Goal: Task Accomplishment & Management: Use online tool/utility

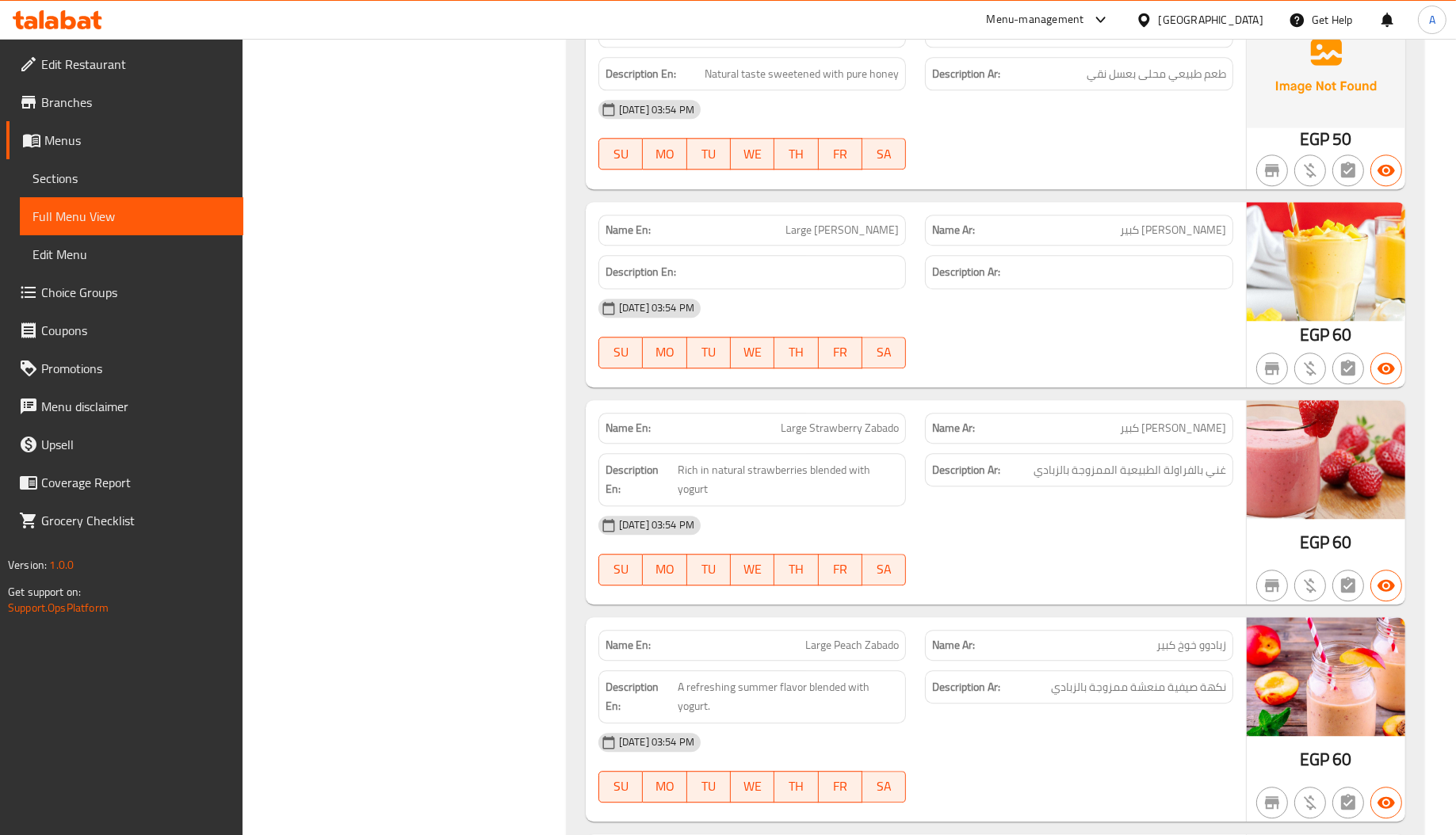
scroll to position [26788, 0]
click at [184, 70] on span "Edit Restaurant" at bounding box center [136, 65] width 189 height 19
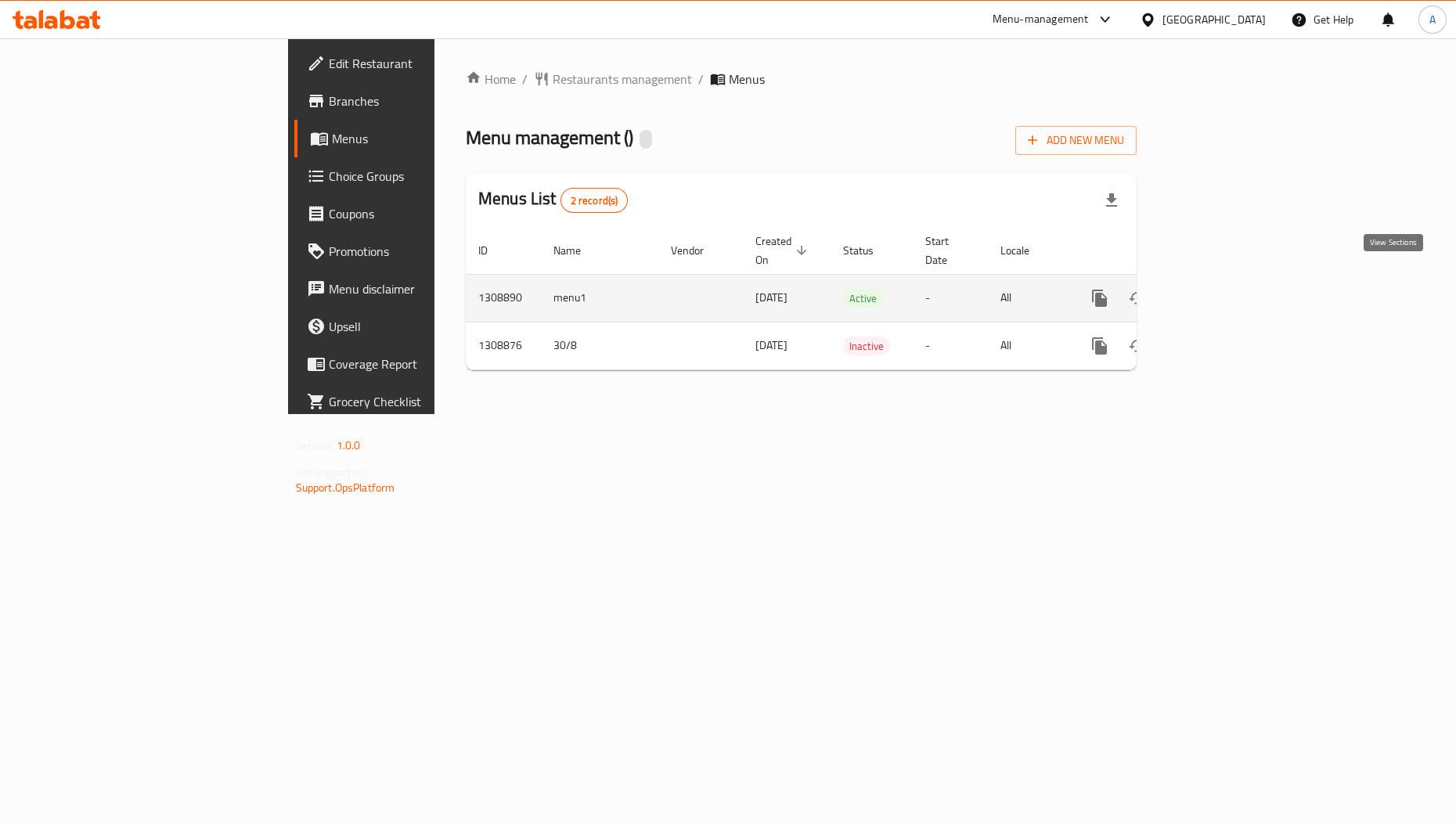
click at [1231, 289] on link "enhanced table" at bounding box center [1213, 299] width 37 height 37
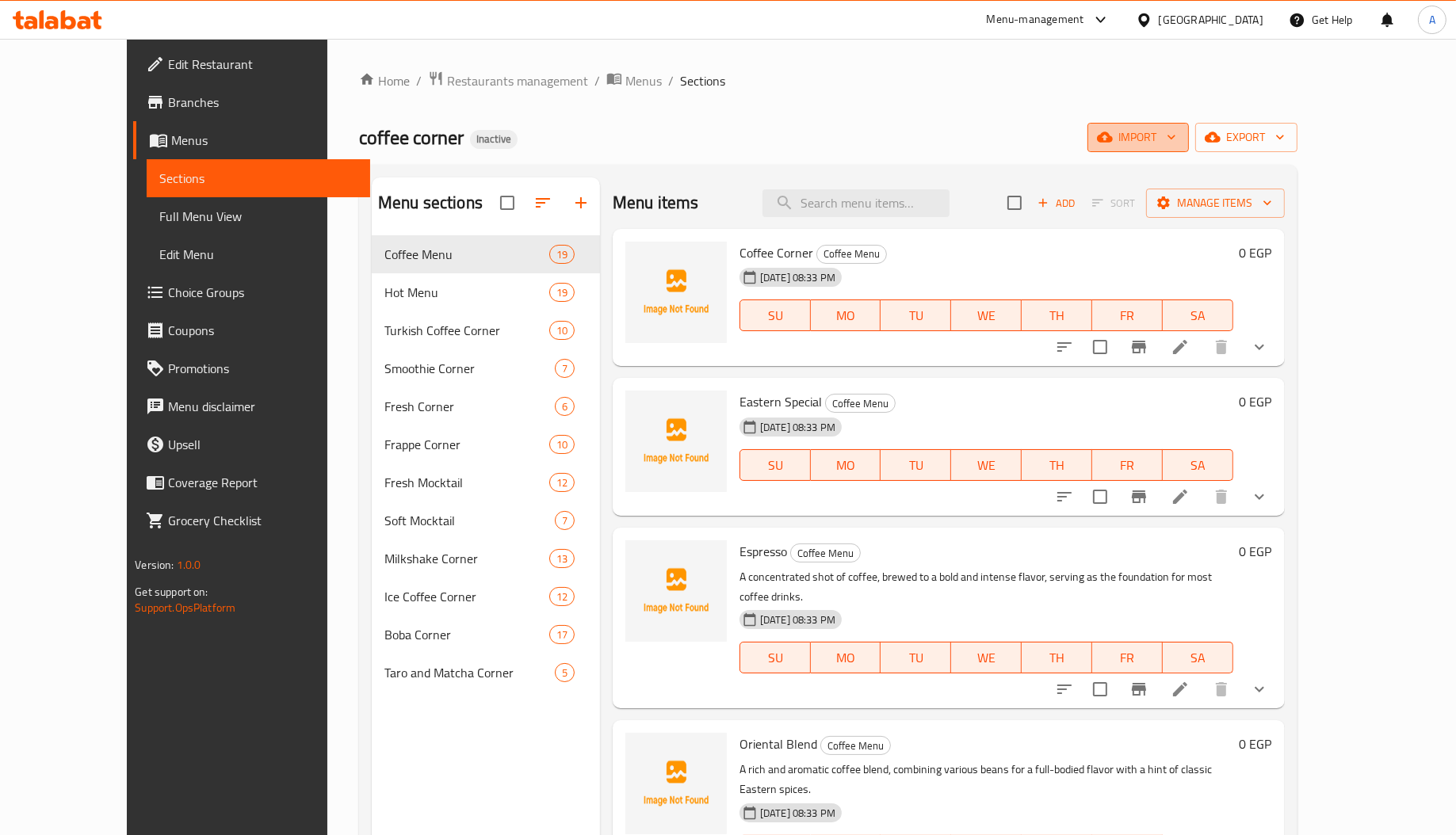
click at [1176, 138] on span "import" at bounding box center [1137, 137] width 76 height 20
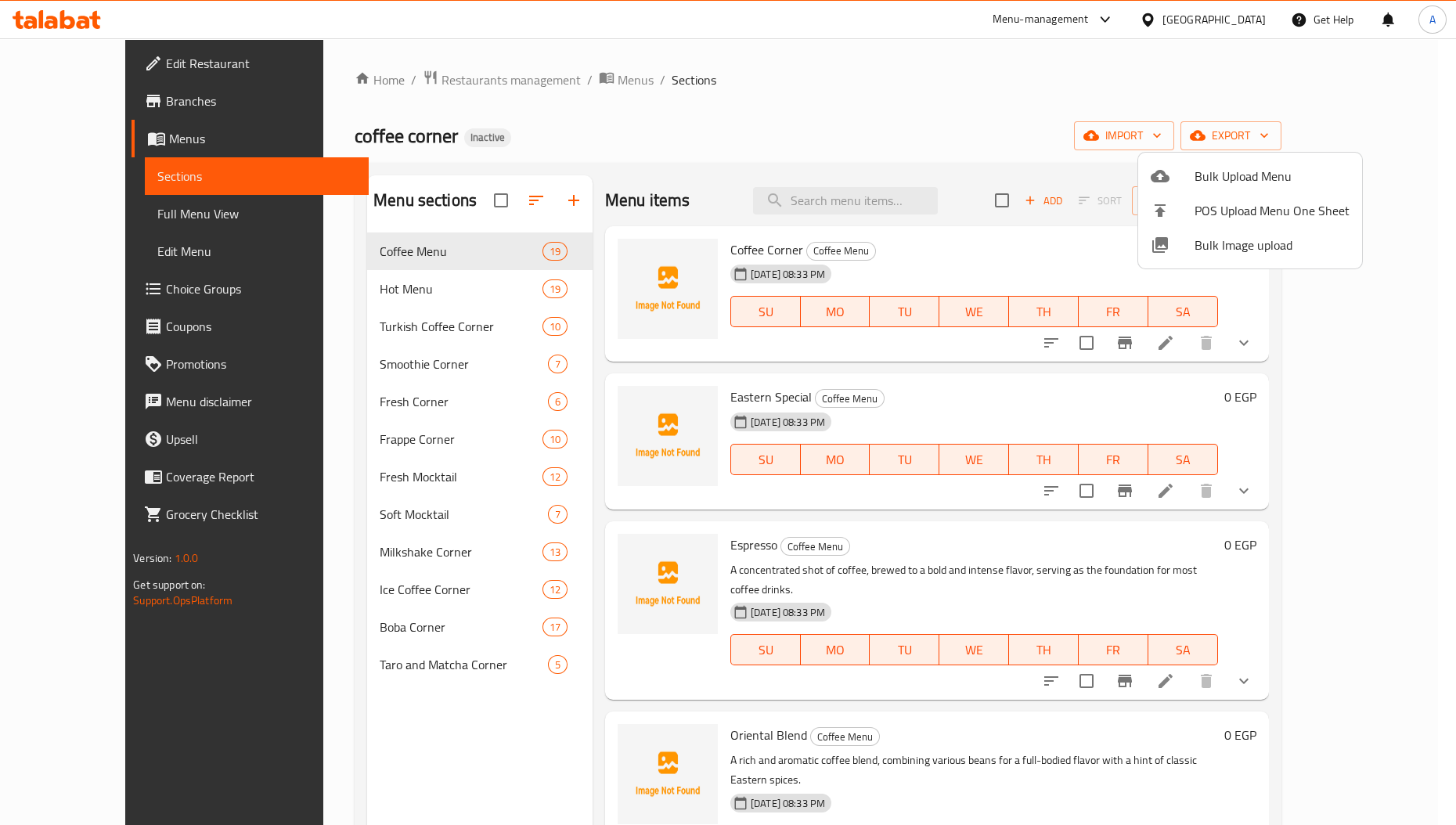
click at [833, 94] on div at bounding box center [728, 412] width 1456 height 825
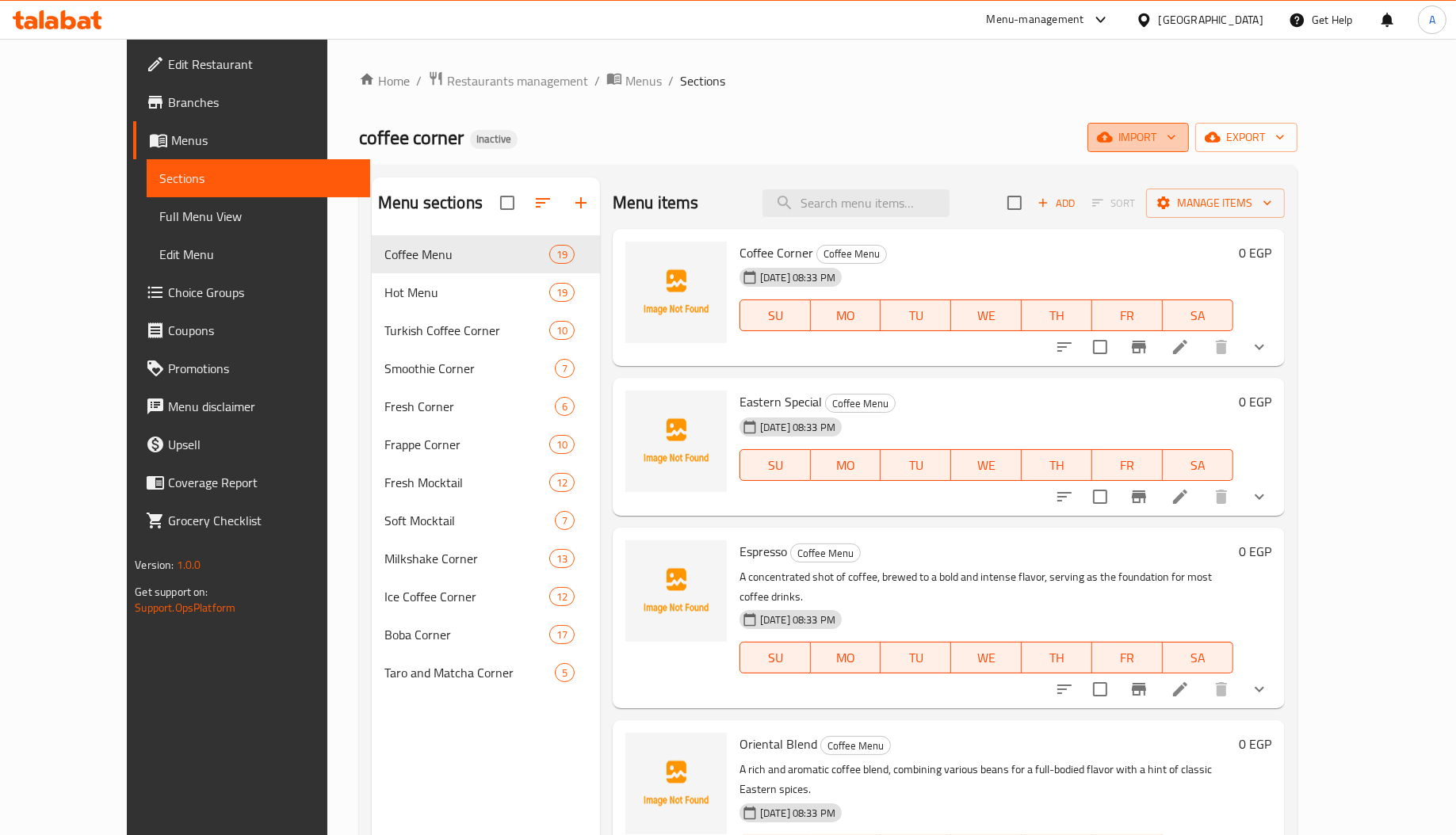
click at [1176, 140] on span "import" at bounding box center [1137, 137] width 76 height 20
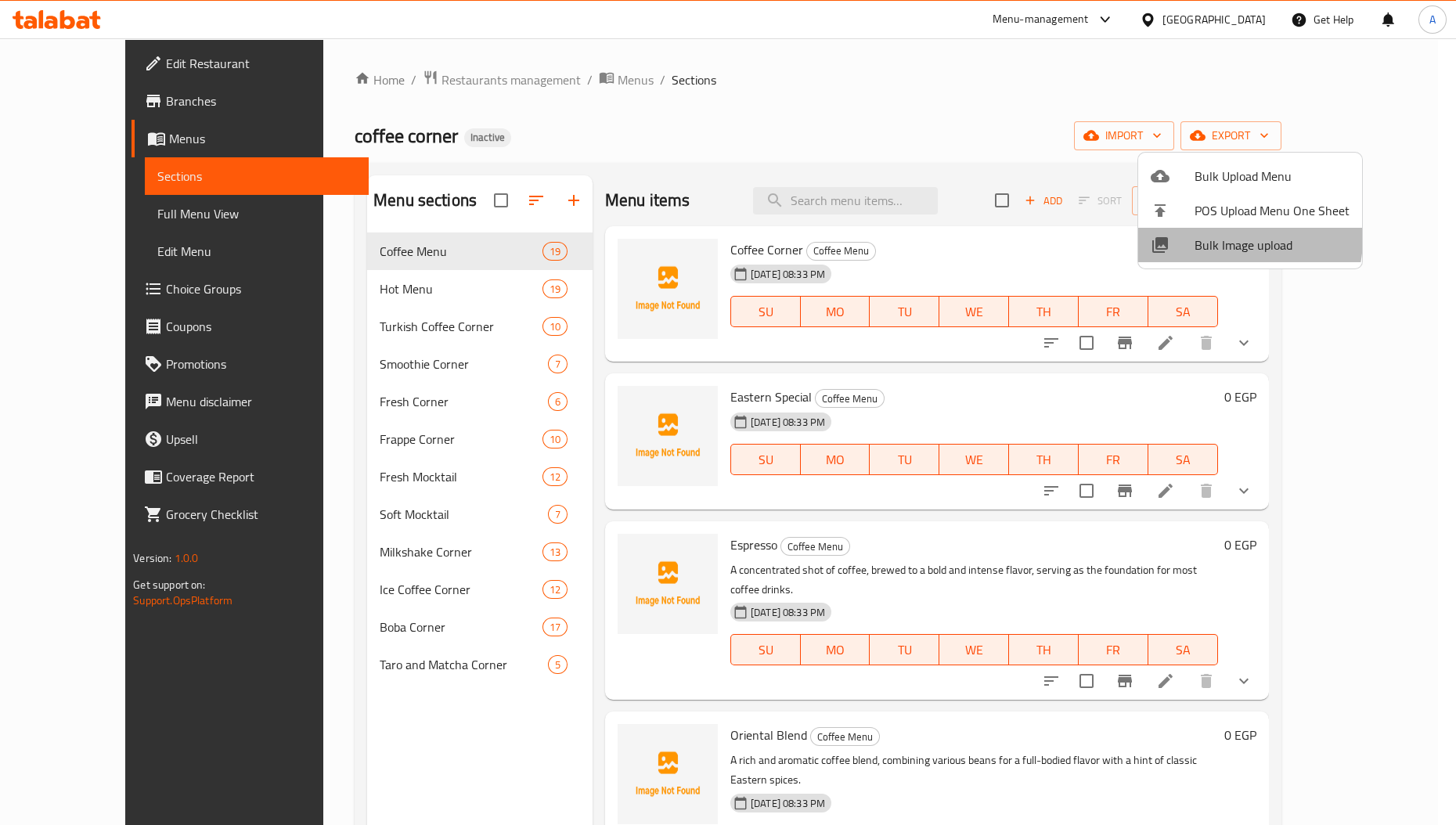
click at [1219, 238] on span "Bulk Image upload" at bounding box center [1271, 245] width 155 height 19
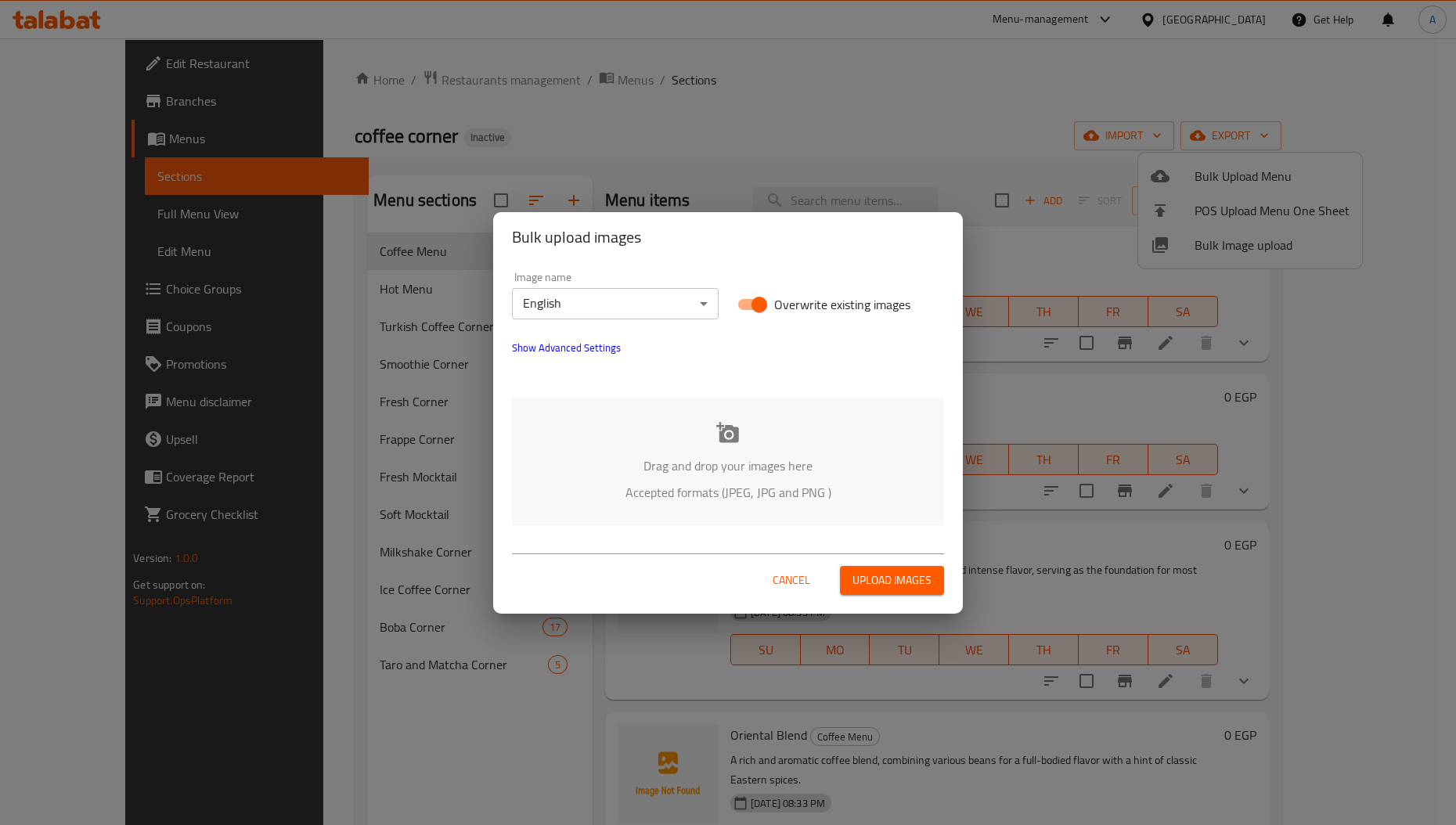
click at [658, 464] on p "Drag and drop your images here" at bounding box center [728, 466] width 385 height 19
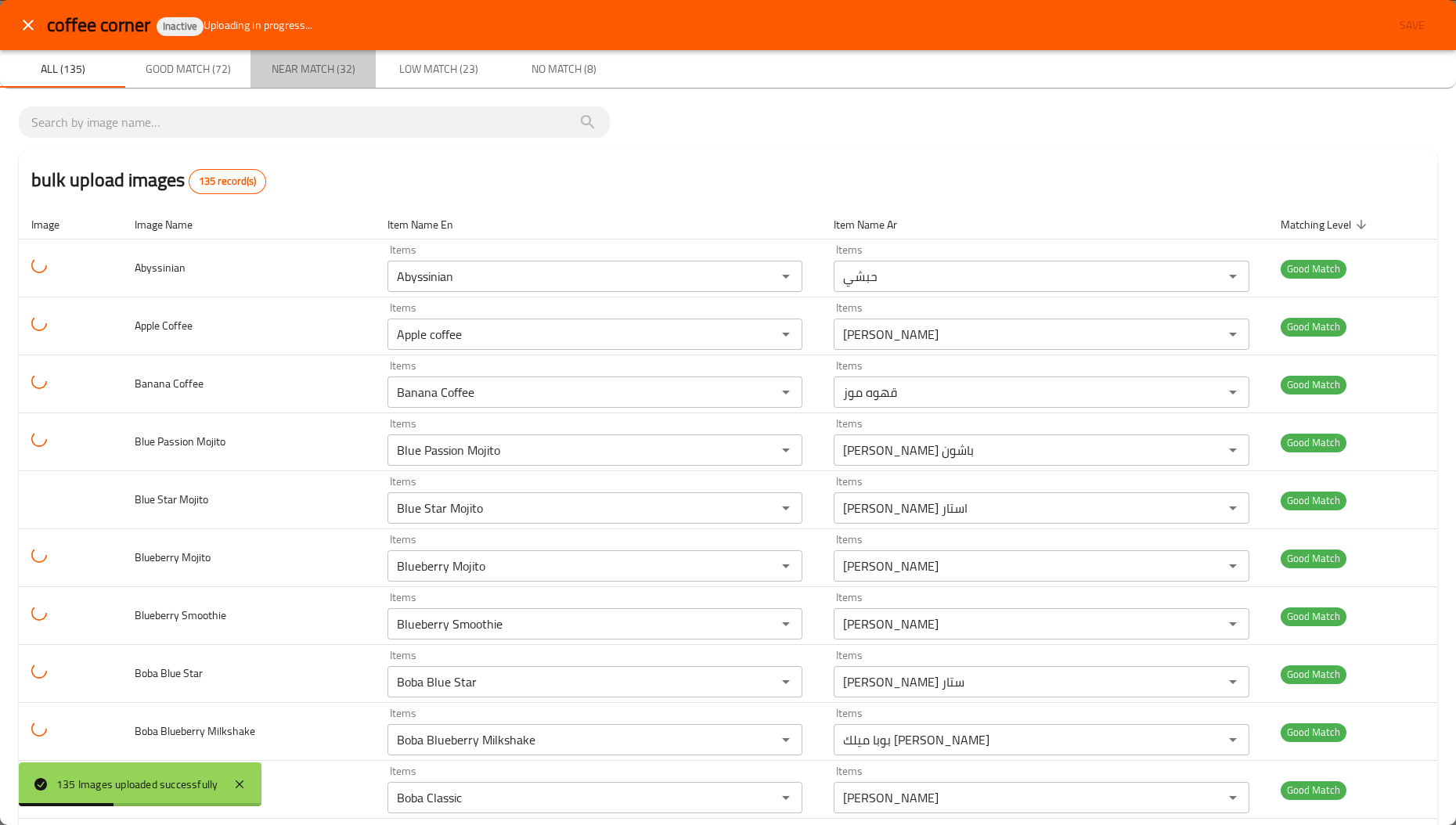
click at [328, 54] on button "Near Match (32)" at bounding box center [313, 69] width 125 height 37
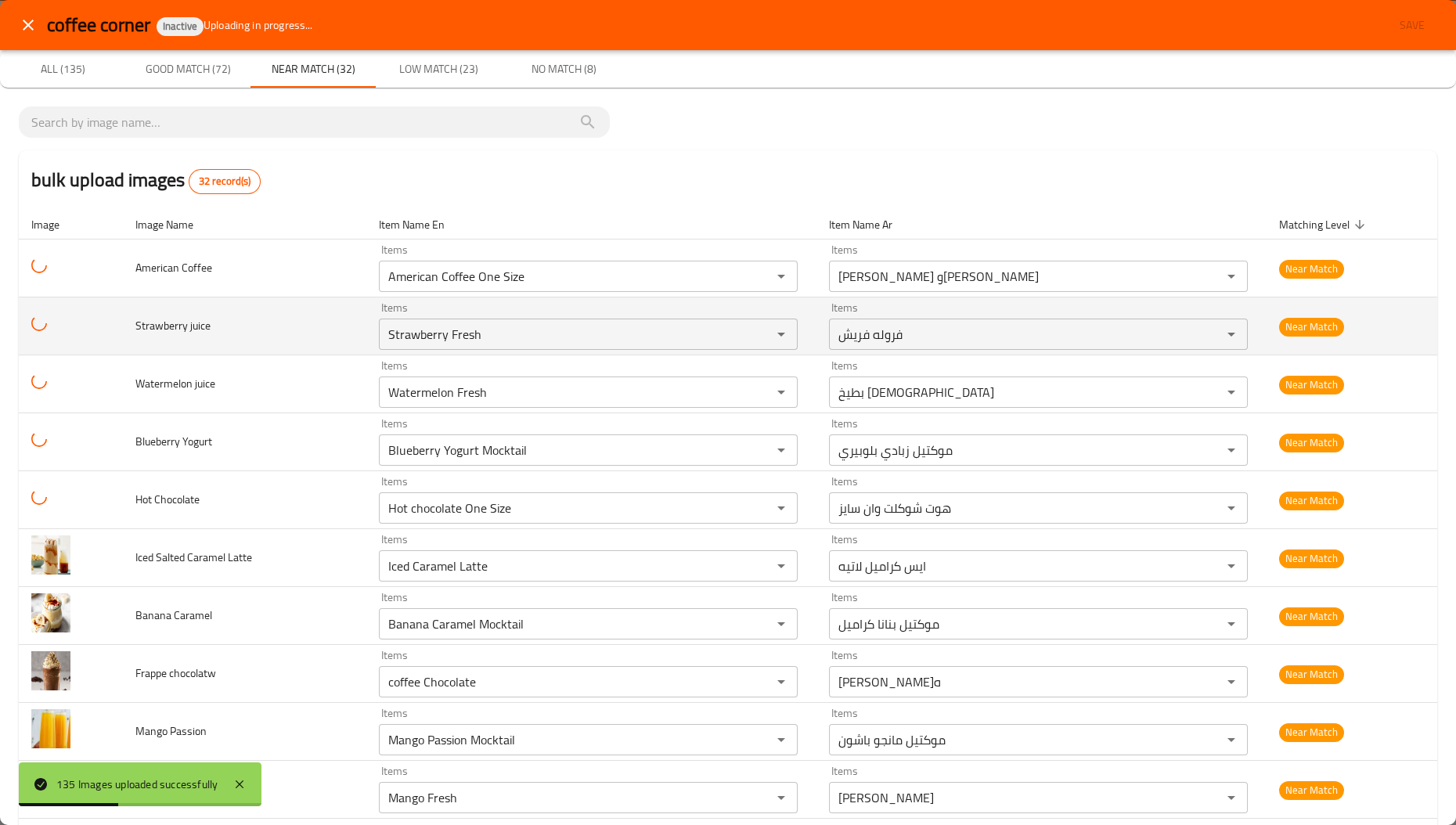
click at [189, 327] on span "Strawberry juice" at bounding box center [173, 326] width 75 height 20
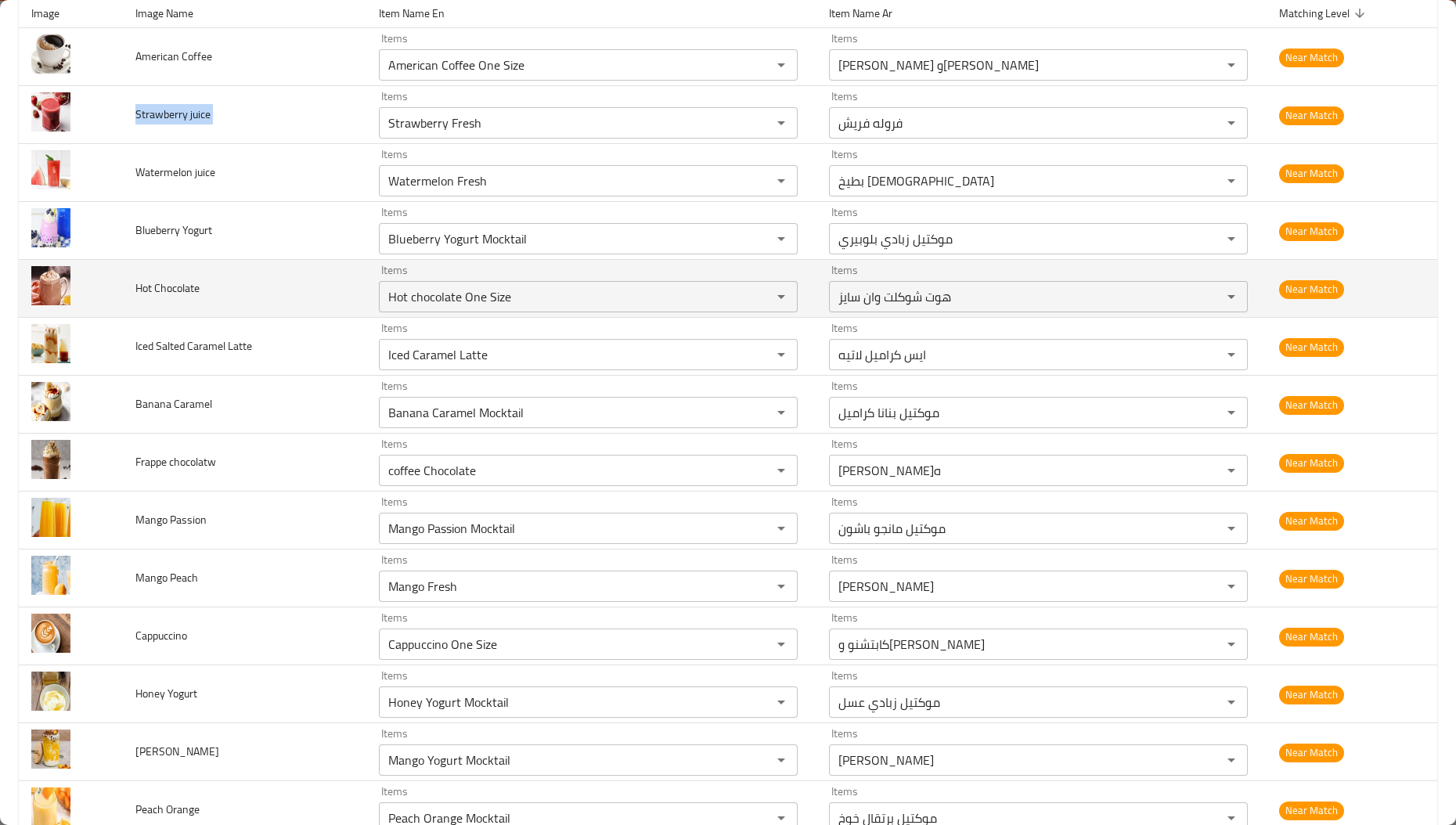
scroll to position [216, 0]
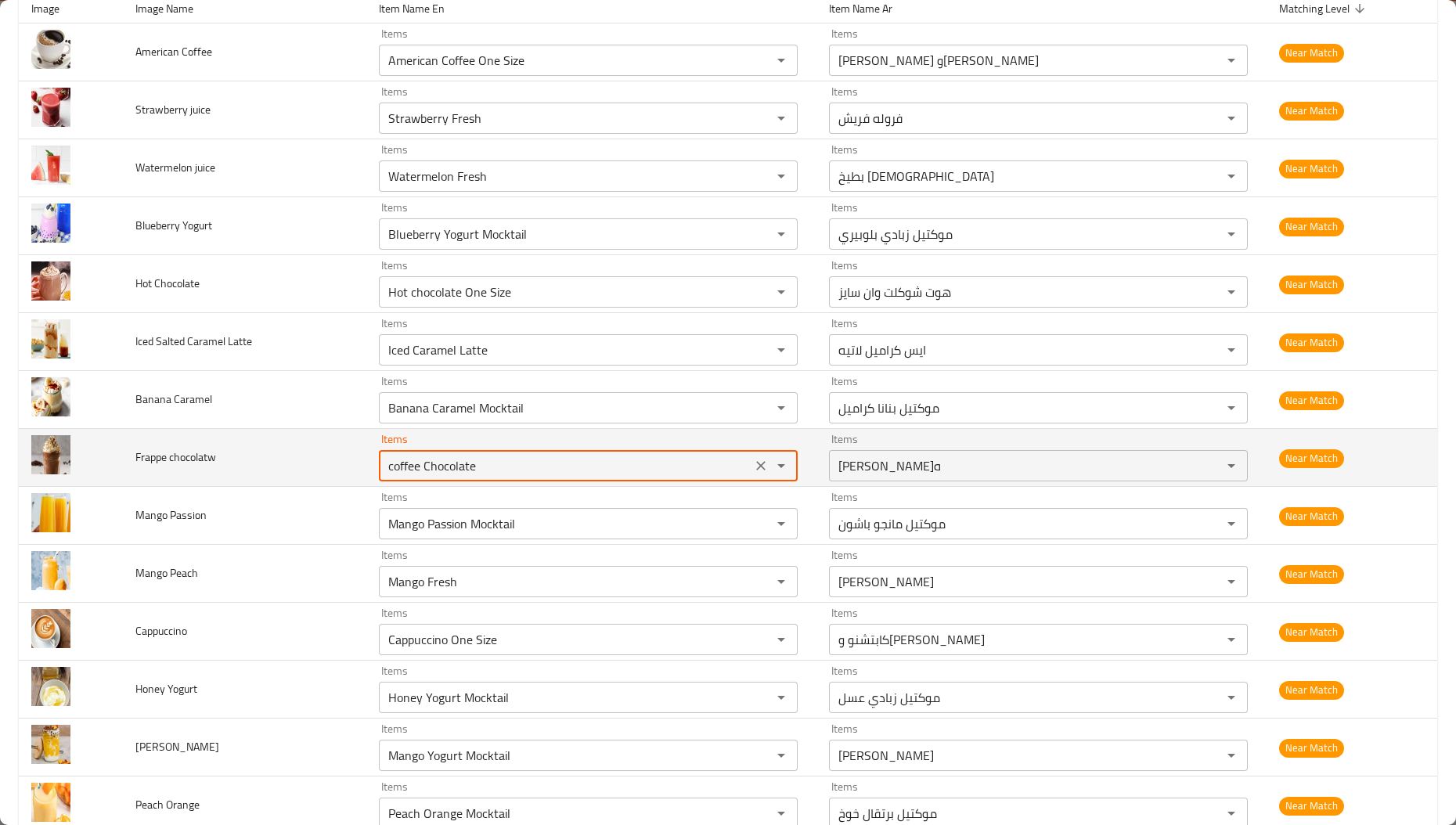
click at [384, 469] on chocolatw "coffee Chocolate" at bounding box center [565, 466] width 363 height 22
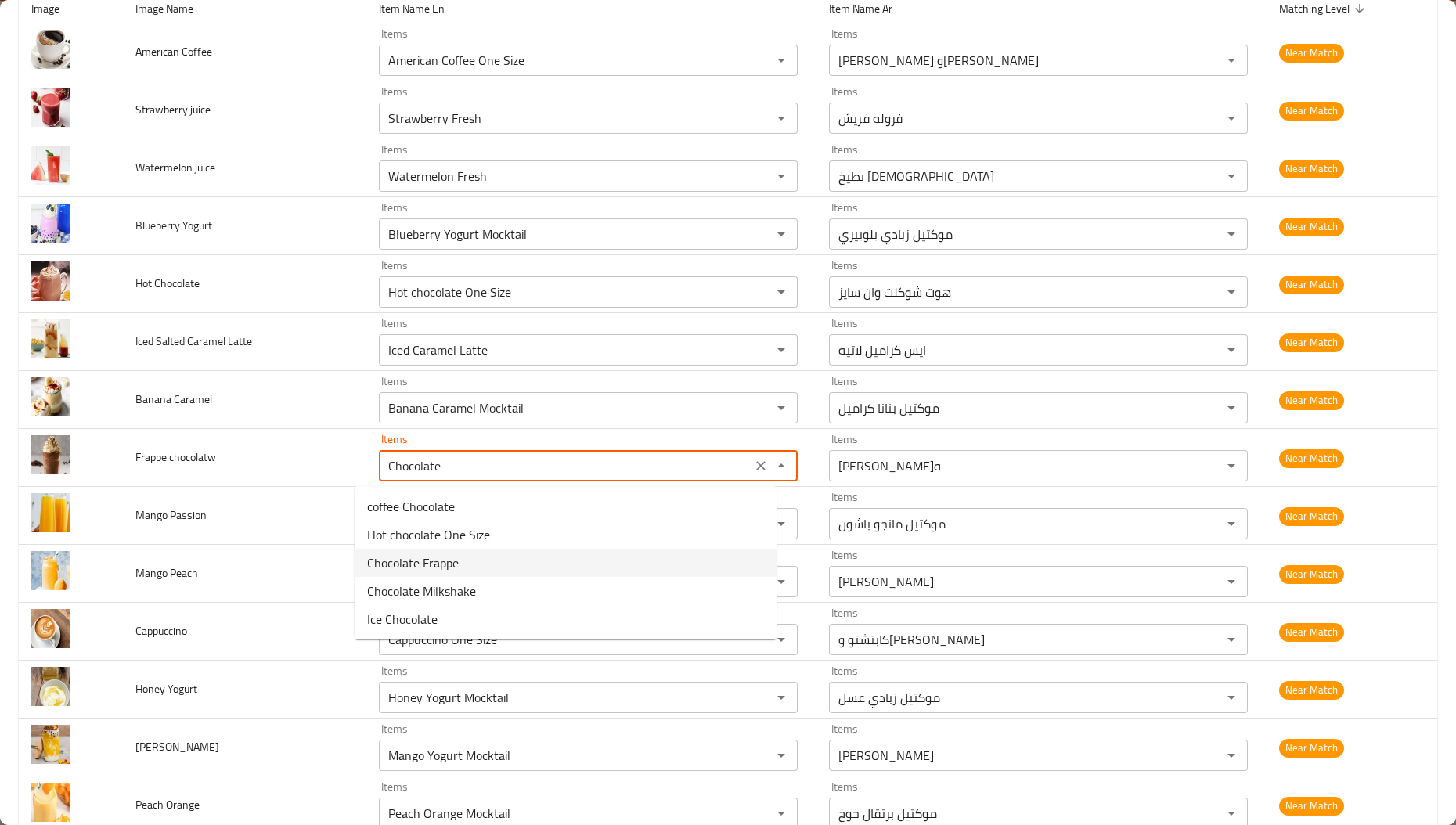
click at [398, 559] on span "Chocolate Frappe" at bounding box center [413, 563] width 92 height 19
type chocolatw "Chocolate Frappe"
type chocolatw-ar "فرابيه شوكلت"
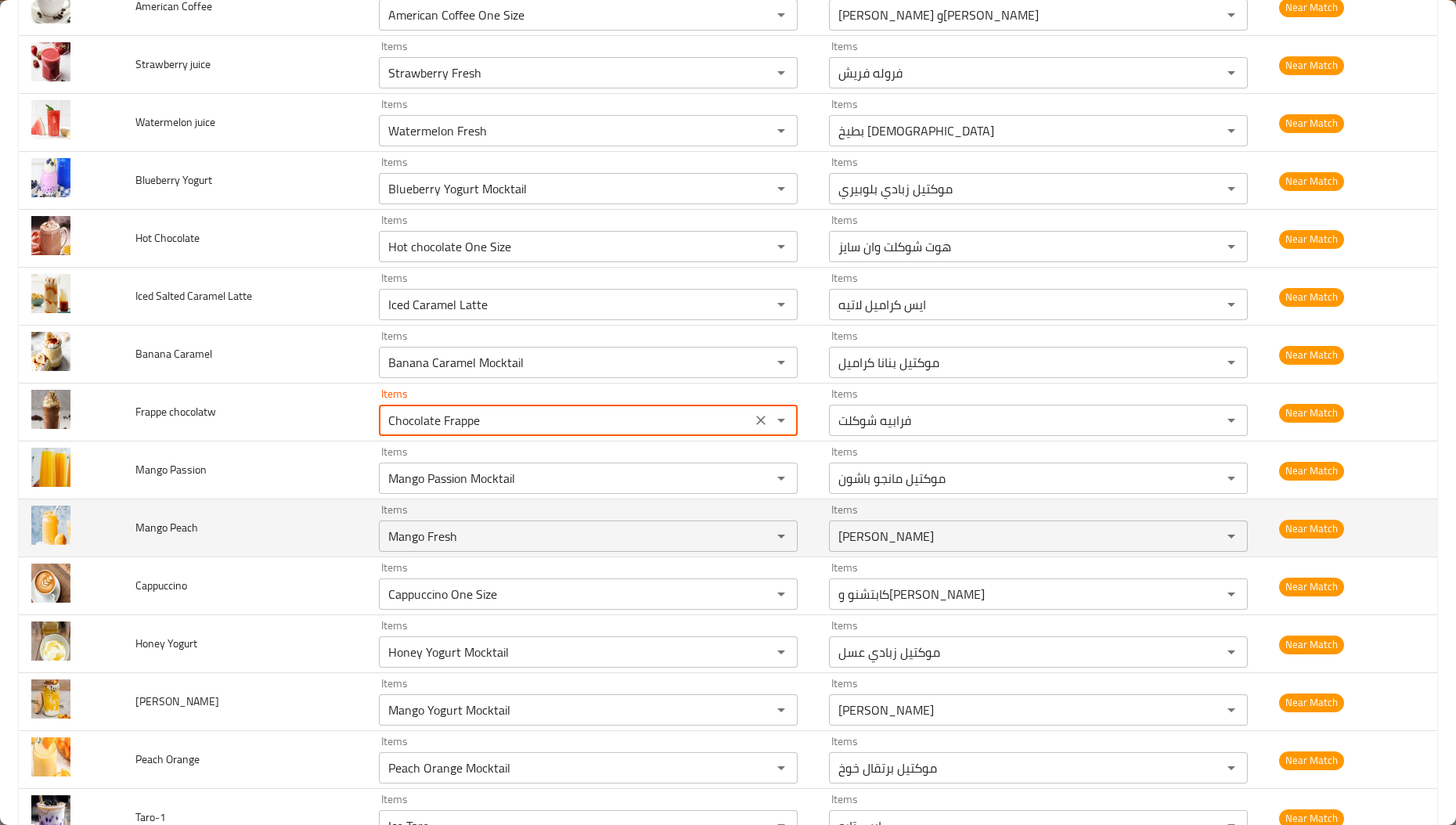
scroll to position [270, 0]
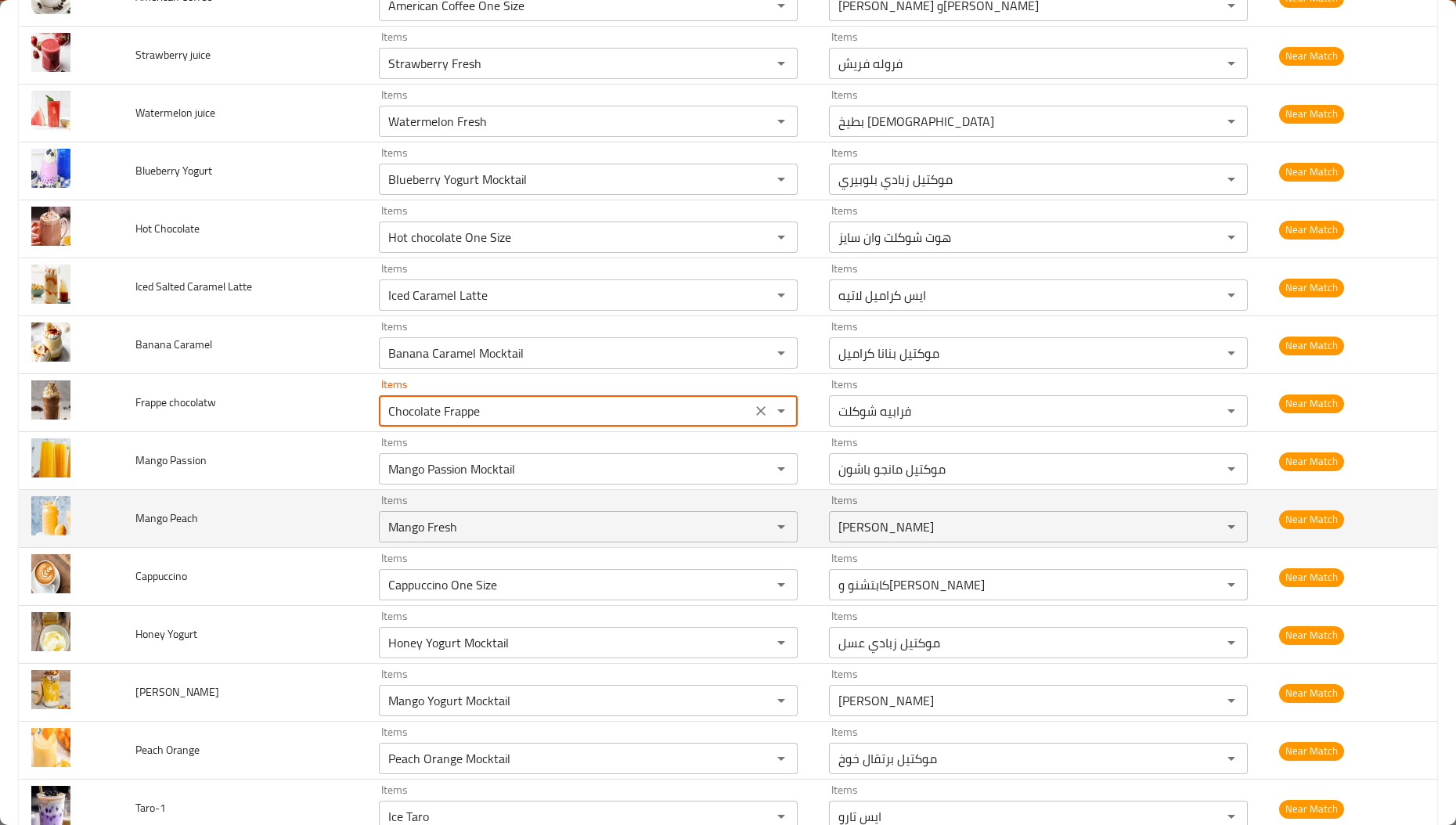
type chocolatw "Chocolate Frappe"
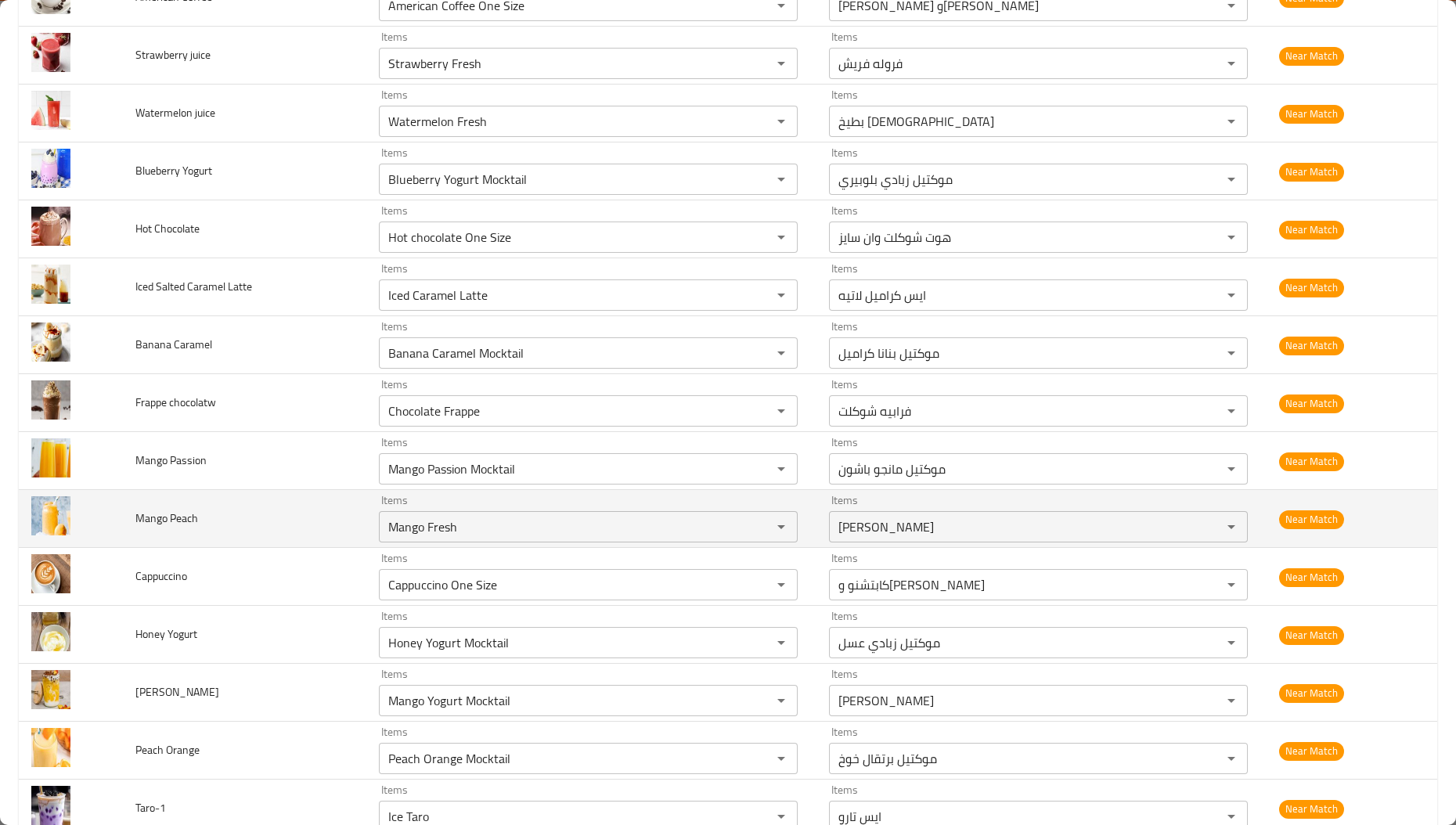
click at [191, 519] on span "Mango Peach" at bounding box center [167, 518] width 63 height 20
copy span "Peach"
click at [426, 530] on Peach "Mango Fresh" at bounding box center [565, 527] width 363 height 22
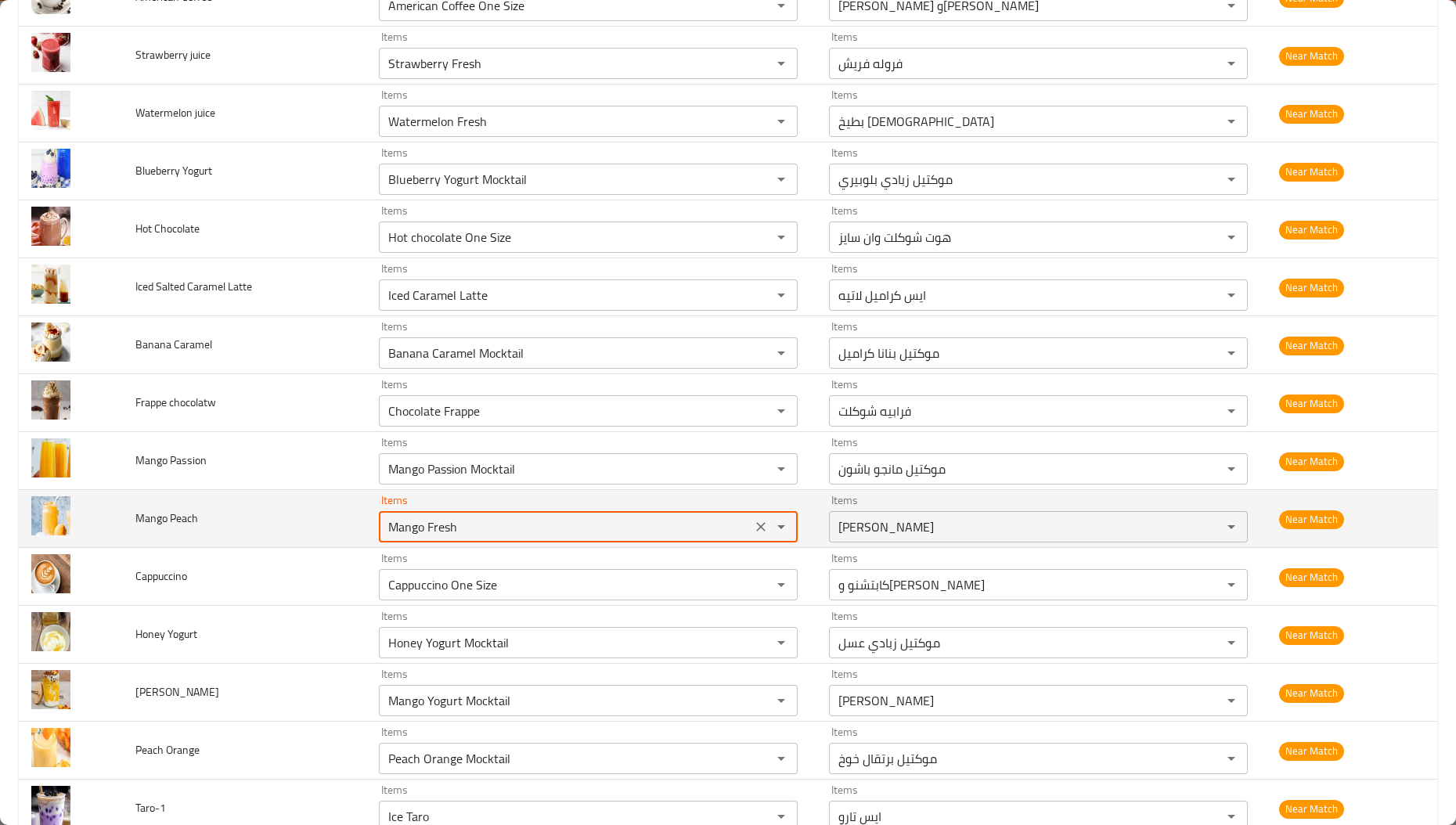
click at [426, 530] on Peach "Mango Fresh" at bounding box center [565, 527] width 363 height 22
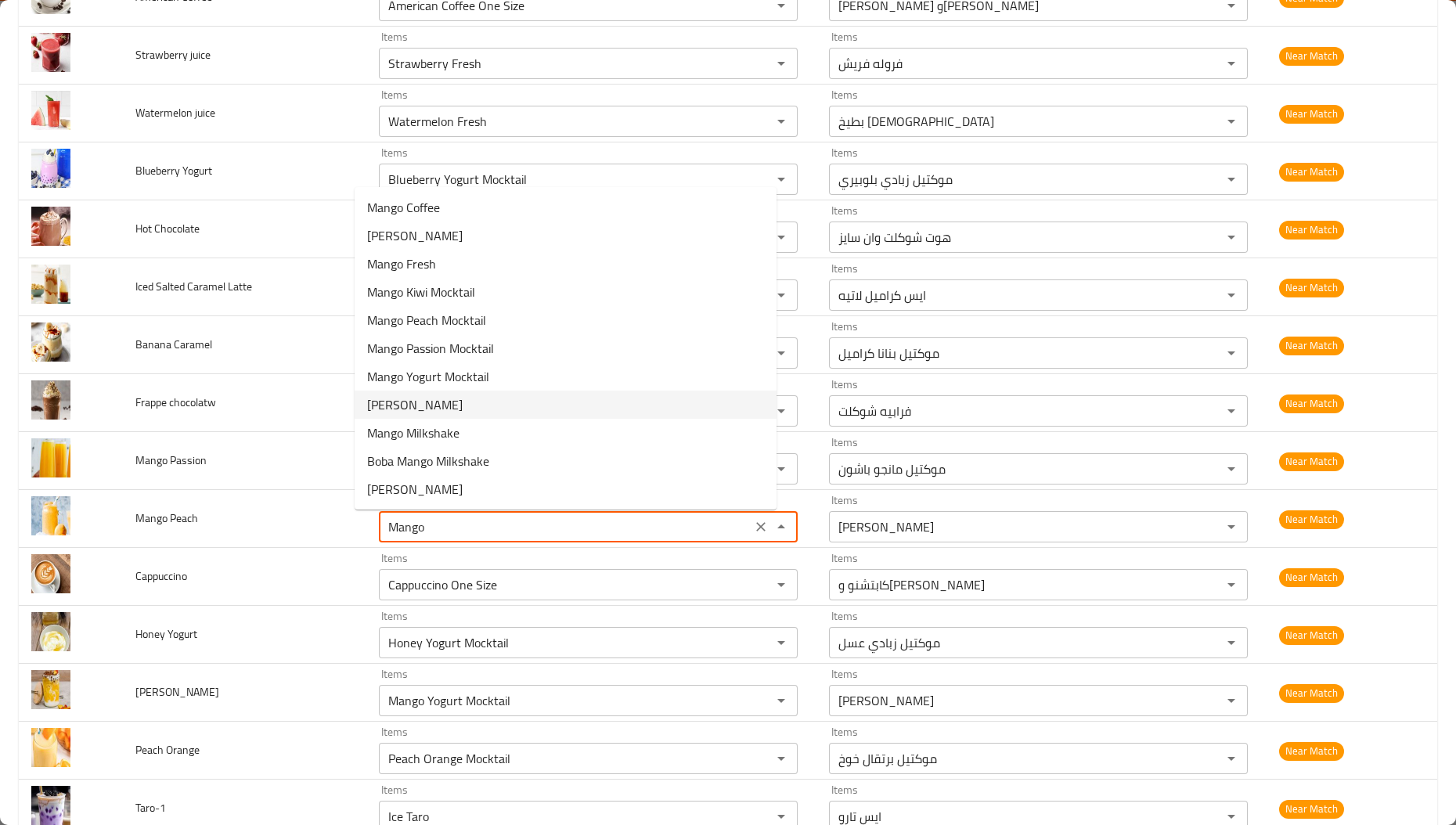
paste Peach "Peach"
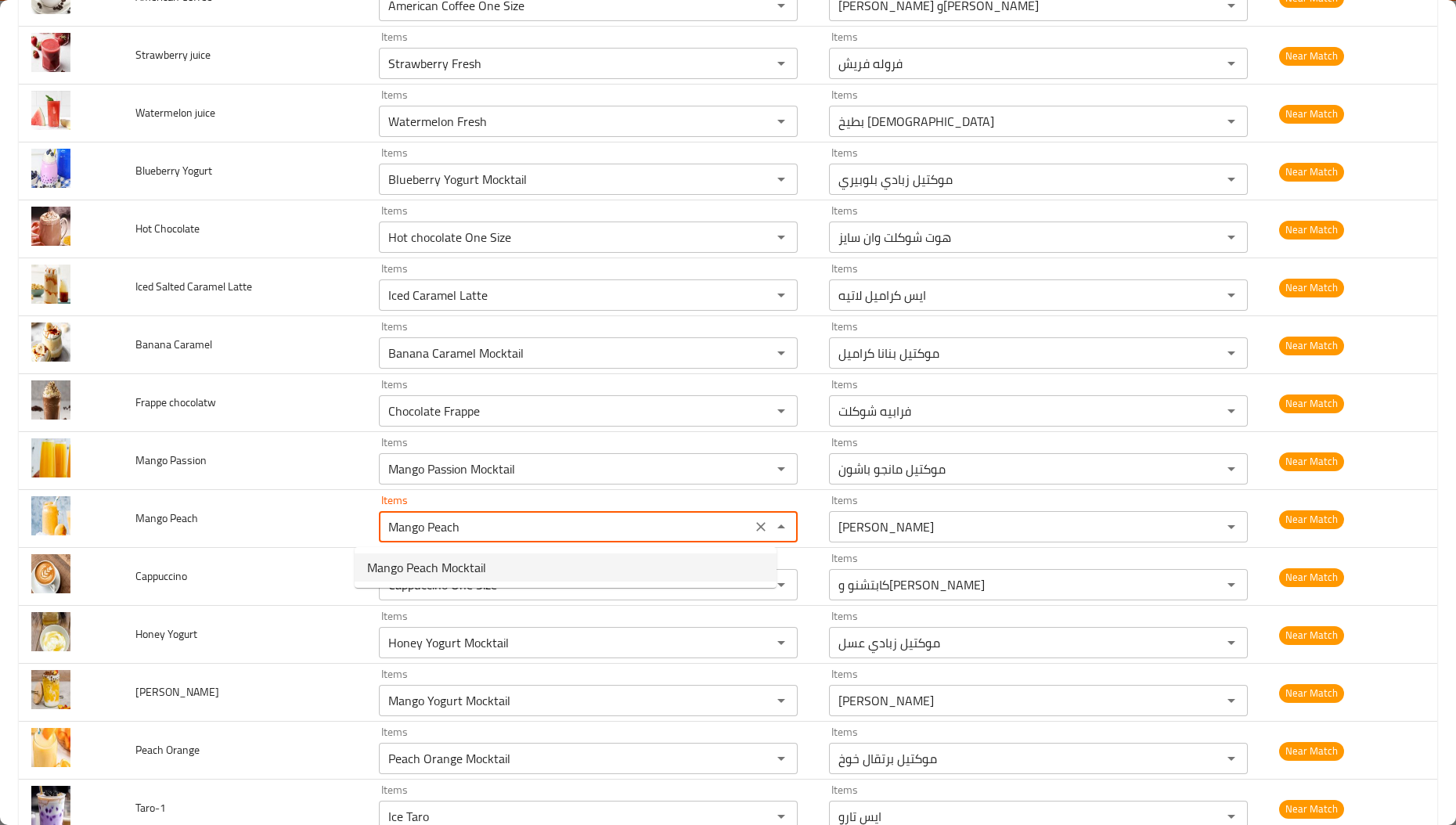
click at [474, 576] on span "Mango Peach Mocktail" at bounding box center [427, 567] width 119 height 19
type Peach "Mango Peach Mocktail"
type Peach-ar "موكتيل مانجو بيتش"
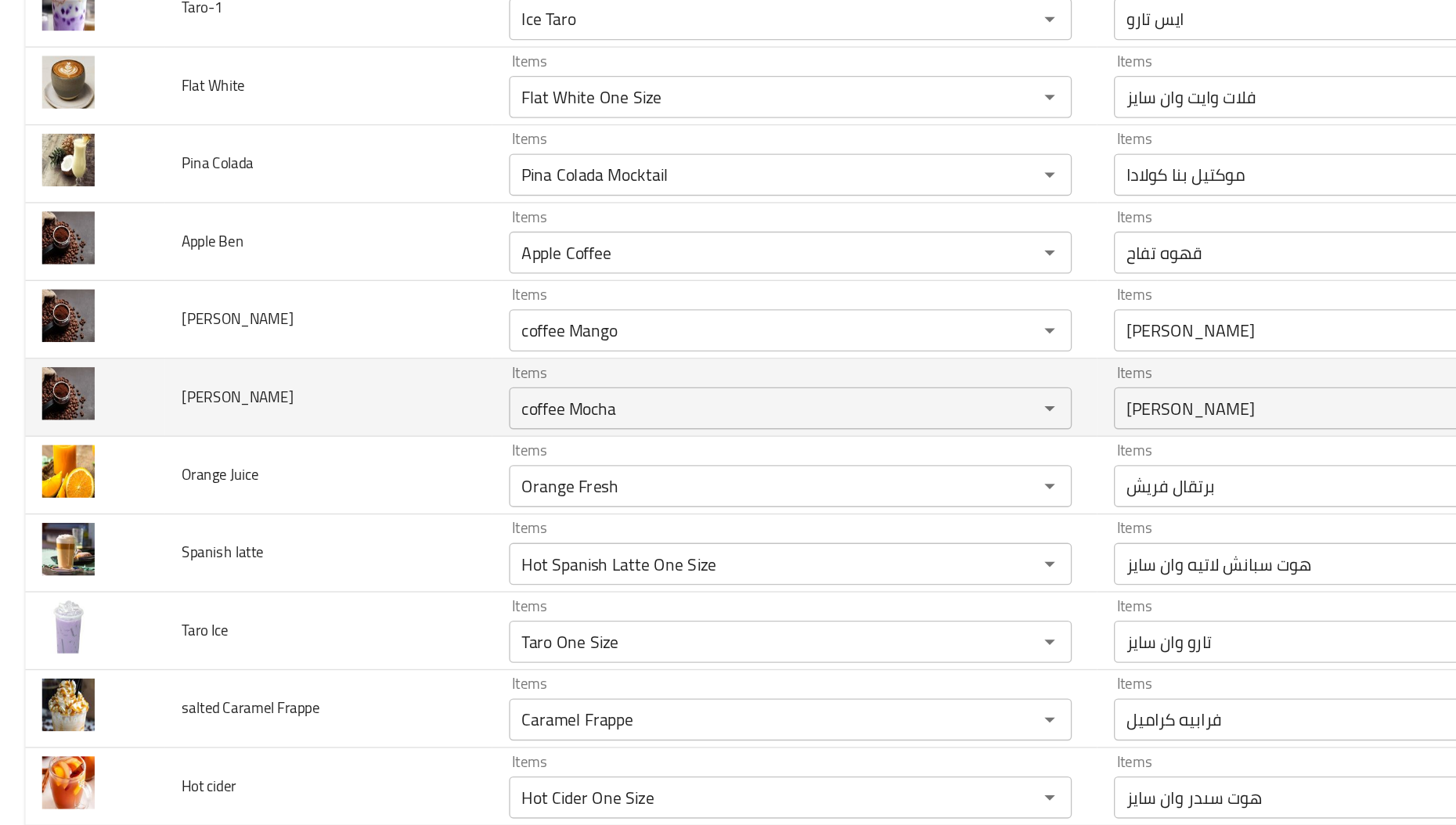
scroll to position [935, 0]
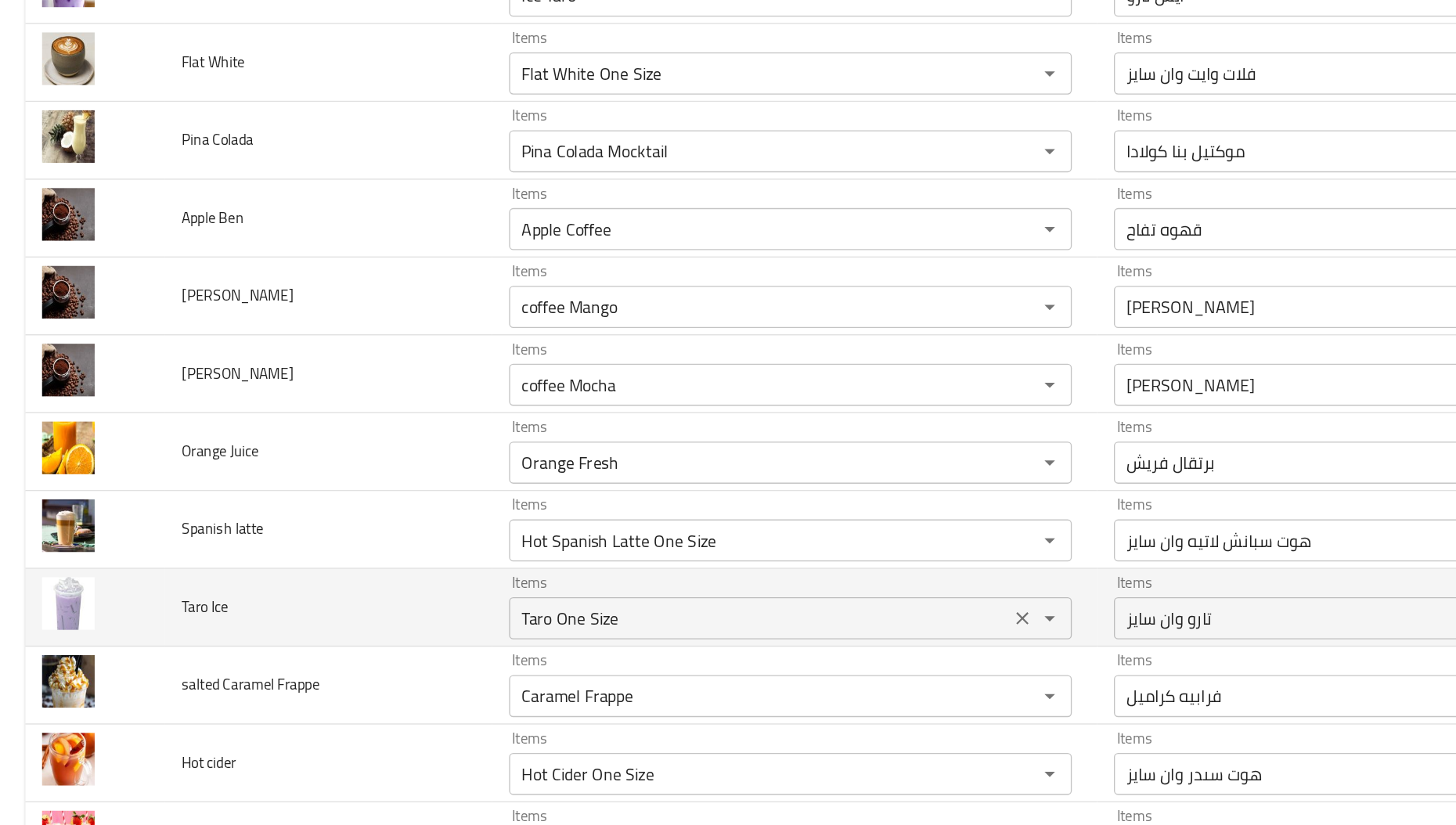
type Peach "Mango Peach Mocktail"
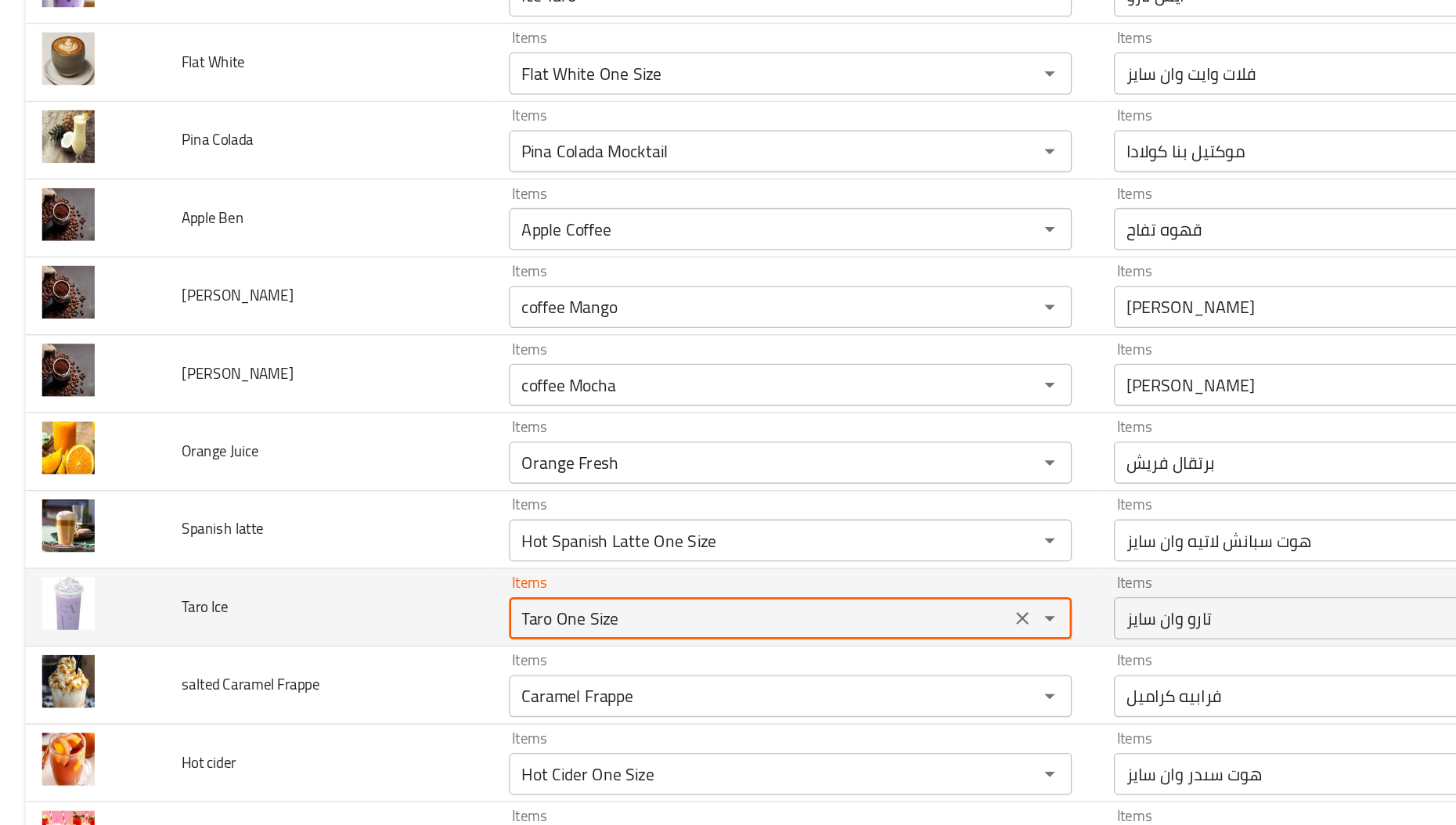
click at [395, 626] on Ice "Taro One Size" at bounding box center [565, 616] width 363 height 22
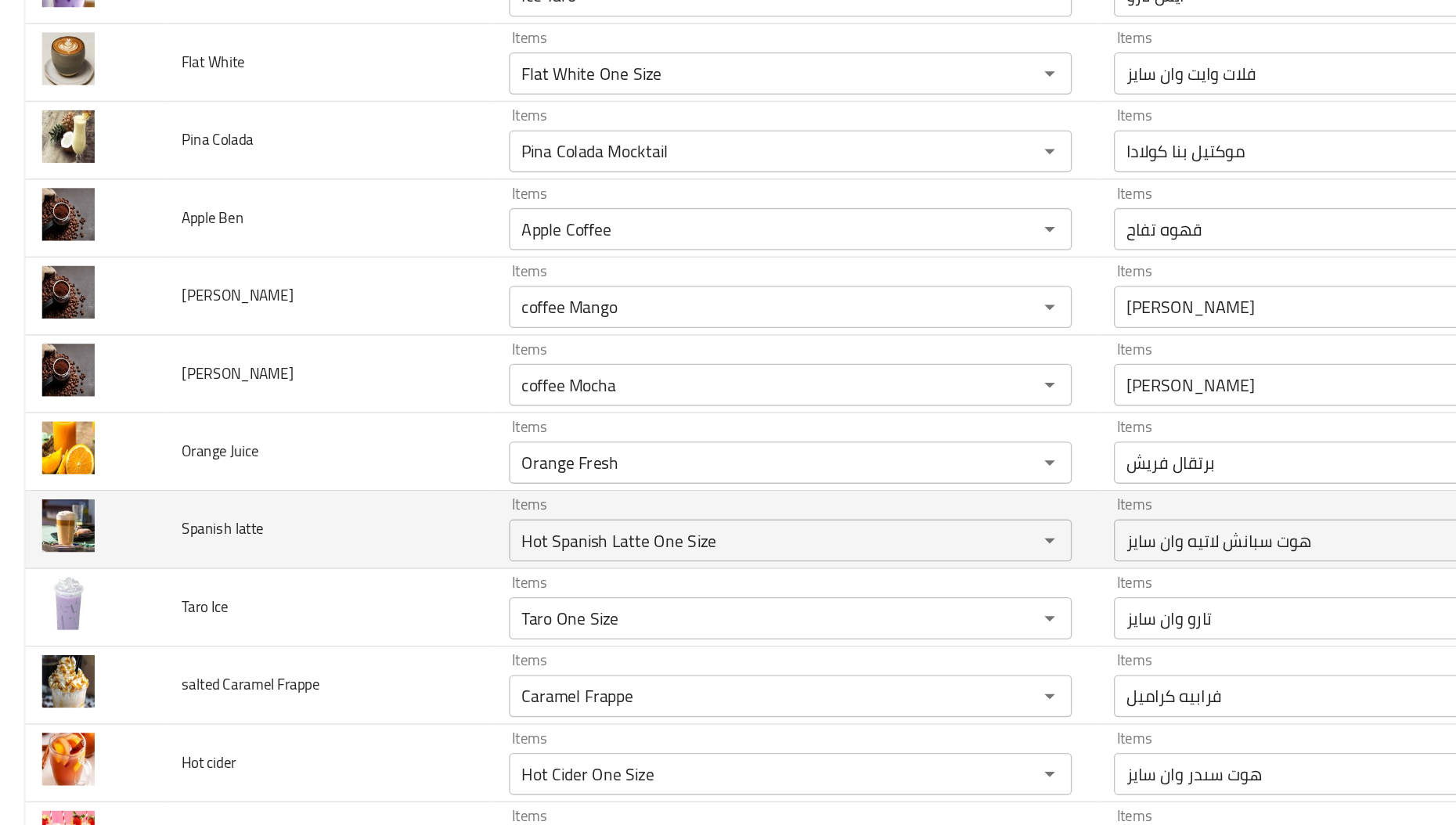
click at [256, 541] on td "Spanish latte" at bounding box center [244, 550] width 243 height 58
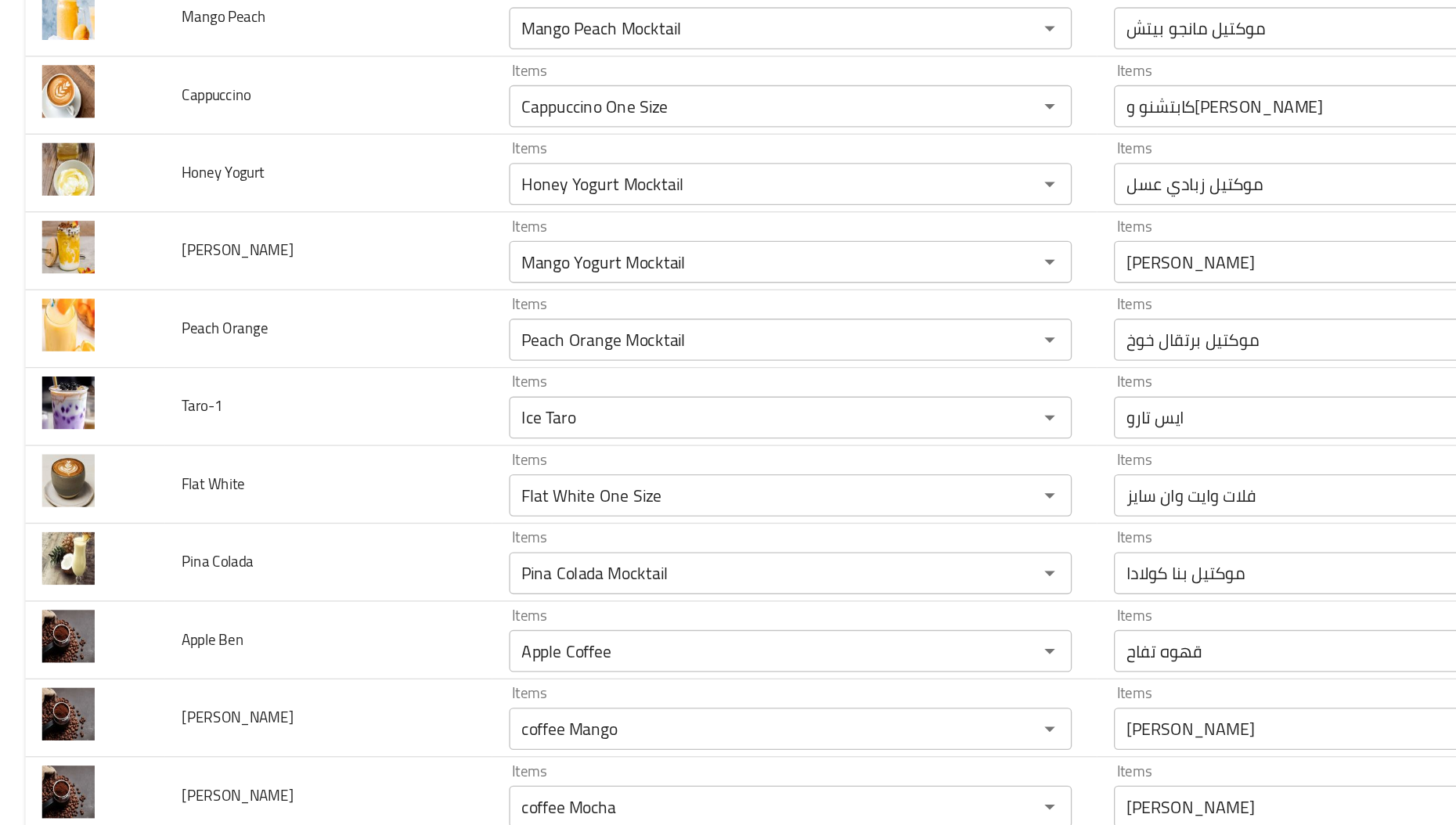
scroll to position [610, 0]
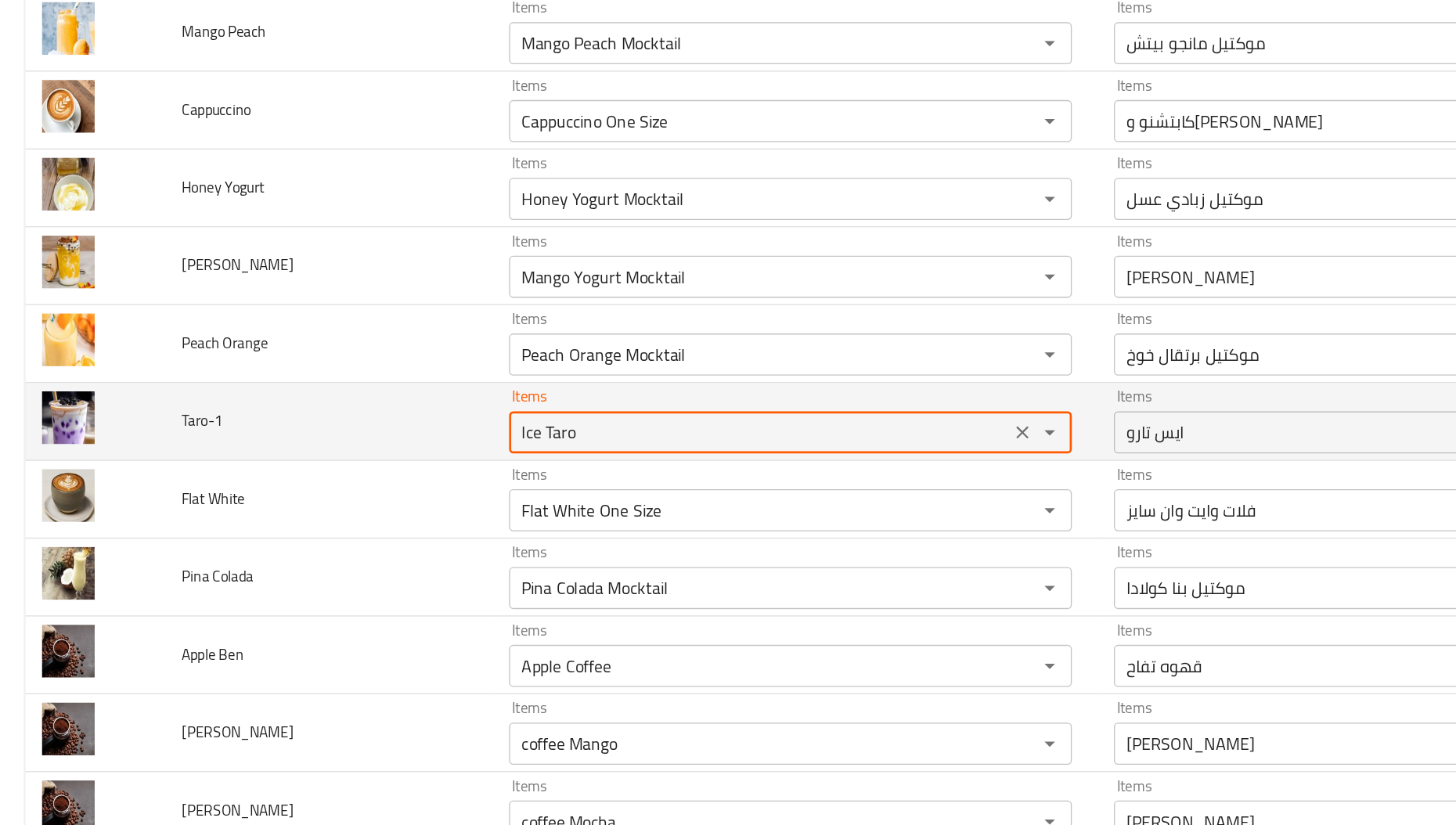
click at [384, 478] on input "Ice Taro" at bounding box center [565, 478] width 363 height 22
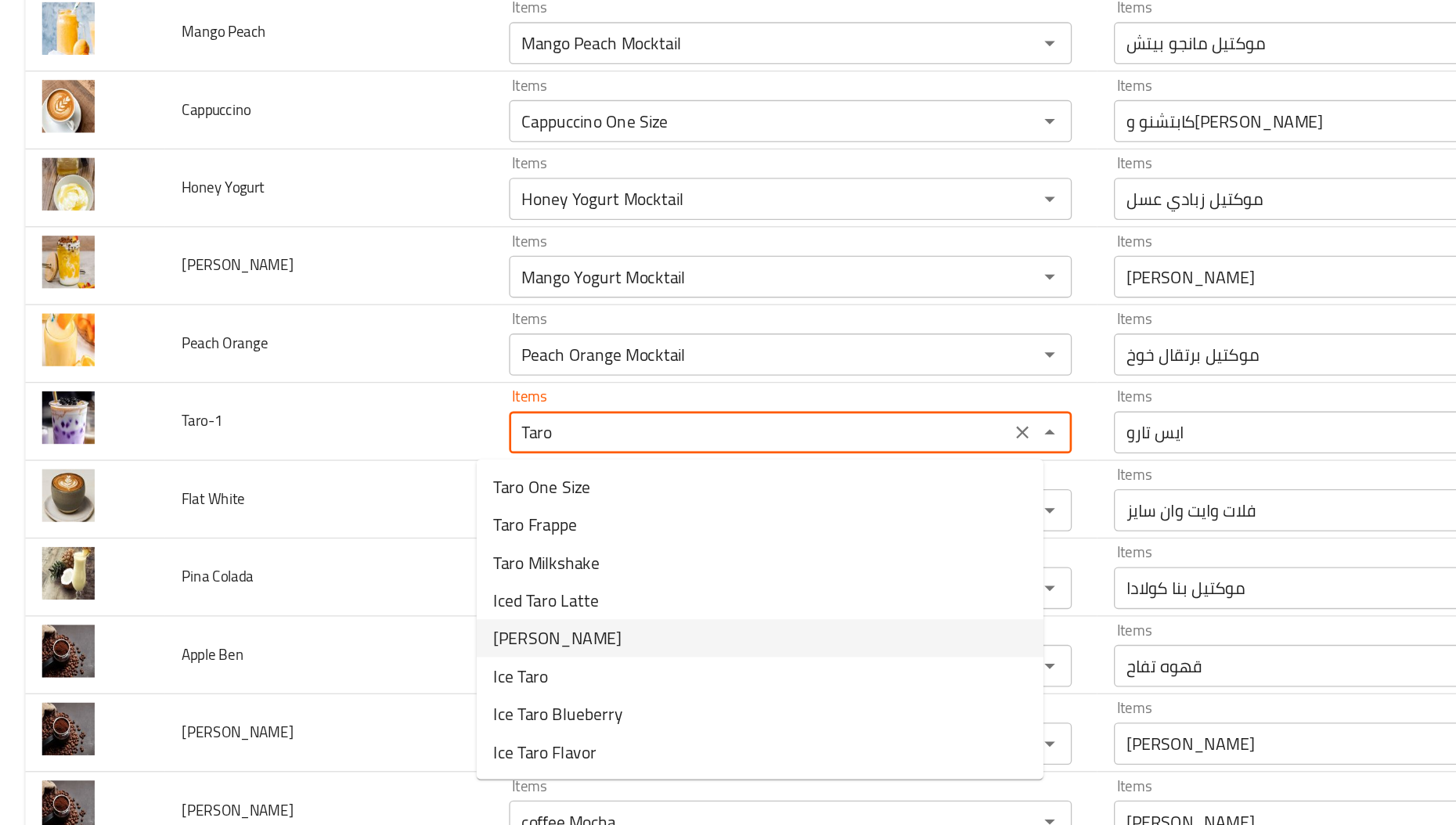
click at [418, 629] on span "[PERSON_NAME]" at bounding box center [415, 631] width 95 height 19
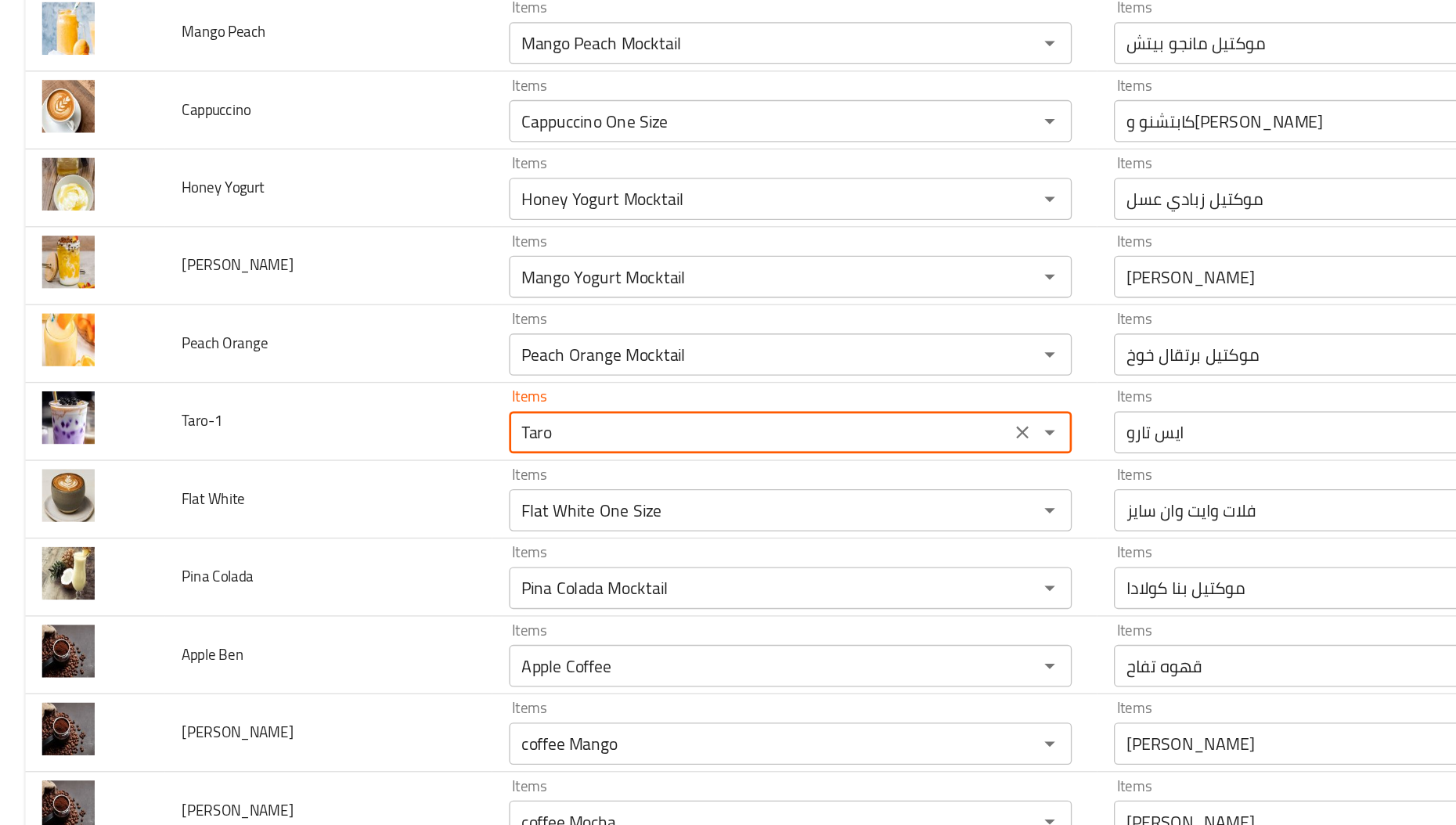
type input "[PERSON_NAME]"
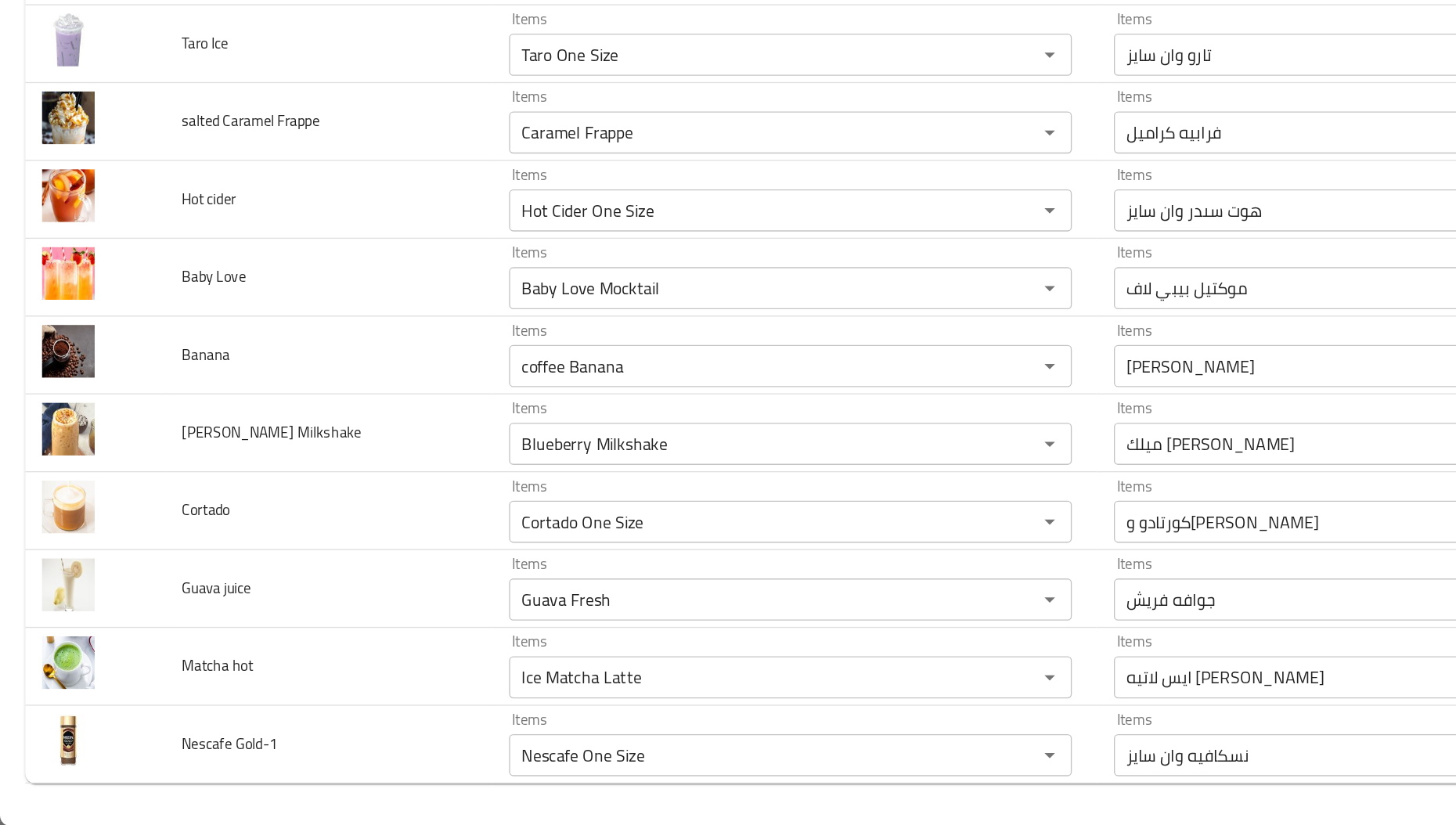
scroll to position [0, 0]
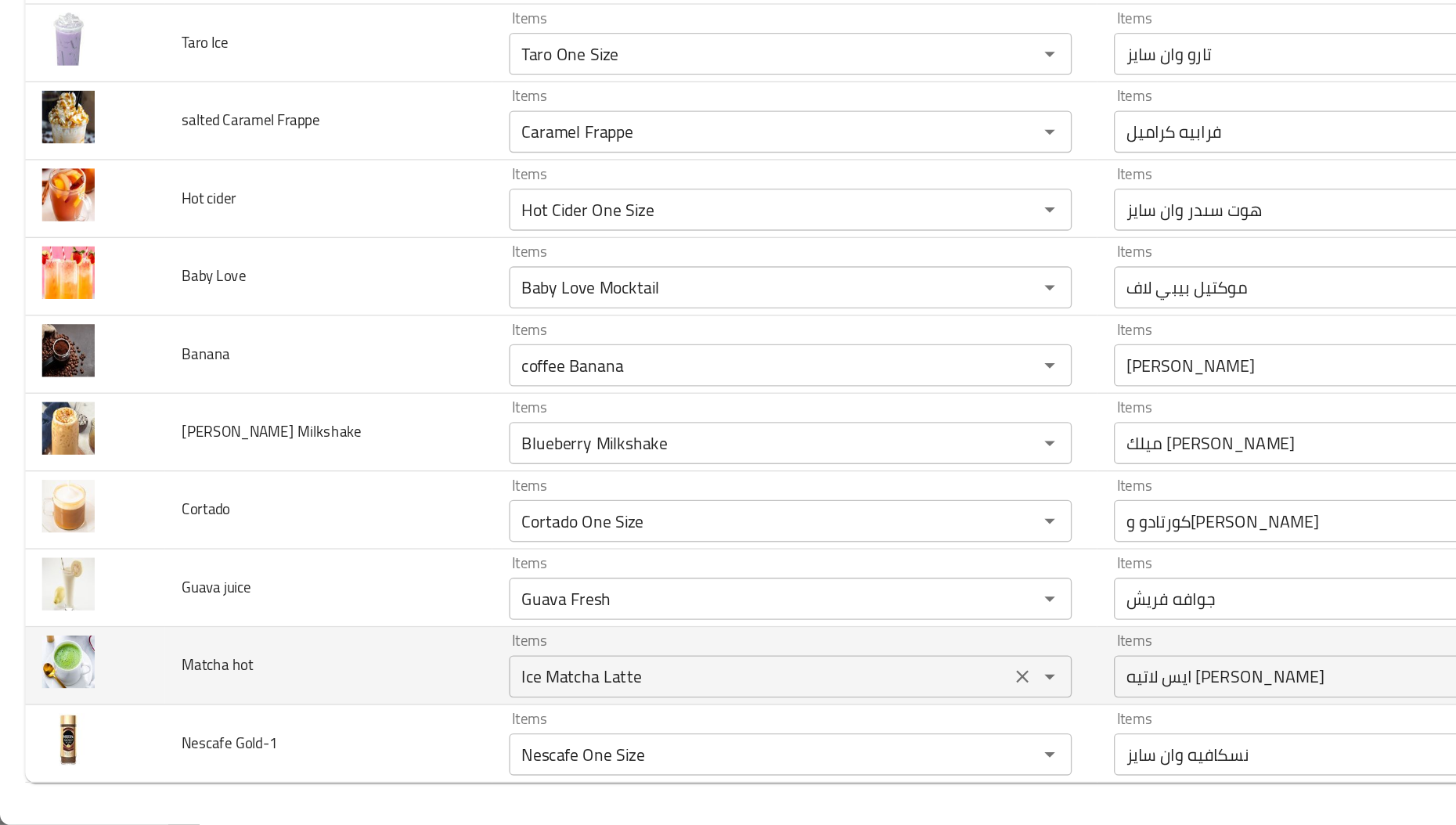
type input "[PERSON_NAME]"
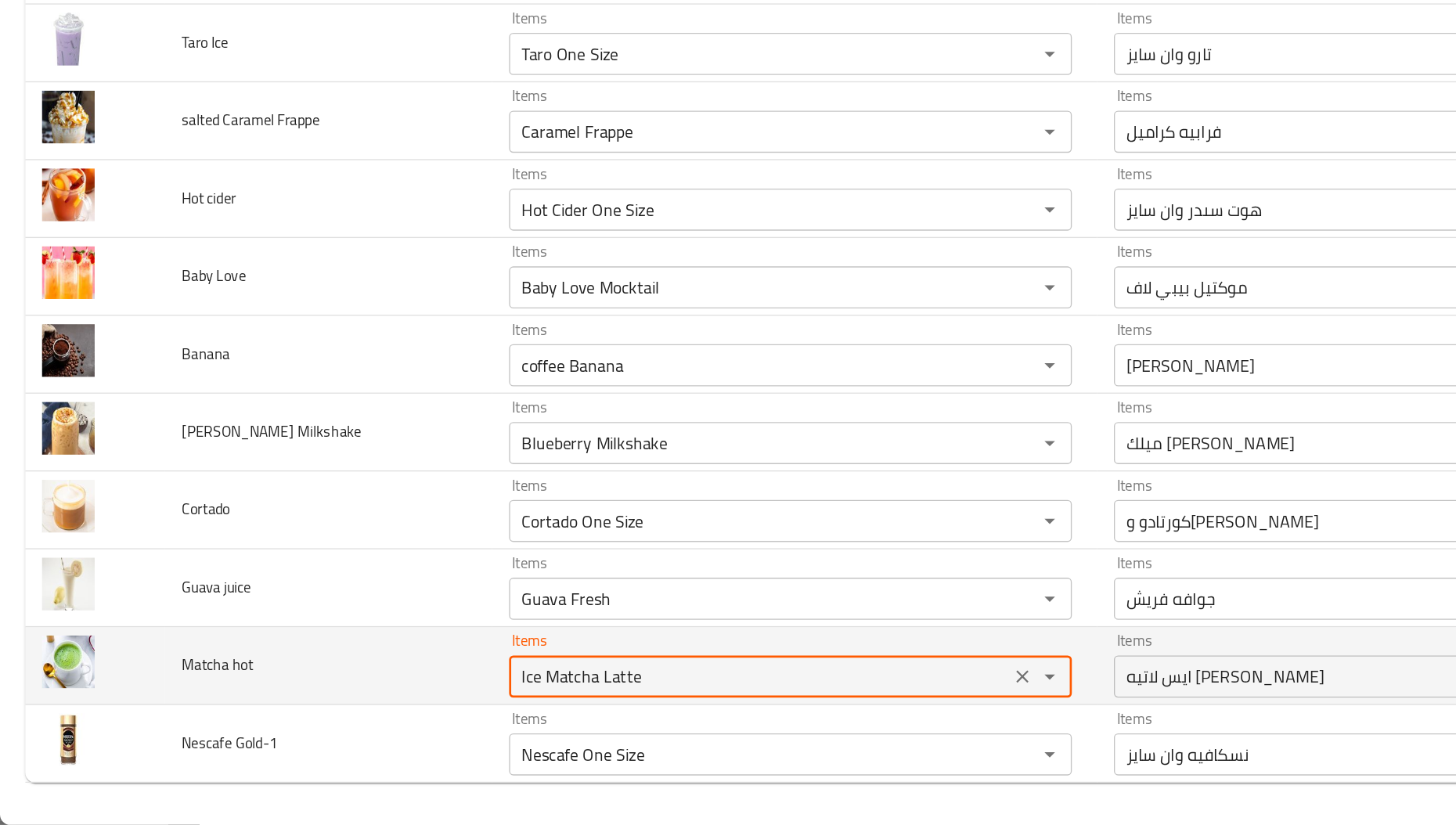
drag, startPoint x: 385, startPoint y: 714, endPoint x: 255, endPoint y: 697, distance: 131.1
click at [255, 697] on tr "Matcha hot Items Ice Matcha Latte Items Items ايس لاتيه ماتشا Items Near Match" at bounding box center [728, 707] width 1419 height 58
click at [429, 714] on hot "Matcha Latte" at bounding box center [565, 714] width 363 height 22
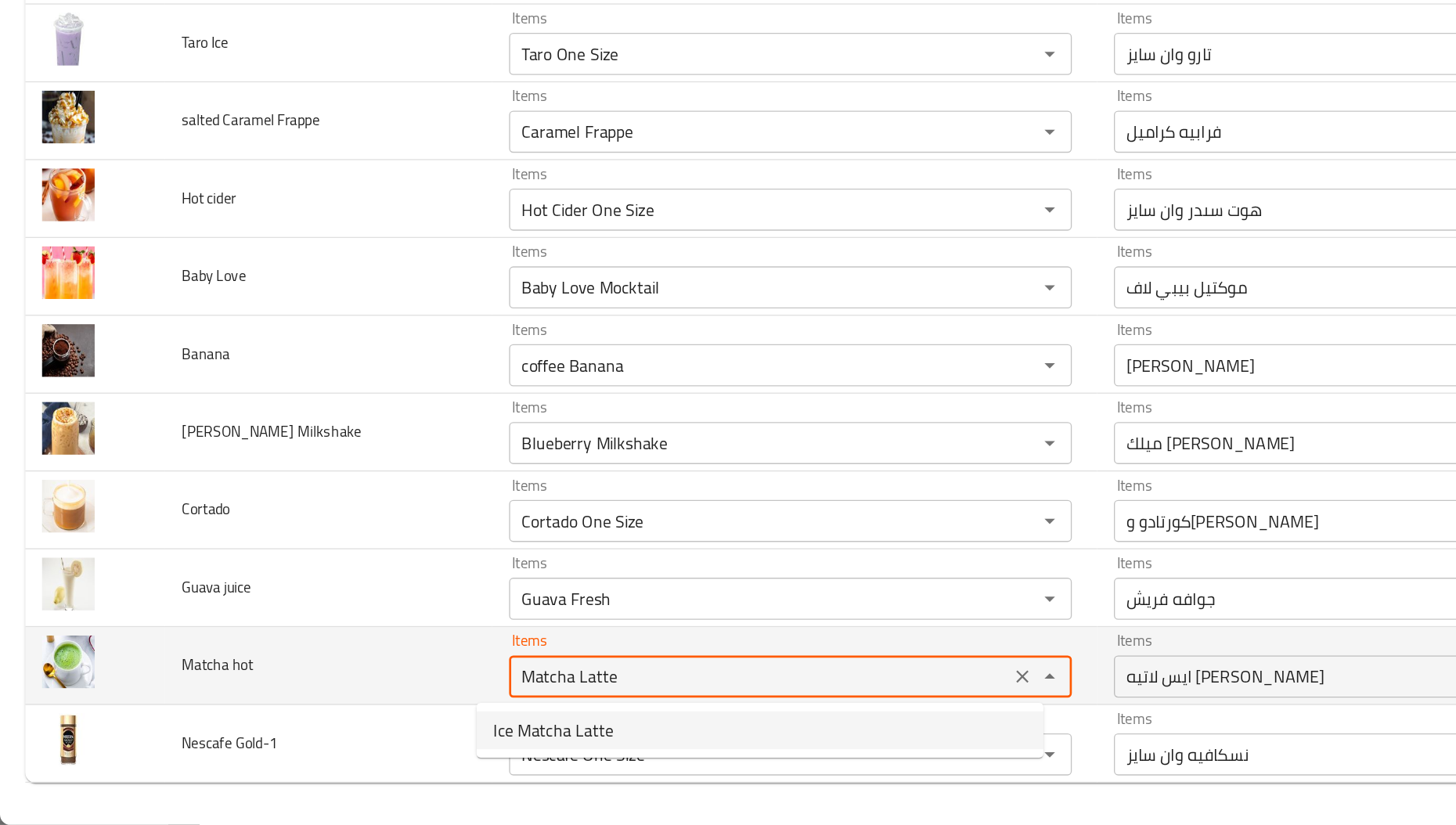
click at [429, 714] on hot "Matcha Latte" at bounding box center [565, 714] width 363 height 22
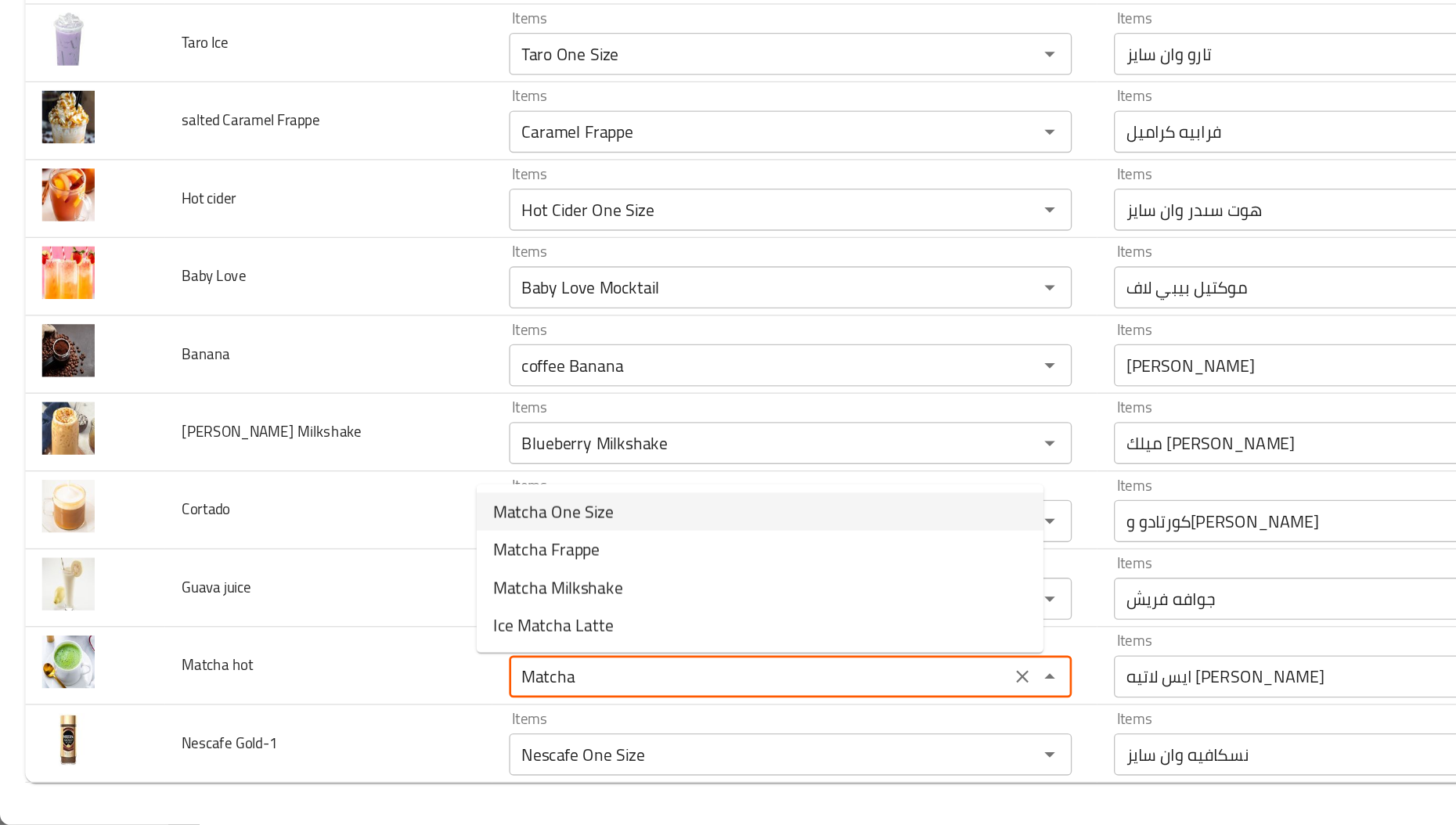
click at [435, 603] on hot-option-0 "Matcha One Size" at bounding box center [566, 591] width 422 height 28
type hot "Matcha One Size"
type hot-ar "[PERSON_NAME] وان سايز"
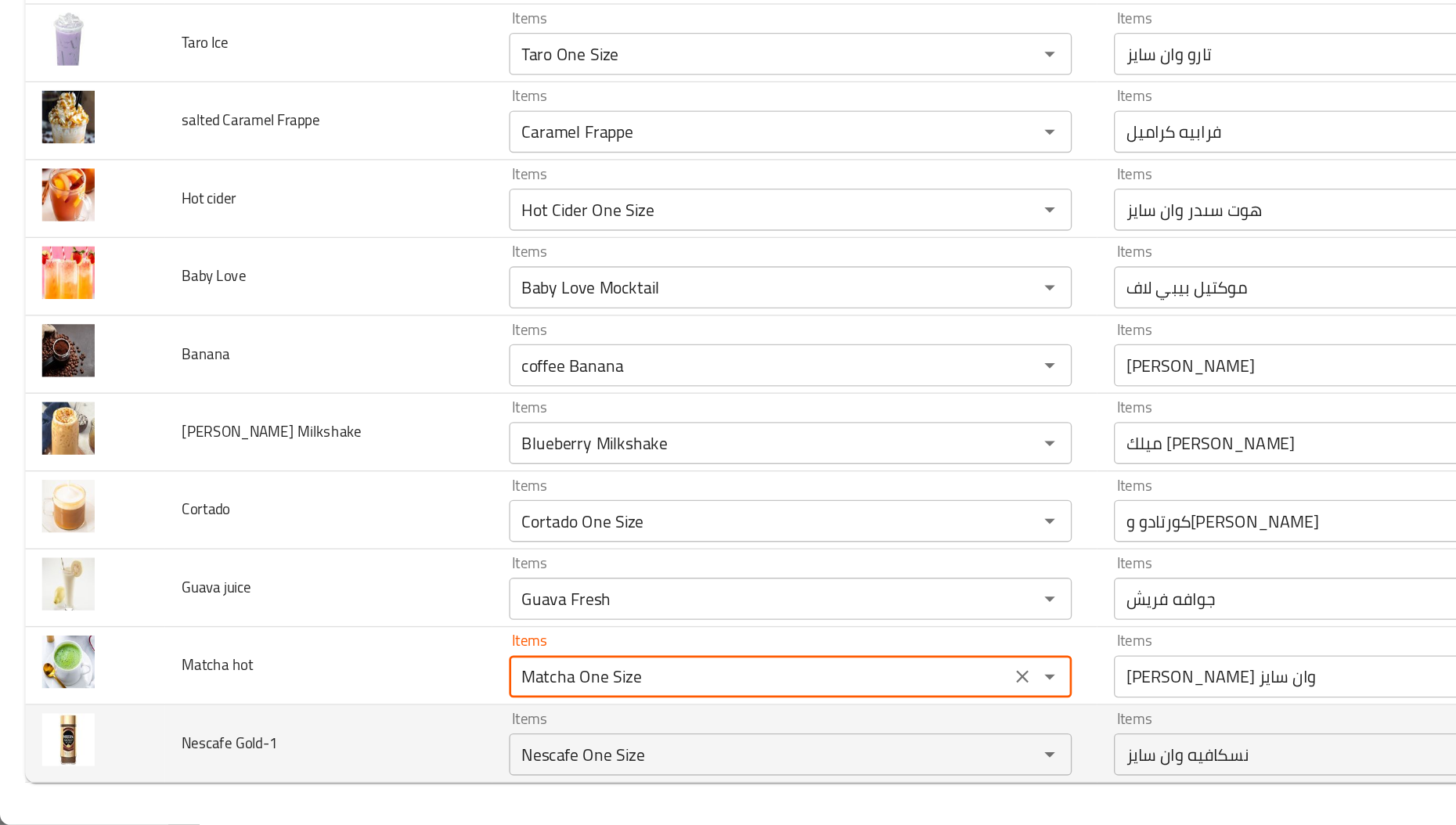
type hot "Matcha One Size"
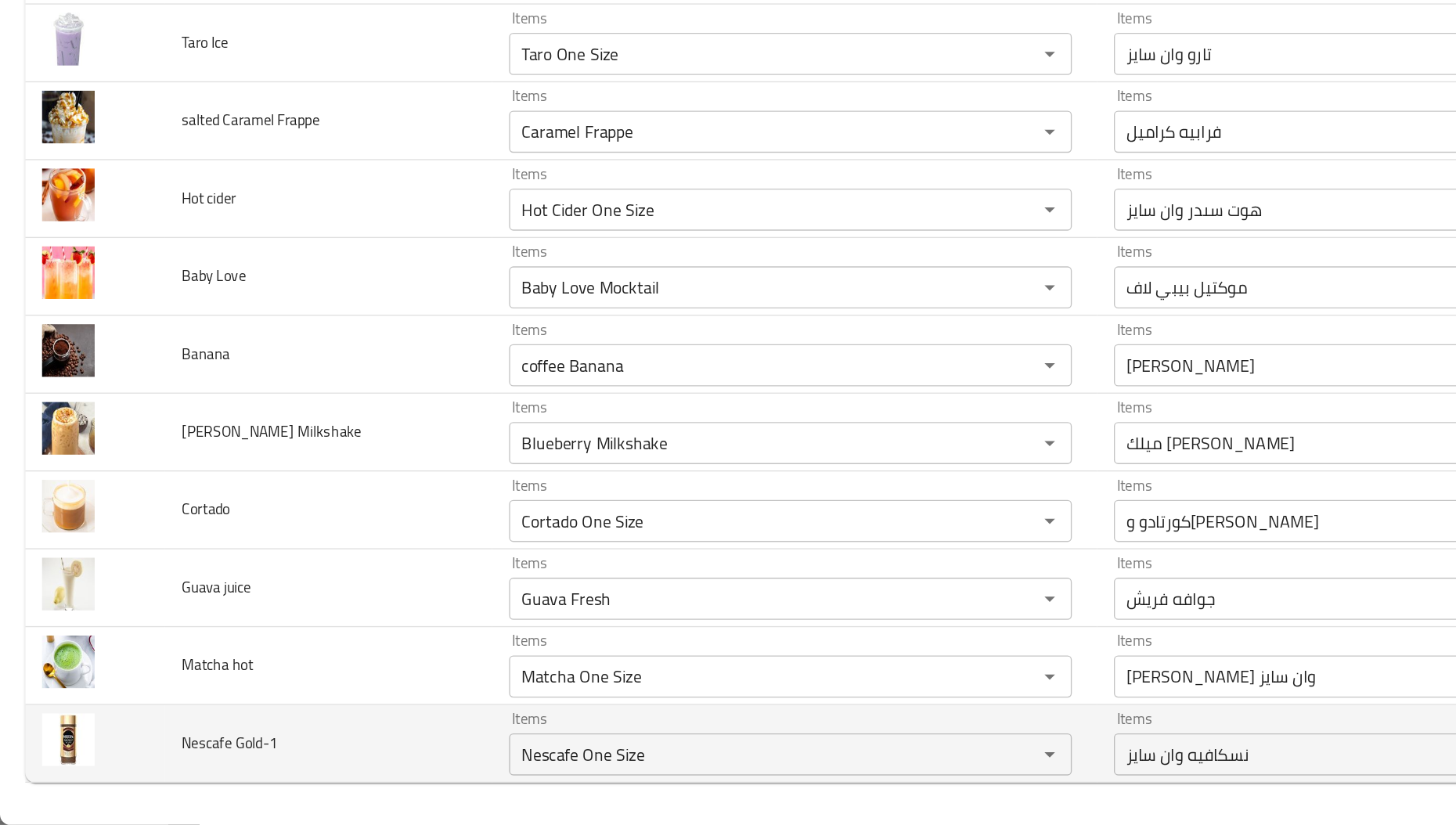
click at [274, 779] on td "Nescafe Gold-1" at bounding box center [244, 765] width 243 height 58
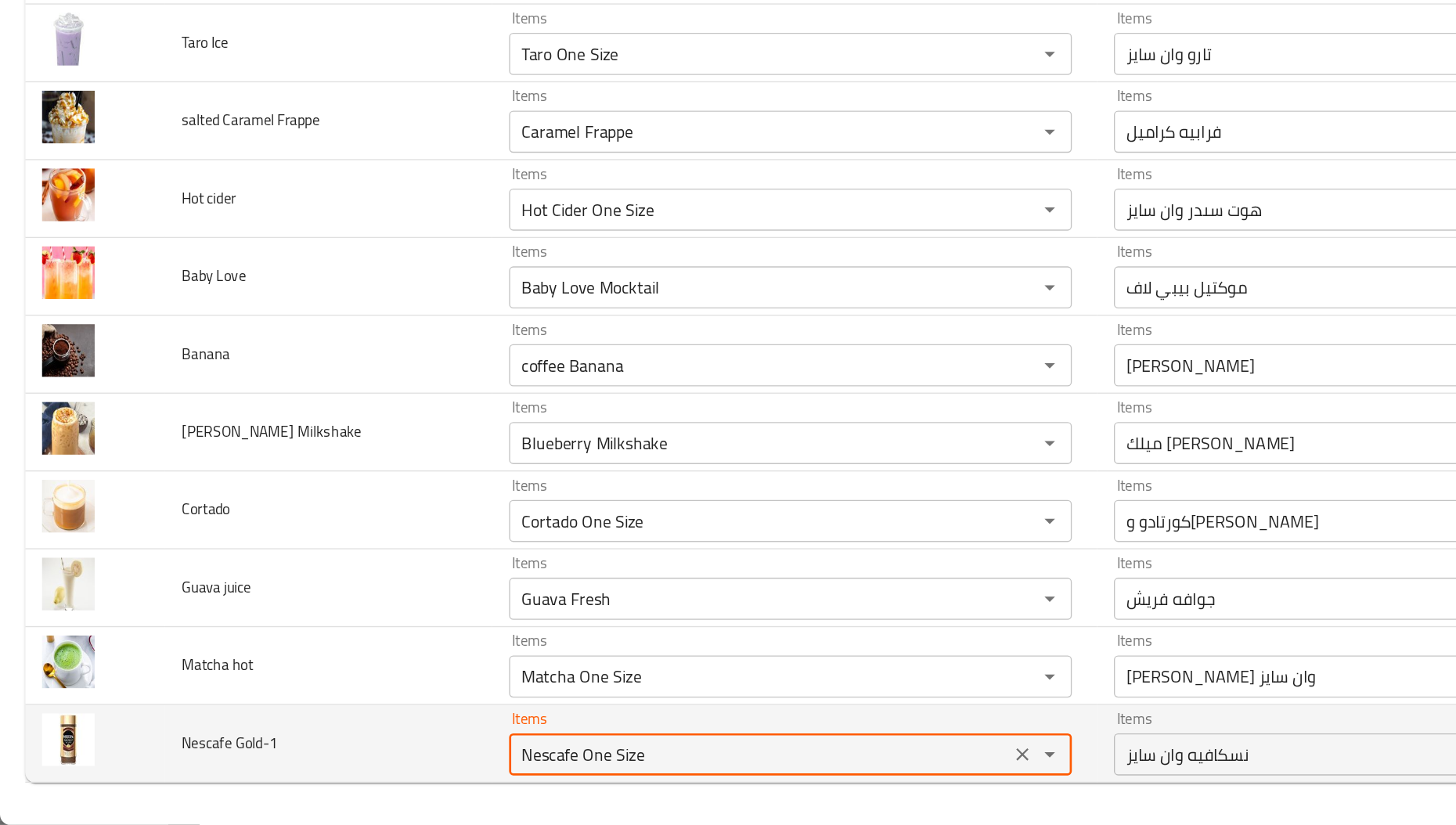
drag, startPoint x: 407, startPoint y: 773, endPoint x: 557, endPoint y: 771, distance: 150.0
click at [557, 771] on Gold-1 "Nescafe One Size" at bounding box center [565, 773] width 363 height 22
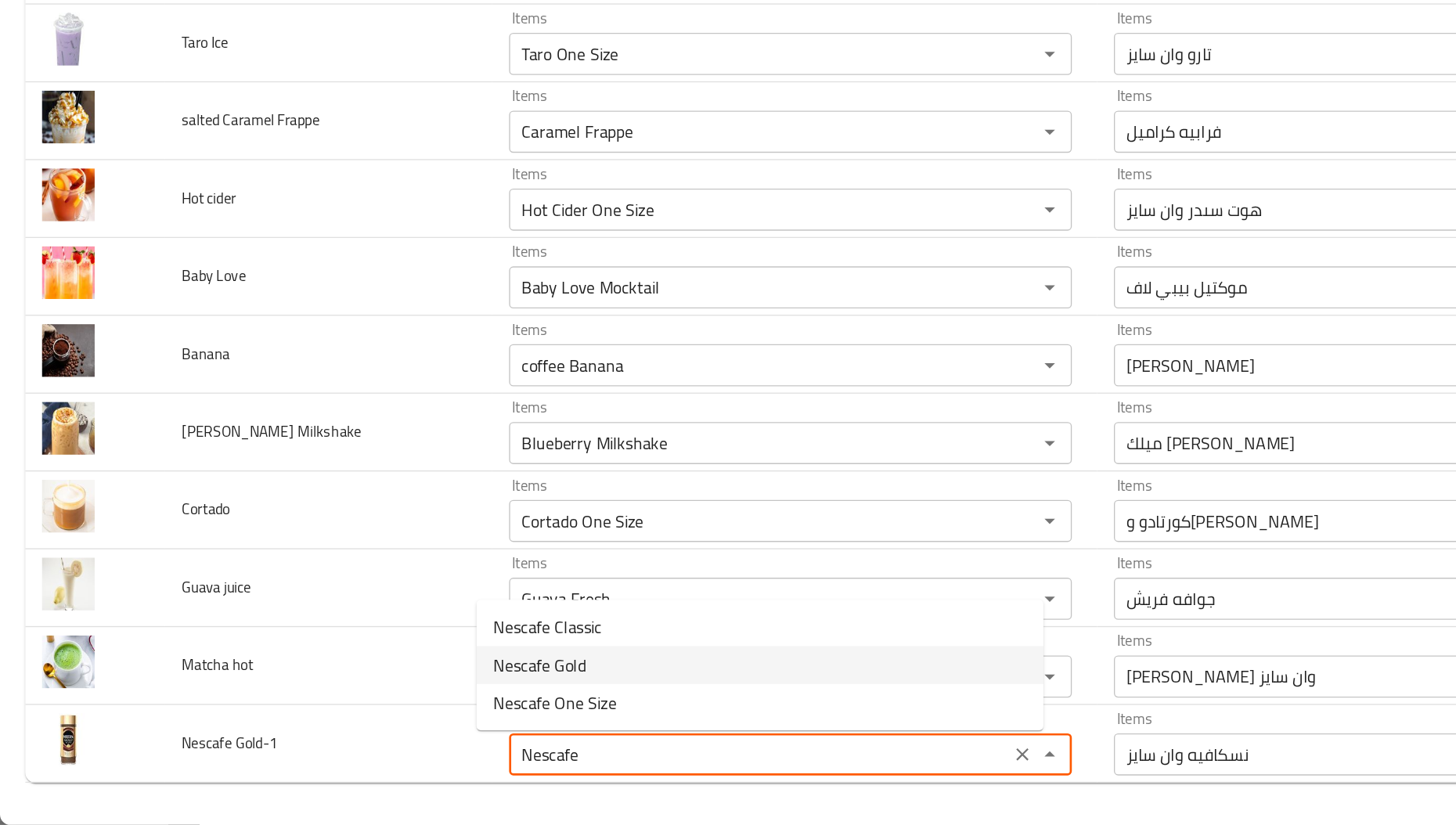
click at [437, 706] on Gold-1-option-1 "Nescafe Gold" at bounding box center [566, 706] width 422 height 28
type Gold-1 "Nescafe Gold"
type Gold-1-ar "نسكافيه جولد"
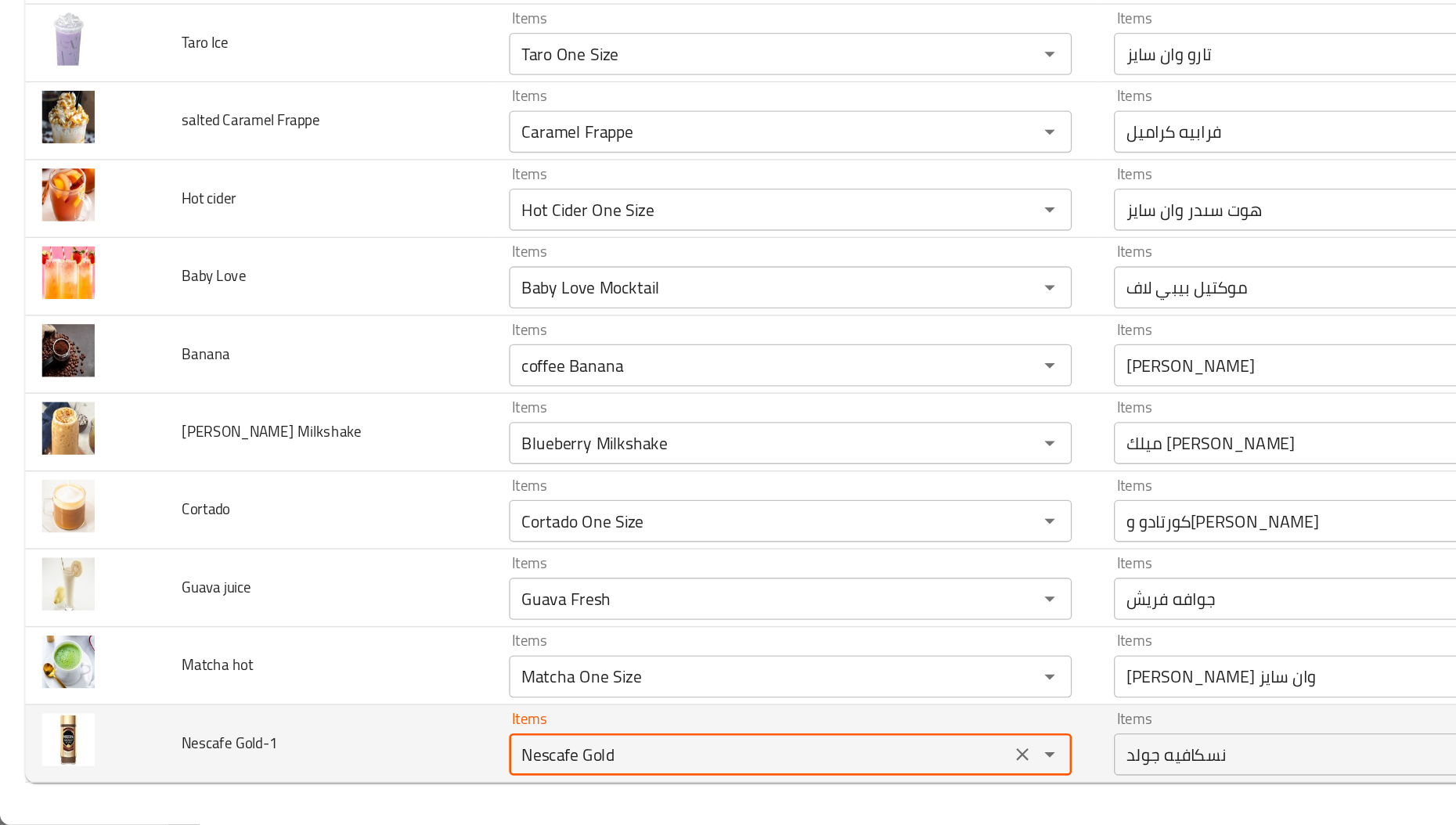
type Gold-1 "Nescafe Gold"
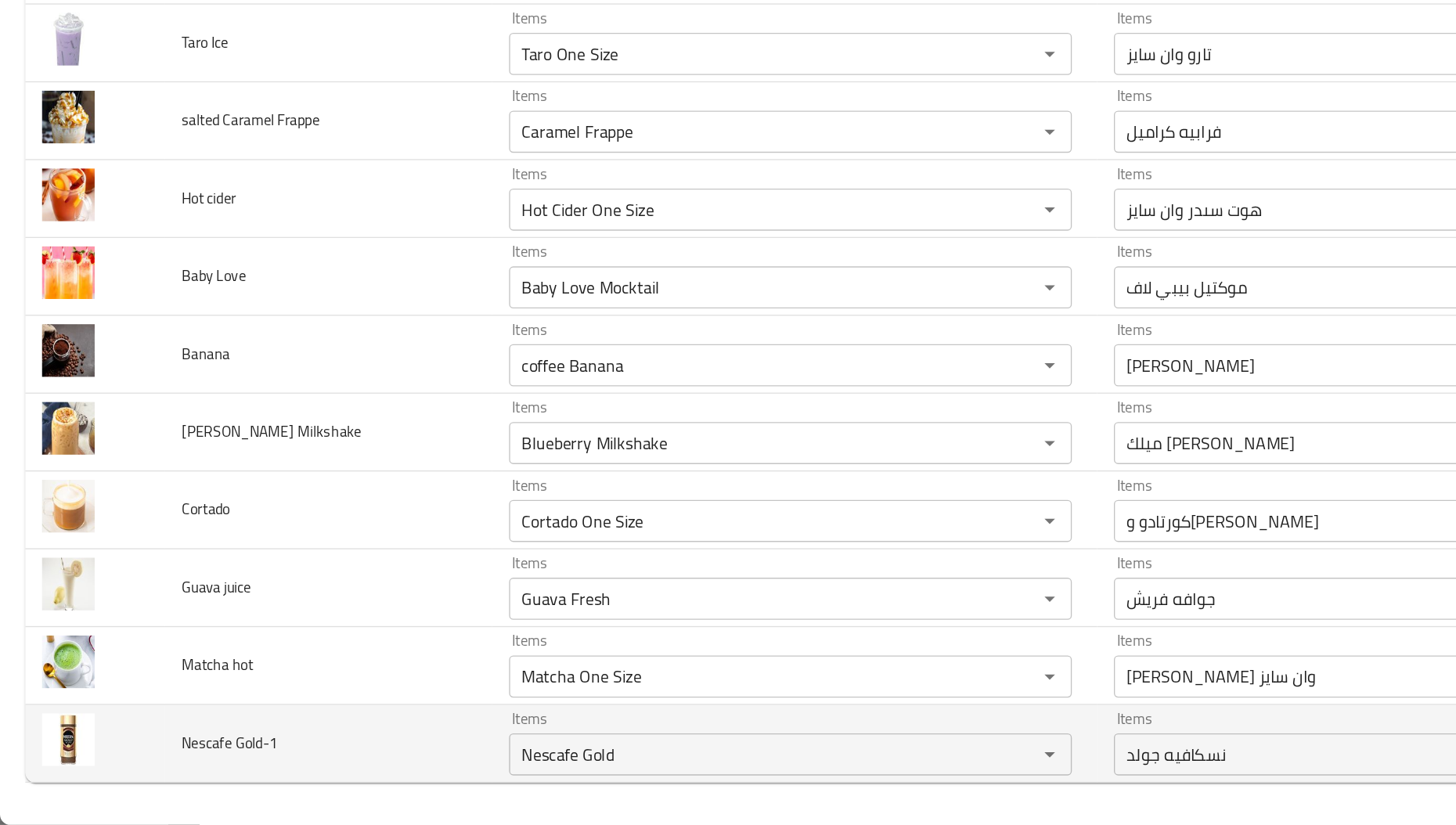
click at [299, 762] on td "Nescafe Gold-1" at bounding box center [244, 765] width 243 height 58
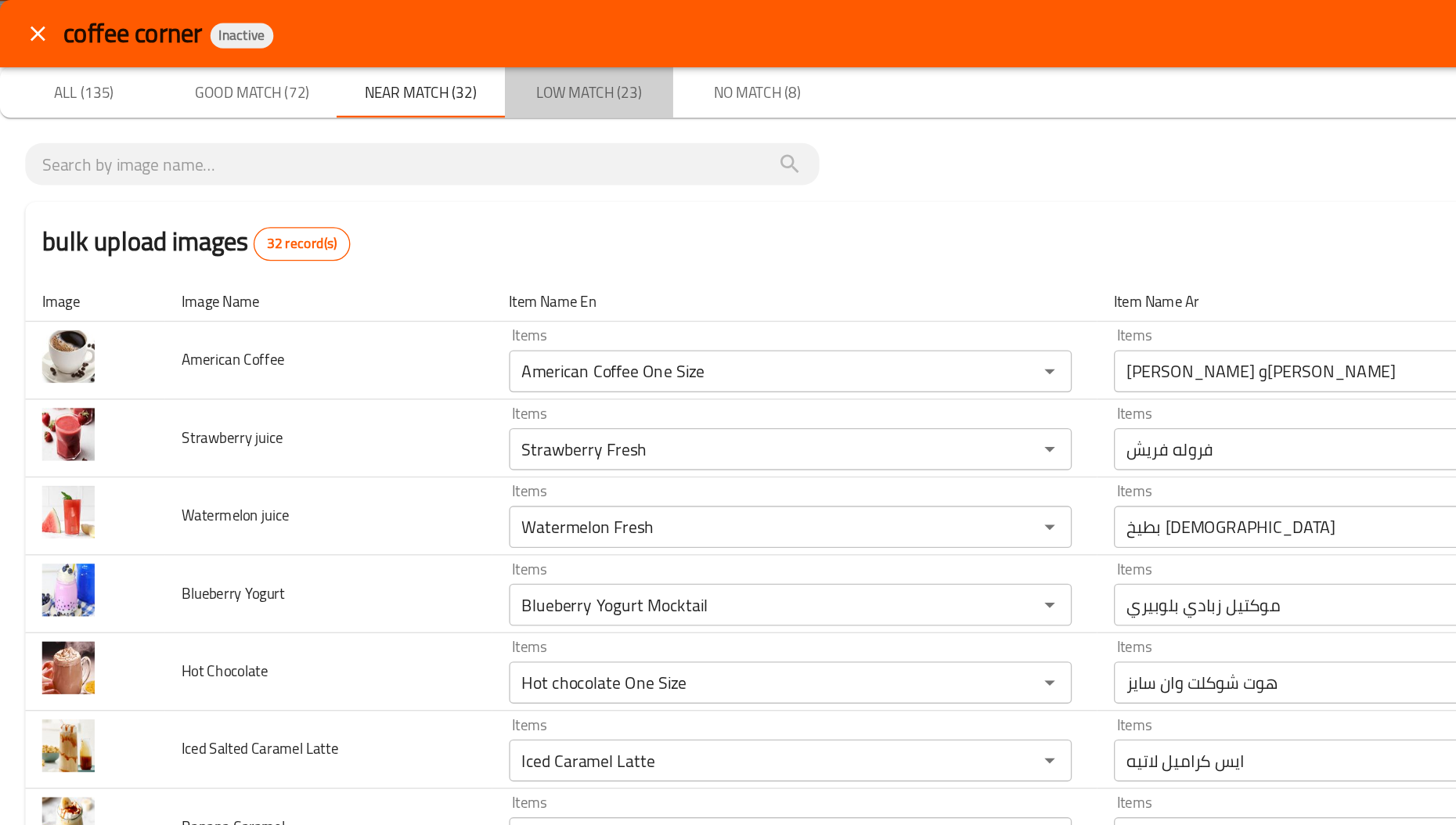
click at [457, 77] on span "Low Match (23)" at bounding box center [438, 69] width 106 height 20
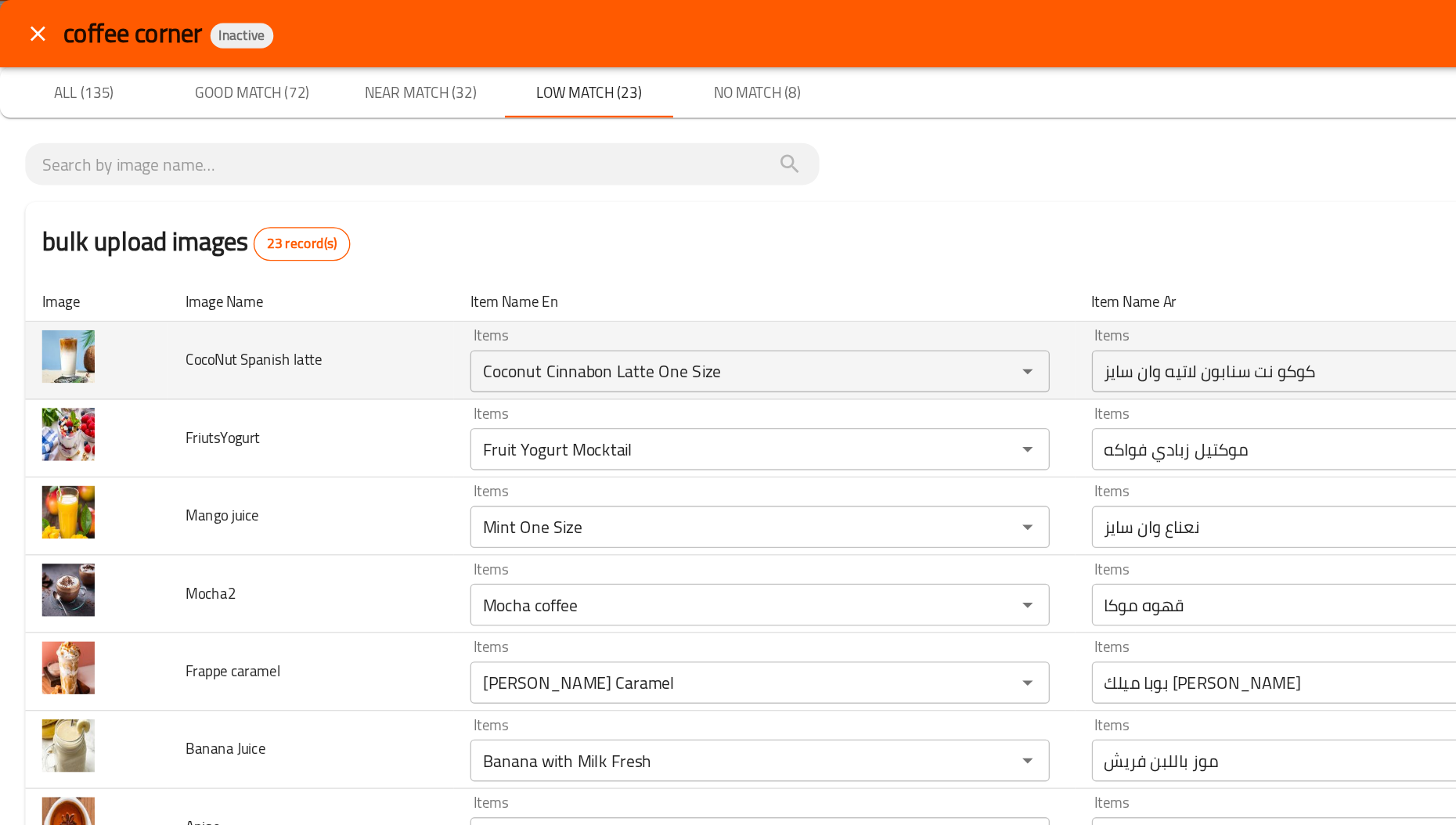
click at [186, 258] on span "CocoNut Spanish latte" at bounding box center [189, 268] width 102 height 20
copy span "Spanish"
click at [466, 278] on latte "Coconut Cinnabon Latte One Size" at bounding box center [542, 276] width 375 height 22
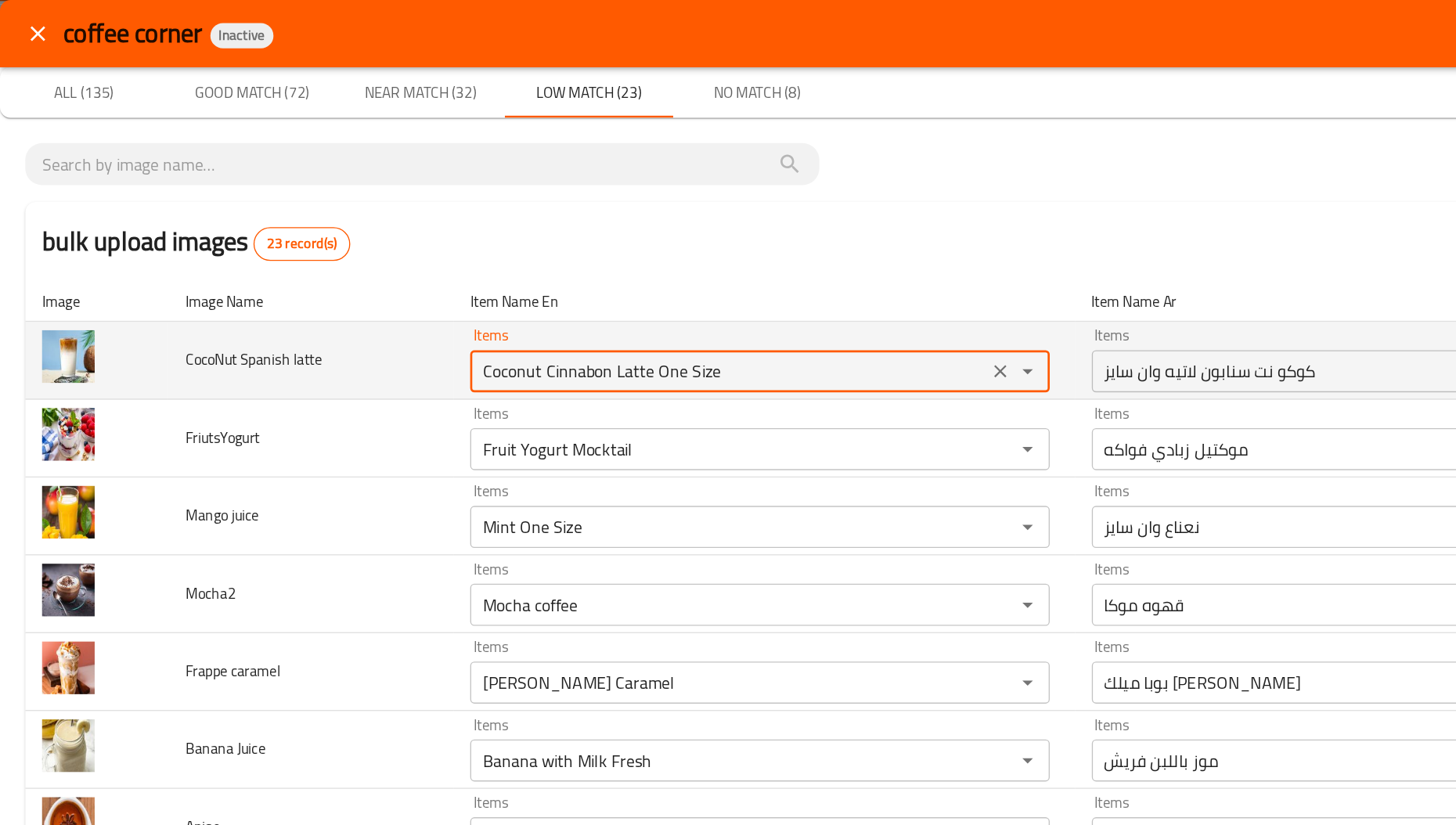
click at [466, 278] on latte "Coconut Cinnabon Latte One Size" at bounding box center [542, 276] width 375 height 22
paste latte "Spanish"
type latte "S"
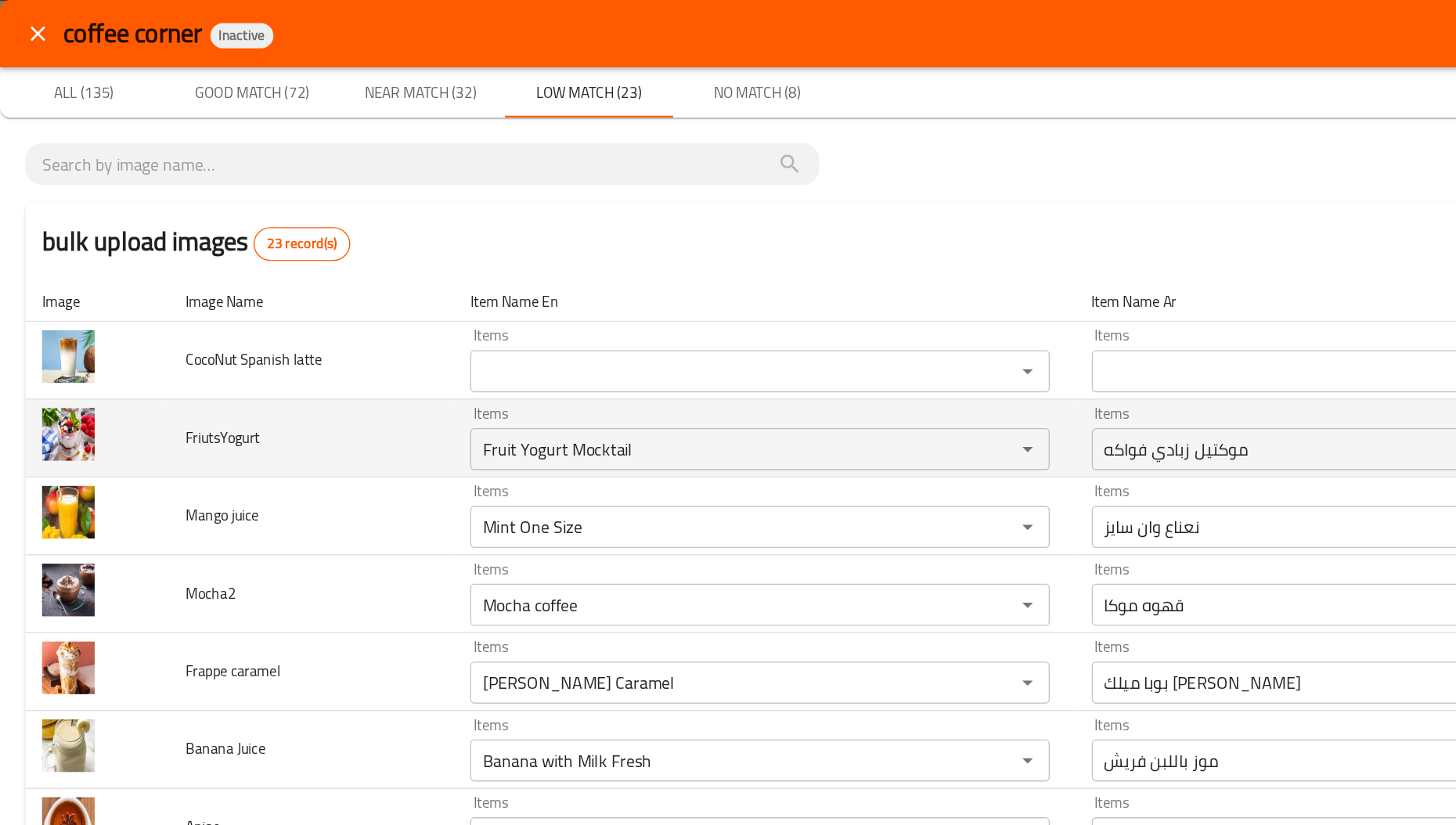
click at [206, 320] on td "FriutsYogurt" at bounding box center [230, 327] width 212 height 58
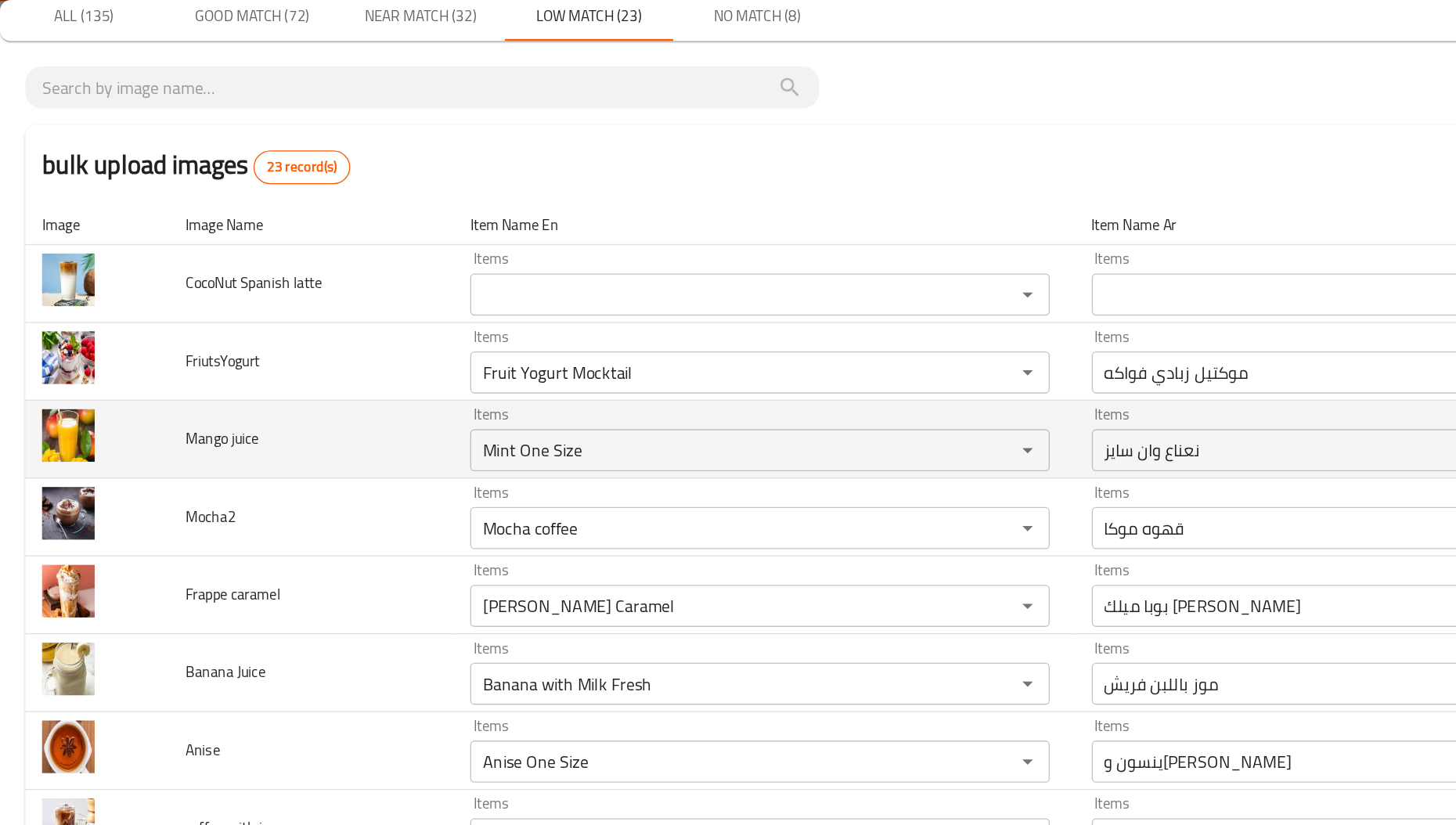
scroll to position [79, 0]
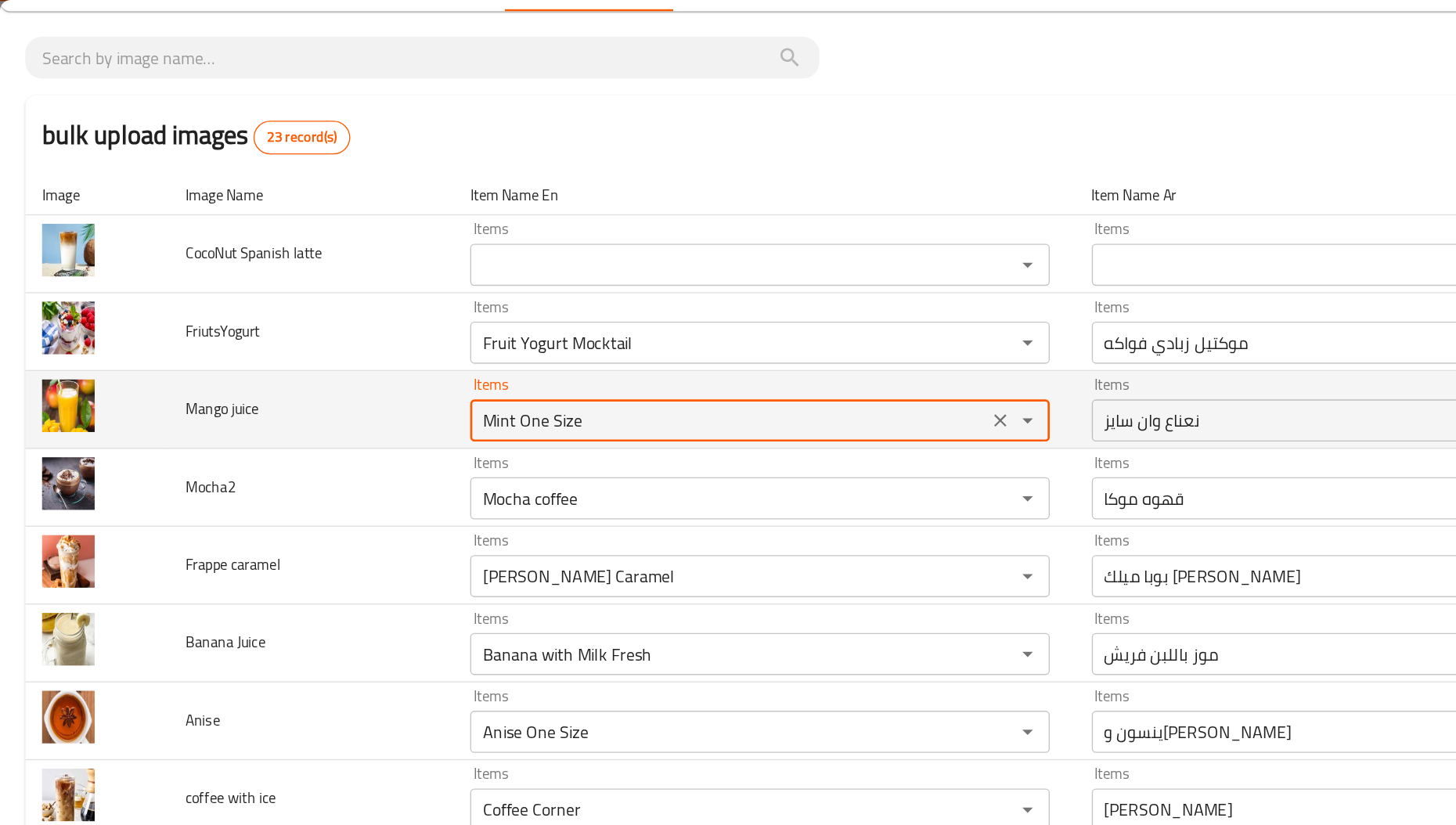
click at [378, 310] on juice "Mint One Size" at bounding box center [542, 313] width 375 height 22
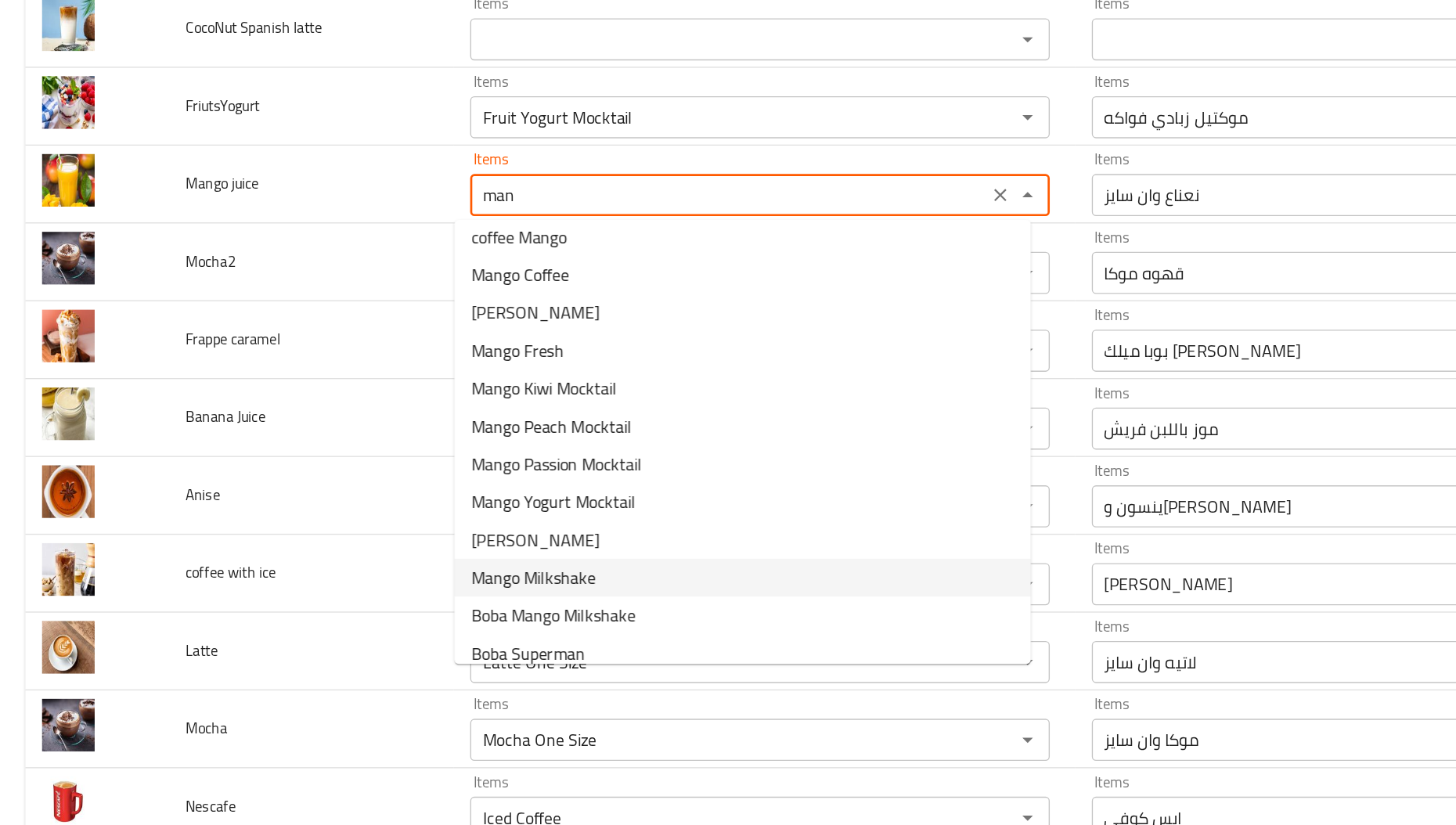
scroll to position [0, 0]
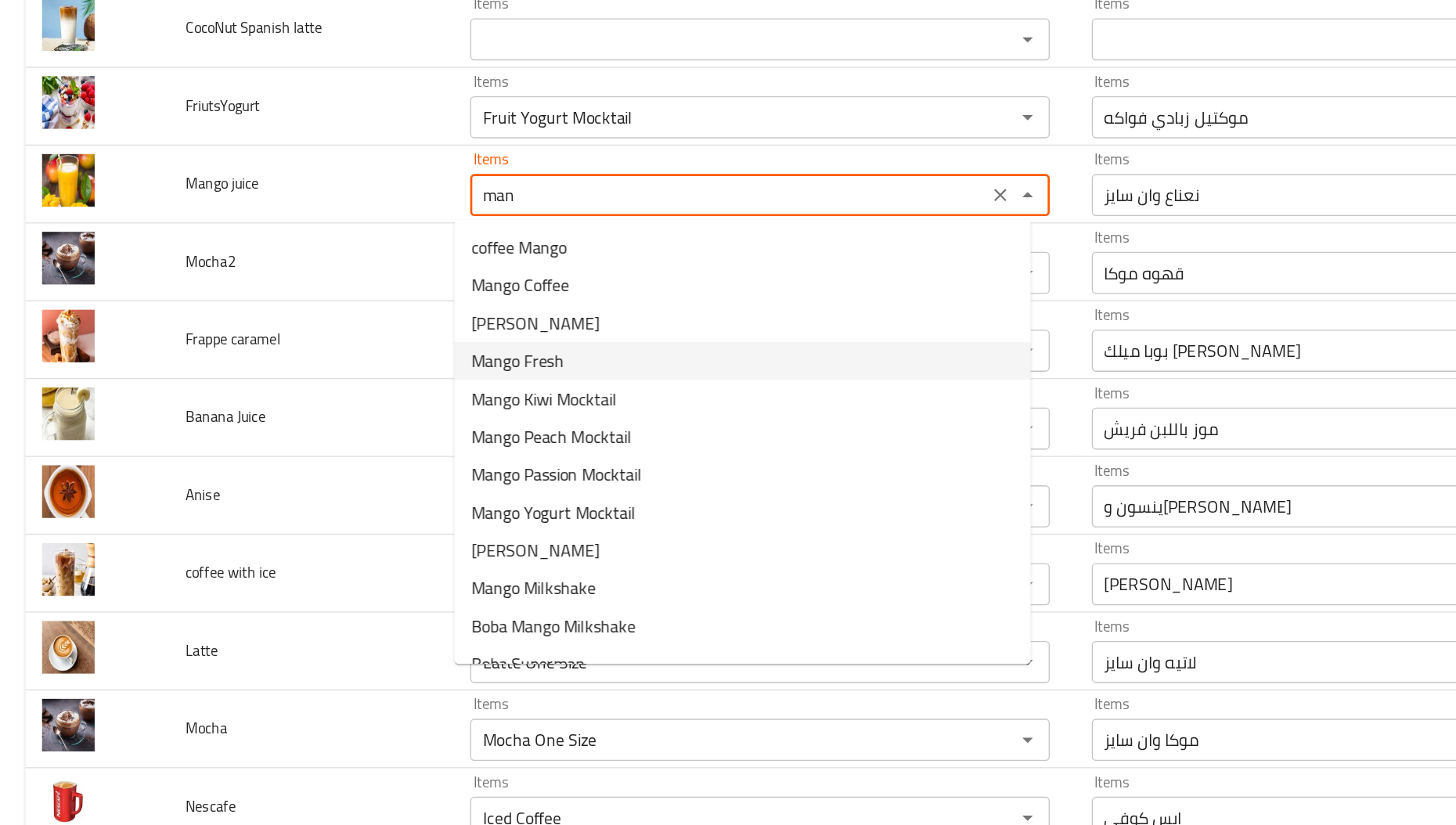
click at [431, 432] on juice-option-3 "Mango Fresh" at bounding box center [553, 436] width 429 height 28
type juice "Mango Fresh"
type juice-ar "[PERSON_NAME]"
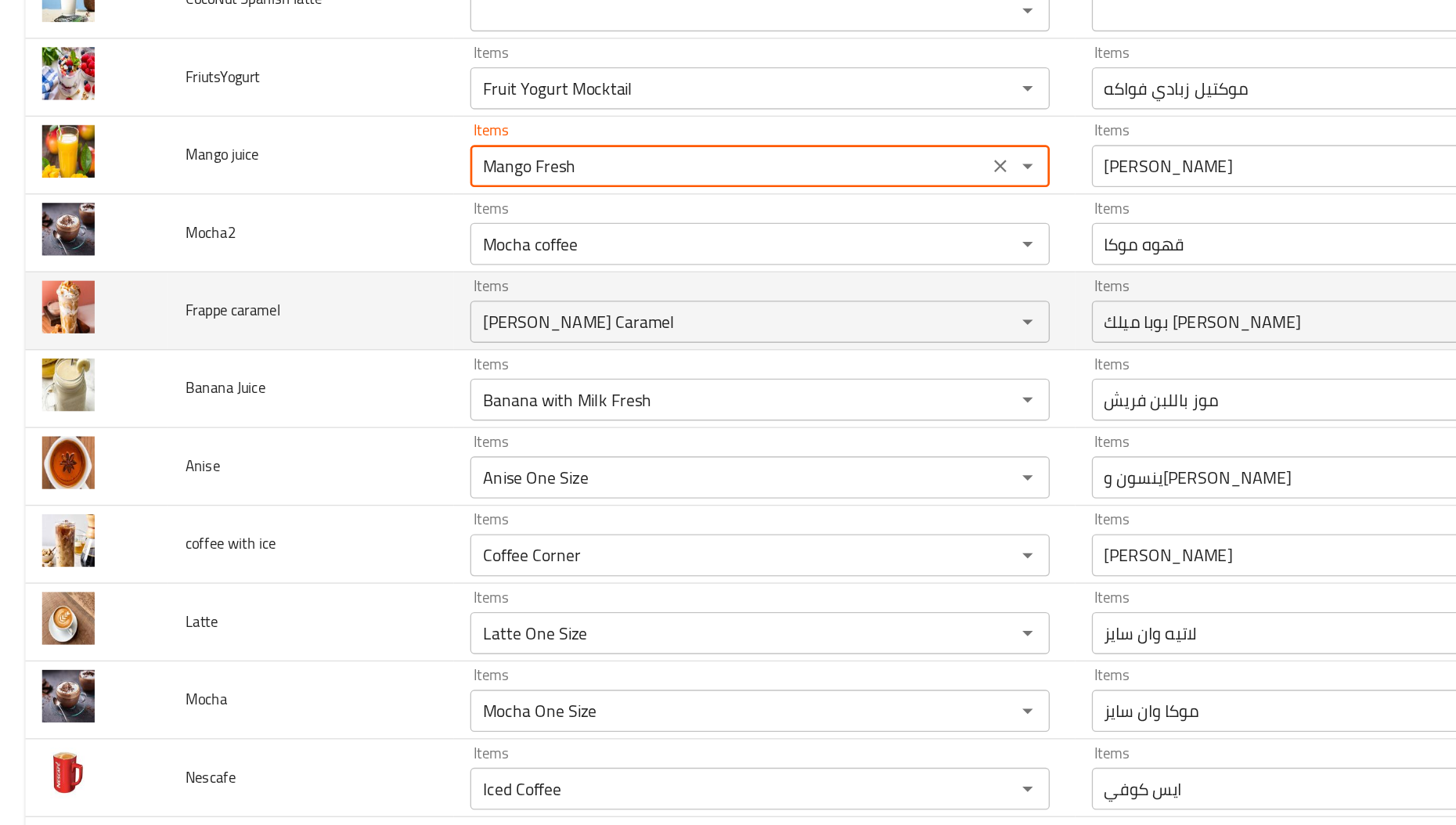
scroll to position [102, 0]
type juice "Mango Fresh"
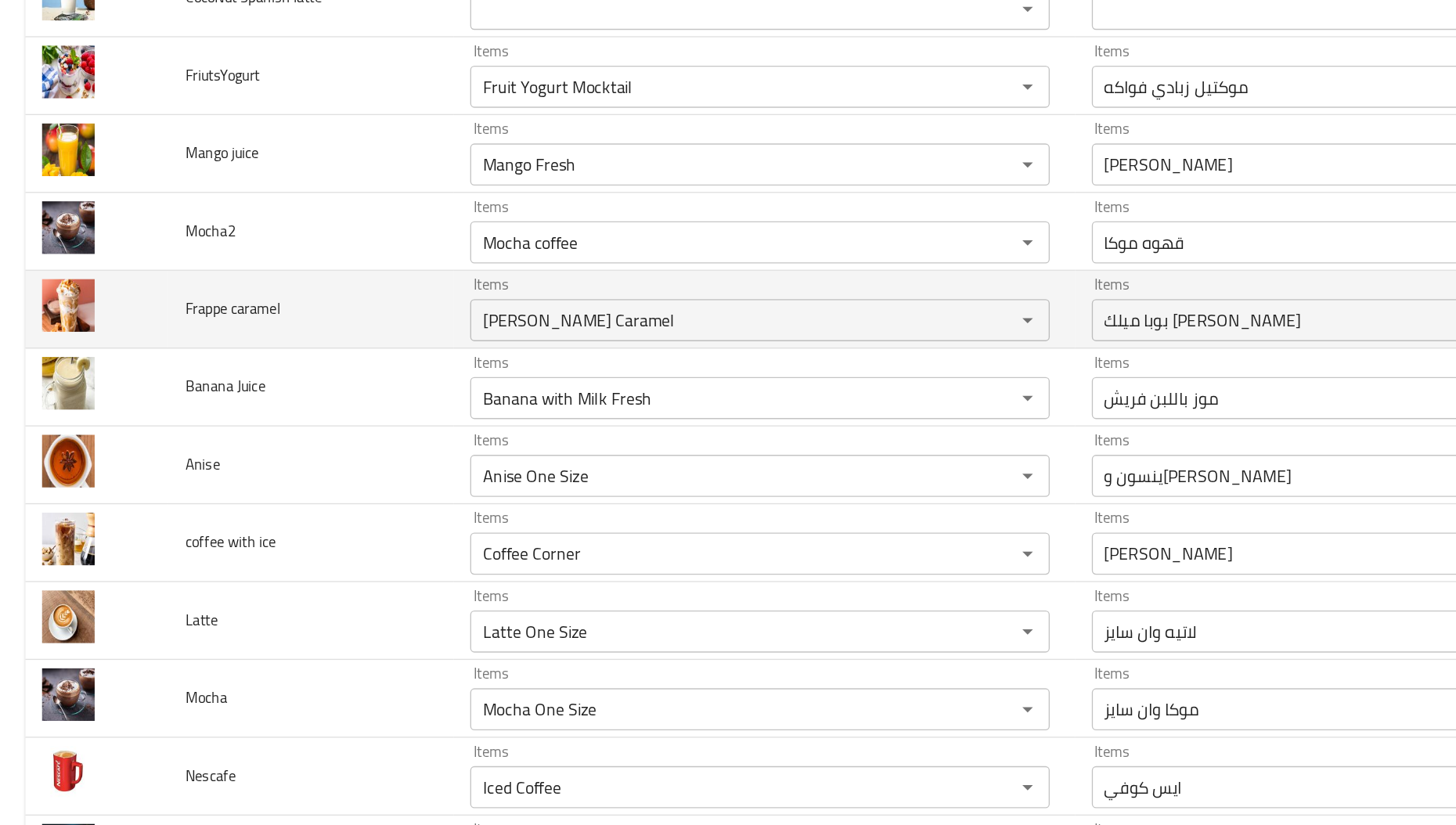
click at [165, 400] on span "Frappe caramel" at bounding box center [173, 398] width 71 height 20
copy span "Frappe"
click at [412, 423] on td "Items [PERSON_NAME] Caramel Items" at bounding box center [568, 398] width 462 height 58
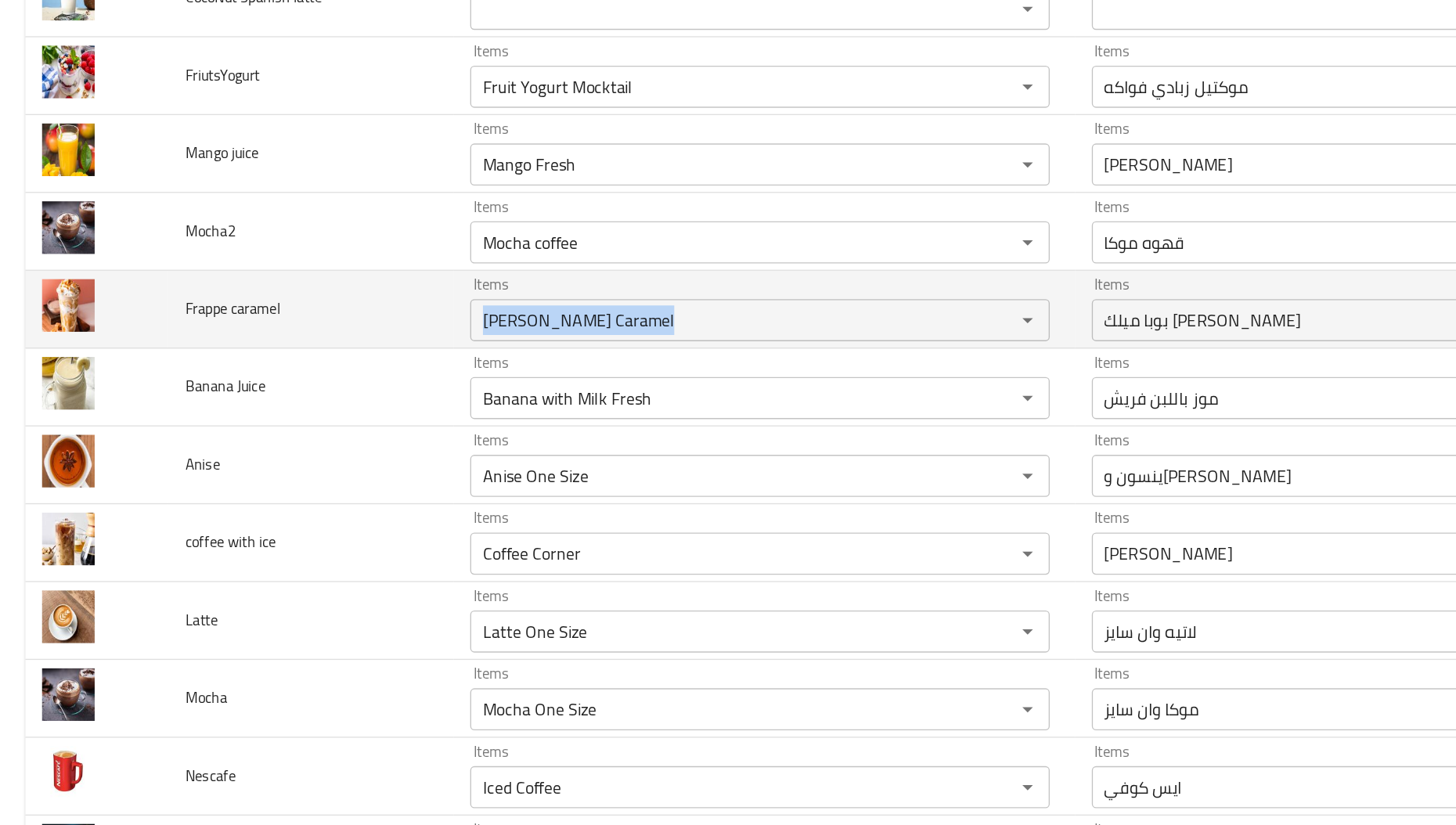
click at [412, 423] on td "Items [PERSON_NAME] Caramel Items" at bounding box center [568, 398] width 462 height 58
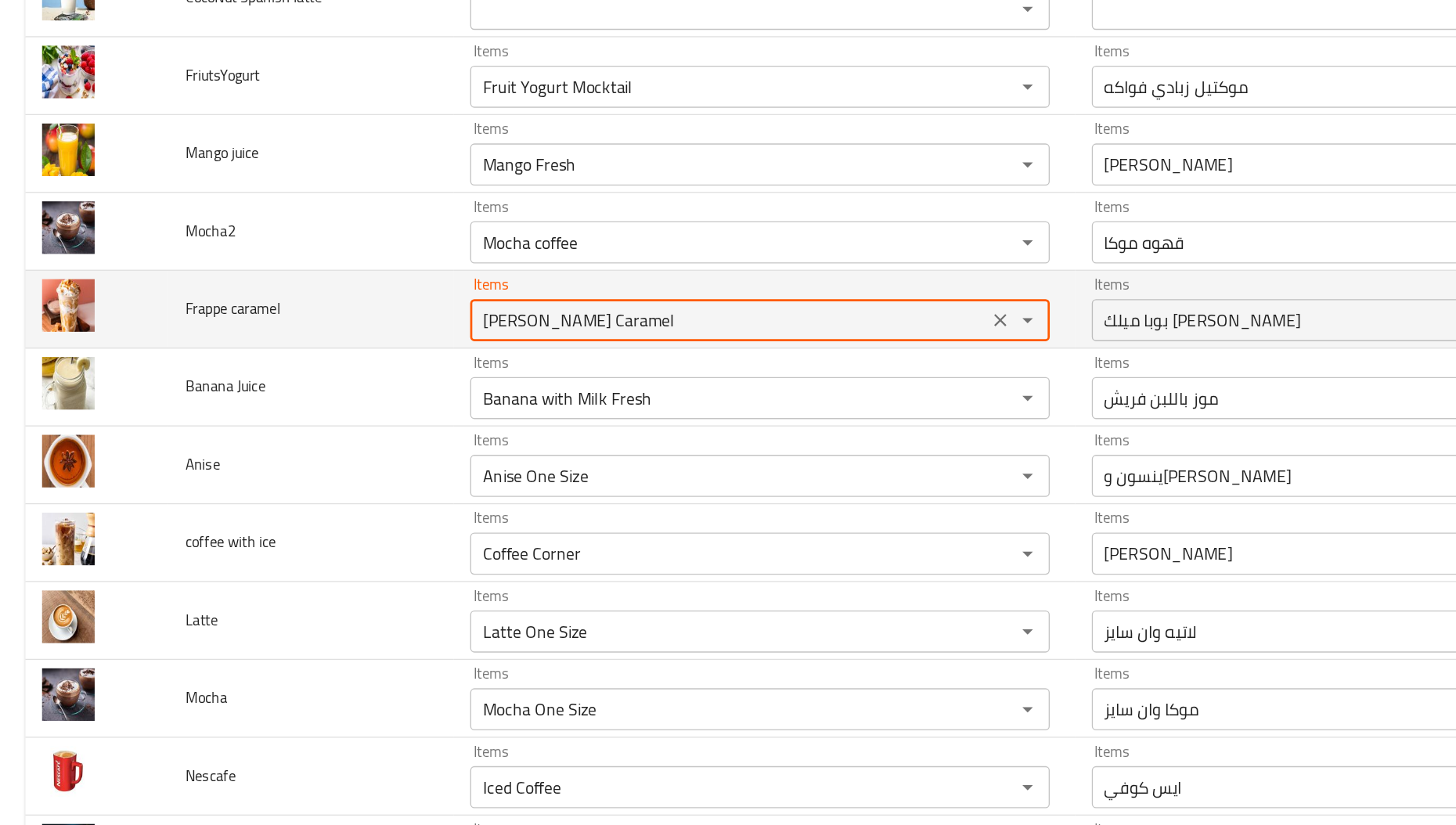
click at [426, 411] on caramel "[PERSON_NAME] Caramel" at bounding box center [542, 407] width 375 height 22
paste caramel "Frappe"
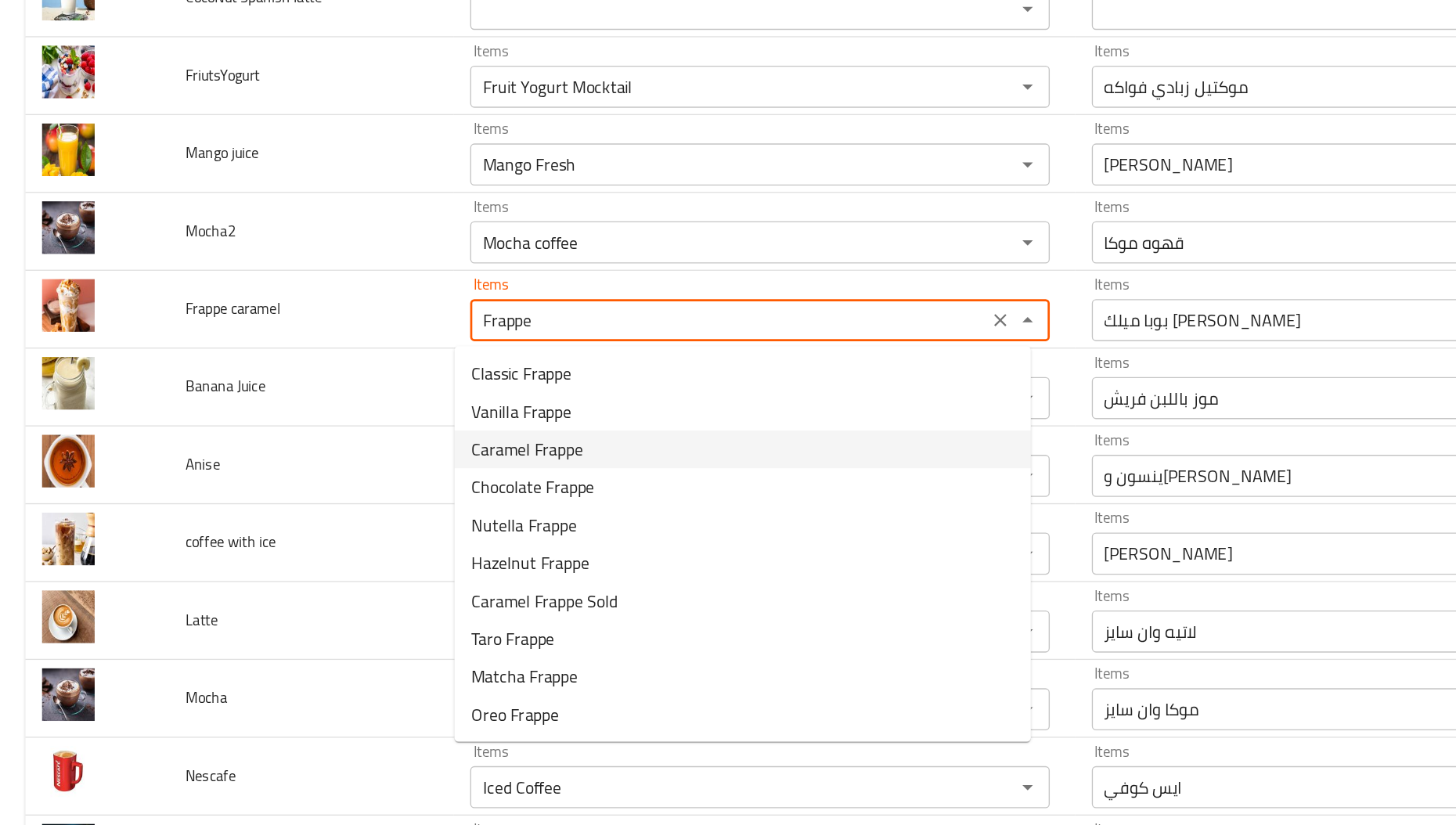
click at [393, 493] on span "Caramel Frappe" at bounding box center [392, 503] width 83 height 19
type caramel "Caramel Frappe"
type caramel-ar "فرابيه كراميل"
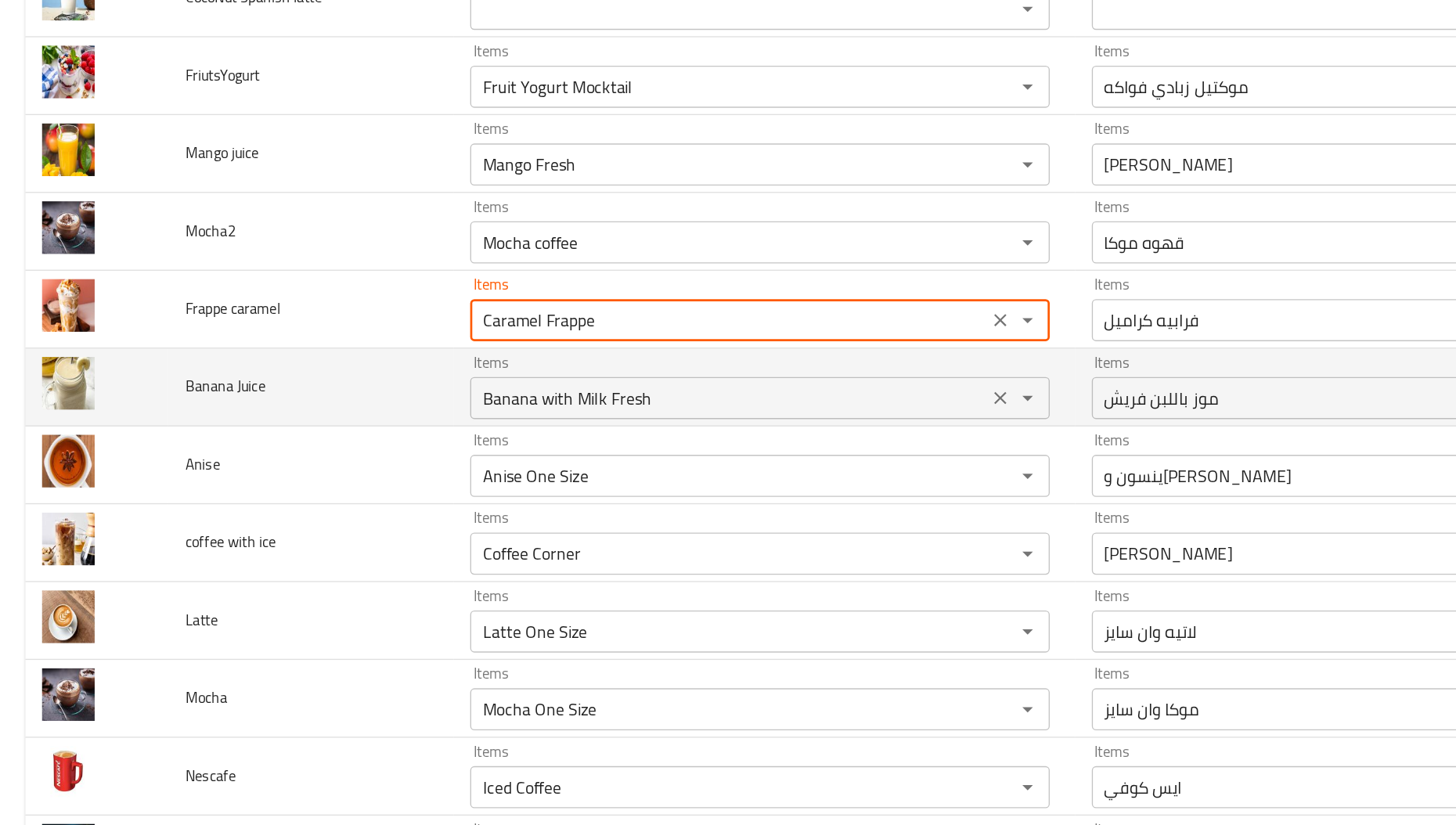
type caramel "Caramel Frappe"
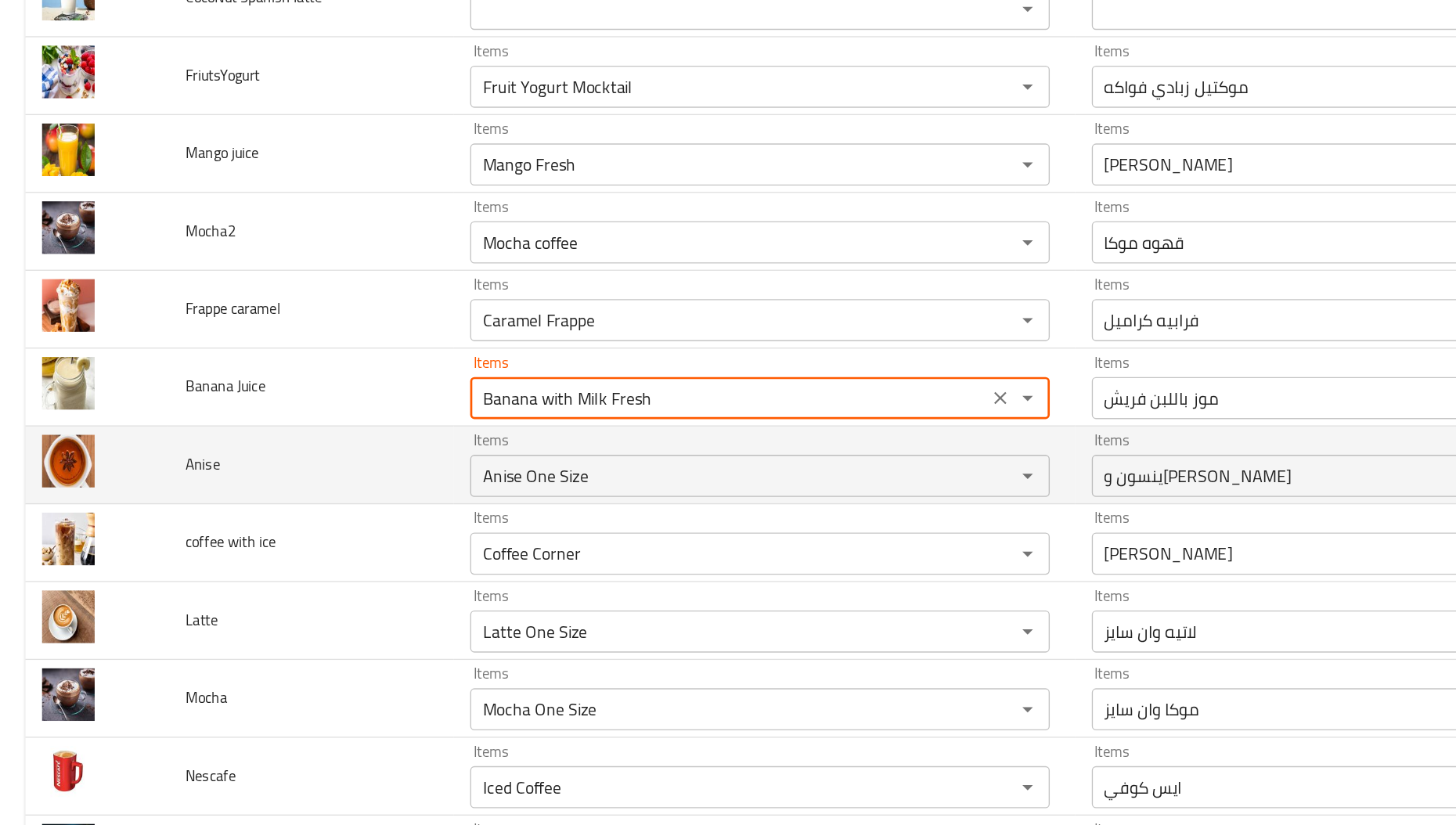
drag, startPoint x: 393, startPoint y: 461, endPoint x: 549, endPoint y: 486, distance: 158.0
click at [549, 486] on tbody "CocoNut Spanish latte Items Items Items Items Low Match FriutsYogurt Items Frui…" at bounding box center [728, 804] width 1419 height 1332
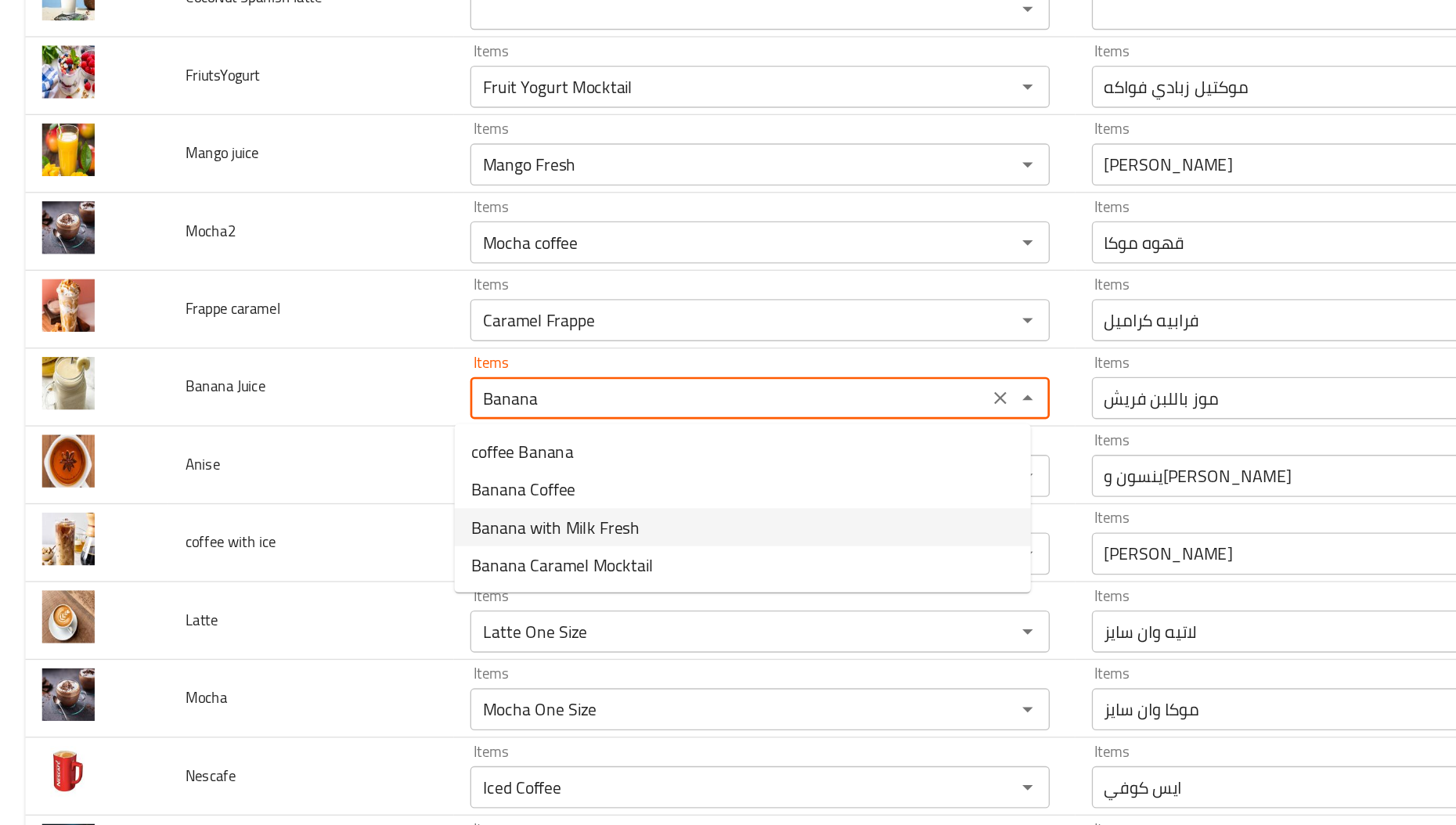
click at [504, 551] on Juice-option-2 "Banana with Milk Fresh" at bounding box center [553, 560] width 429 height 28
type Juice "Banana with Milk Fresh"
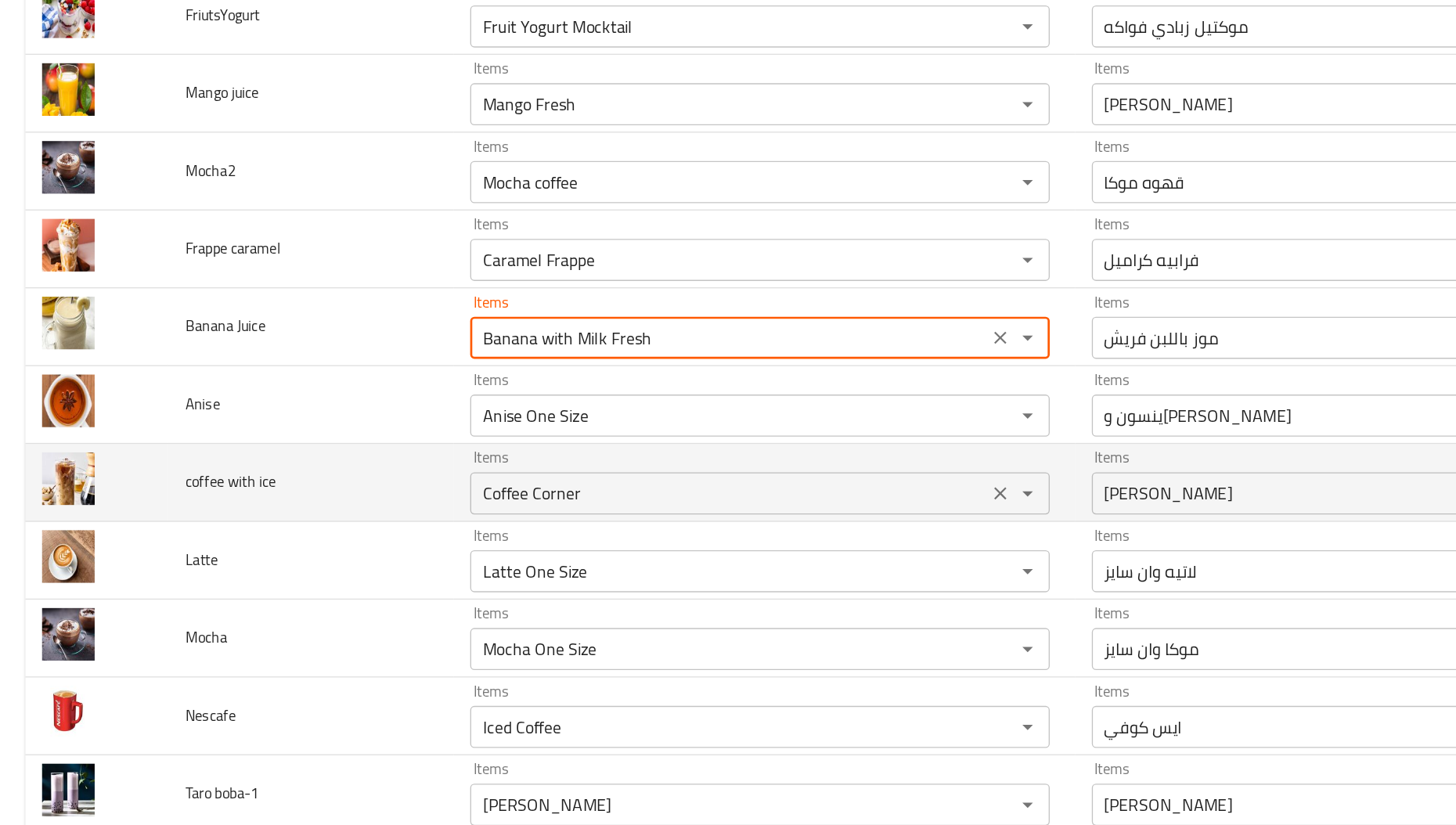
scroll to position [148, 0]
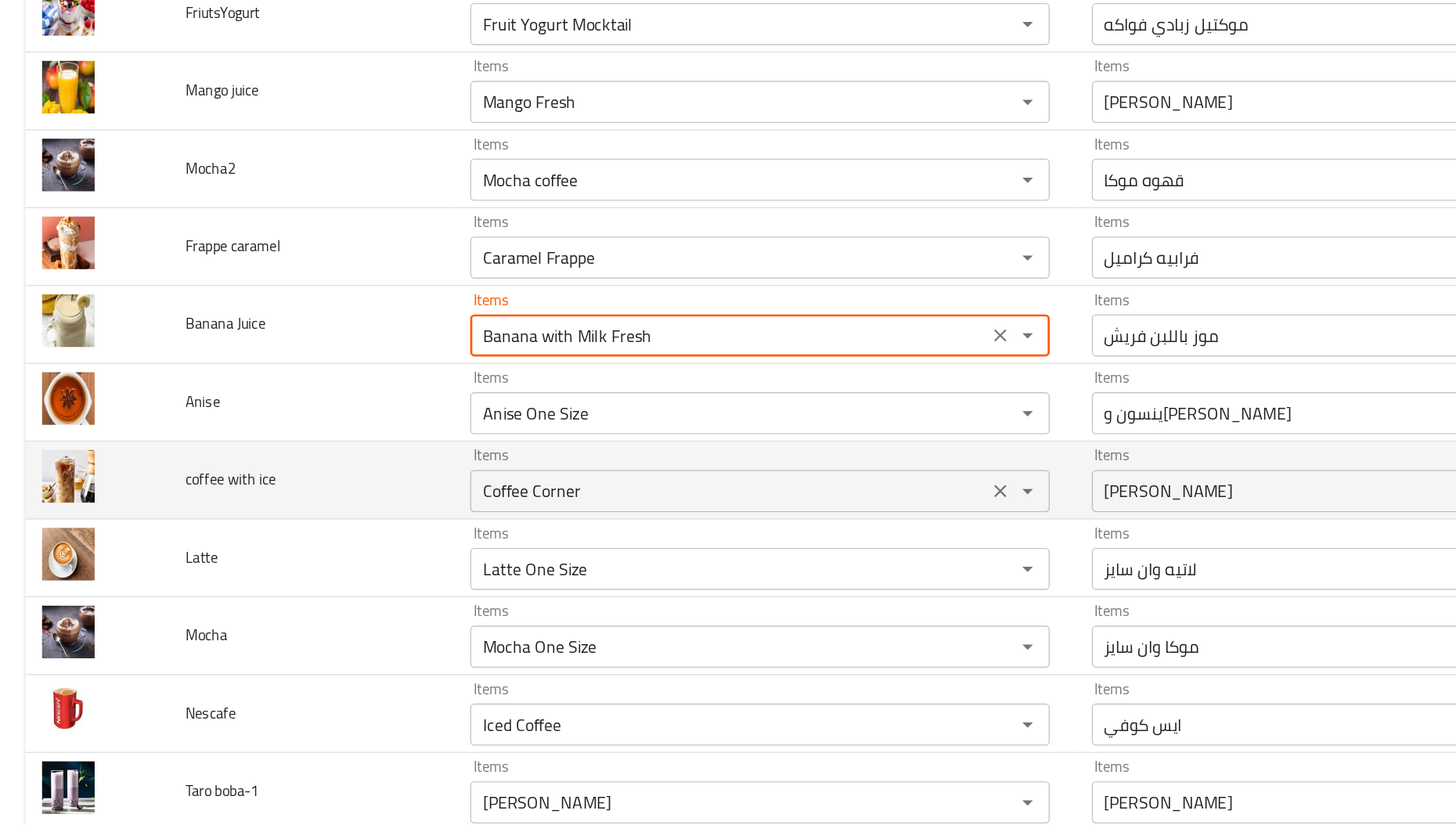
click at [396, 543] on ice "Coffee Corner" at bounding box center [542, 534] width 375 height 22
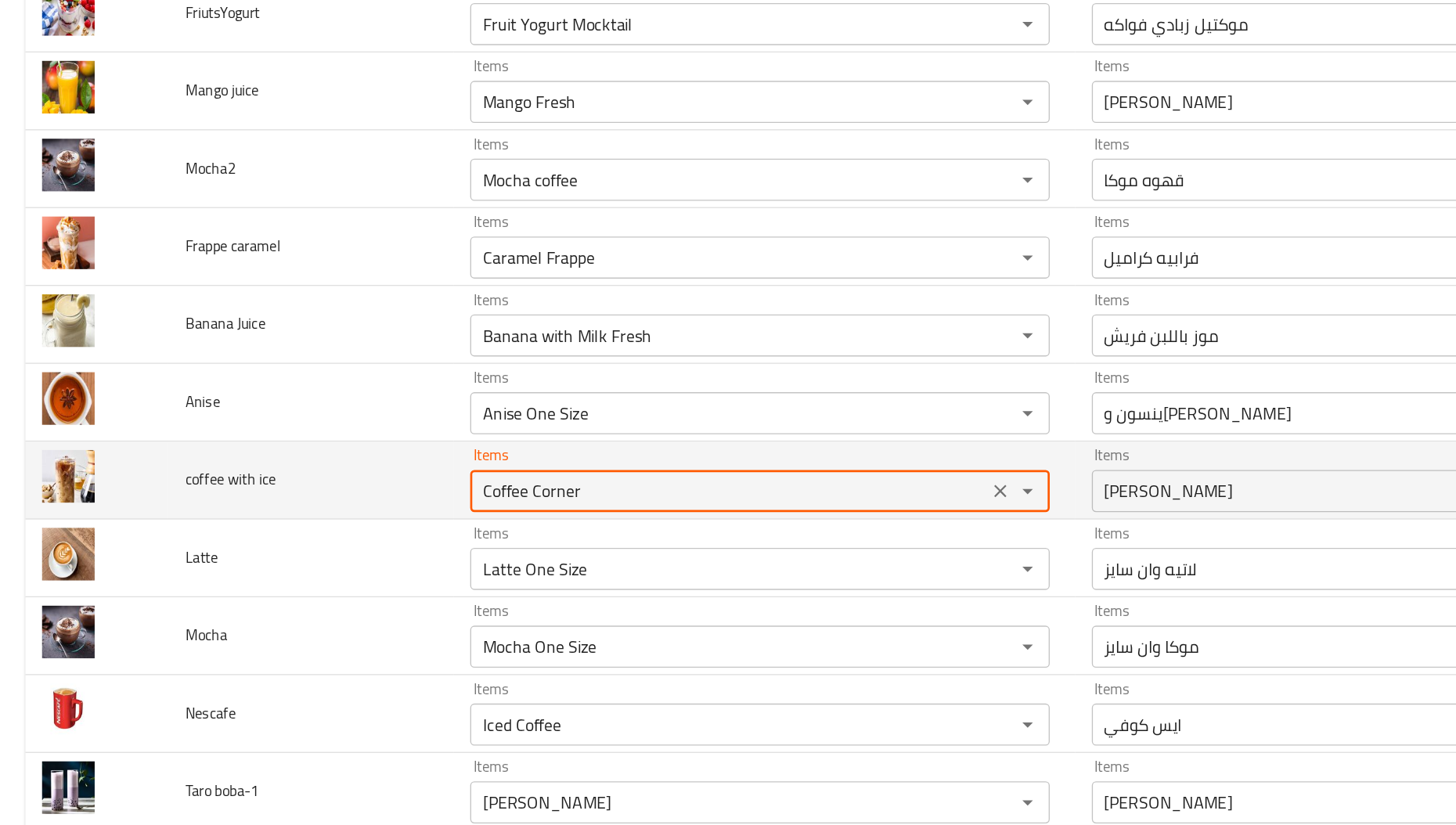
click at [396, 543] on ice "Coffee Corner" at bounding box center [542, 534] width 375 height 22
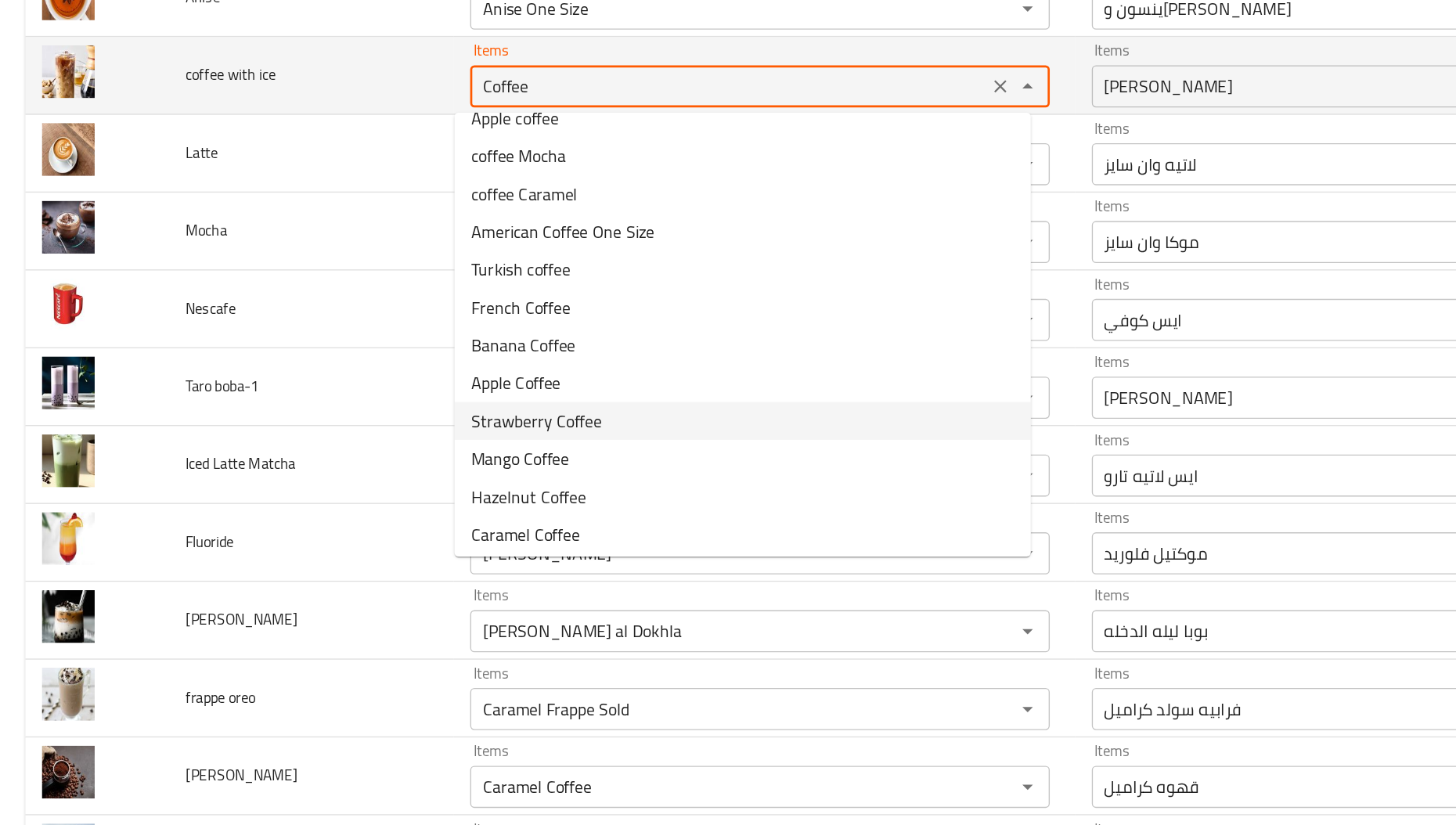
scroll to position [217, 0]
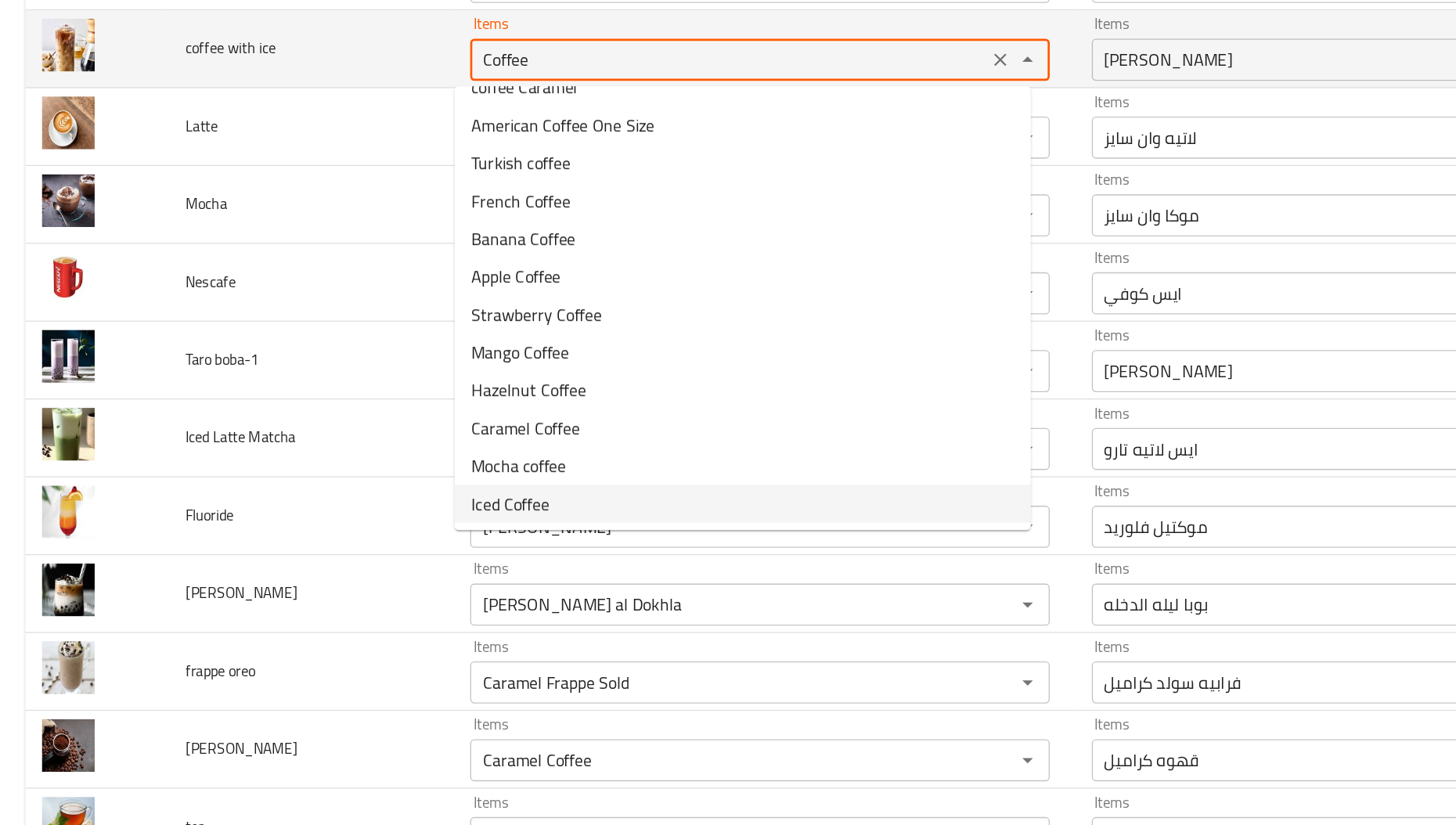
click at [396, 562] on span "Iced Coffee" at bounding box center [379, 563] width 58 height 19
type ice "Iced Coffee"
type ice-ar "ايس كوفي"
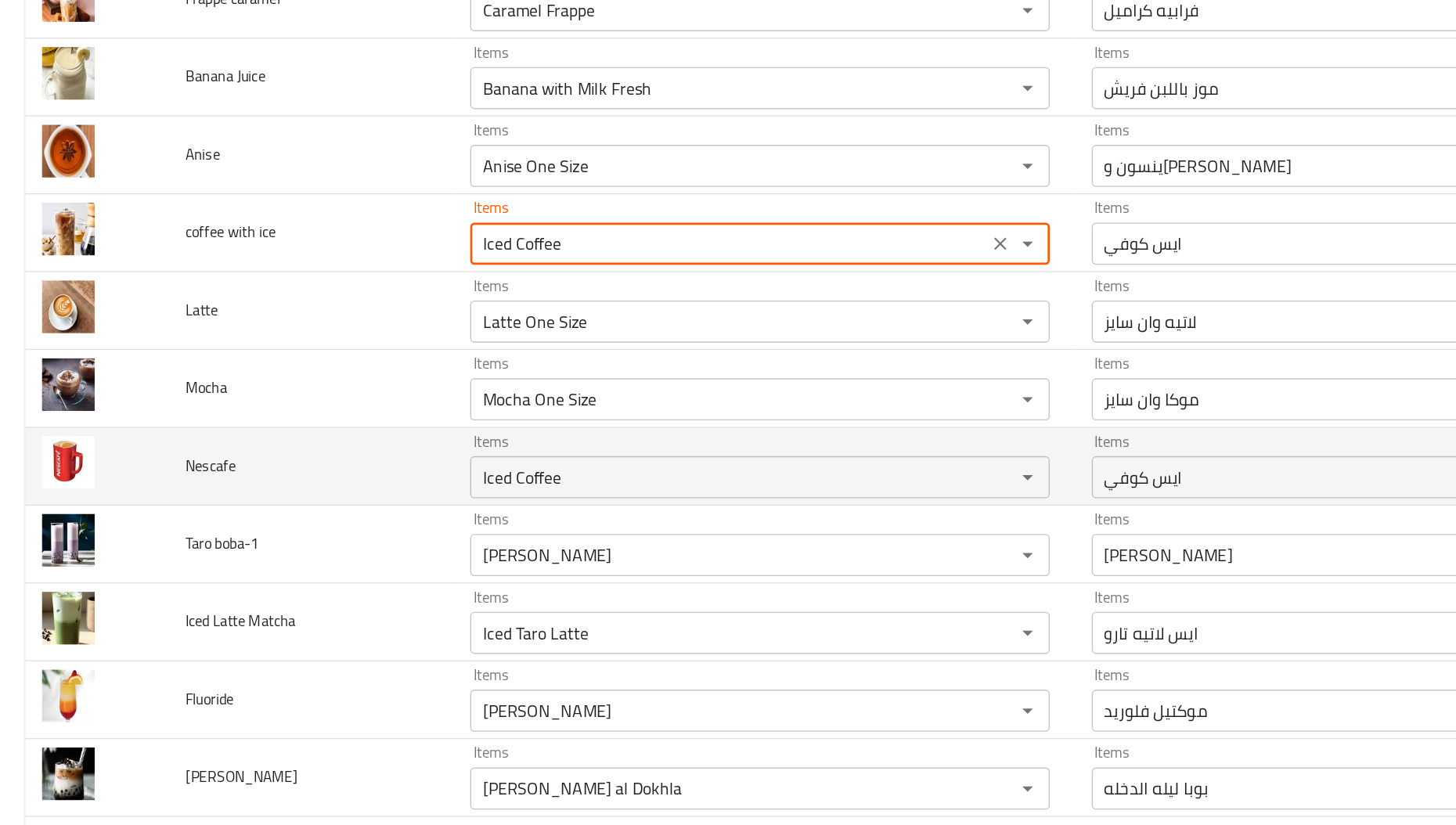
scroll to position [302, 0]
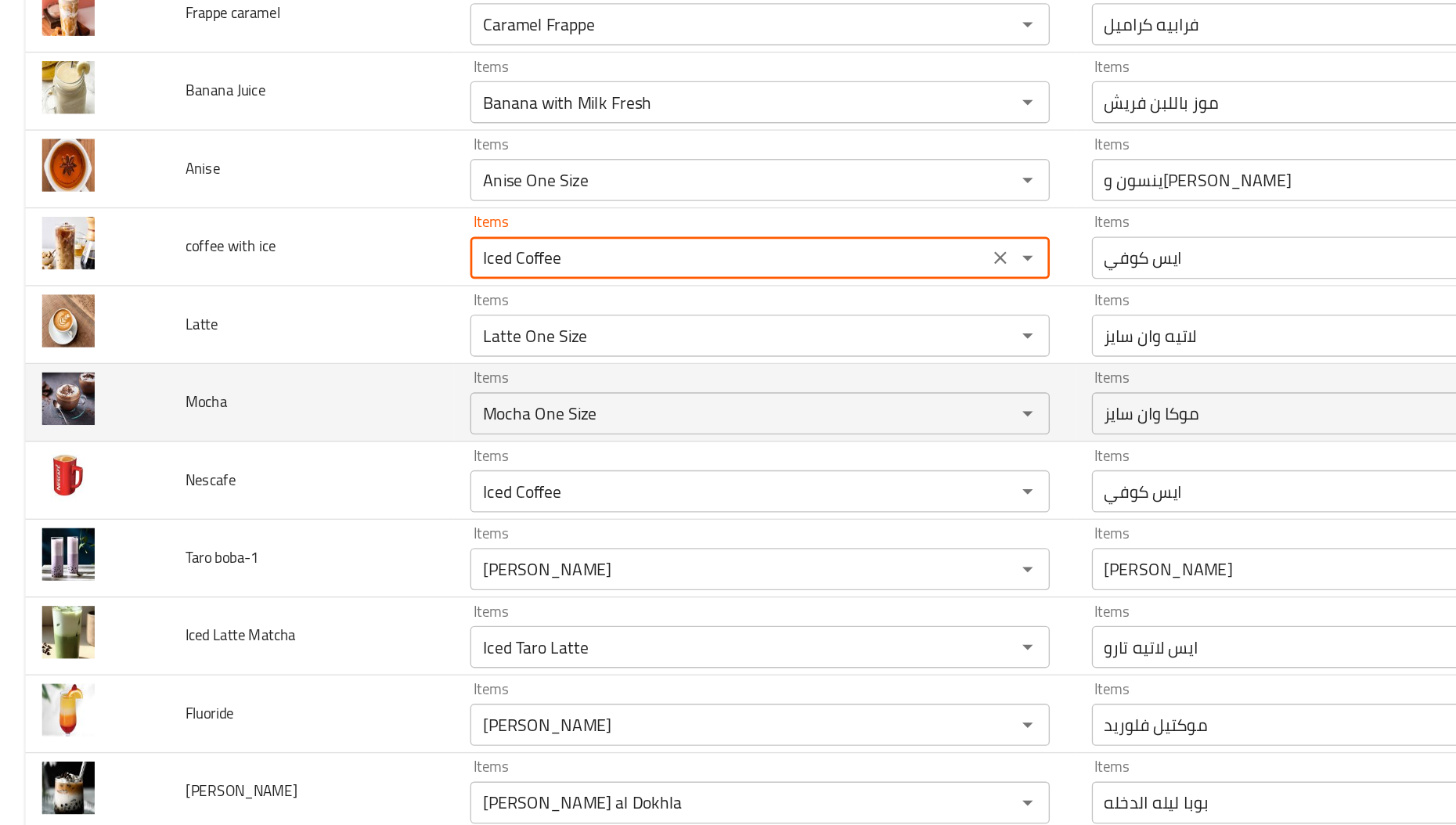
type ice "Iced Coffee"
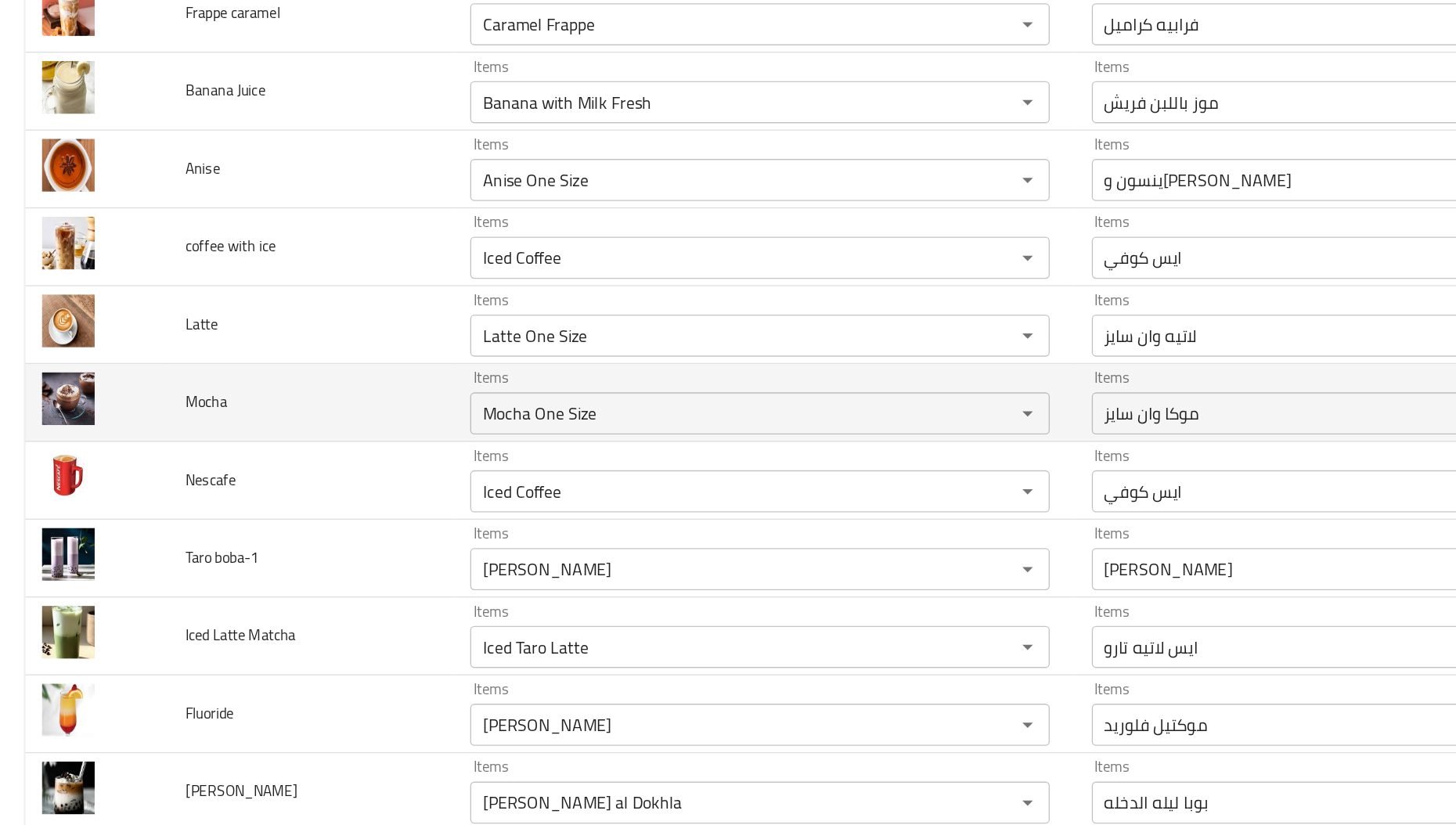
click at [292, 510] on td "Mocha" at bounding box center [230, 487] width 212 height 58
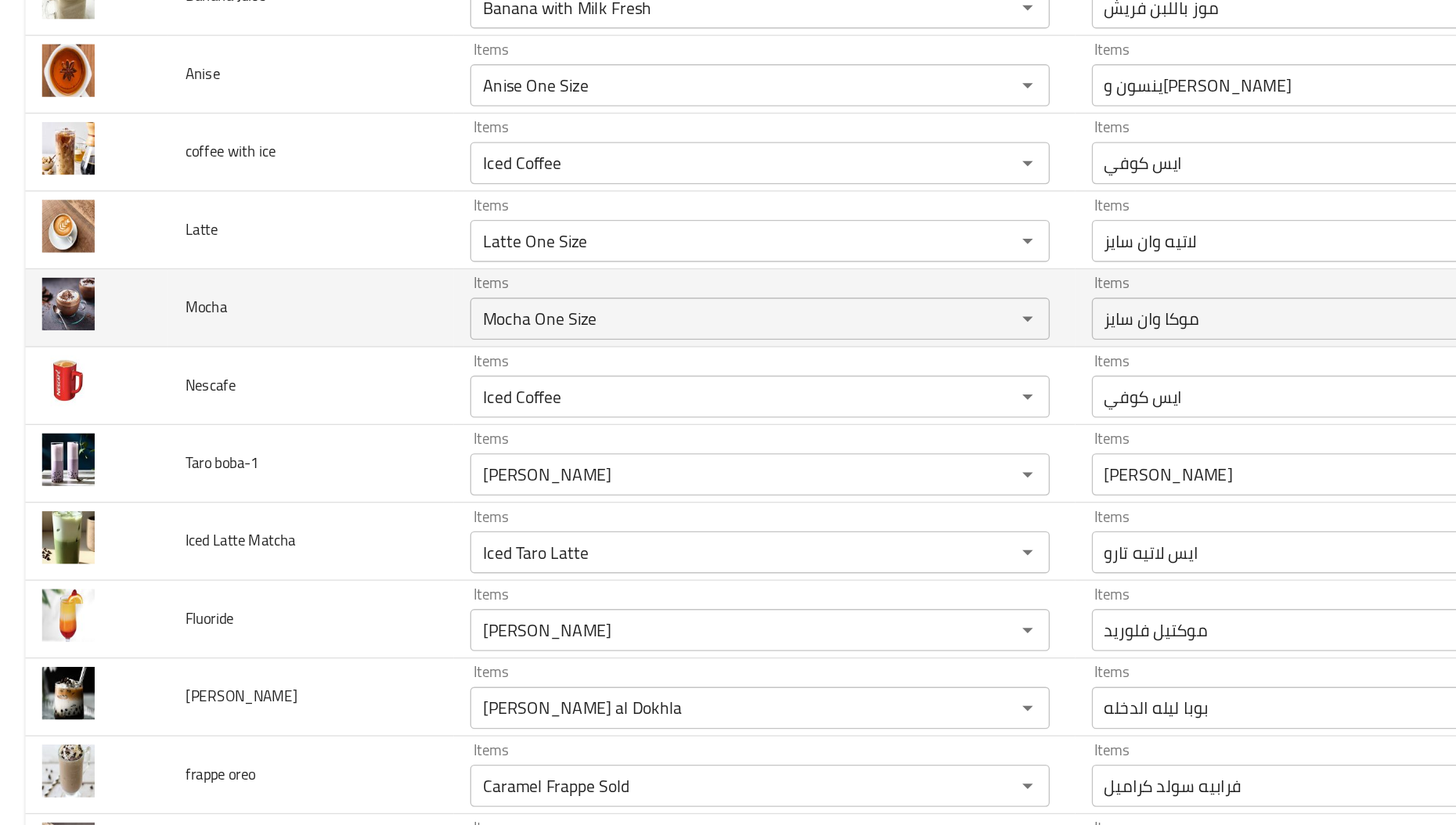
scroll to position [375, 0]
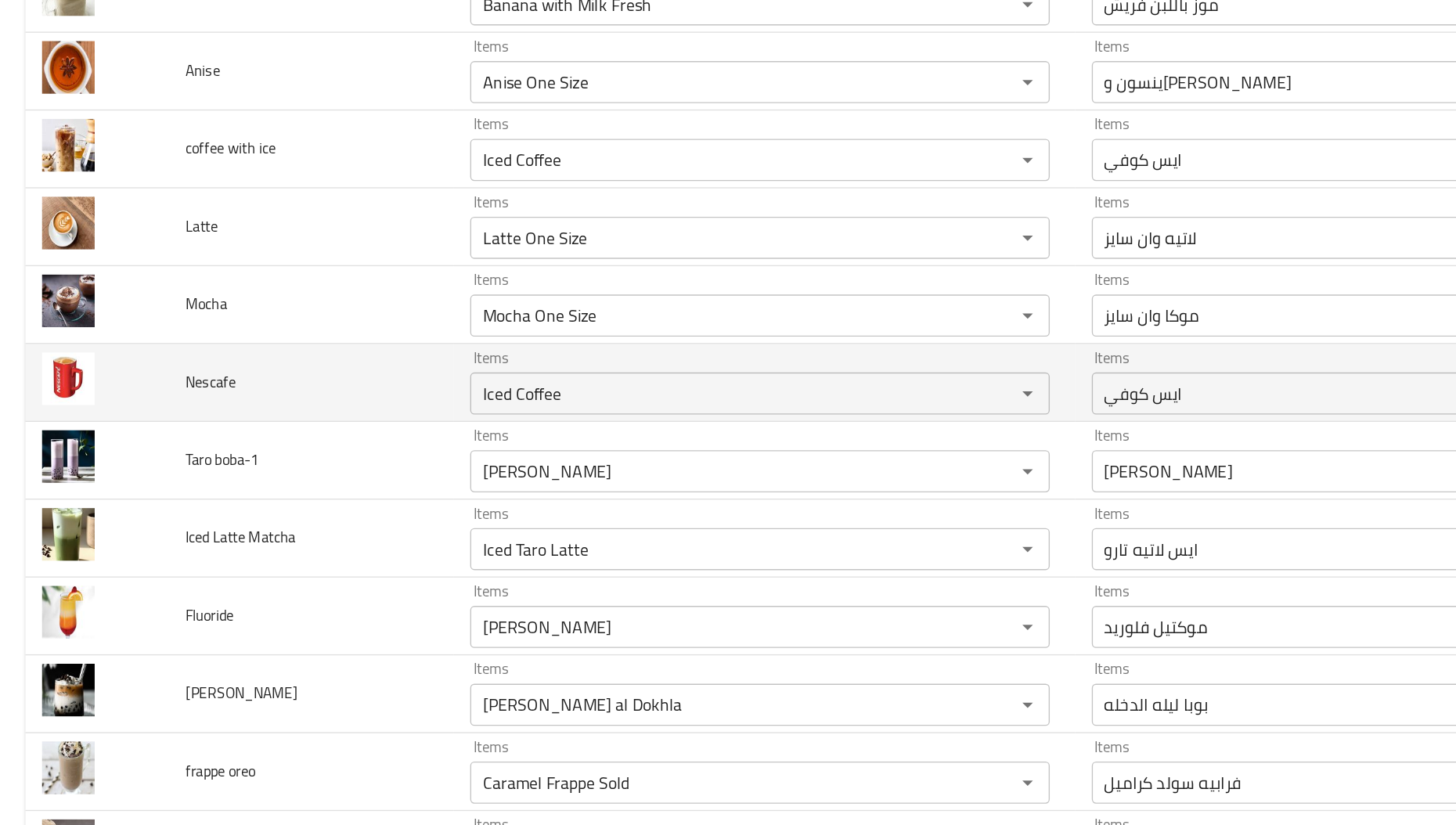
click at [155, 463] on span "Nescafe" at bounding box center [156, 472] width 37 height 20
copy span "Nescafe"
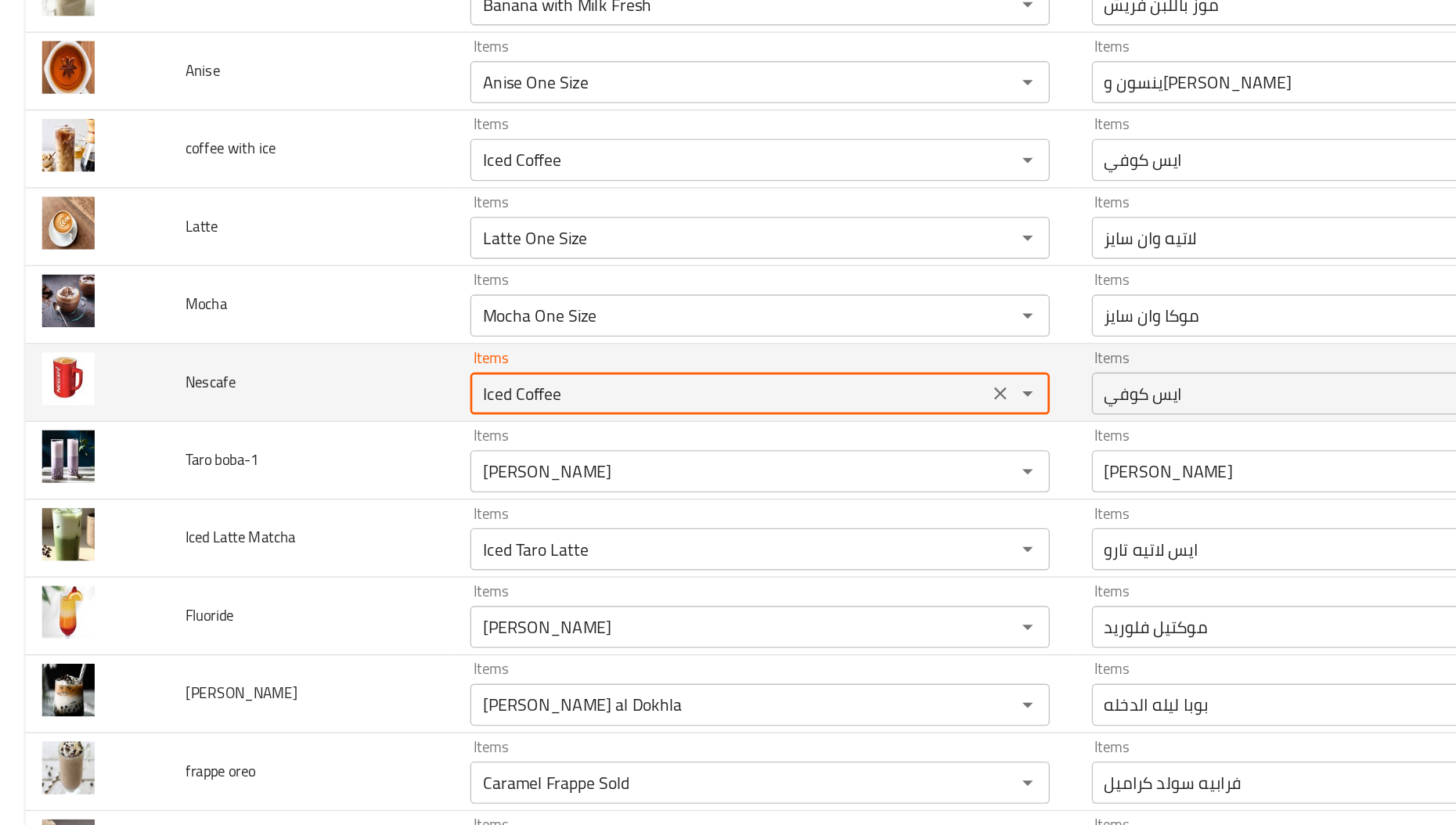
click at [357, 480] on input "Iced Coffee" at bounding box center [542, 481] width 375 height 22
paste input "Nescaf"
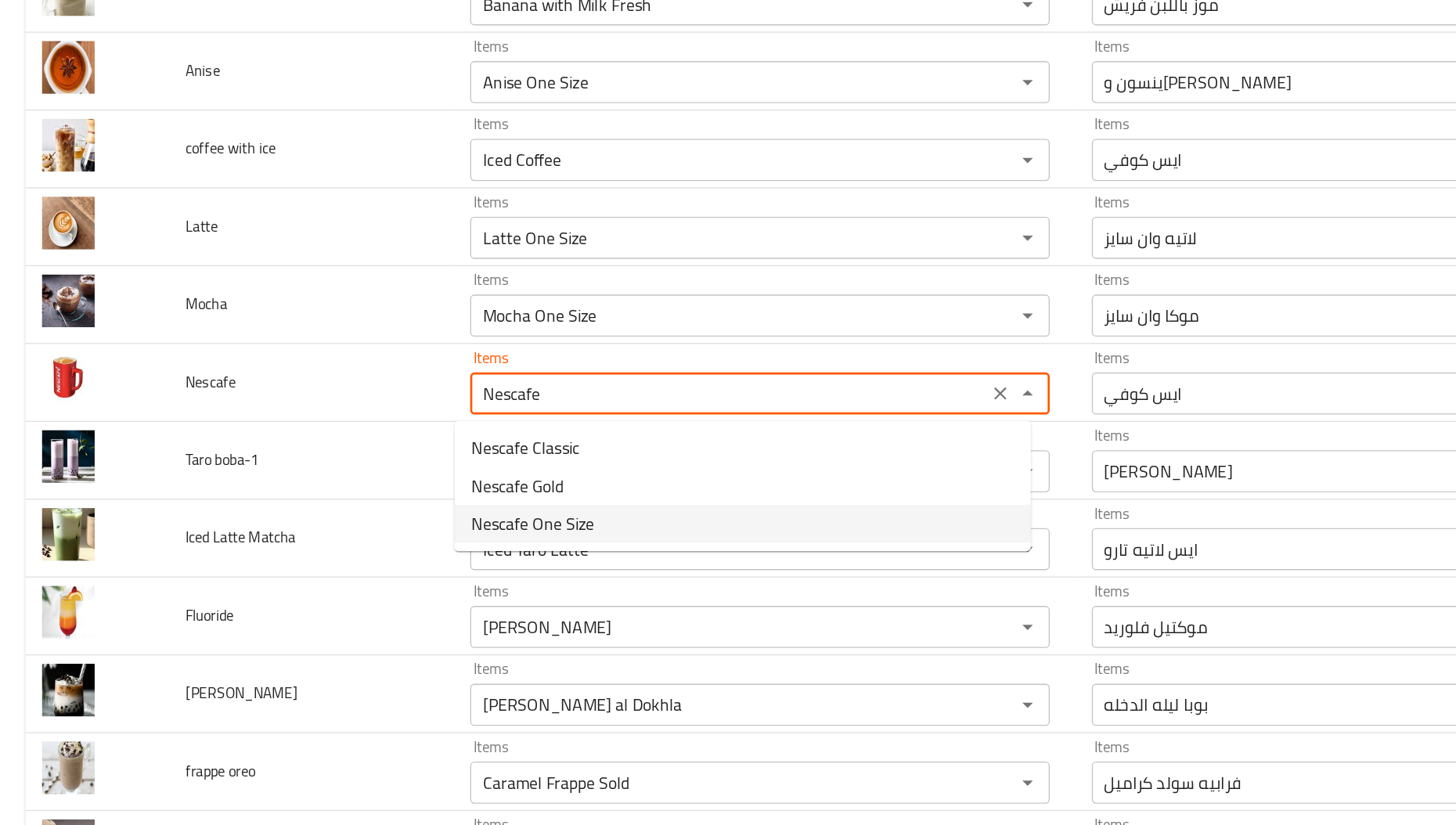
click at [357, 575] on span "Nescafe One Size" at bounding box center [396, 578] width 92 height 19
type input "Nescafe One Size"
type input "نسكافيه وان سايز"
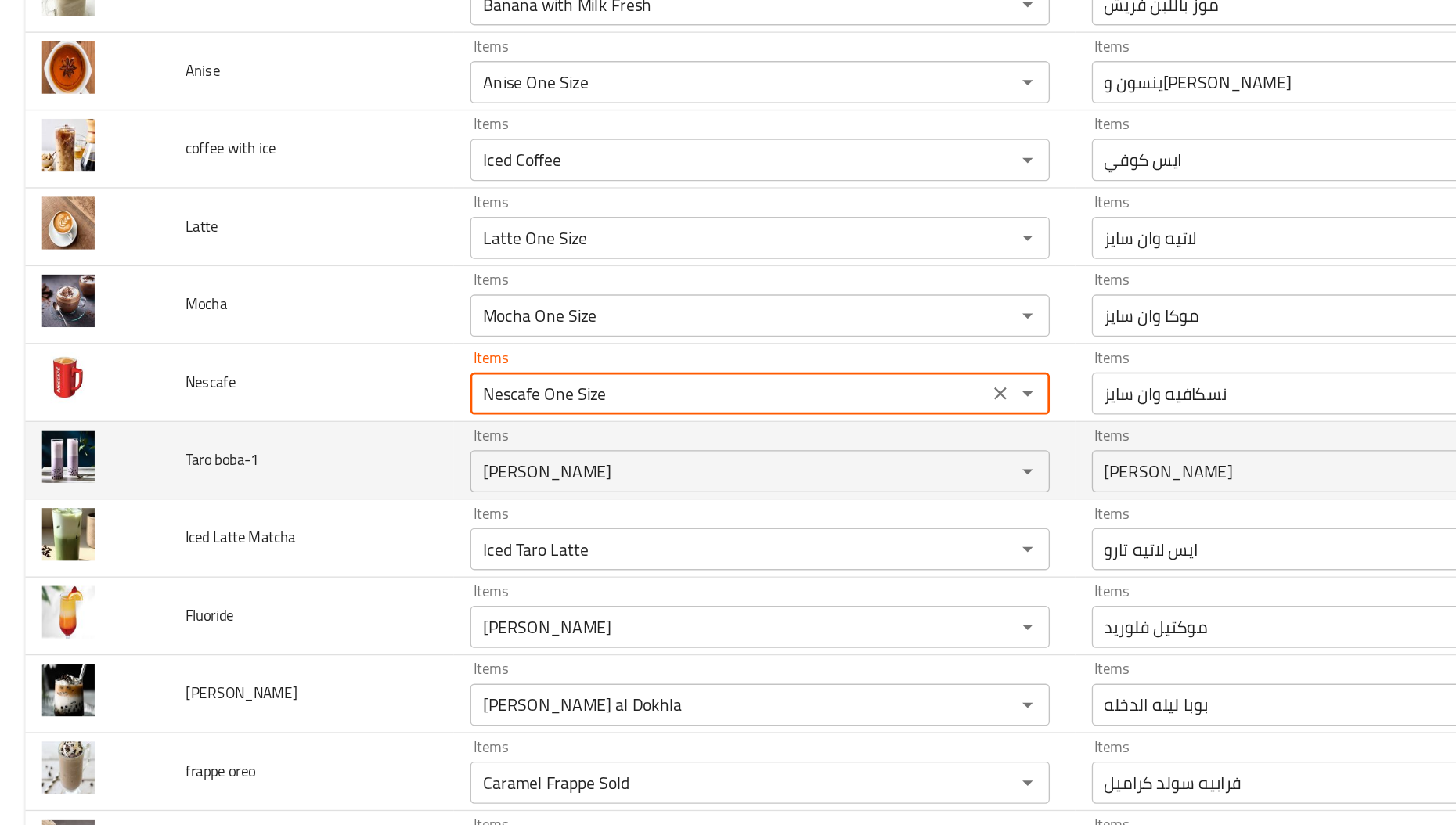
type input "Nescafe One Size"
click at [151, 532] on span "Taro boba-1" at bounding box center [165, 530] width 54 height 20
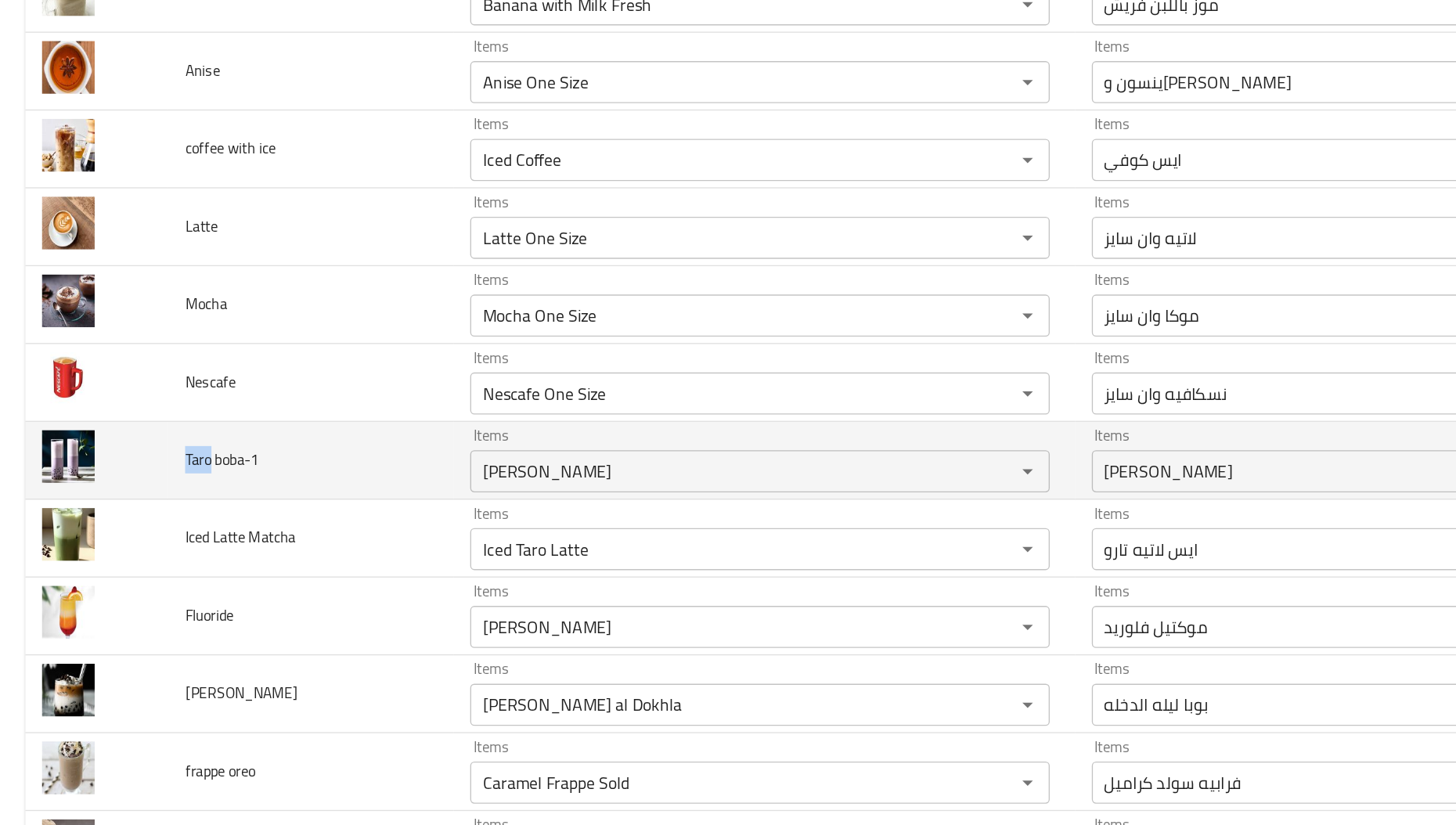
click at [151, 532] on span "Taro boba-1" at bounding box center [165, 530] width 54 height 20
copy span "Taro"
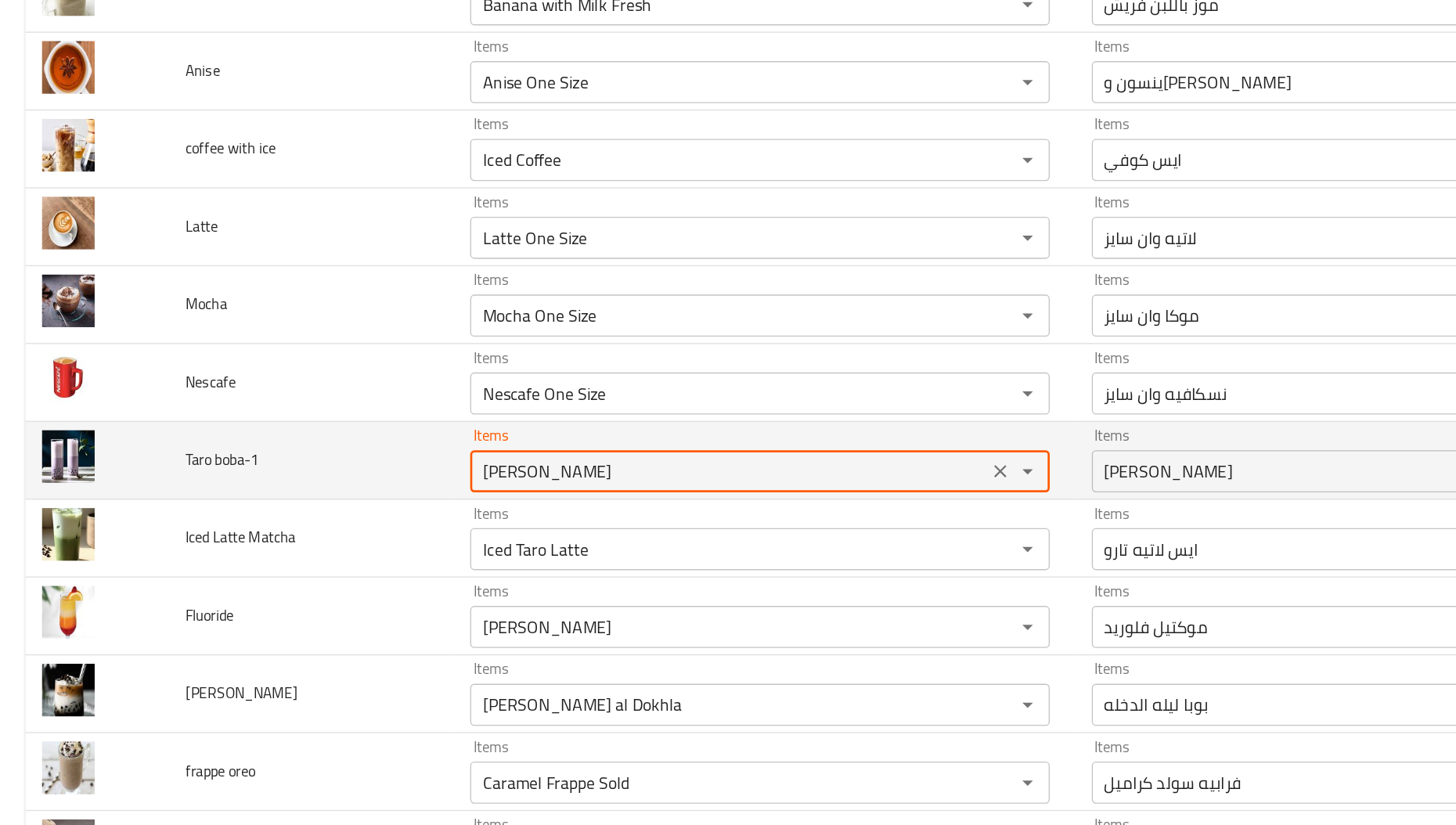
click at [479, 549] on boba-1 "[PERSON_NAME]" at bounding box center [542, 538] width 375 height 22
paste boba-1 "Taro"
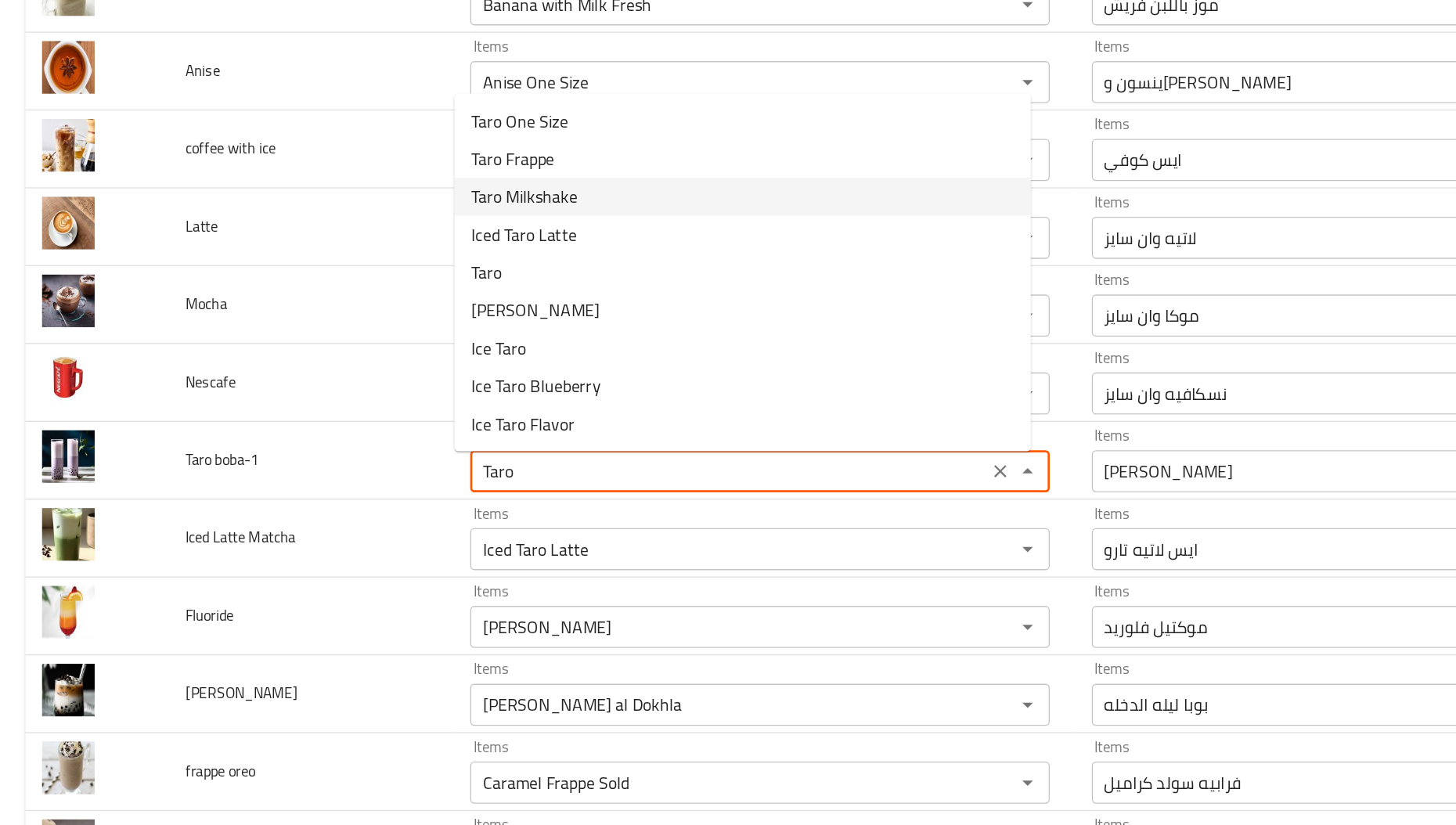
scroll to position [364, 0]
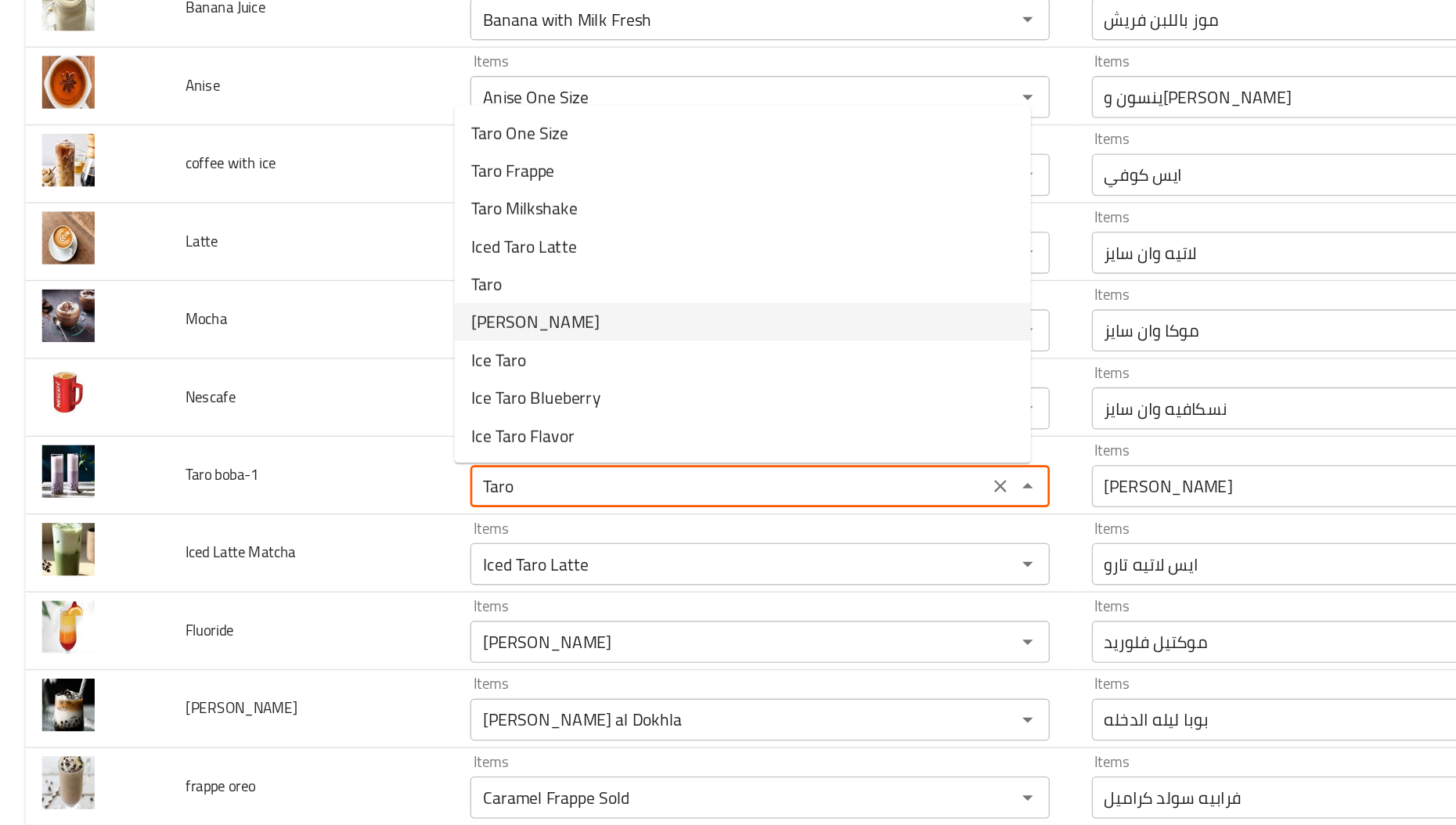
click at [415, 414] on boba-1-option-5 "[PERSON_NAME]" at bounding box center [553, 427] width 429 height 28
type boba-1 "[PERSON_NAME]"
type boba-1-ar "[PERSON_NAME]"
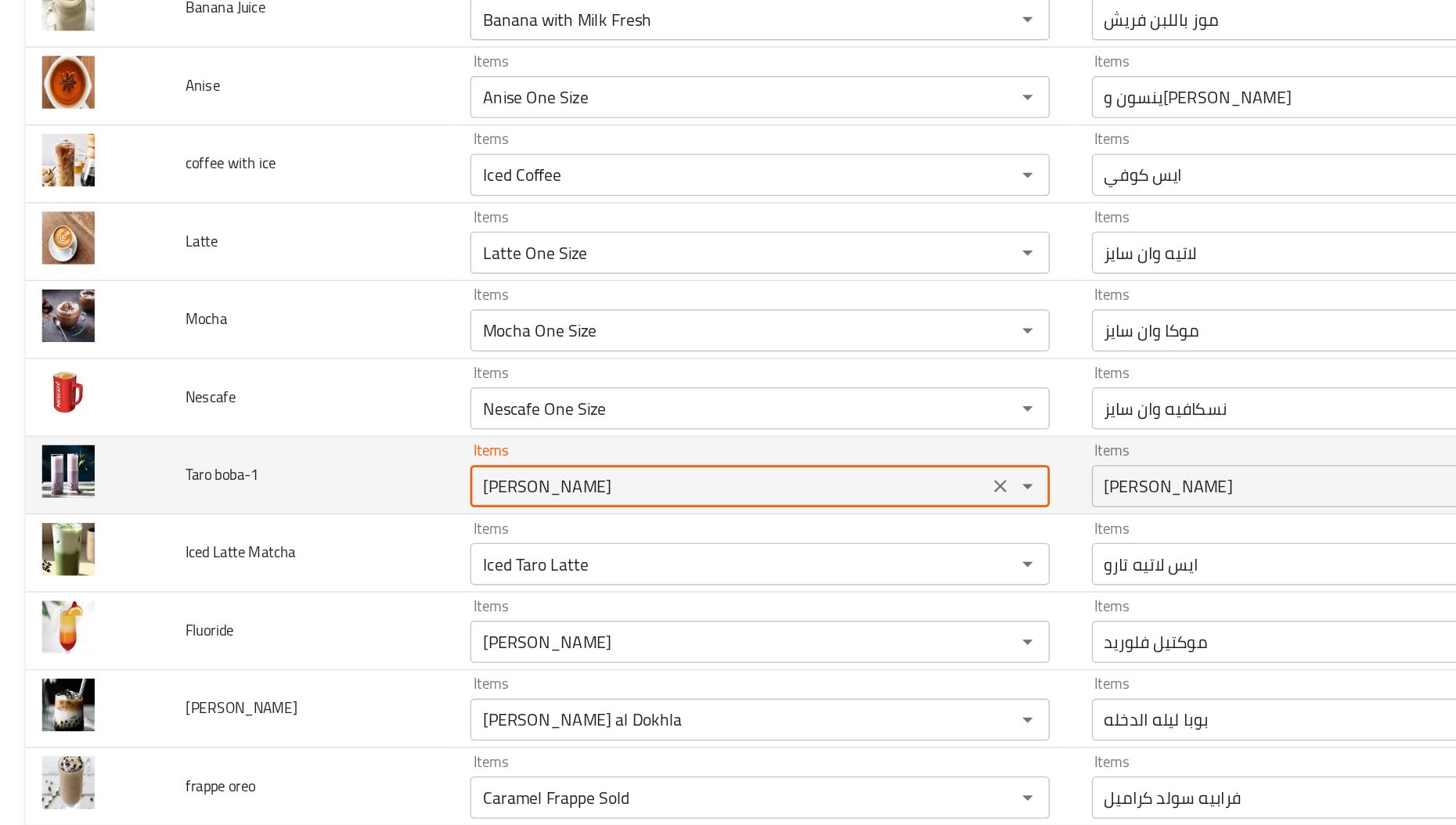
type boba-1 "[PERSON_NAME]"
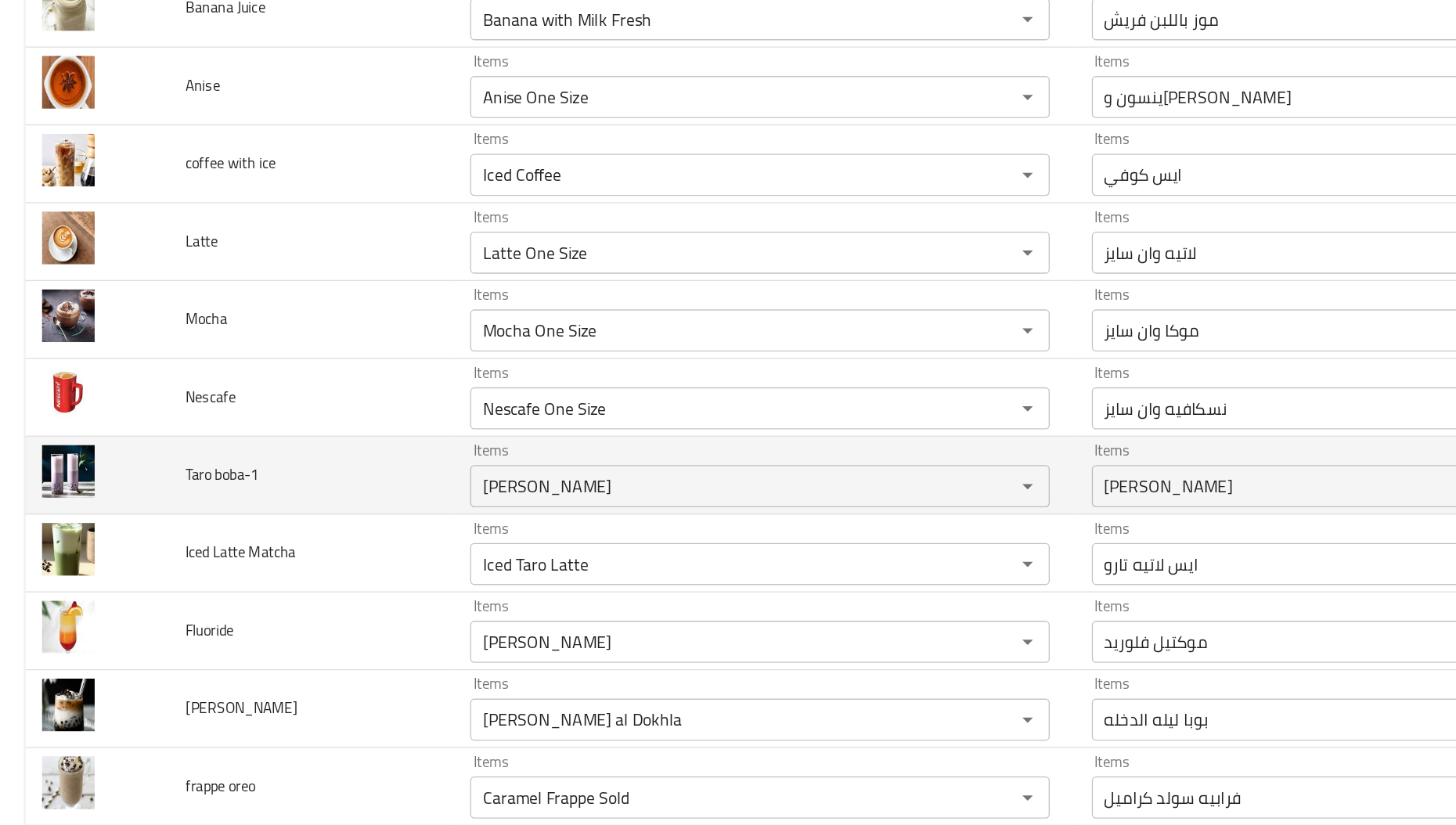
click at [278, 529] on td "Taro boba-1" at bounding box center [230, 542] width 212 height 58
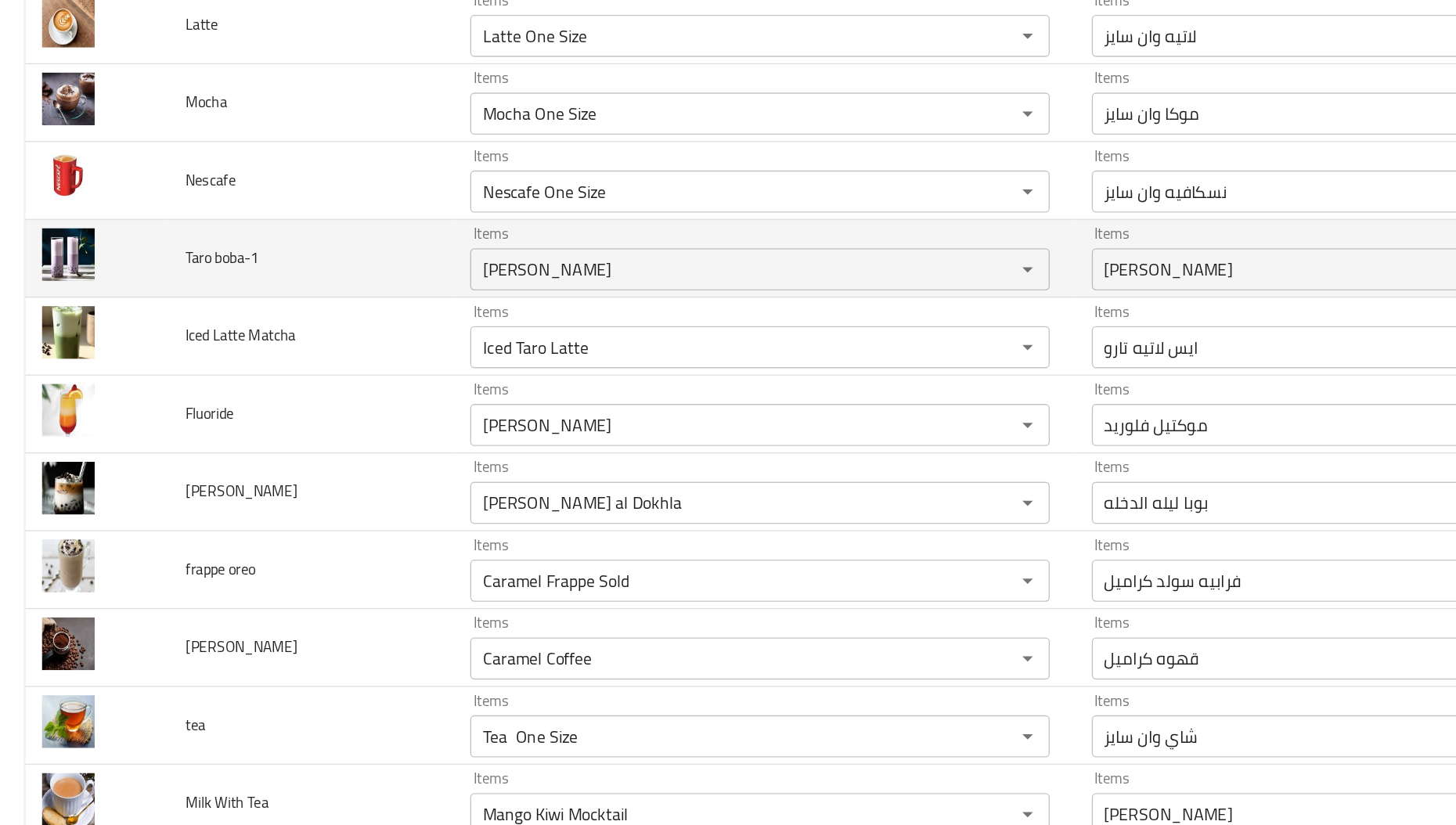
scroll to position [525, 0]
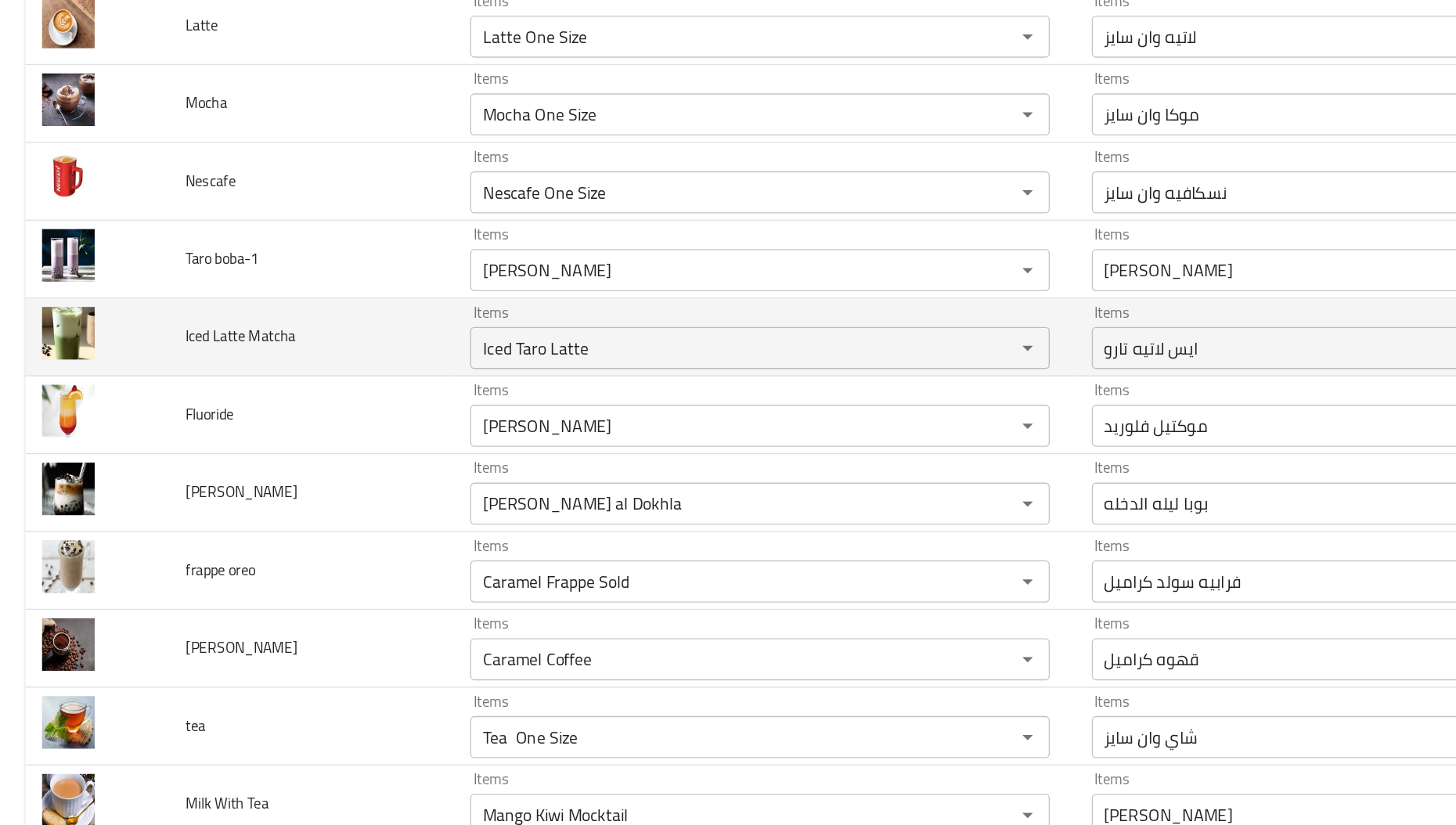
click at [191, 444] on span "Iced Latte Matcha" at bounding box center [179, 438] width 82 height 20
copy span "Matcha"
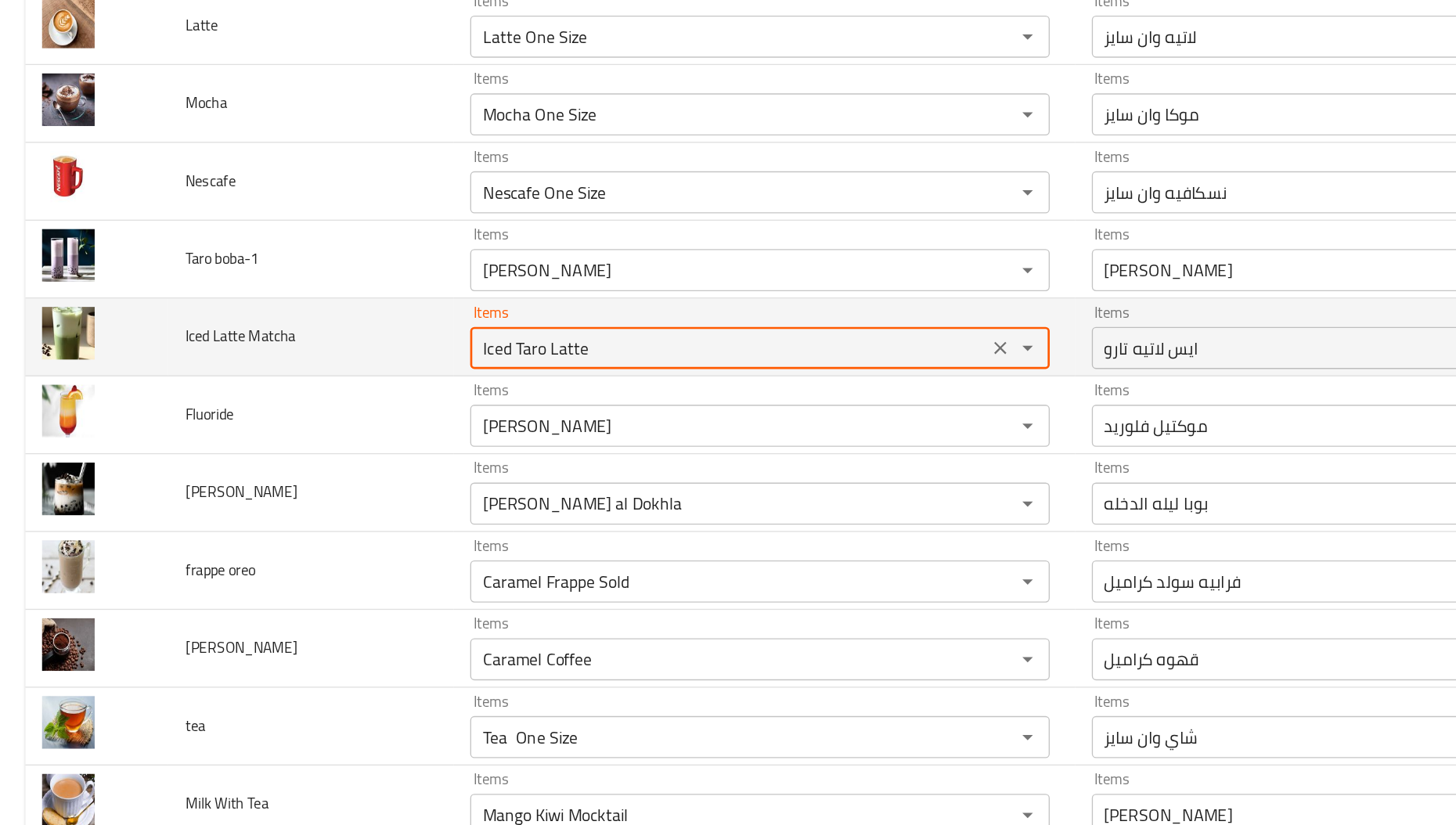
click at [467, 445] on Matcha "Iced Taro Latte" at bounding box center [542, 447] width 375 height 22
paste Matcha "Matcha"
click at [467, 445] on Matcha "Matcha" at bounding box center [542, 447] width 375 height 22
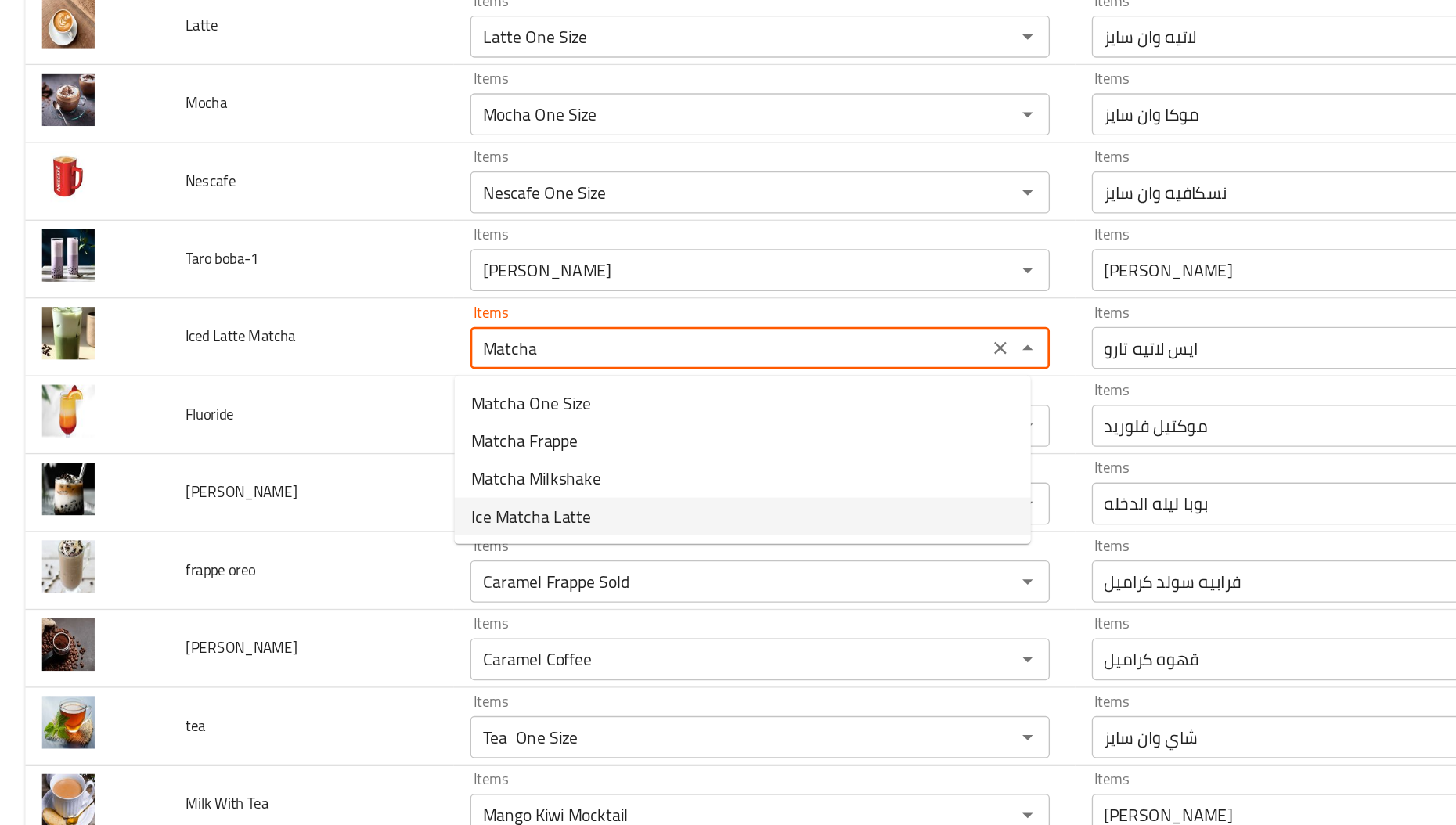
click at [442, 575] on Matcha-option-3 "Ice Matcha Latte" at bounding box center [553, 572] width 429 height 28
type Matcha "Ice Matcha Latte"
type Matcha-ar "ايس لاتيه [PERSON_NAME]"
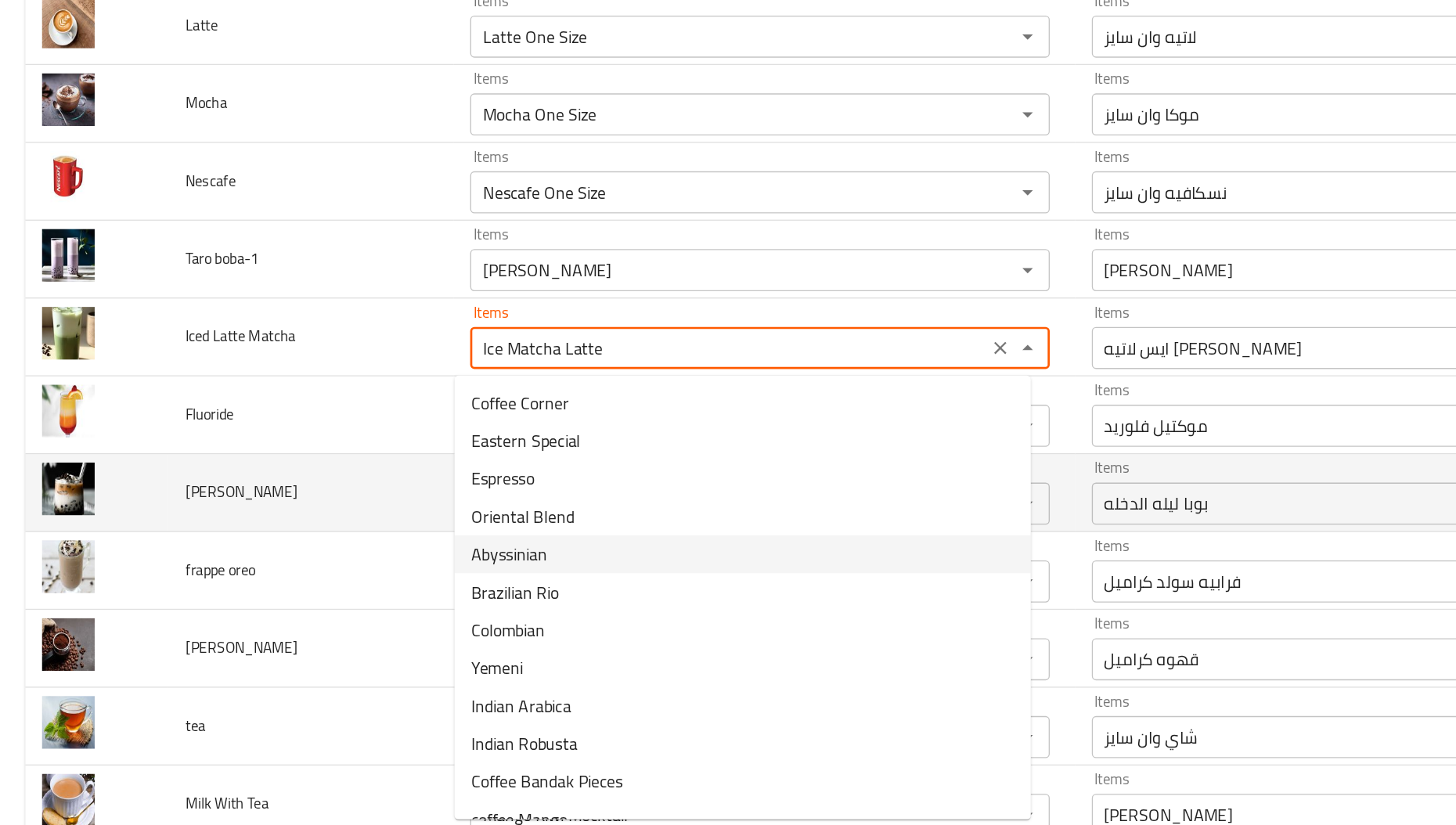
type Matcha "Ice Matcha Latte"
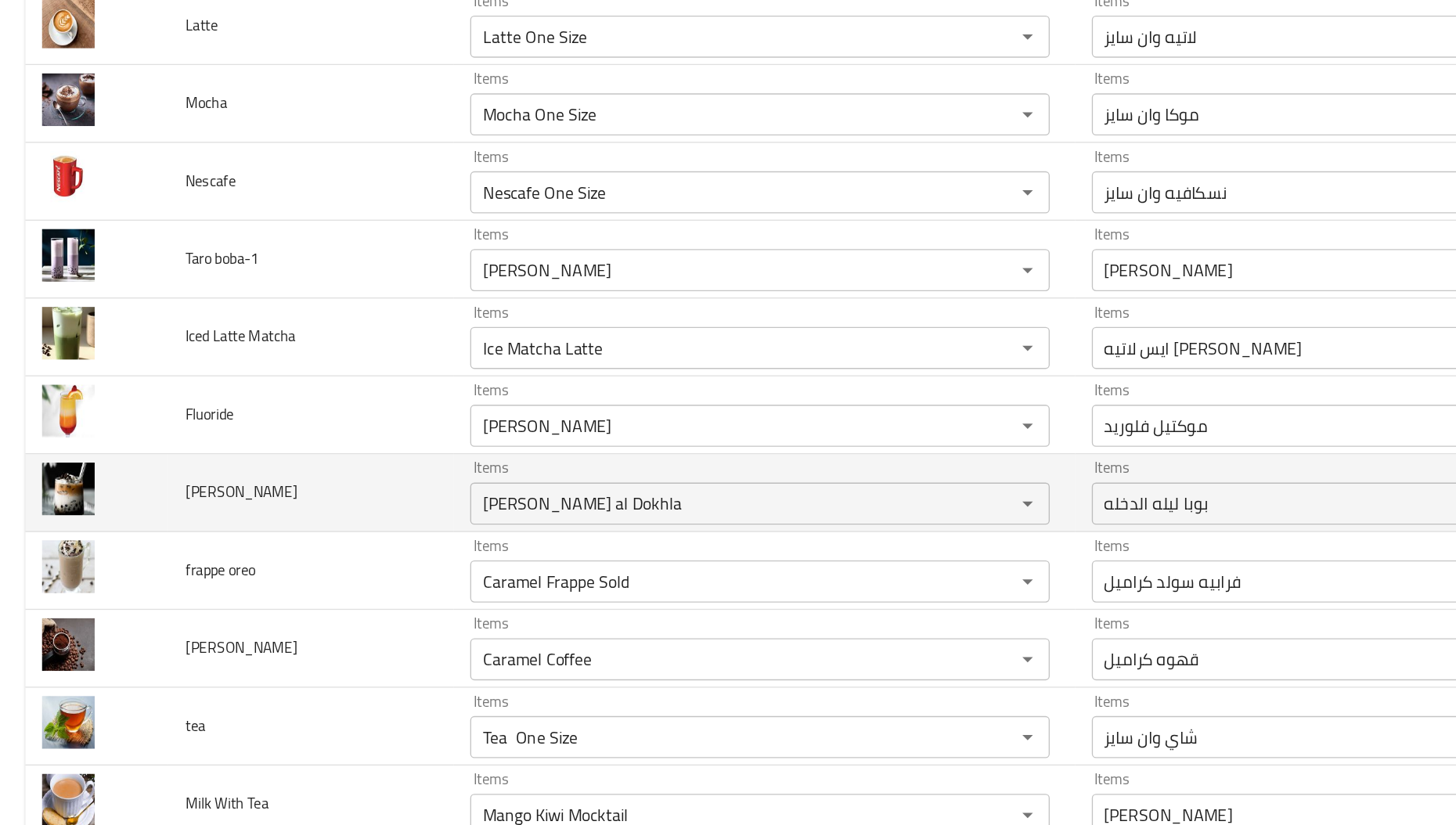
click at [283, 559] on td "[PERSON_NAME]" at bounding box center [230, 555] width 212 height 58
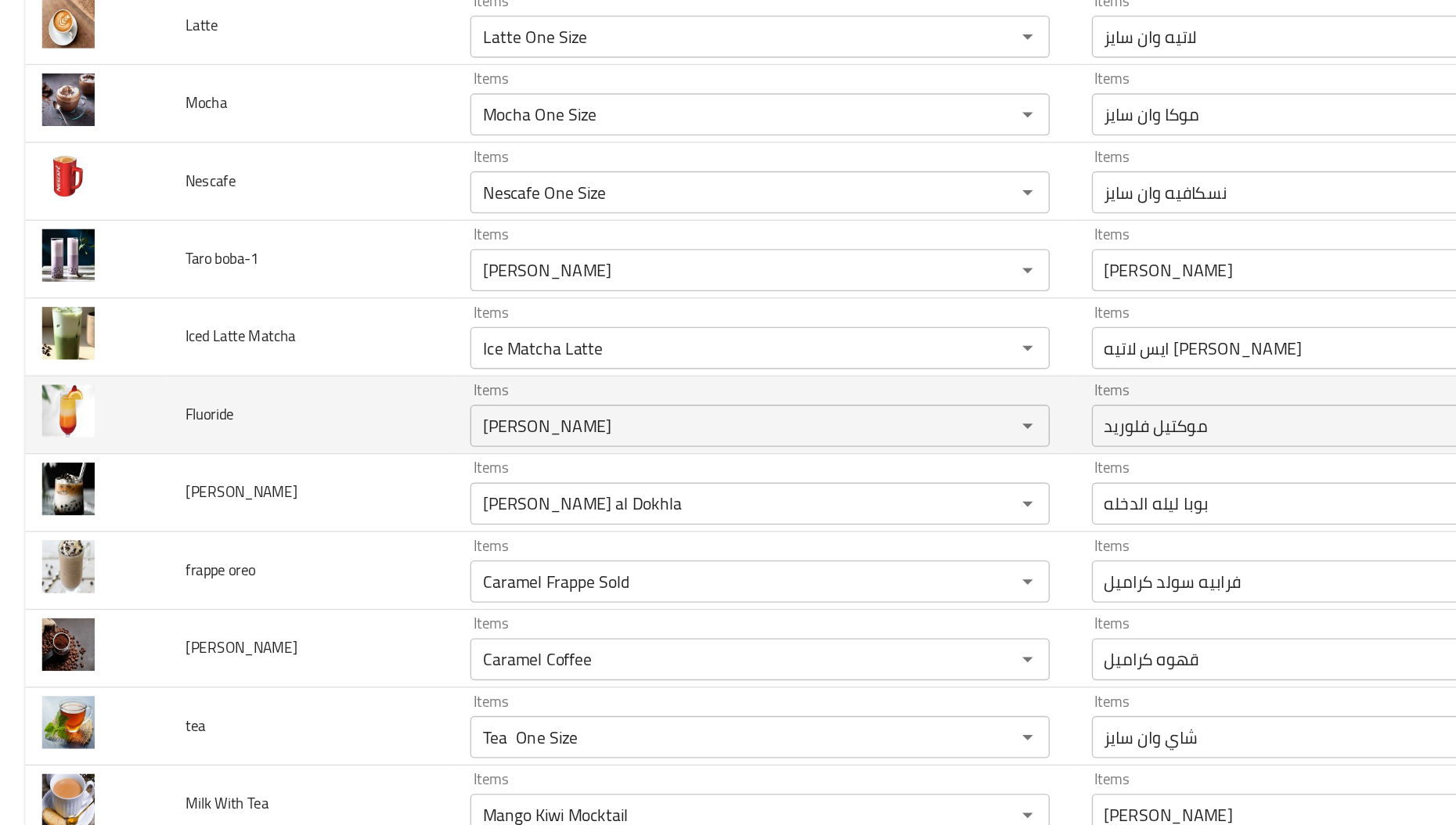
click at [221, 516] on td "Fluoride" at bounding box center [230, 497] width 212 height 58
click at [167, 499] on span "Fluoride" at bounding box center [156, 497] width 36 height 20
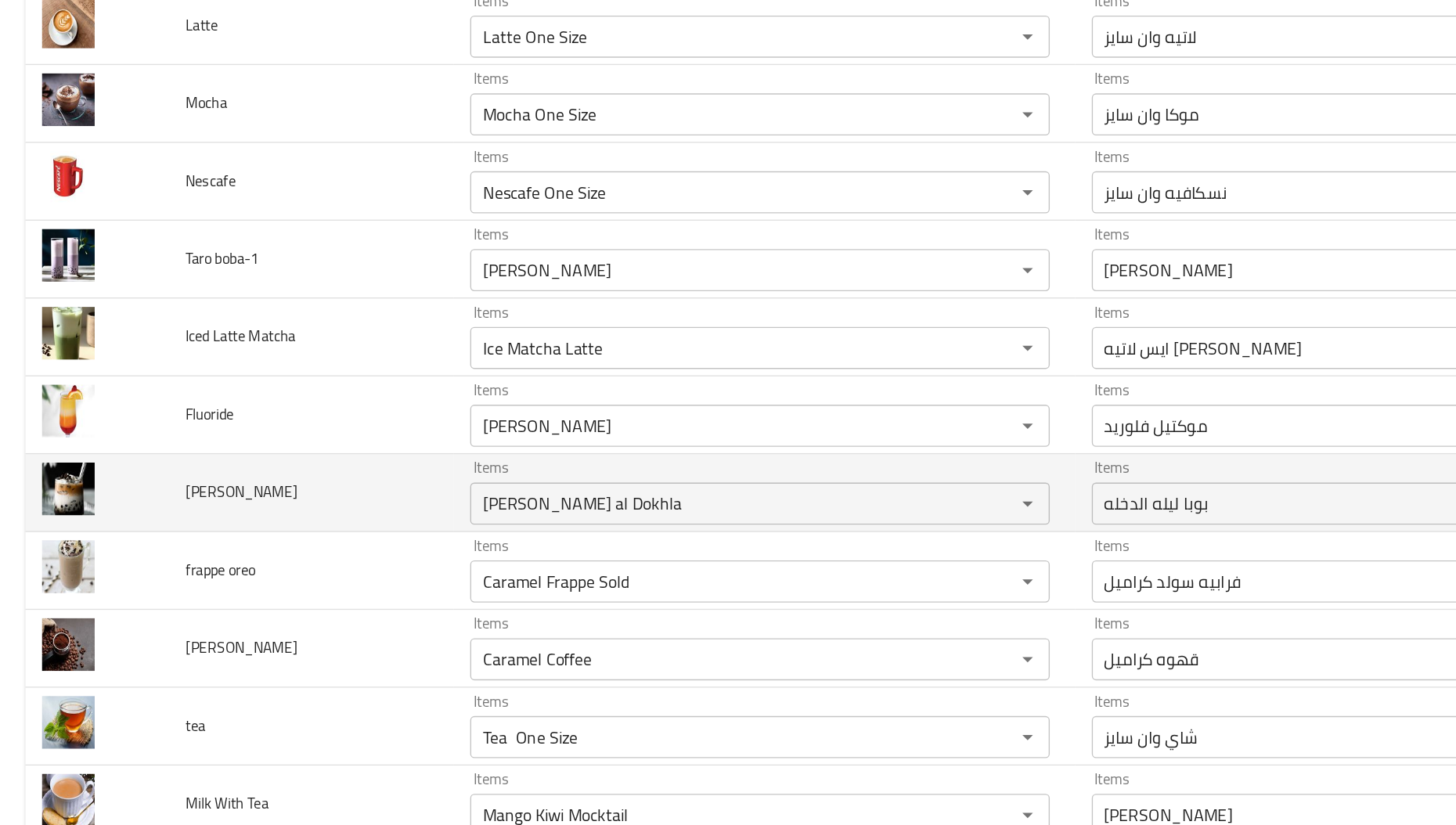
click at [151, 552] on span "[PERSON_NAME]" at bounding box center [179, 555] width 83 height 20
click at [159, 555] on span "[PERSON_NAME]" at bounding box center [179, 555] width 83 height 20
click at [181, 555] on span "[PERSON_NAME]" at bounding box center [179, 555] width 83 height 20
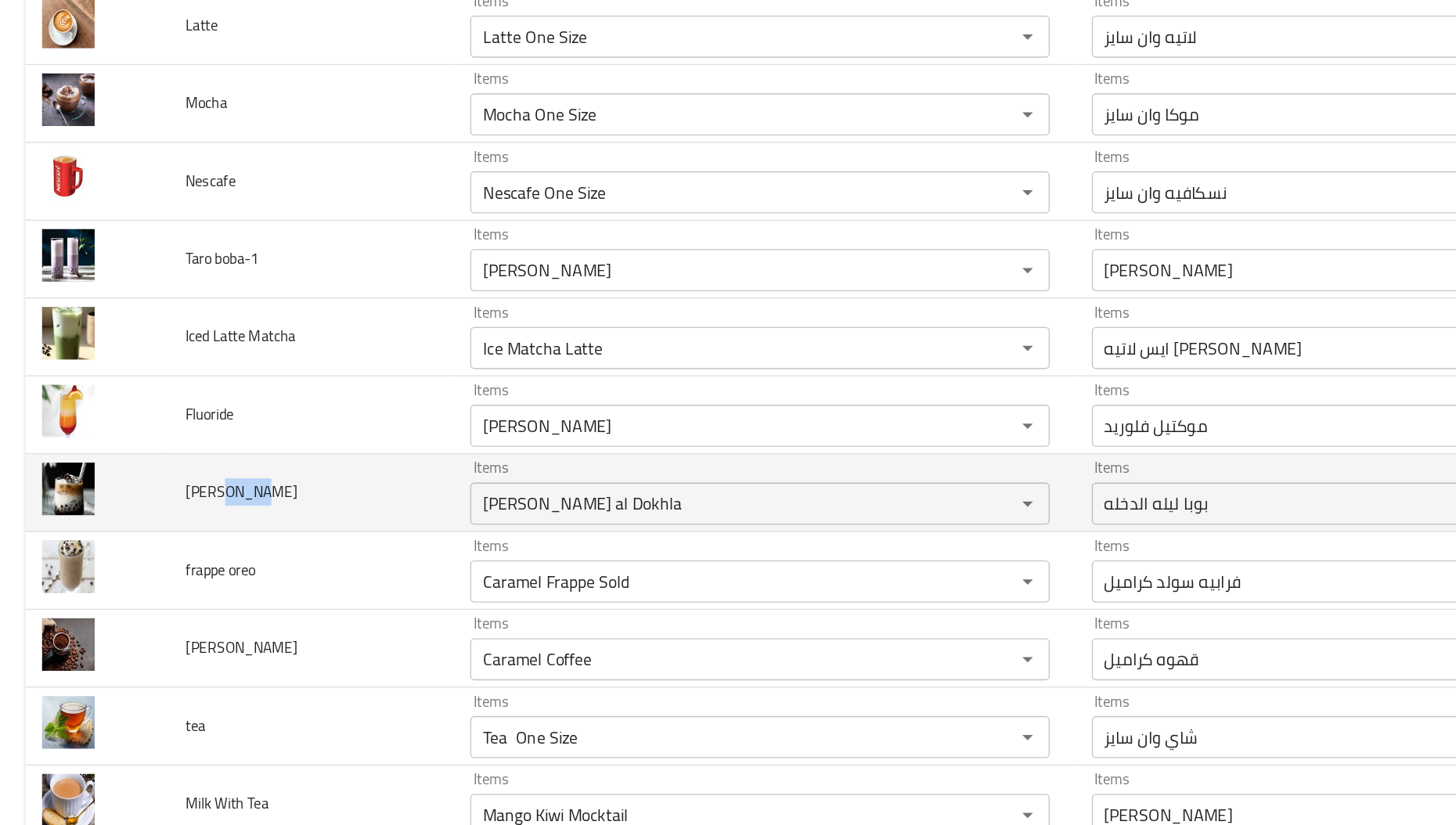
copy span "Hairo"
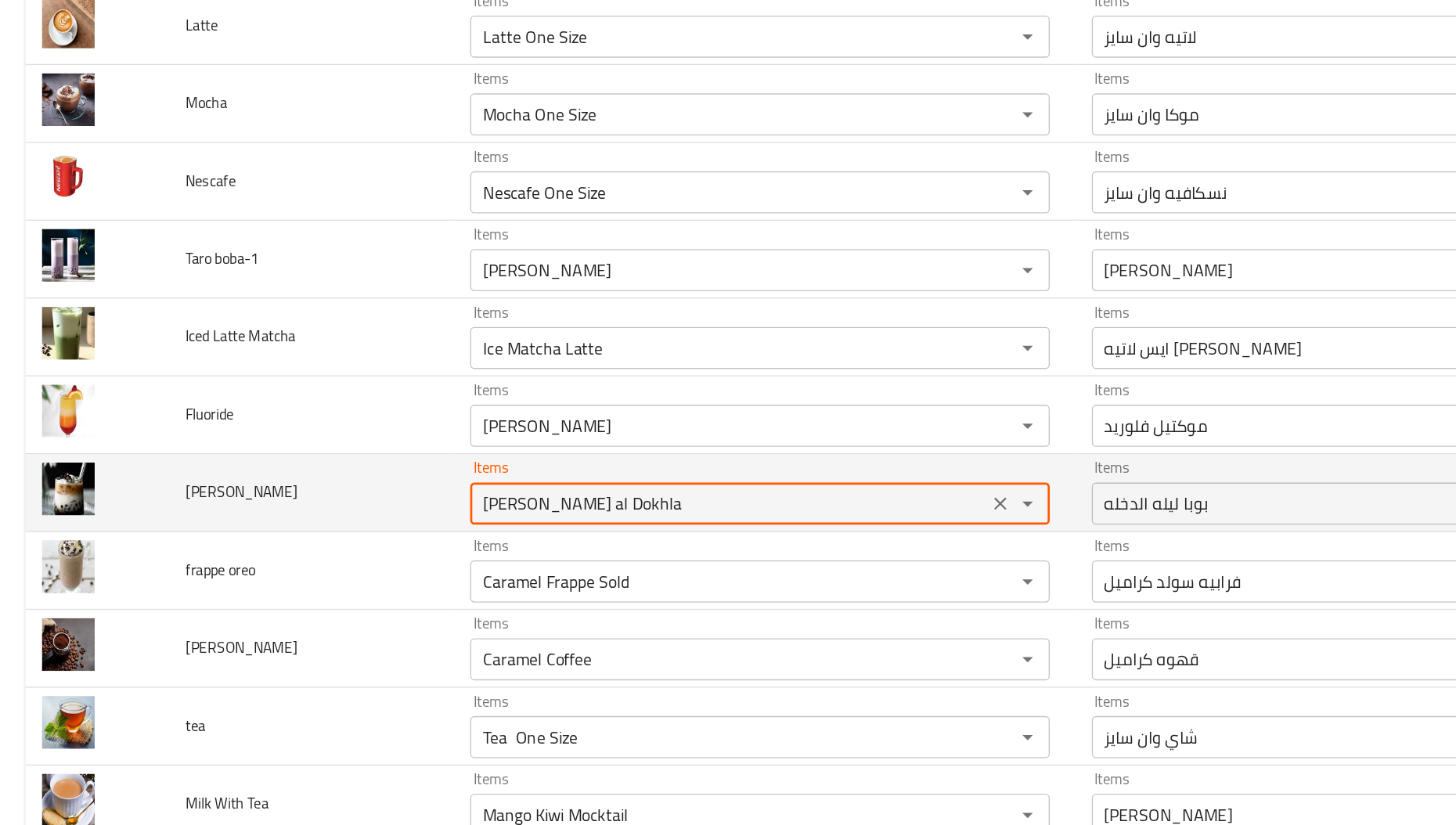
click at [415, 570] on Hairo "[PERSON_NAME] al Dokhla" at bounding box center [542, 563] width 375 height 22
paste Hairo "Hairo"
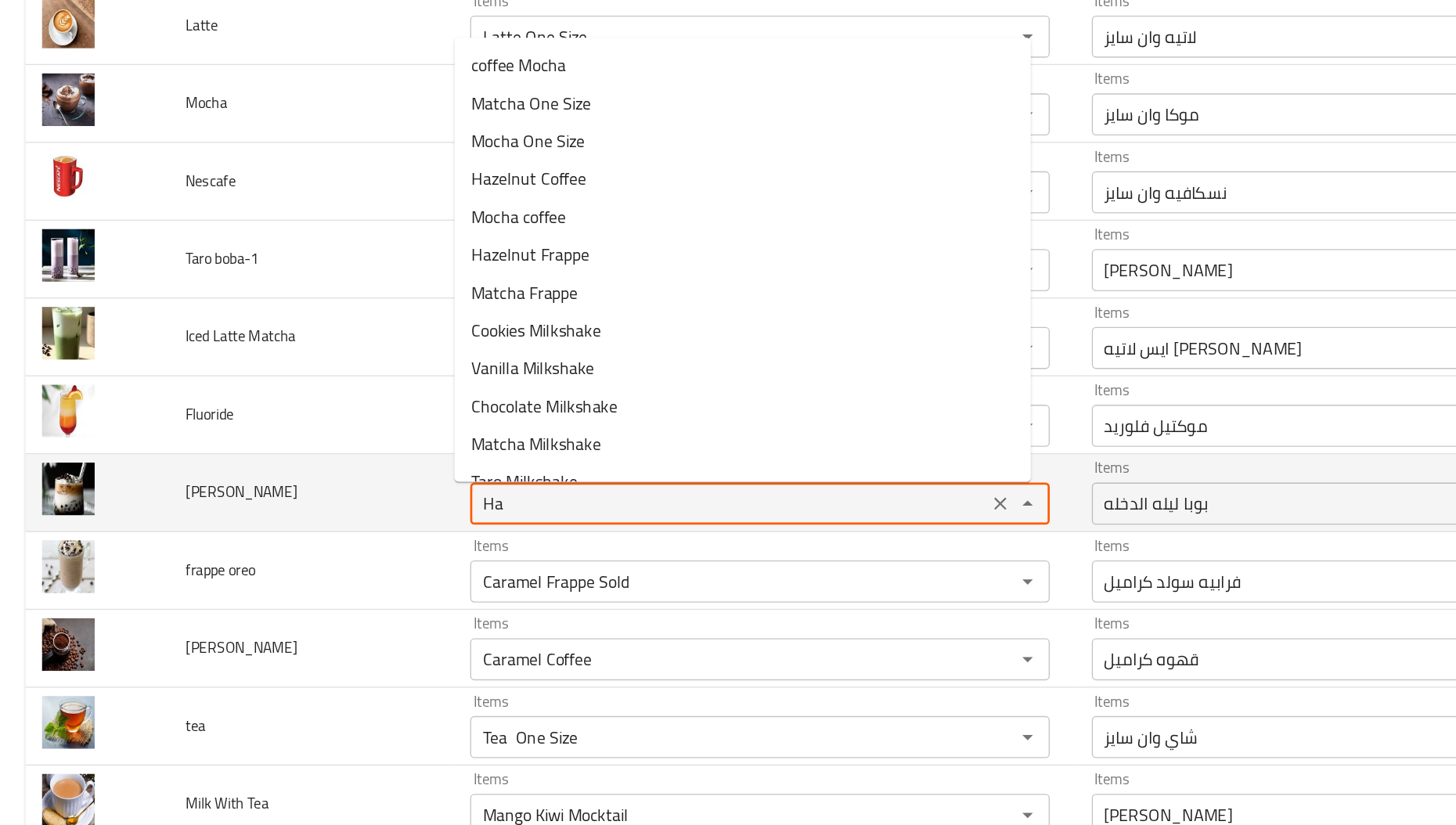
type Hairo "H"
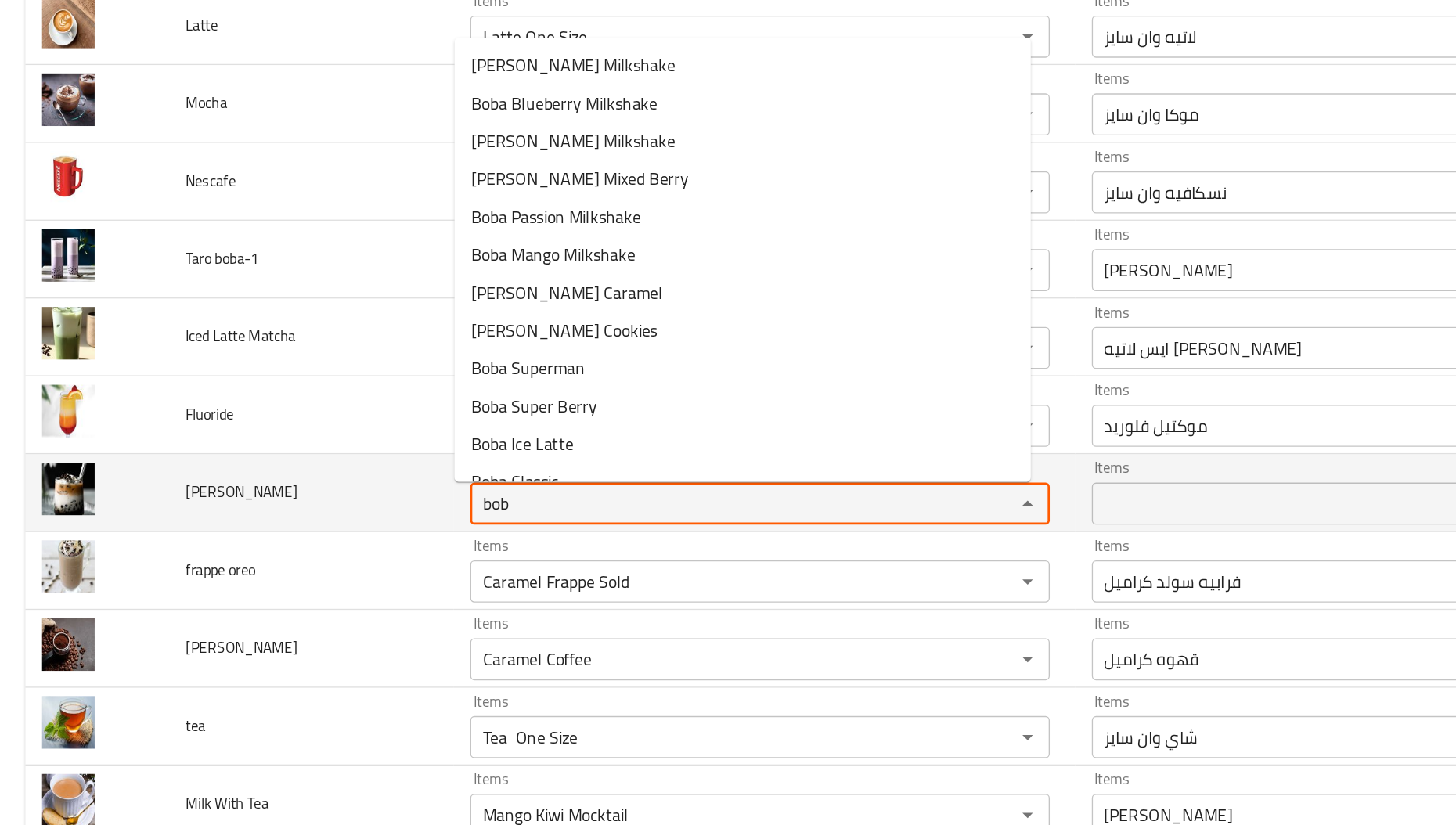
type Hairo "boba"
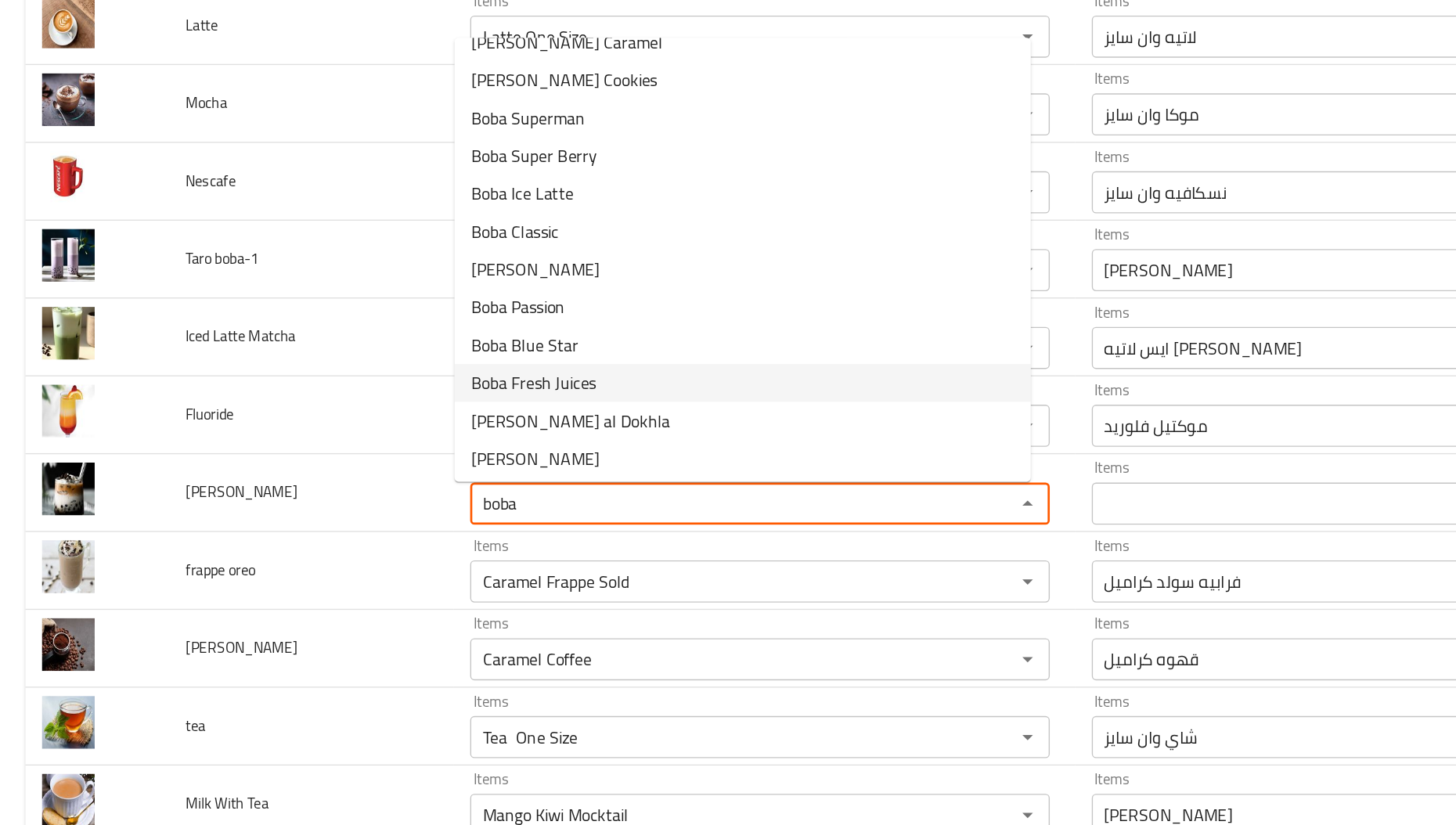
scroll to position [189, 0]
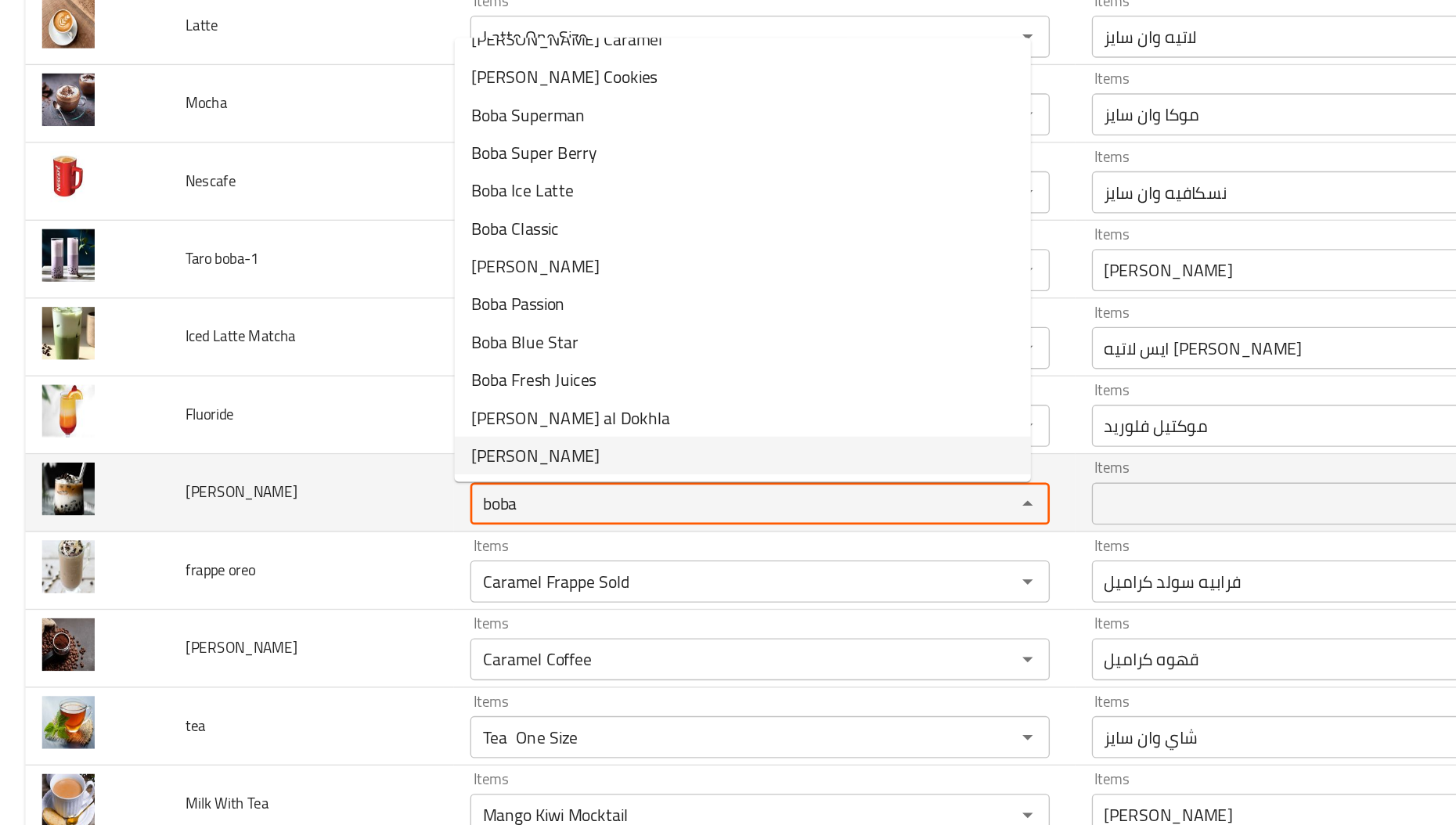
click at [412, 557] on Hairo "boba" at bounding box center [542, 563] width 375 height 22
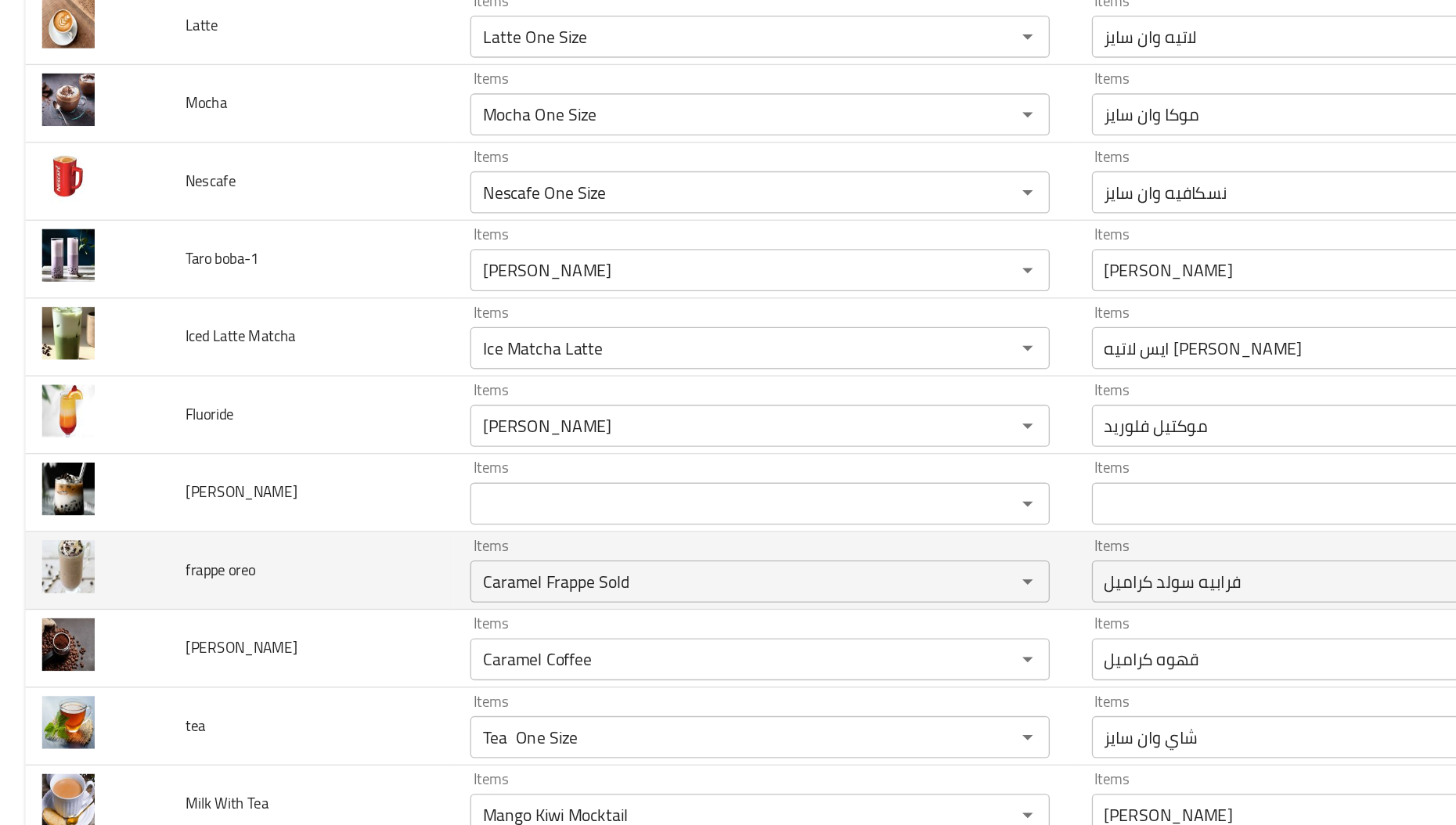
click at [150, 613] on span "frappe oreo" at bounding box center [164, 612] width 53 height 20
copy span "frappe"
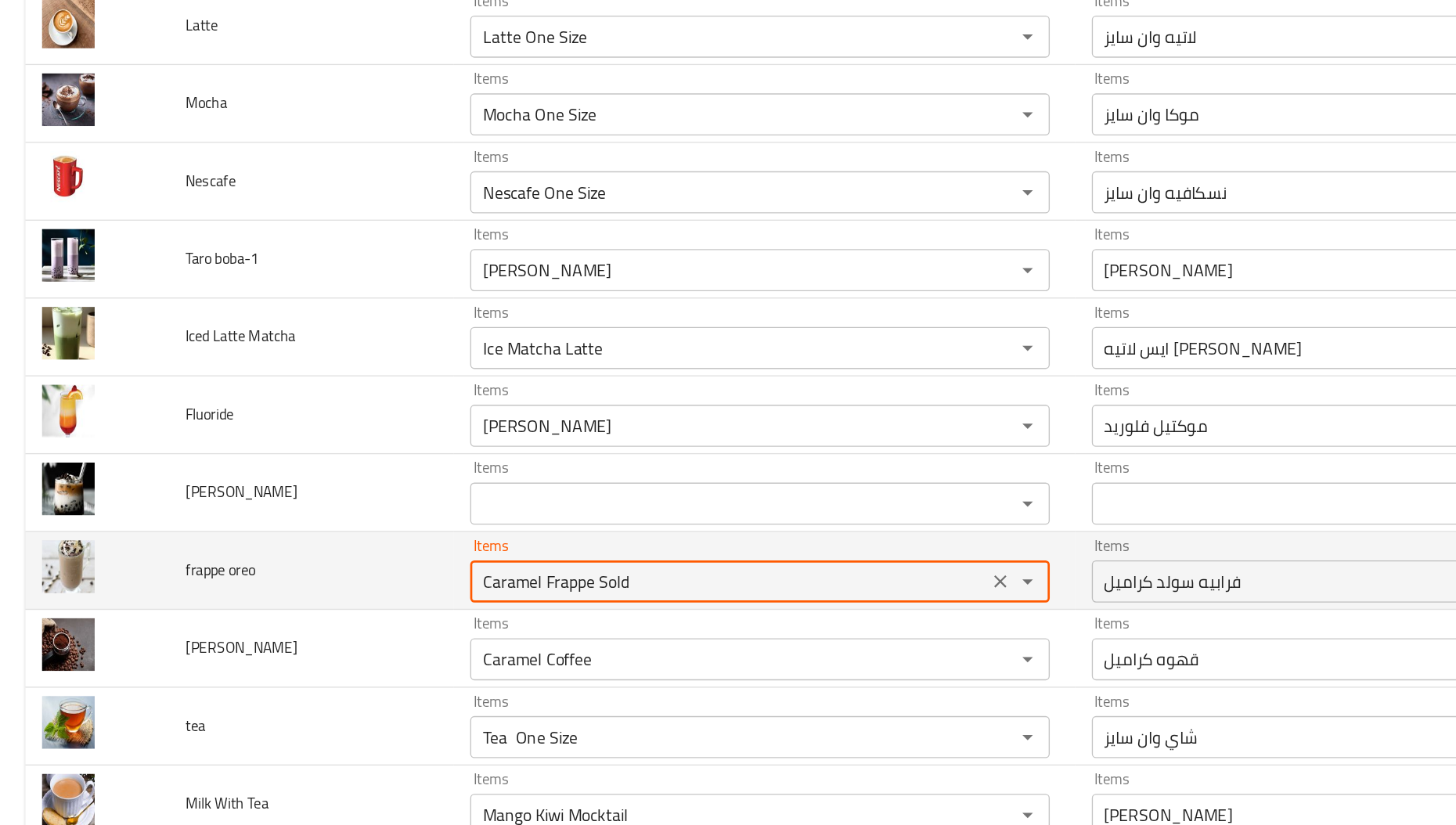
click at [395, 614] on oreo "Caramel Frappe Sold" at bounding box center [542, 621] width 375 height 22
paste oreo "frappe"
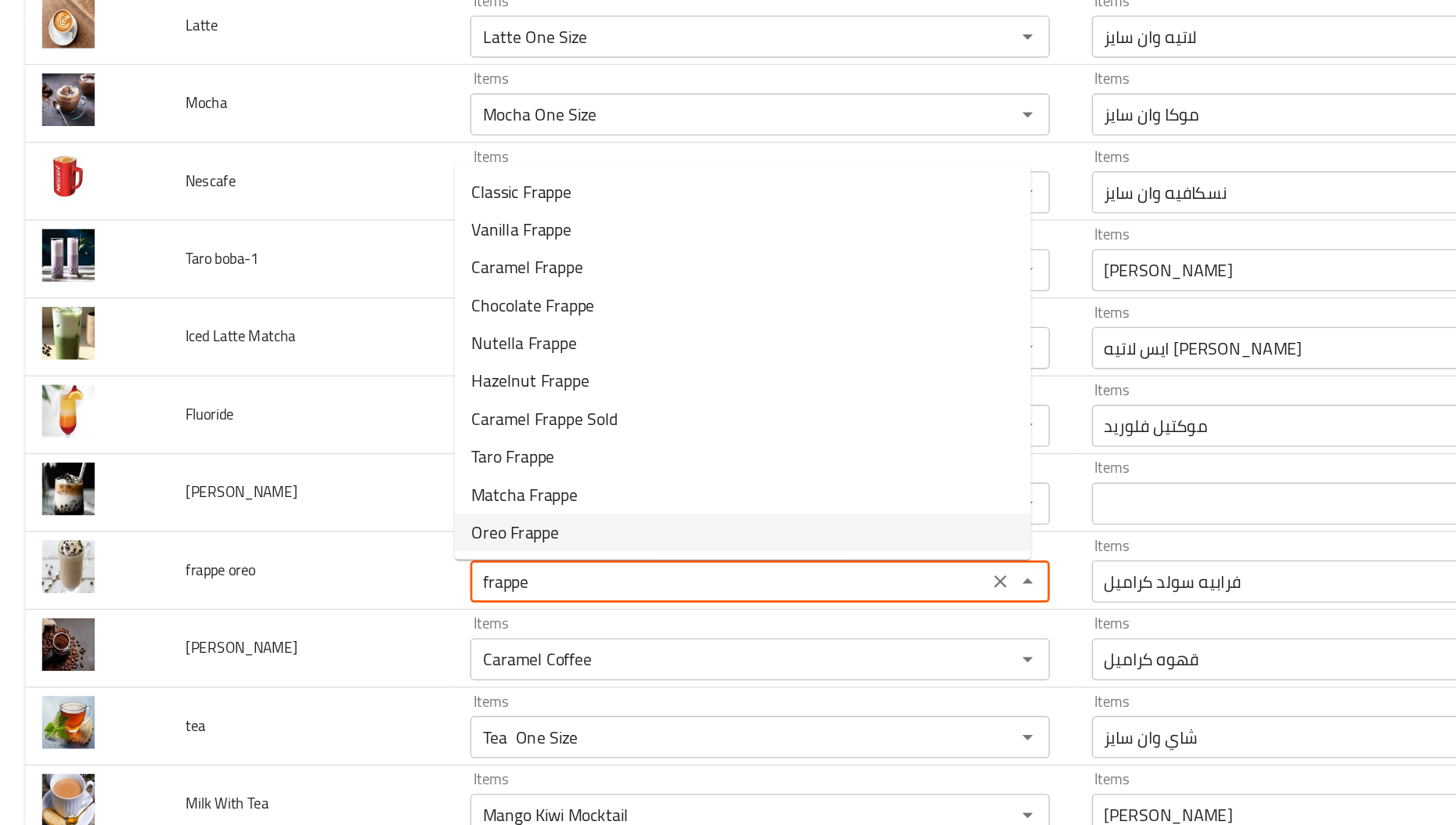
click at [410, 575] on span "Oreo Frappe" at bounding box center [383, 584] width 65 height 19
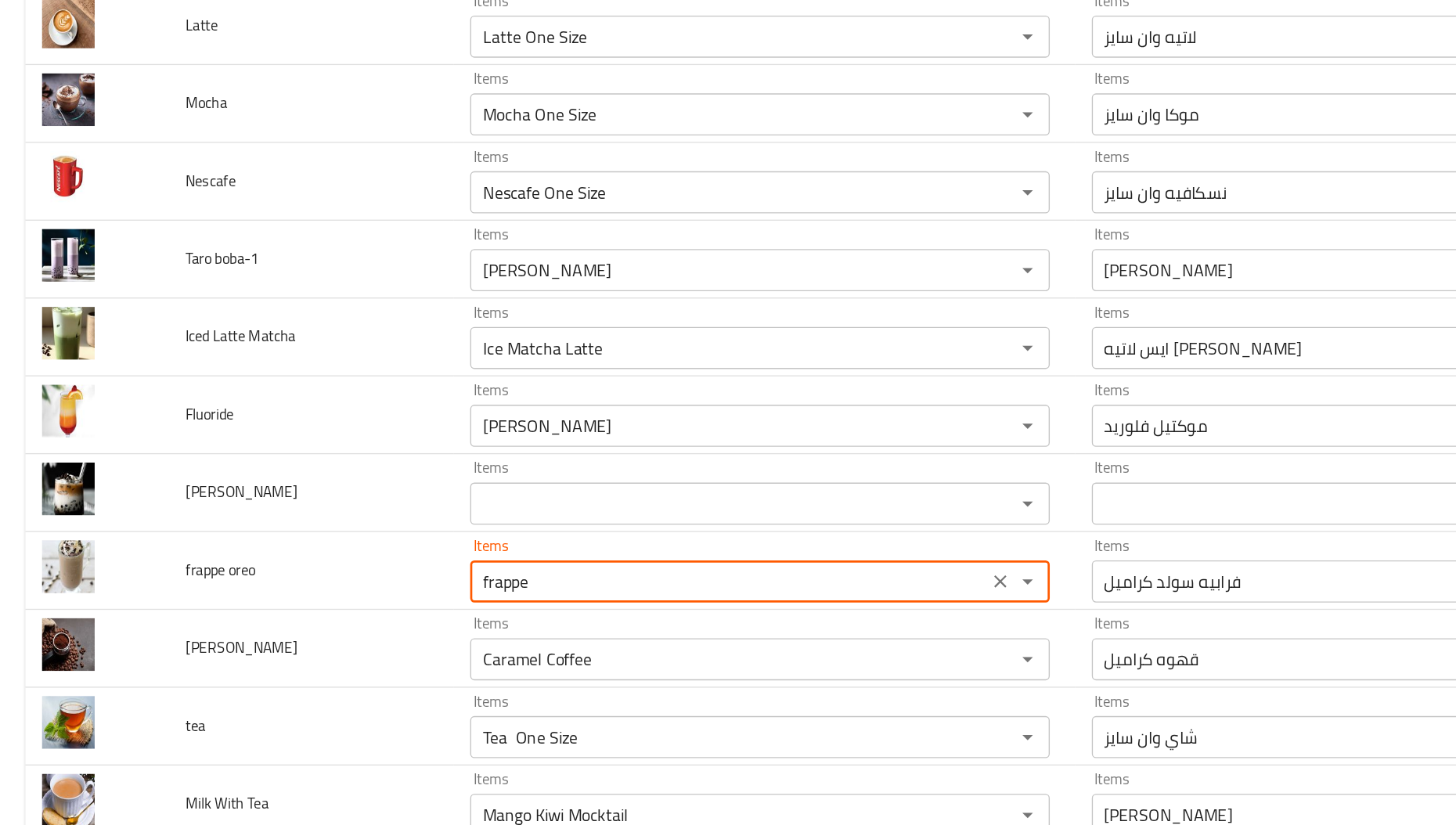
type oreo "Oreo Frappe"
type oreo-ar "فرابيه اوريو"
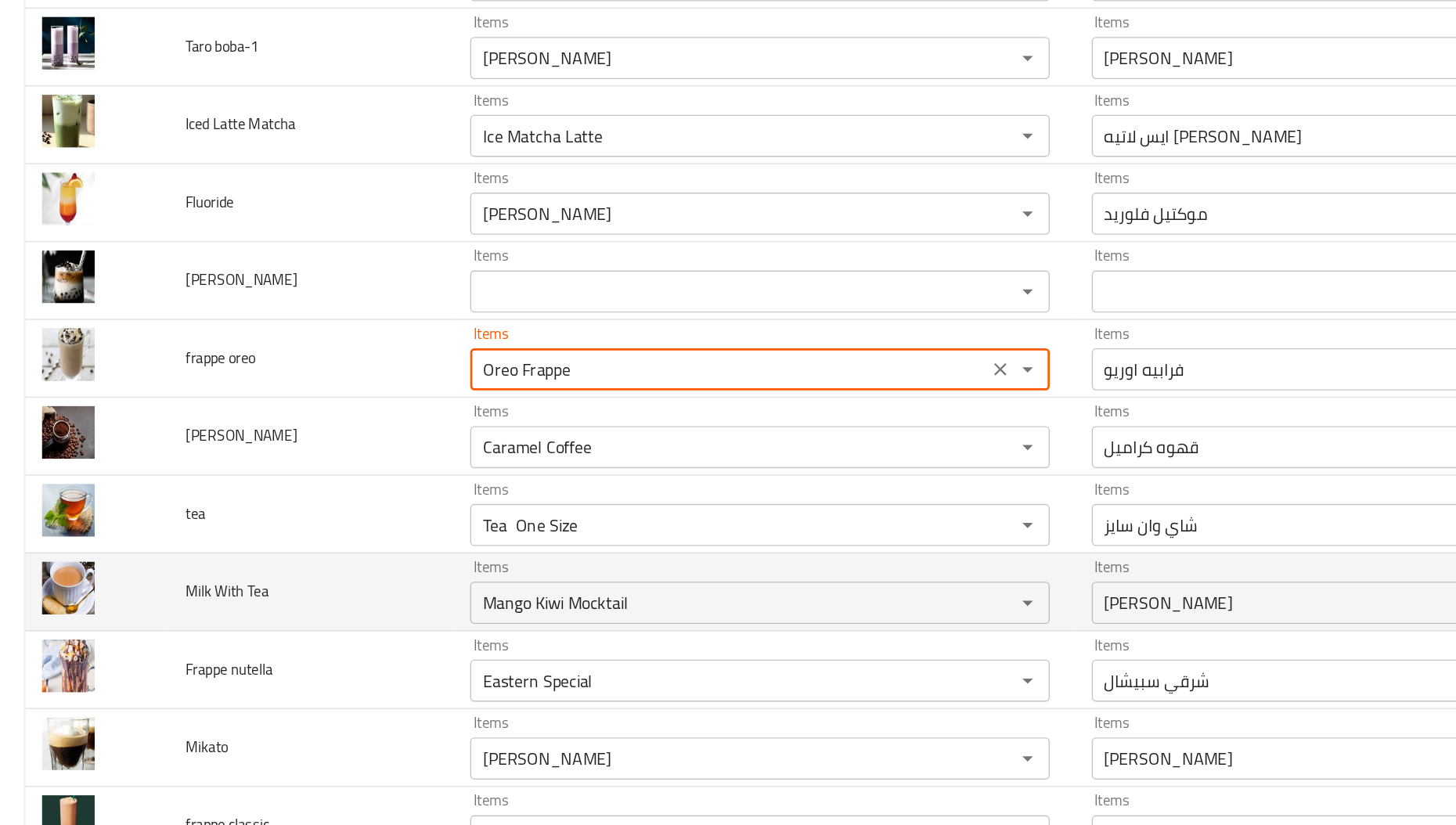
scroll to position [683, 0]
type oreo "Oreo Frappe"
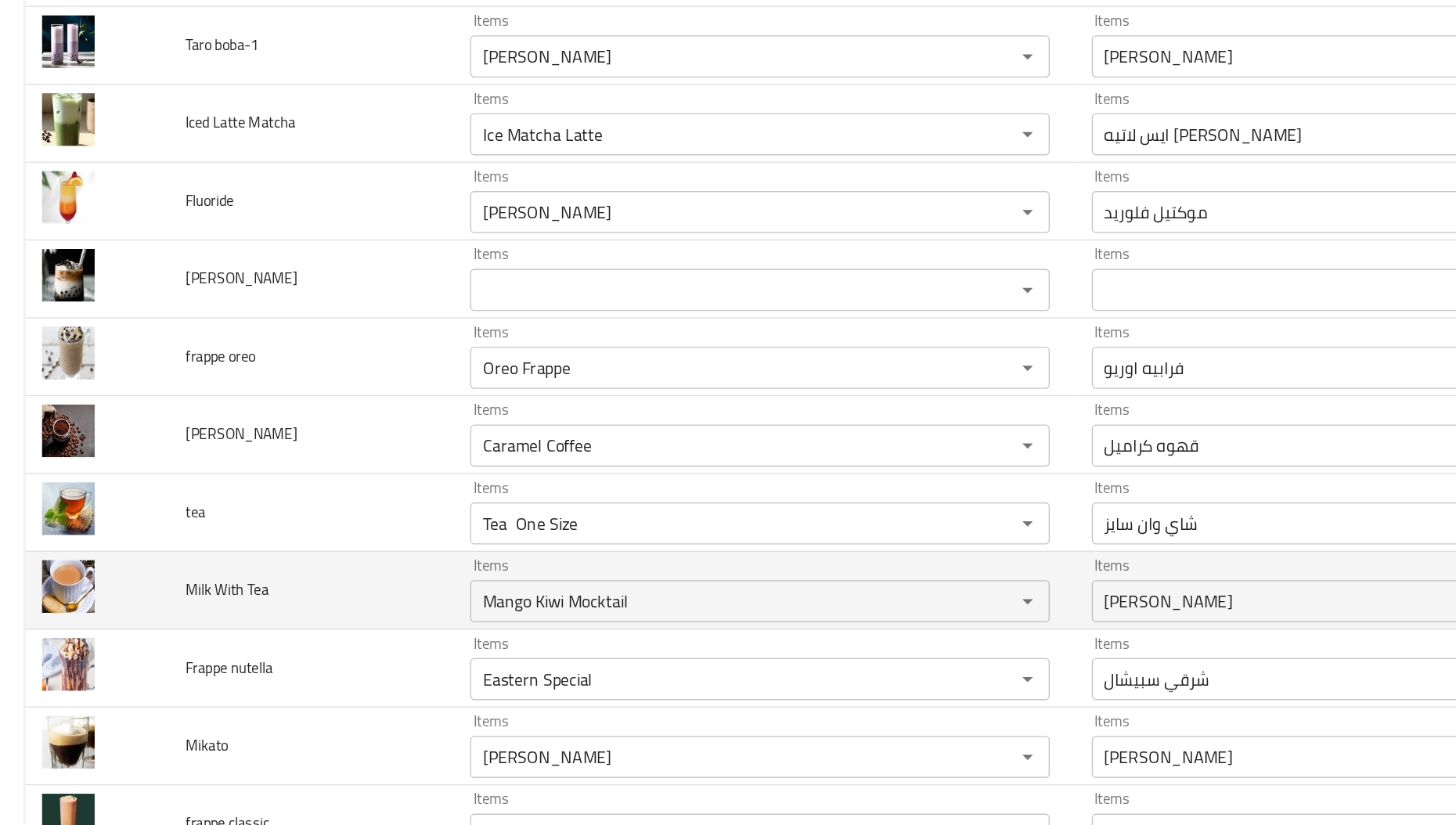
click at [147, 624] on span "Milk With Tea" at bounding box center [168, 627] width 62 height 20
copy span "Milk"
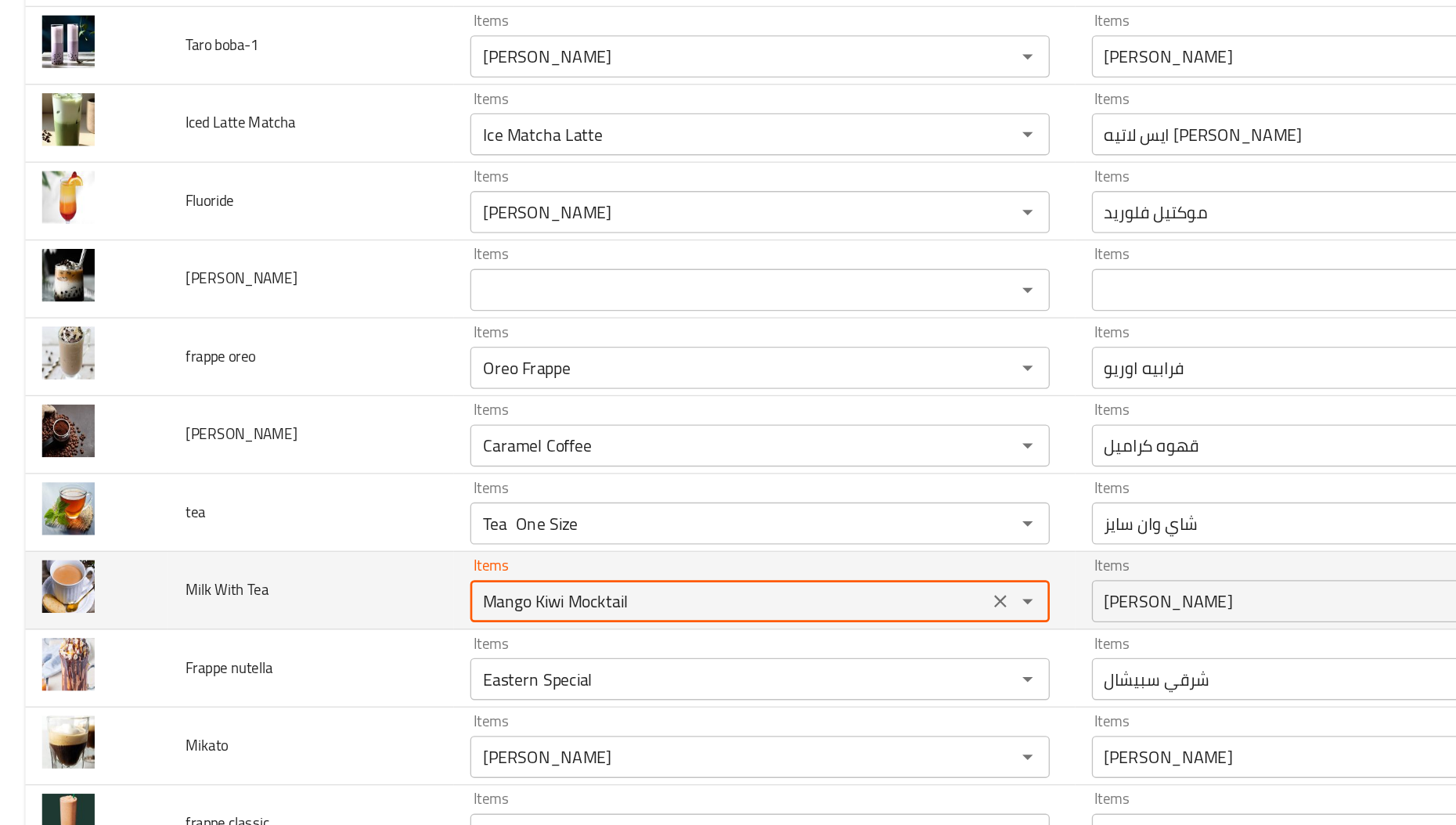
click at [461, 638] on Tea "Mango Kiwi Mocktail" at bounding box center [542, 635] width 375 height 22
paste Tea "ilk"
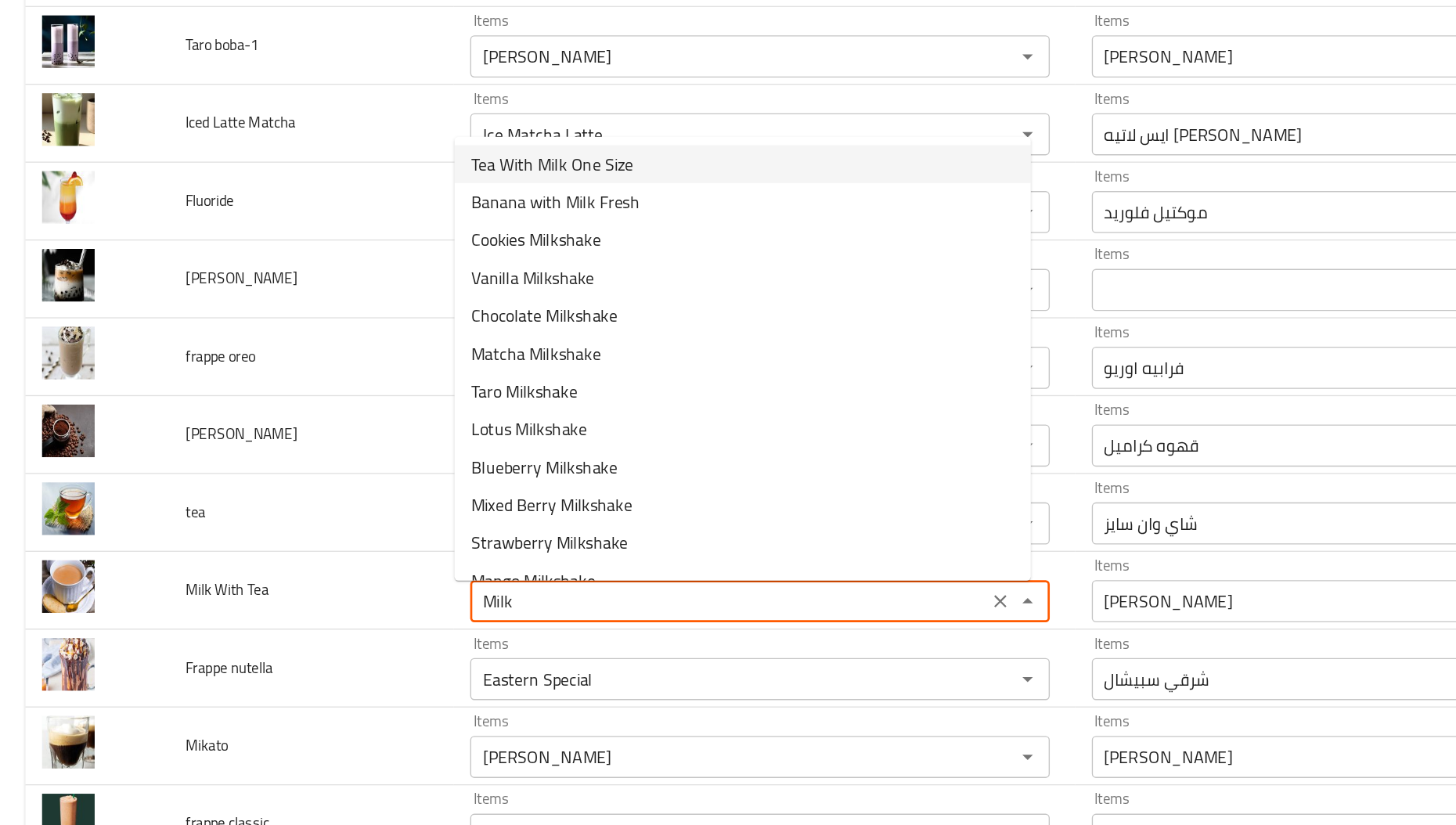
click at [450, 310] on span "Tea With Milk One Size" at bounding box center [411, 310] width 121 height 19
type Tea "Tea With Milk One Size"
type Tea-ar "شاي بالبن وان سايز"
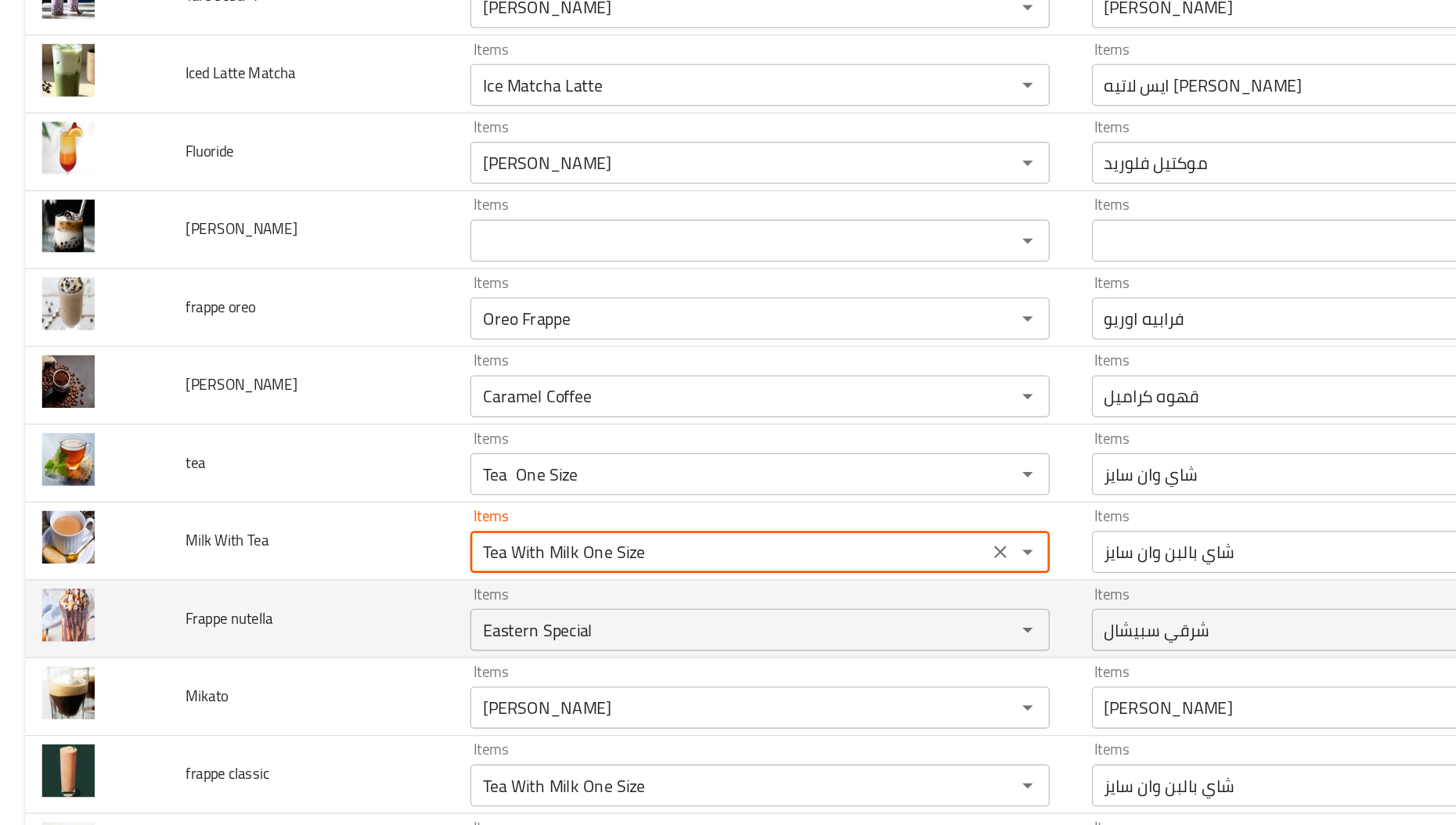
scroll to position [725, 0]
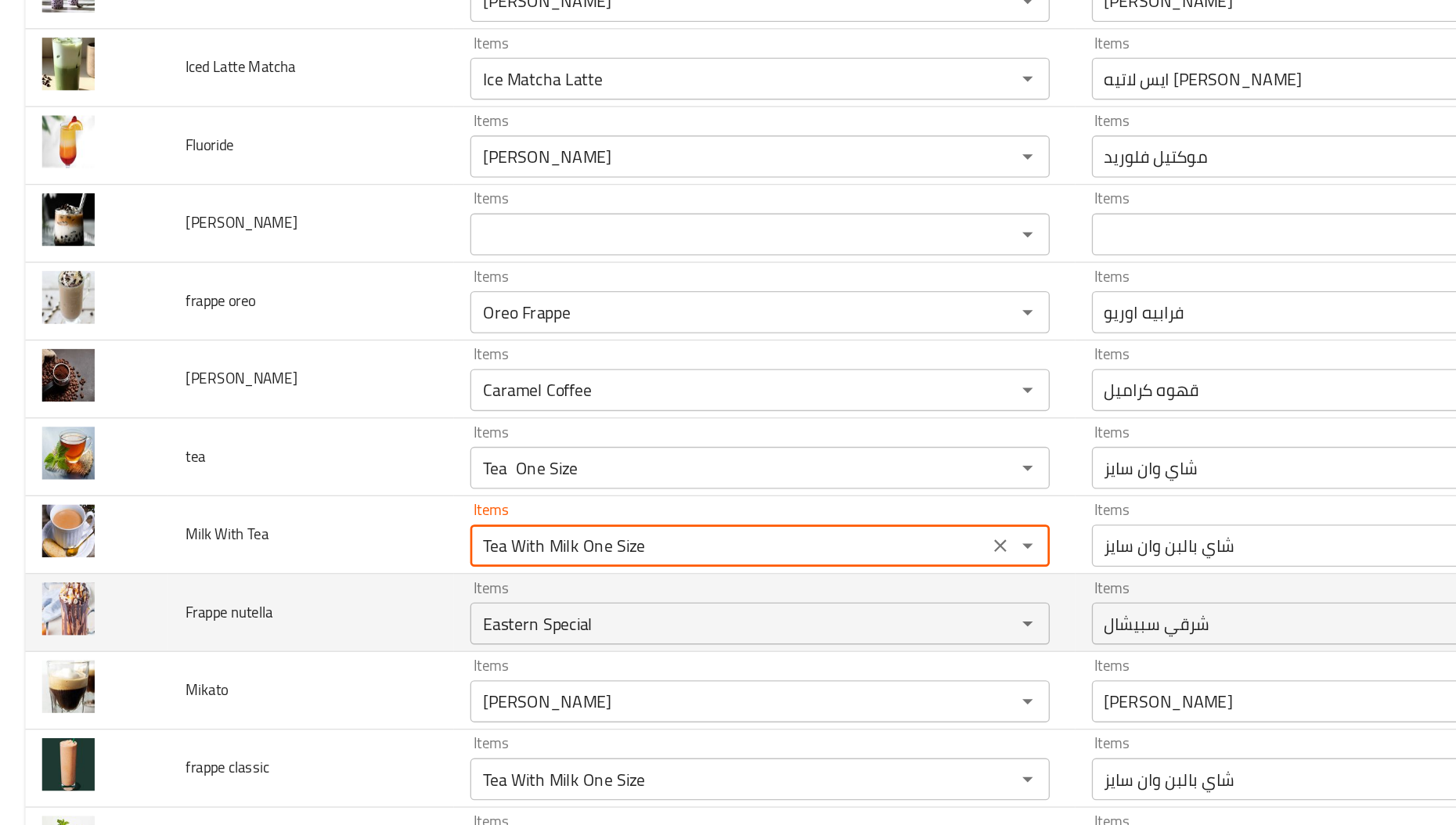
type Tea "Tea With Milk One Size"
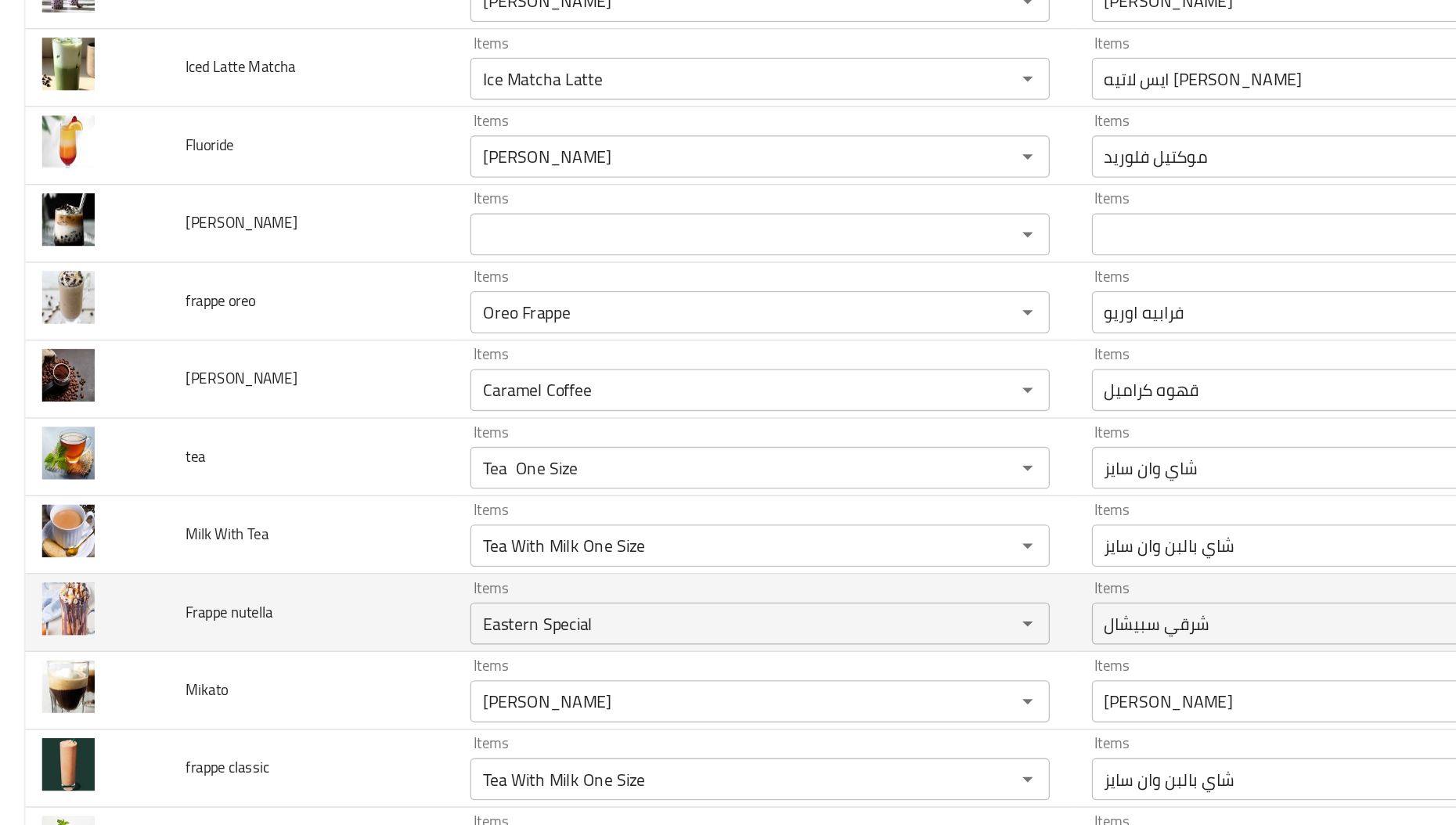
click at [196, 643] on span "Frappe nutella" at bounding box center [170, 644] width 65 height 20
copy span "nutella"
click at [196, 643] on span "Frappe nutella" at bounding box center [170, 644] width 65 height 20
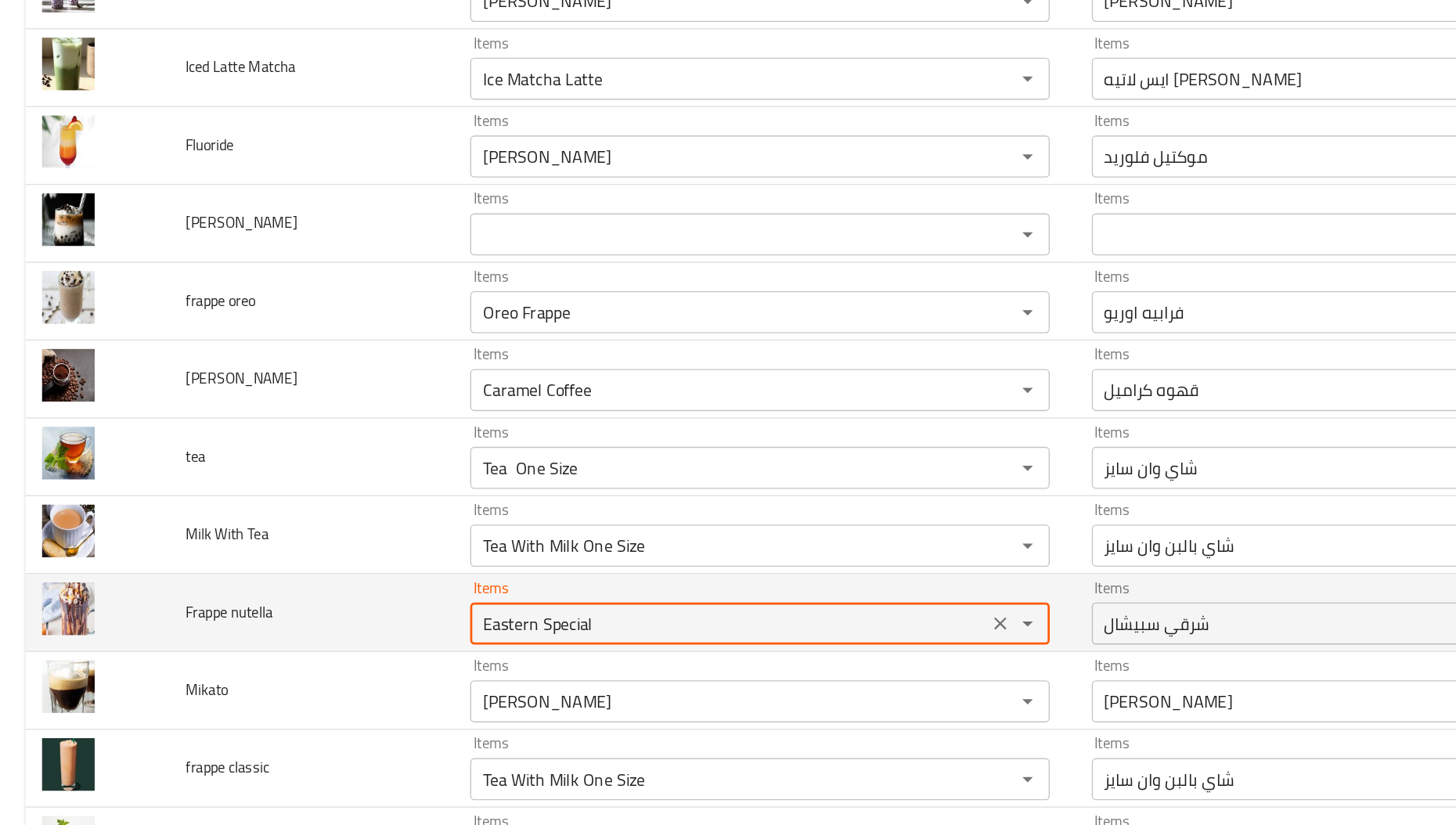
click at [394, 655] on nutella "Eastern Special" at bounding box center [542, 652] width 375 height 22
paste nutella "nutella"
click at [394, 655] on nutella "nutella" at bounding box center [542, 652] width 375 height 22
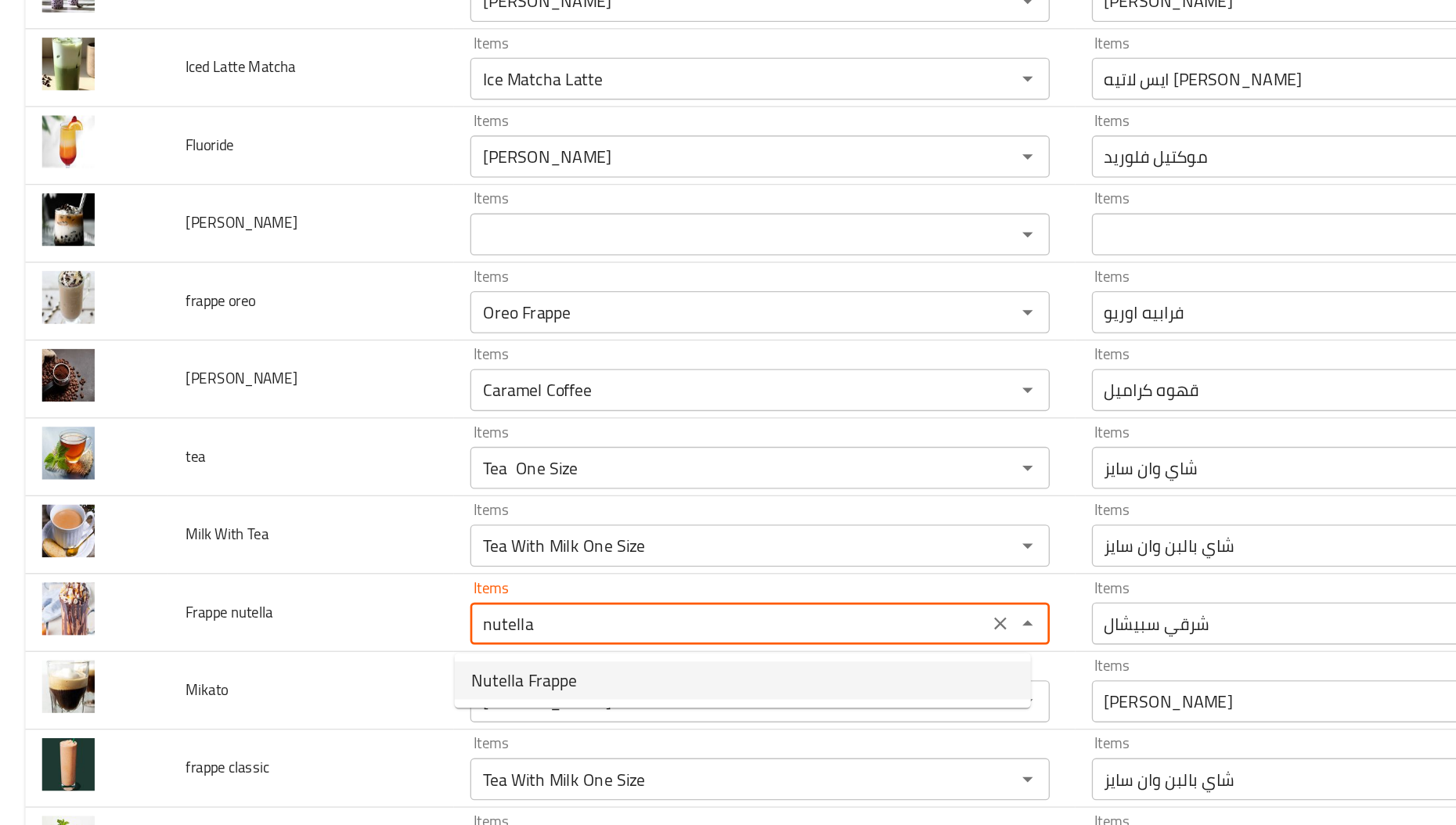
click at [393, 691] on span "Nutella Frappe" at bounding box center [390, 694] width 78 height 19
type nutella "Nutella Frappe"
type nutella-ar "فرابيه نوتيلا"
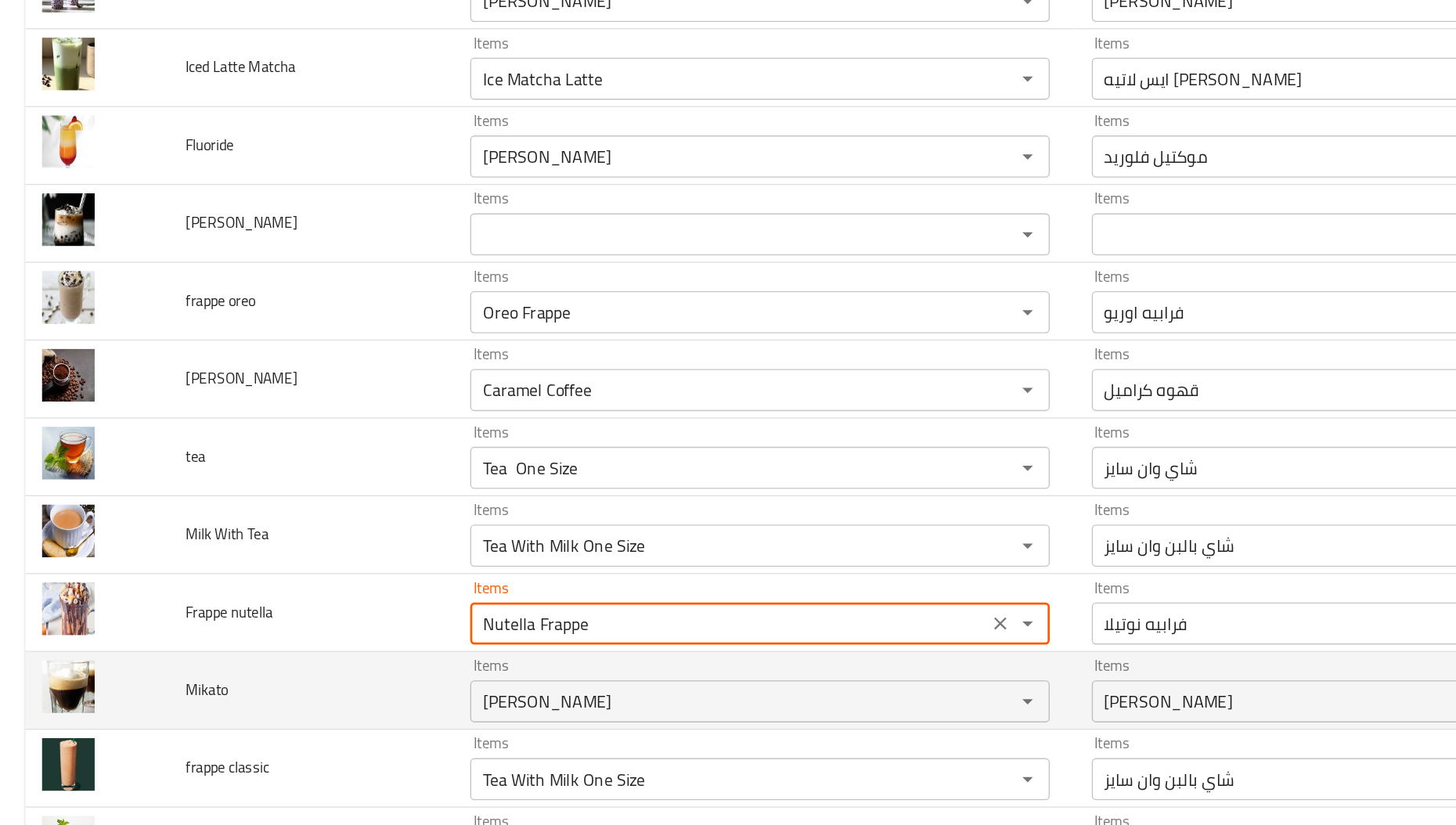
type nutella "Nutella Frappe"
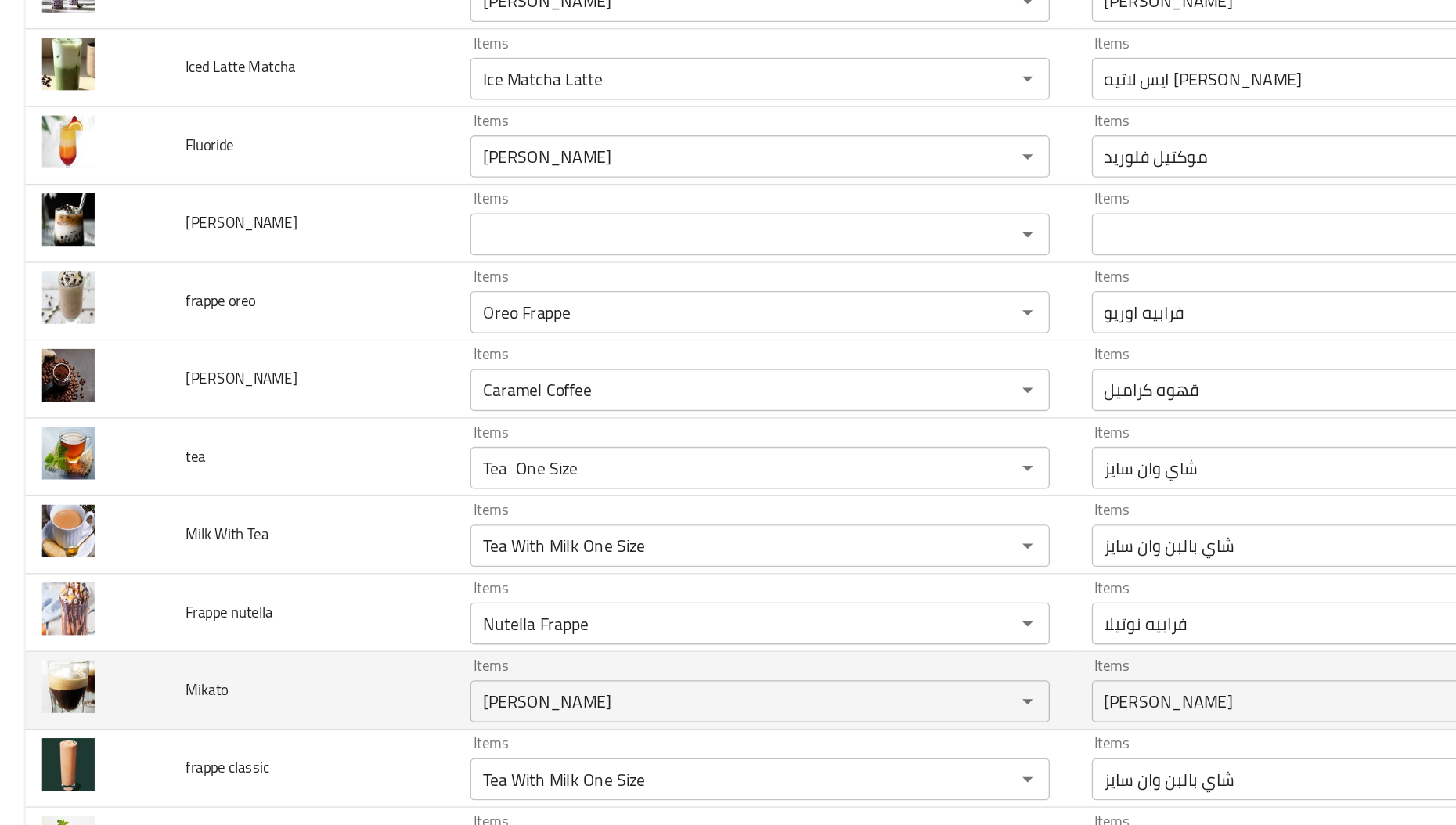
click at [156, 703] on span "Mikato" at bounding box center [154, 702] width 32 height 20
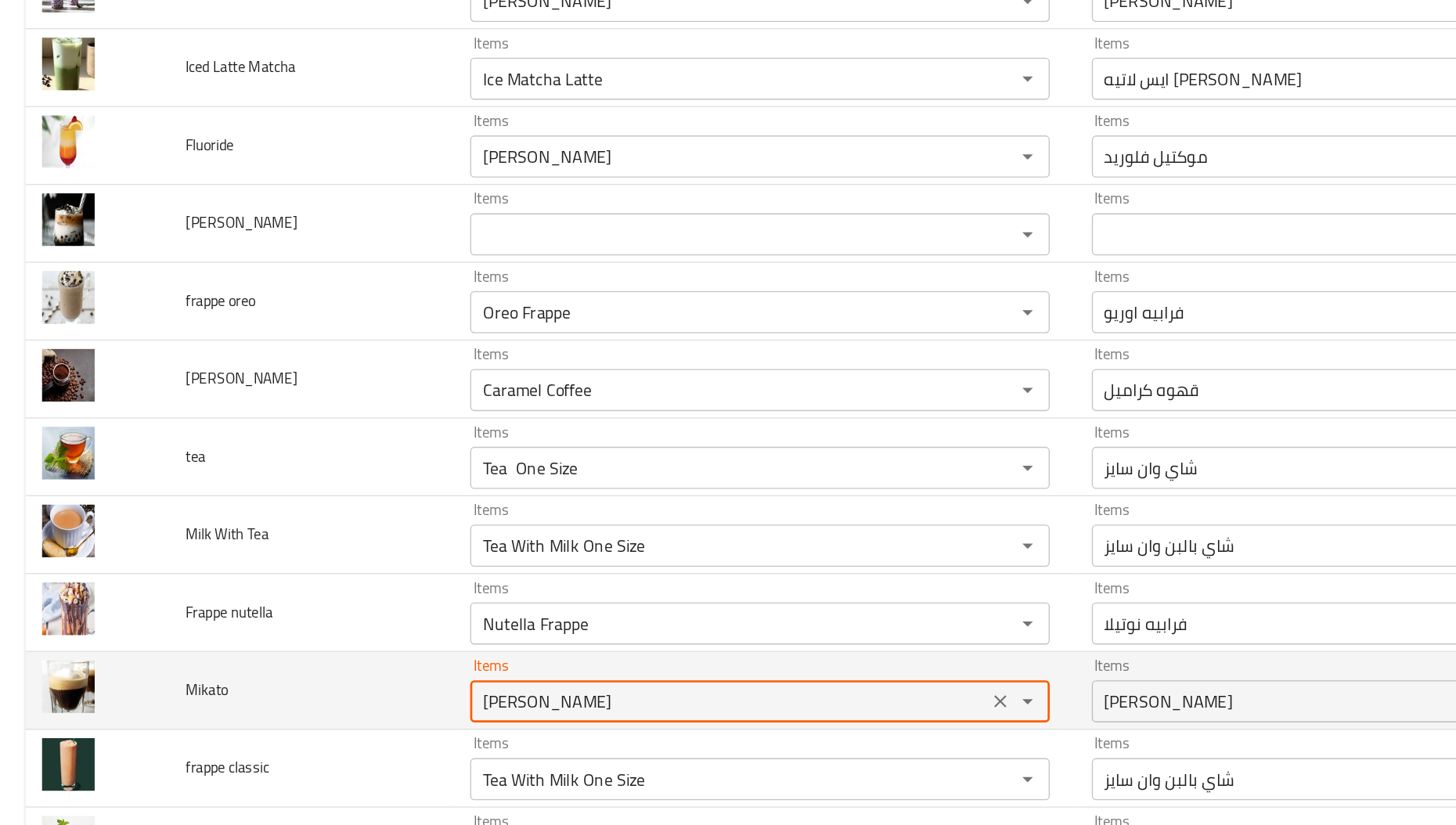
click at [483, 715] on input "[PERSON_NAME]" at bounding box center [542, 710] width 375 height 22
paste input "ika"
click at [483, 715] on input "Mikato" at bounding box center [542, 710] width 375 height 22
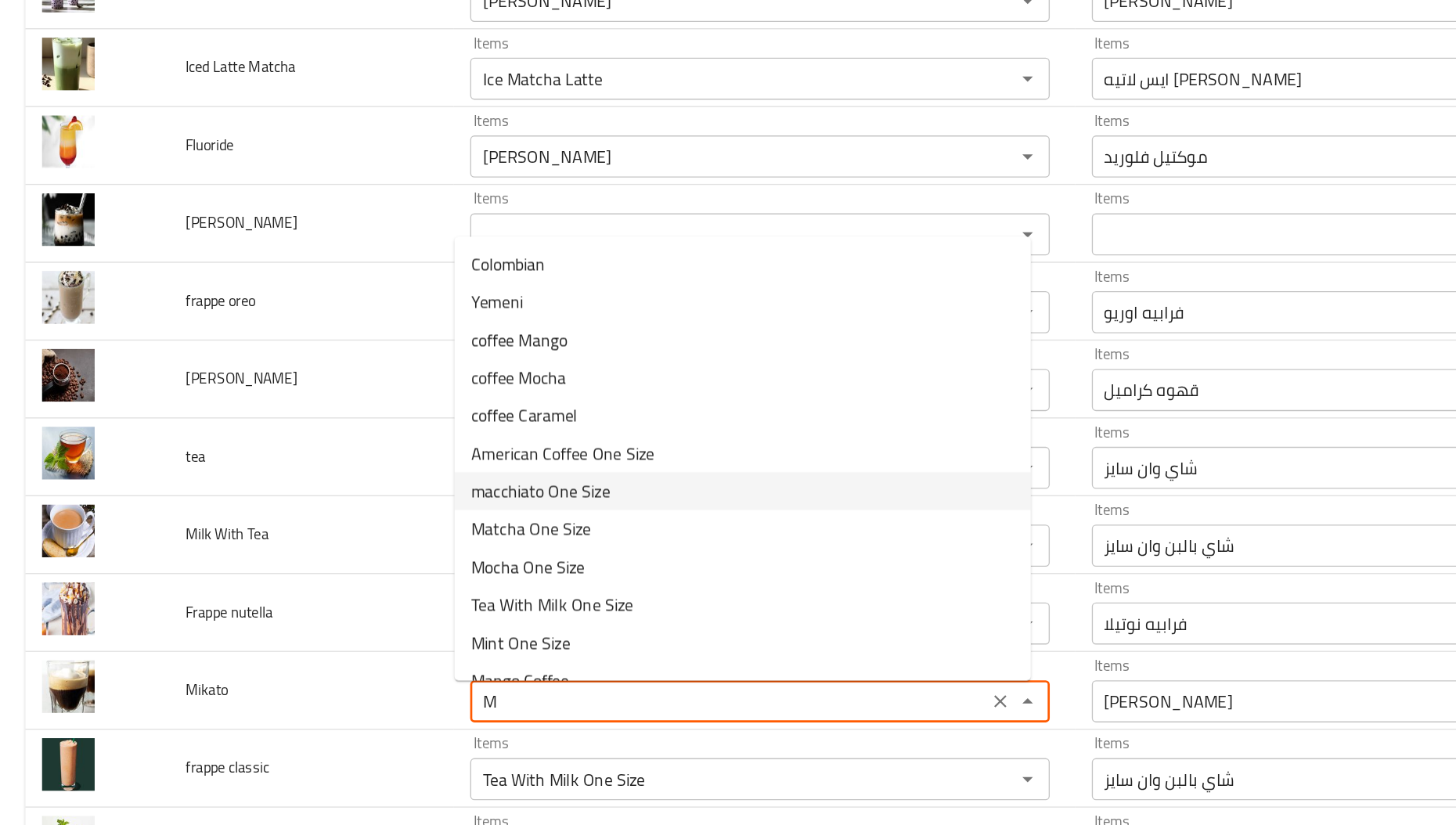
click at [484, 555] on li "macchiato One Size" at bounding box center [553, 553] width 429 height 28
type input "macchiato One Size"
type input "ميكاتو و[PERSON_NAME]"
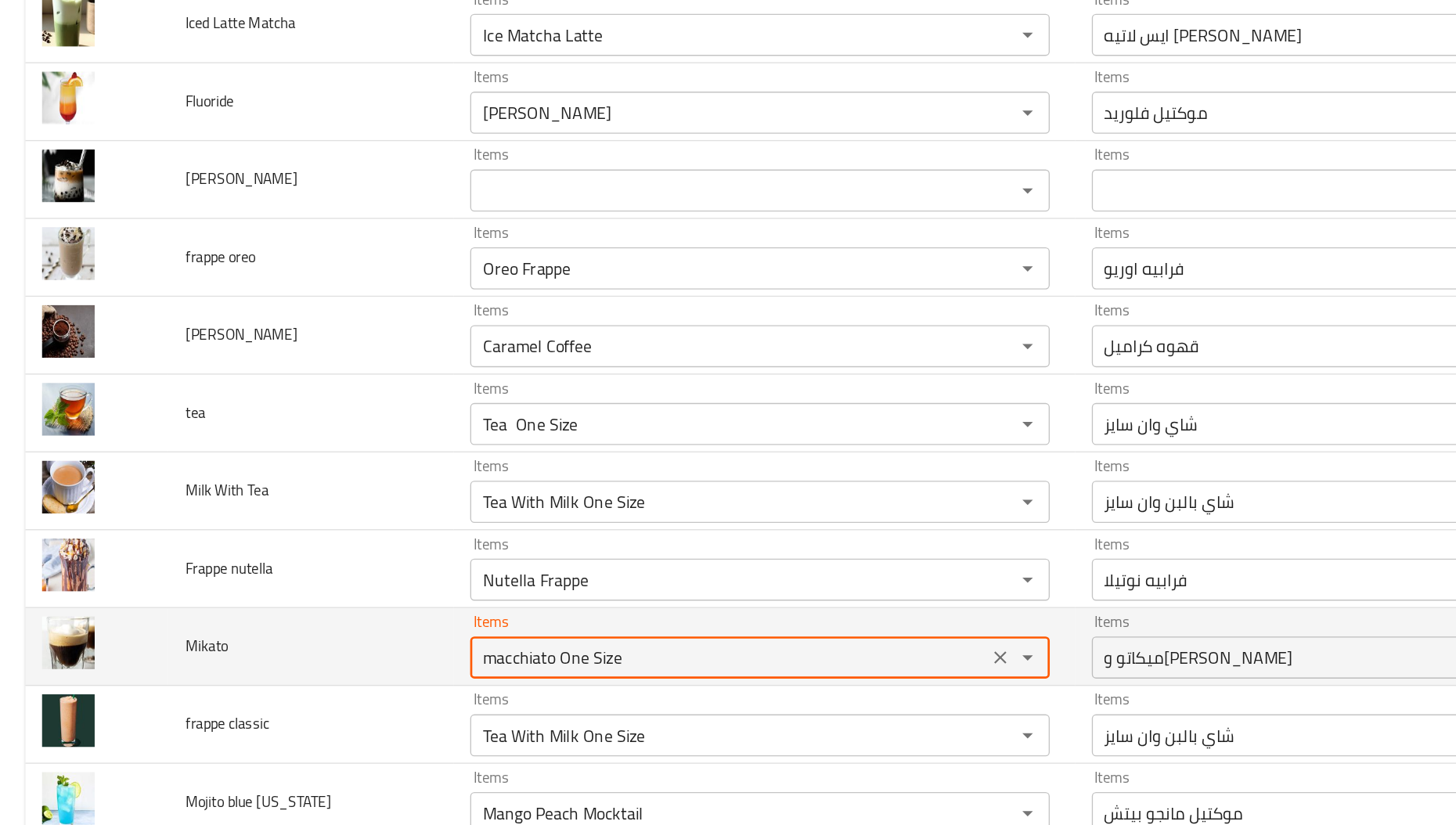
scroll to position [782, 0]
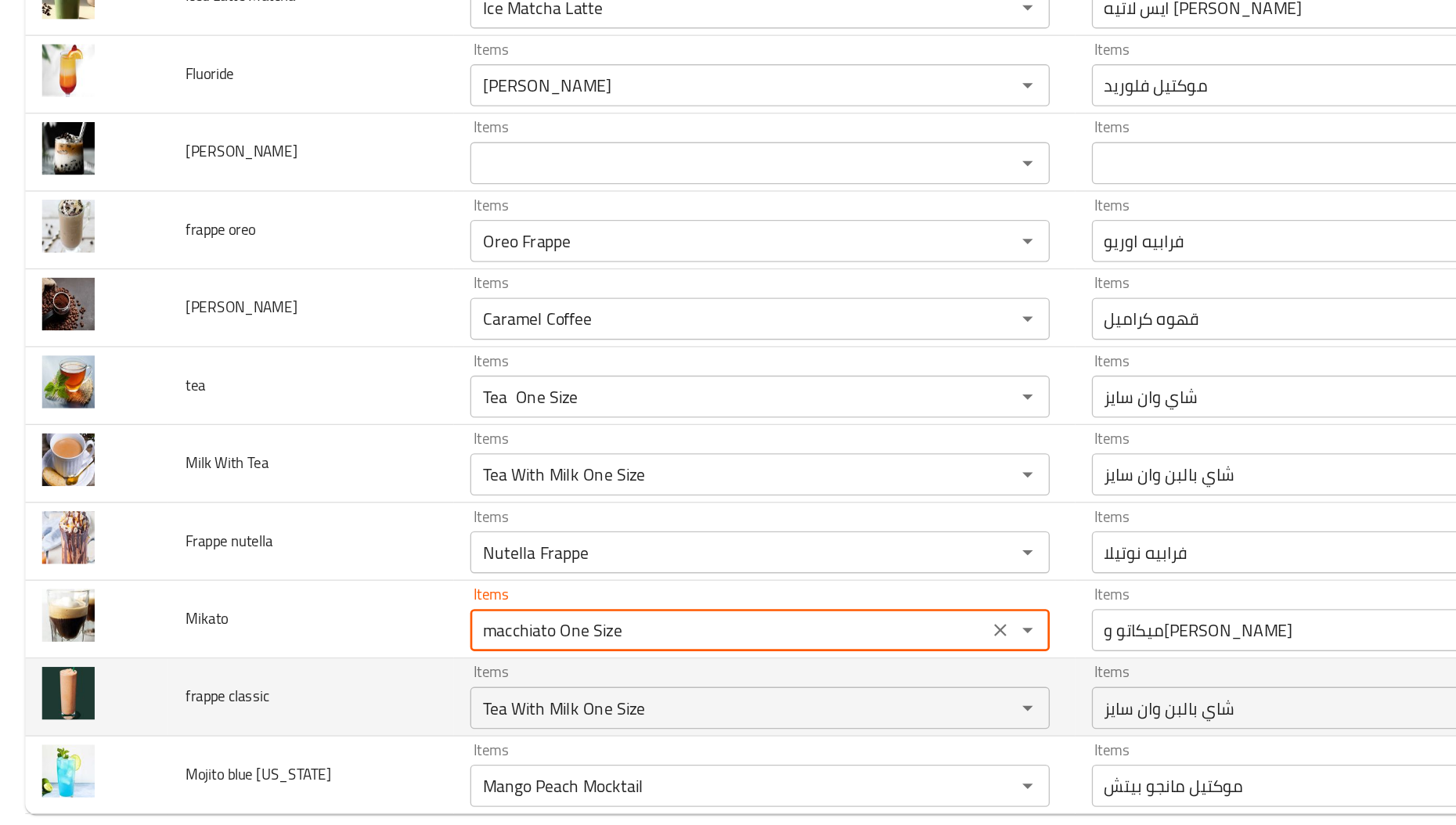
type input "macchiato One Size"
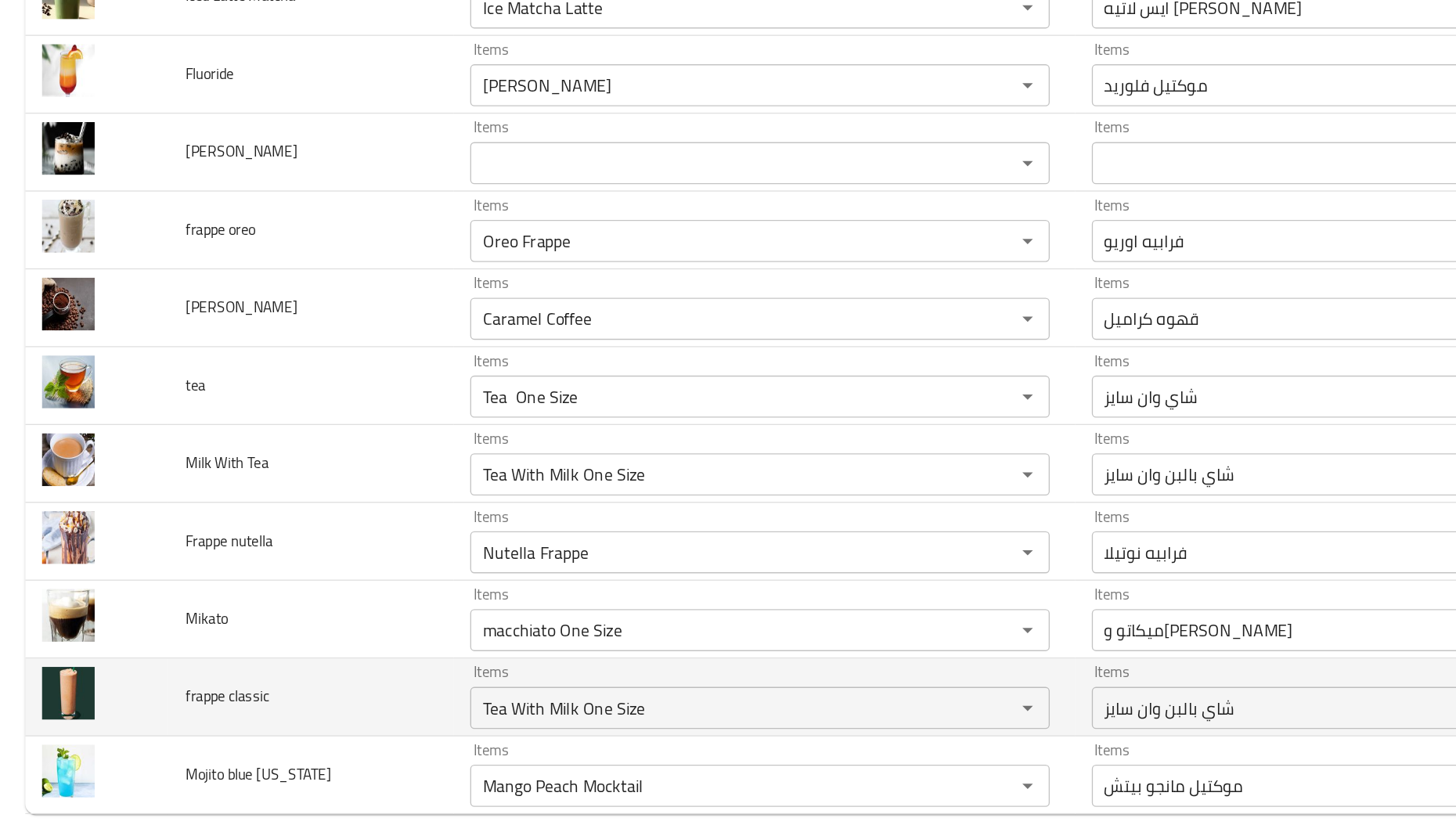
click at [151, 705] on span "frappe classic" at bounding box center [169, 706] width 63 height 20
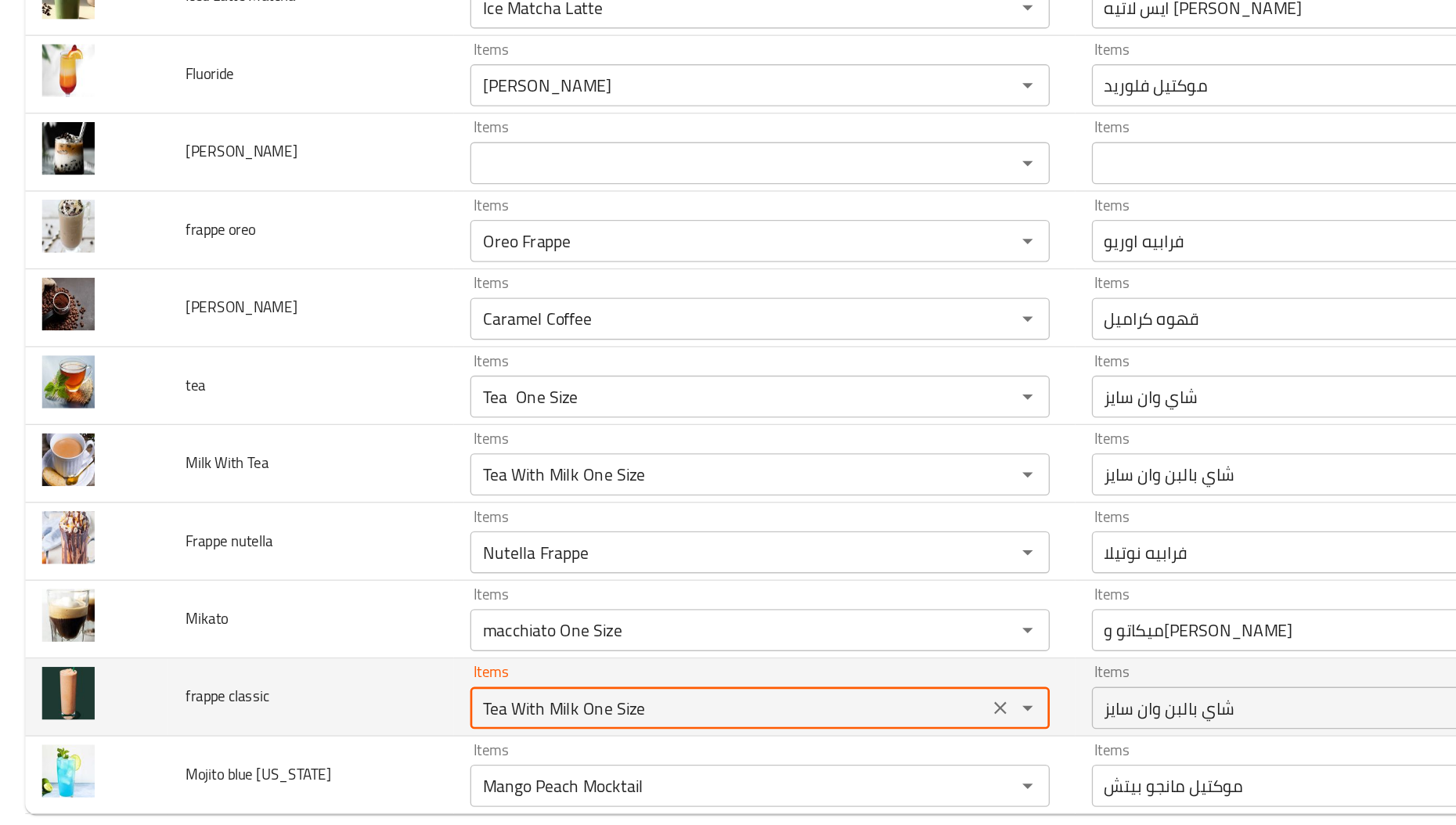
click at [498, 725] on classic "Tea With Milk One Size" at bounding box center [542, 714] width 375 height 22
paste classic "frapp"
click at [498, 725] on classic "frappe" at bounding box center [542, 714] width 375 height 22
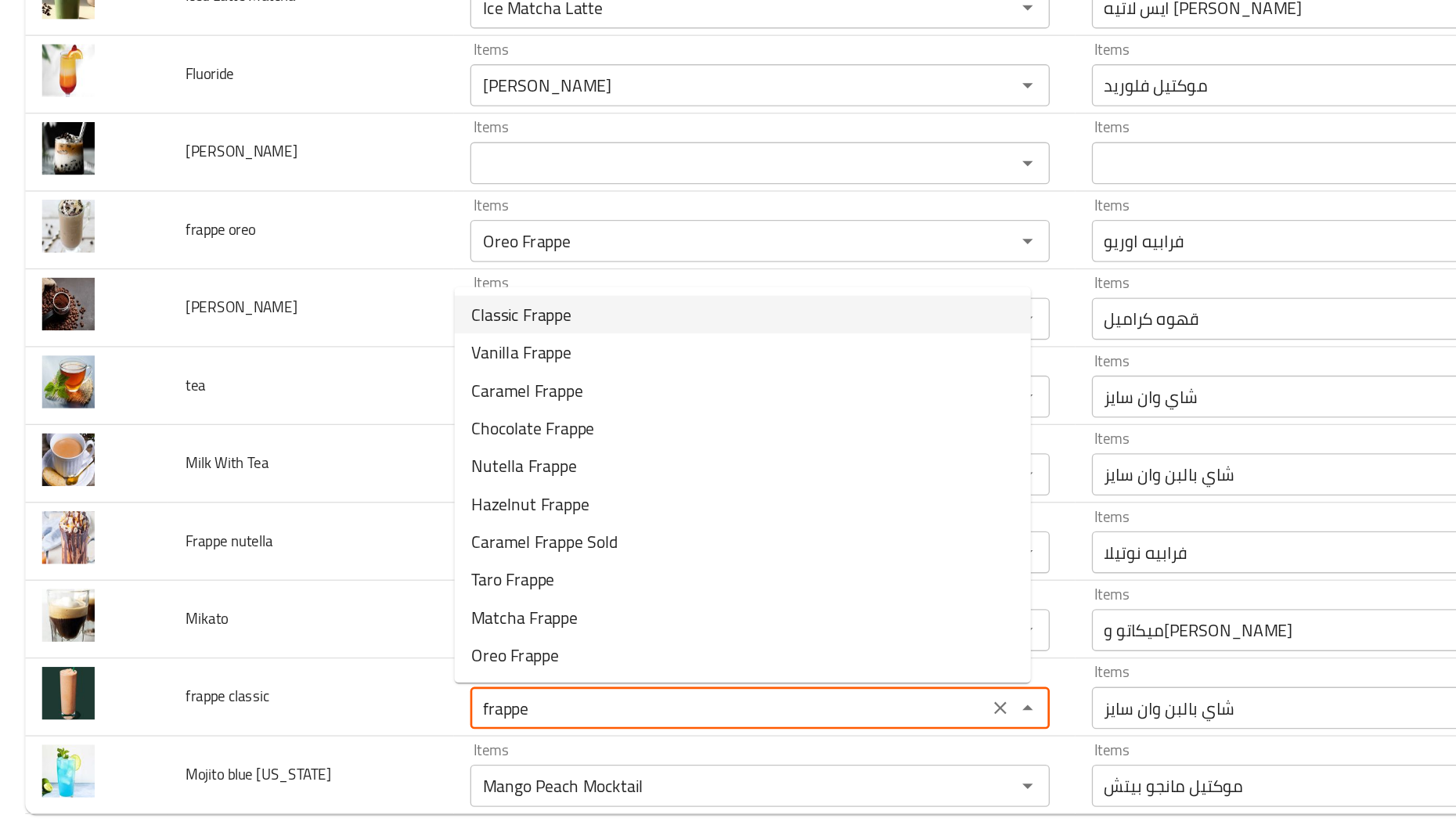
click at [412, 426] on span "Classic Frappe" at bounding box center [387, 422] width 74 height 19
type classic "Classic Frappe"
type classic-ar "فرابيه كلاسيك"
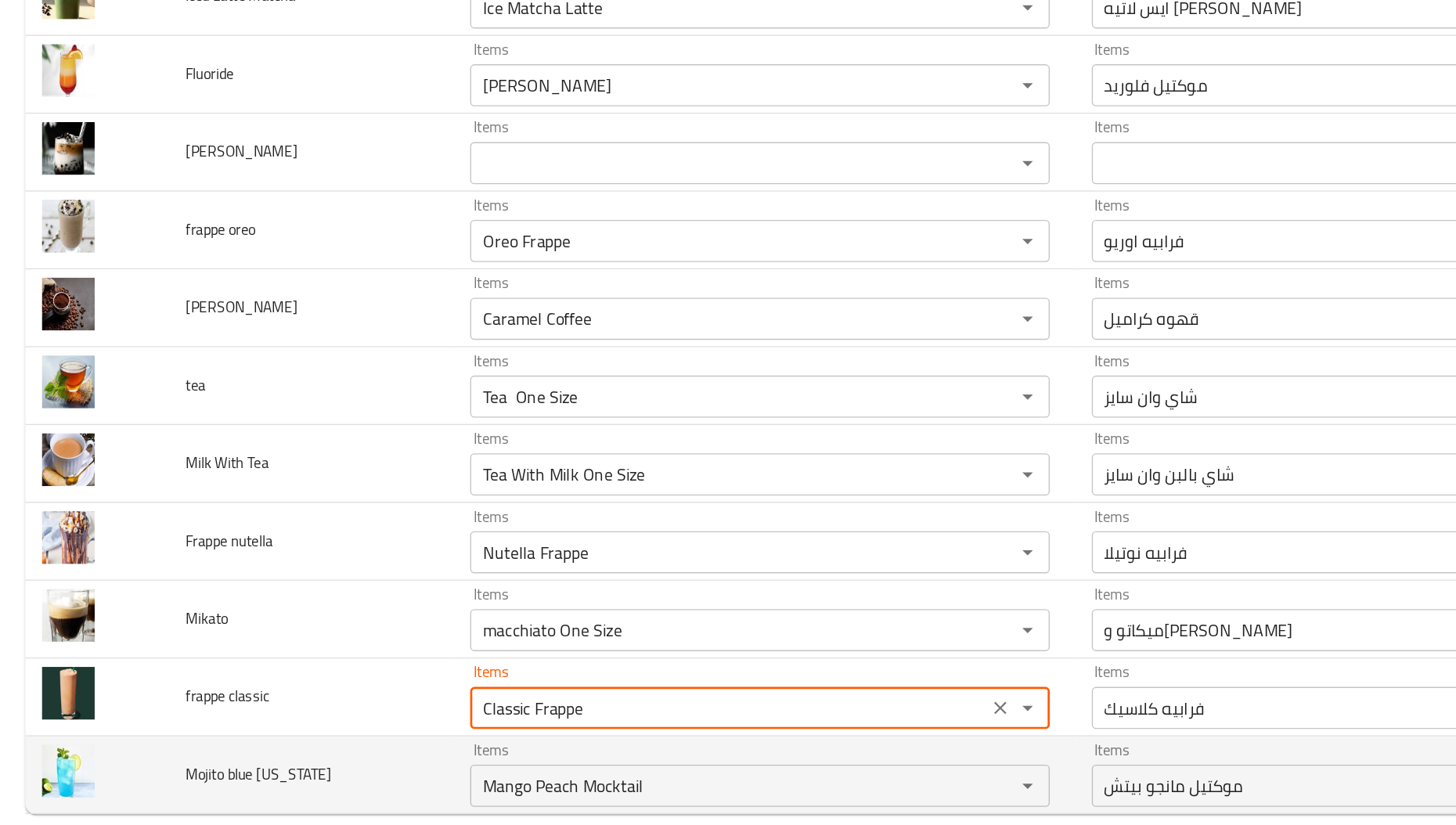
type classic "Classic Frappe"
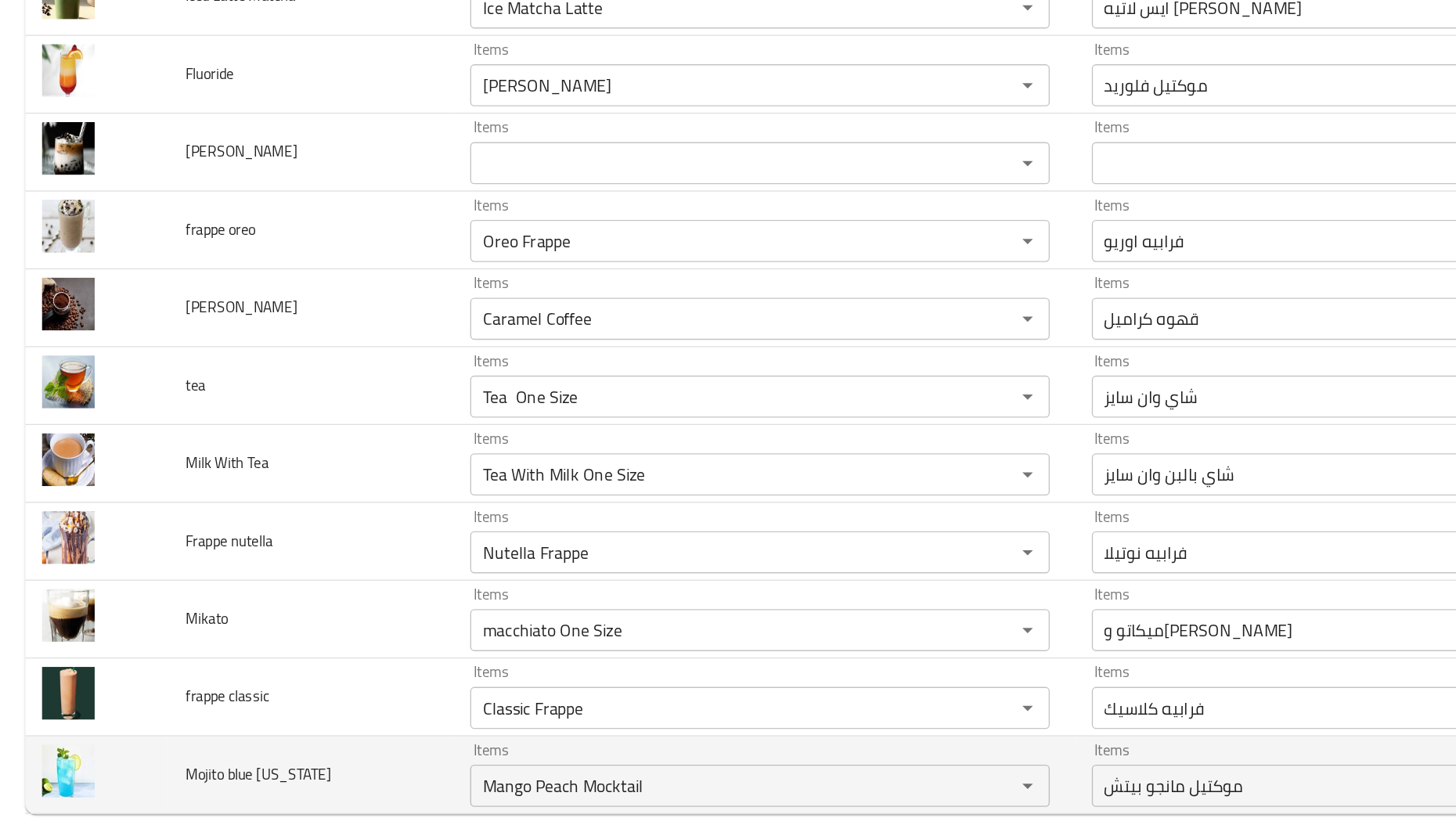
click at [187, 767] on span "Mojito blue [US_STATE]" at bounding box center [192, 764] width 109 height 20
click at [174, 761] on span "Mojito blue [US_STATE]" at bounding box center [192, 764] width 109 height 20
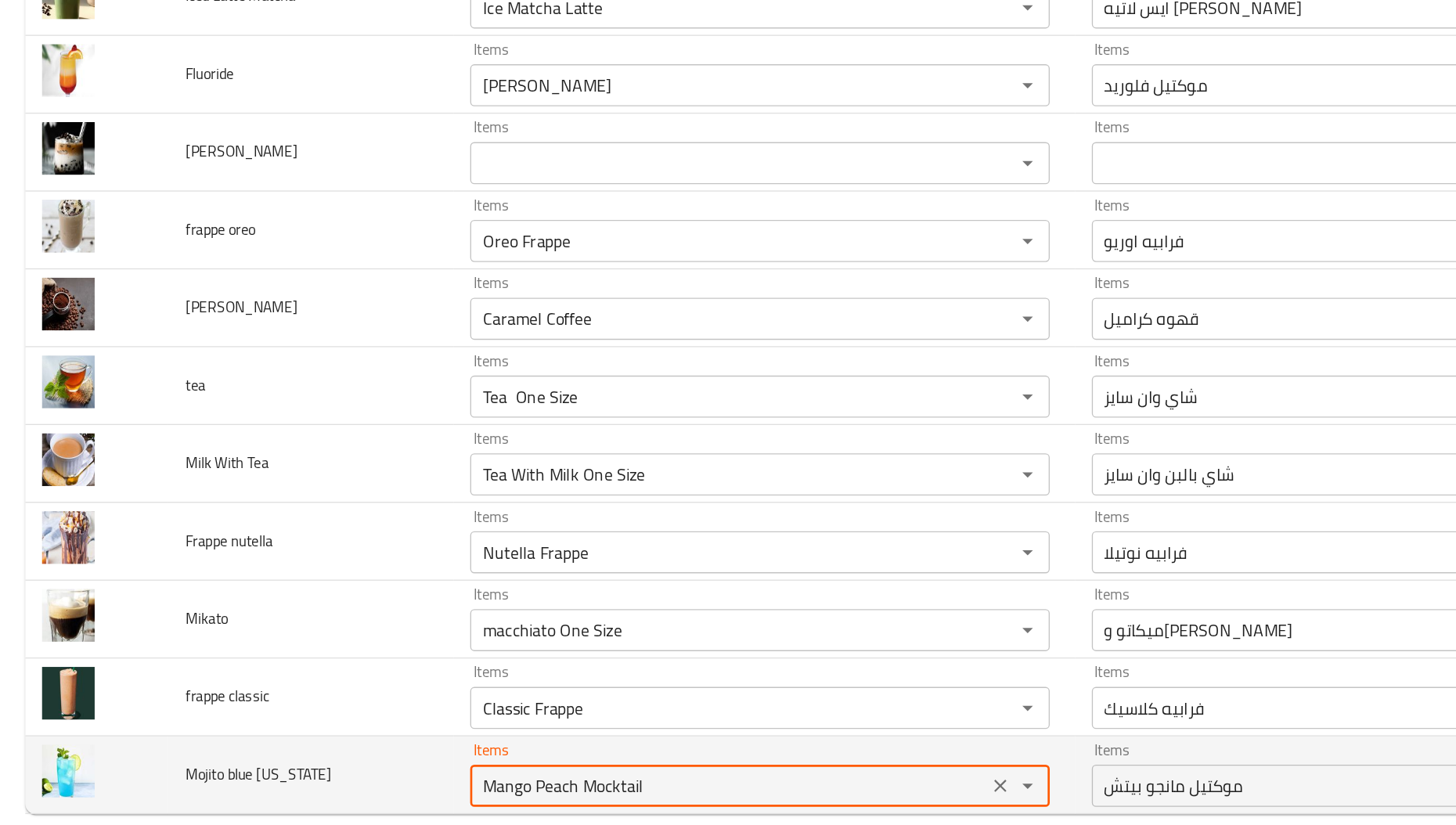
click at [579, 768] on Hawaii "Mango Peach Mocktail" at bounding box center [542, 773] width 375 height 22
paste Hawaii "blue"
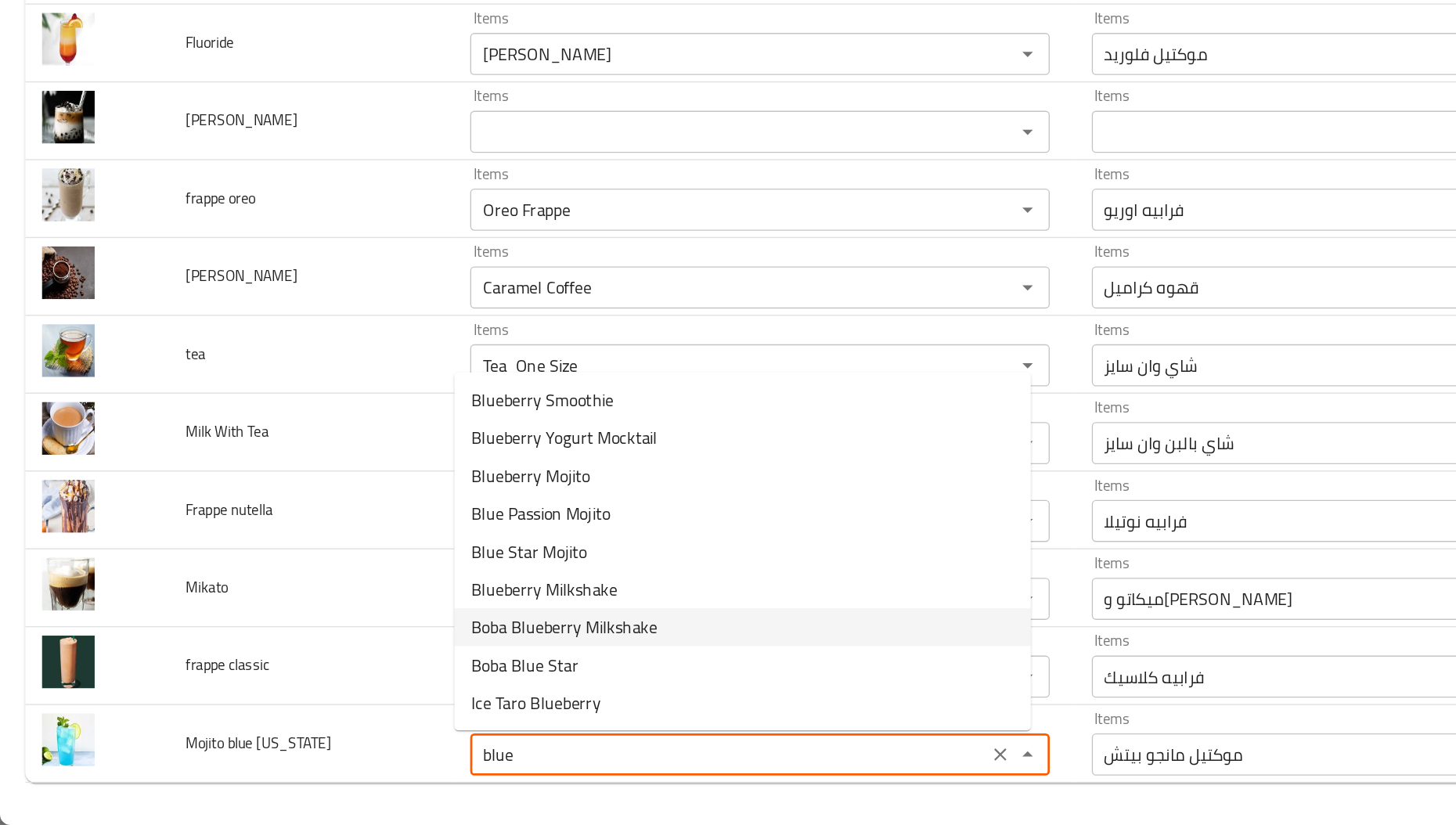
scroll to position [0, 0]
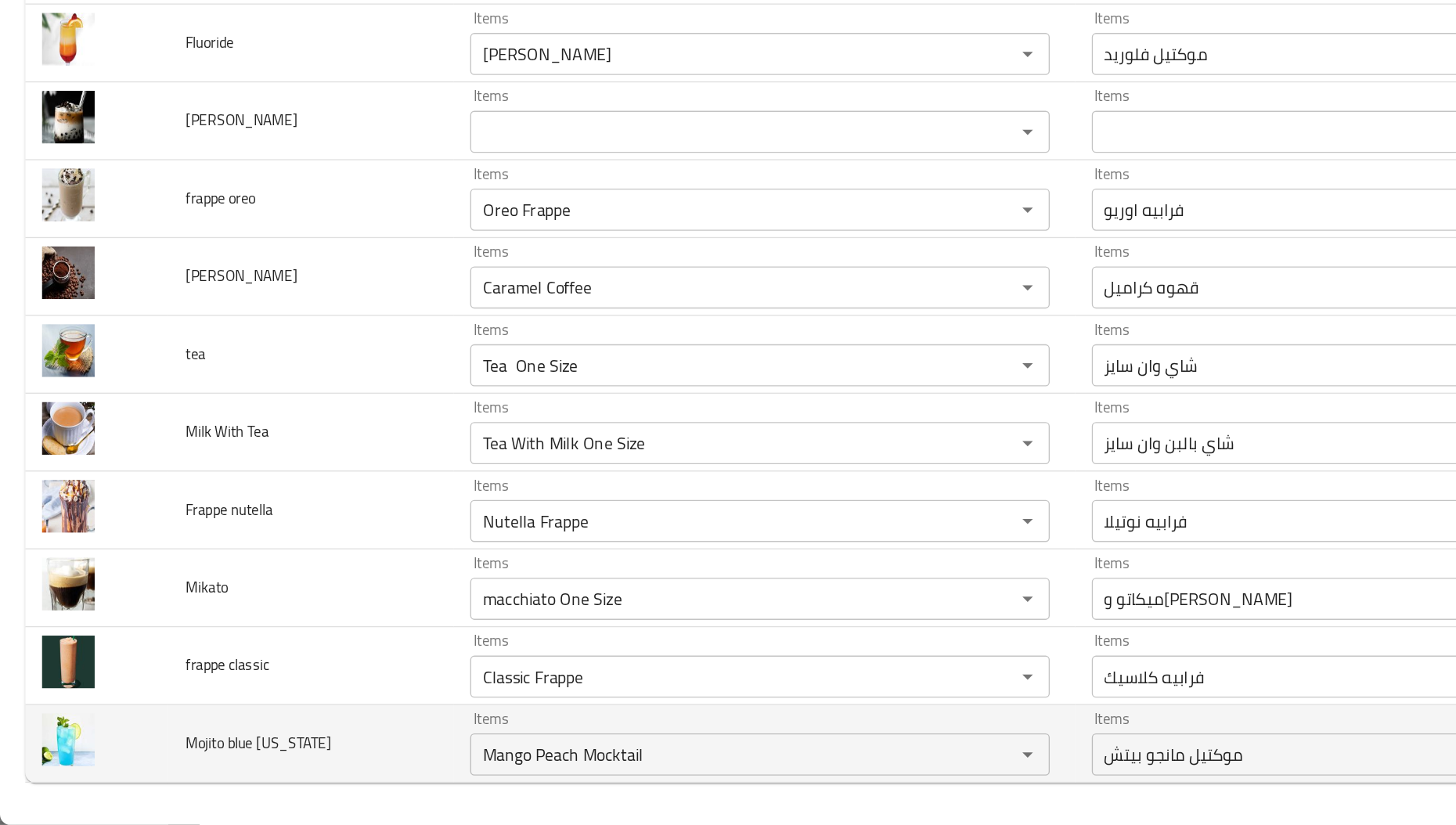
click at [213, 763] on span "Mojito blue [US_STATE]" at bounding box center [192, 764] width 109 height 20
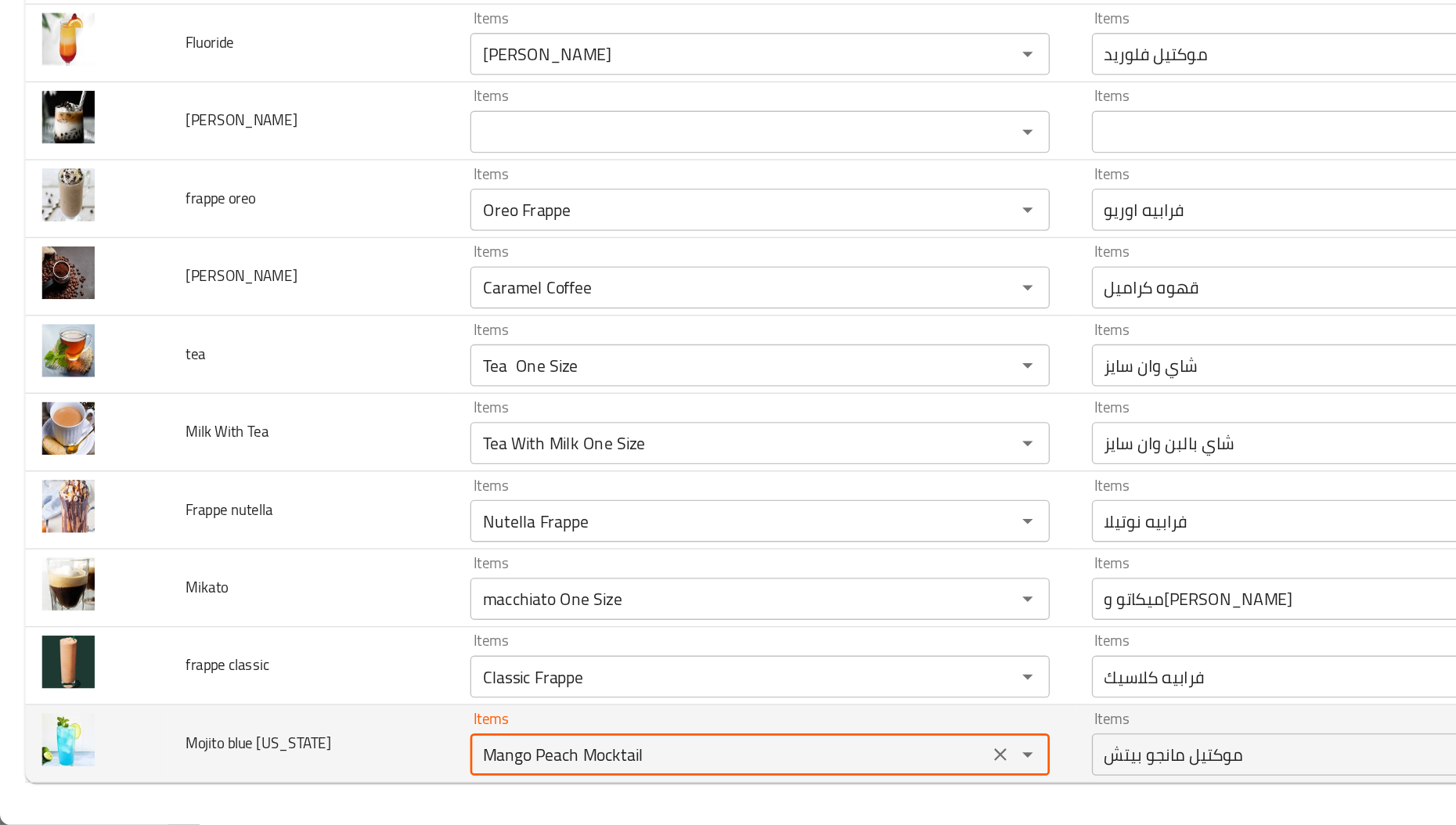
click at [474, 778] on Hawaii "Mango Peach Mocktail" at bounding box center [542, 773] width 375 height 22
paste Hawaii "[US_STATE]"
click at [474, 778] on Hawaii "[US_STATE]" at bounding box center [542, 773] width 375 height 22
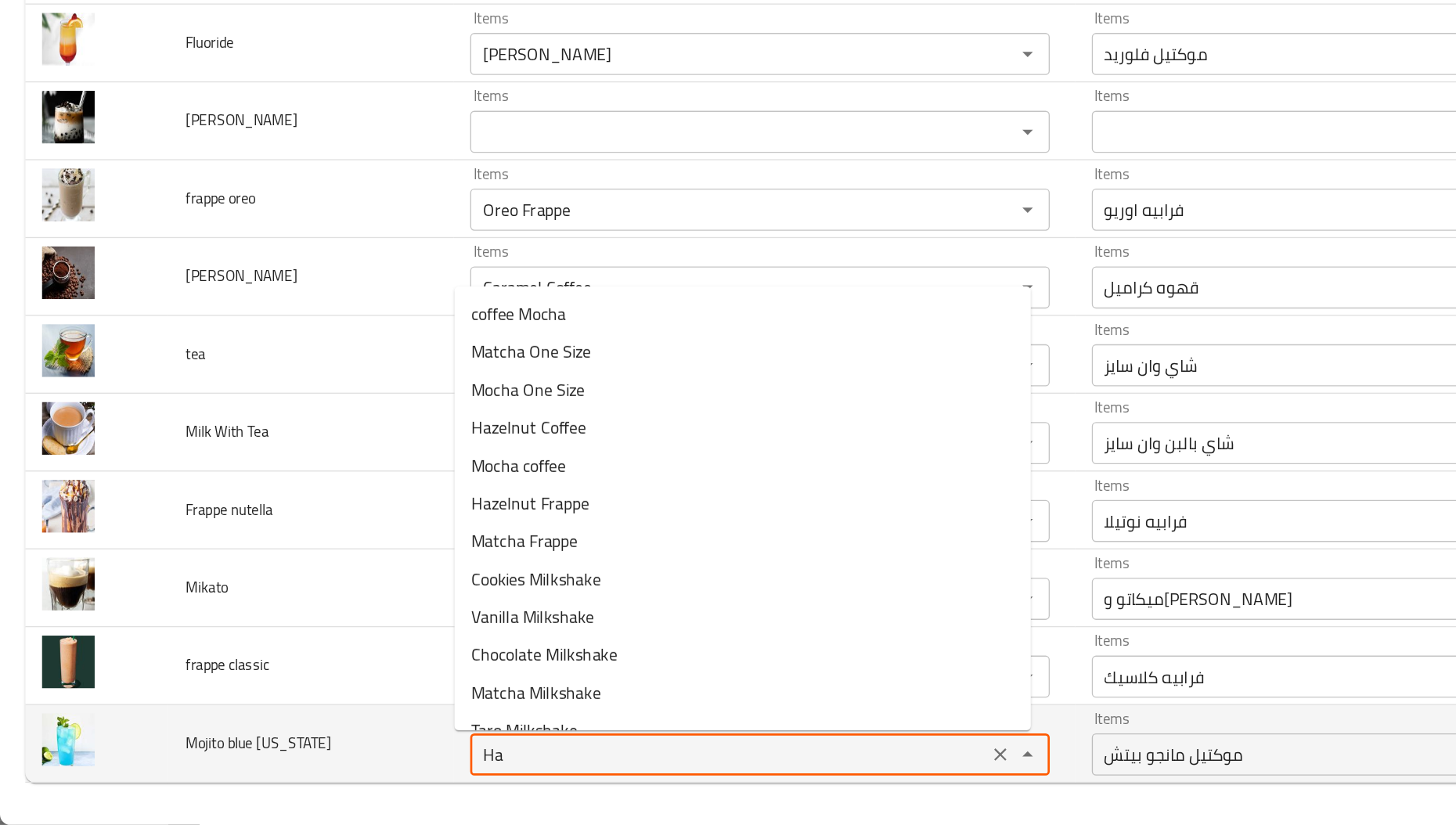
type Hawaii "H"
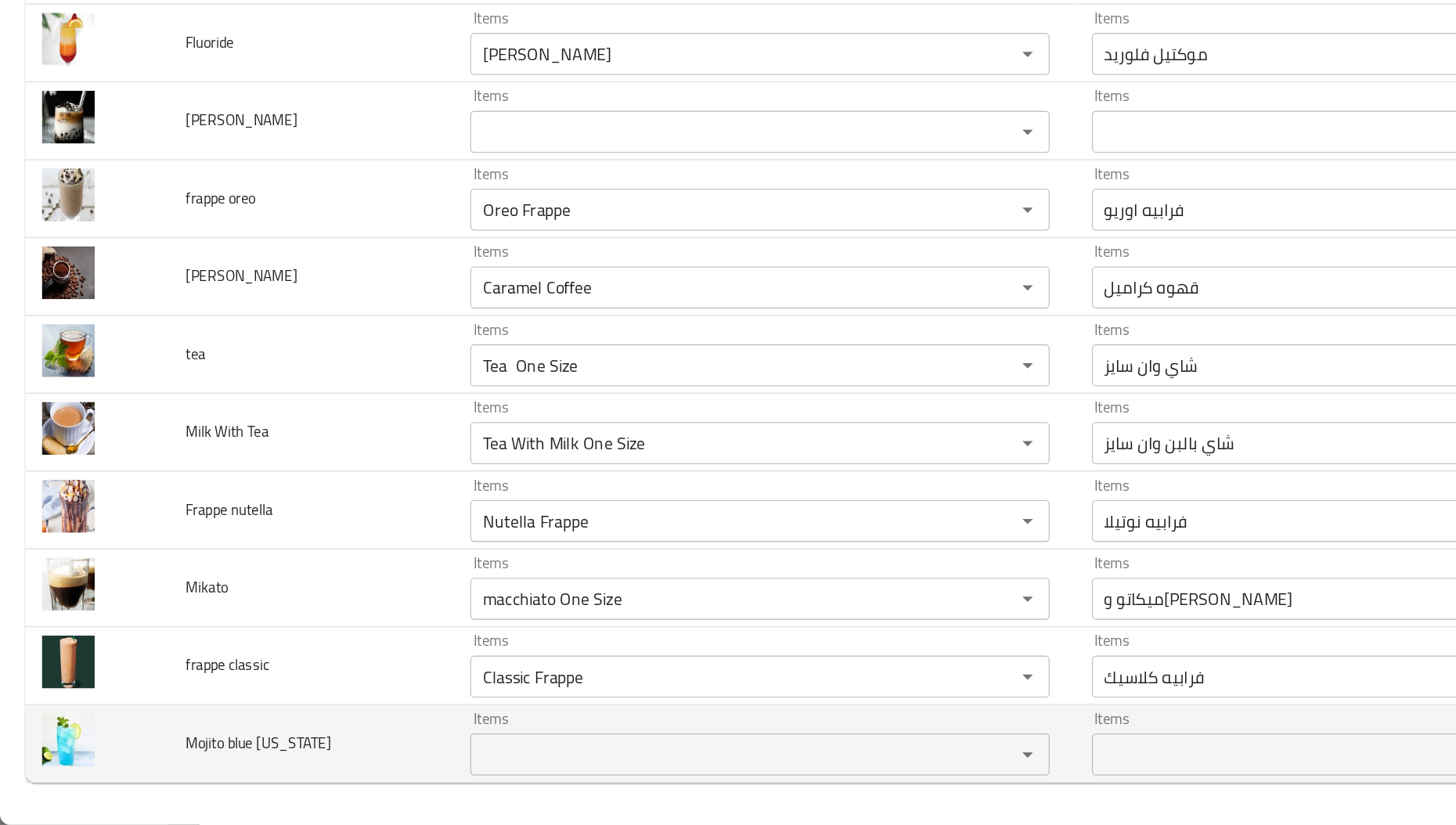
click at [304, 763] on td "Mojito blue [US_STATE]" at bounding box center [230, 765] width 212 height 58
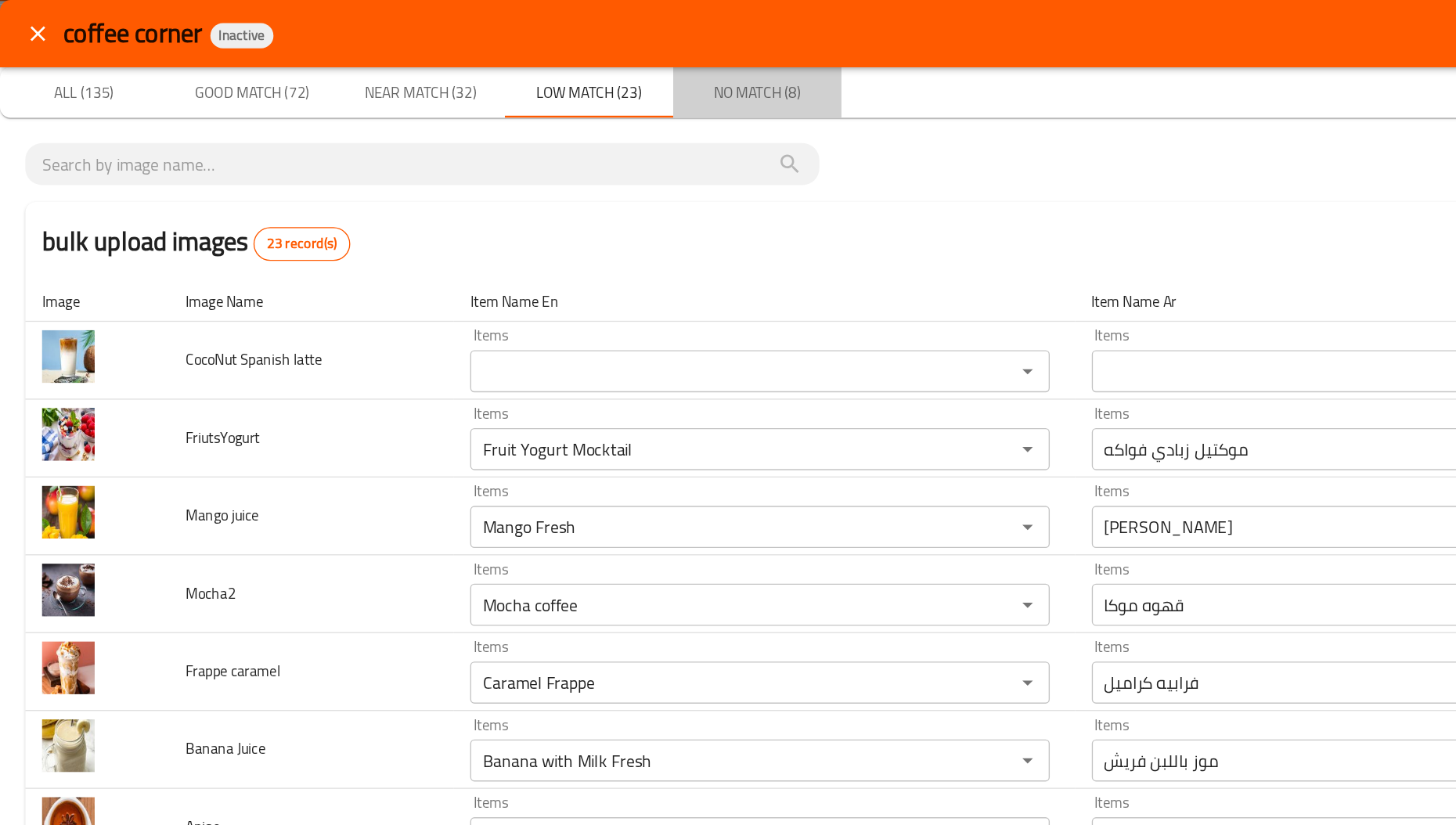
click at [558, 76] on span "No Match (8)" at bounding box center [563, 69] width 106 height 20
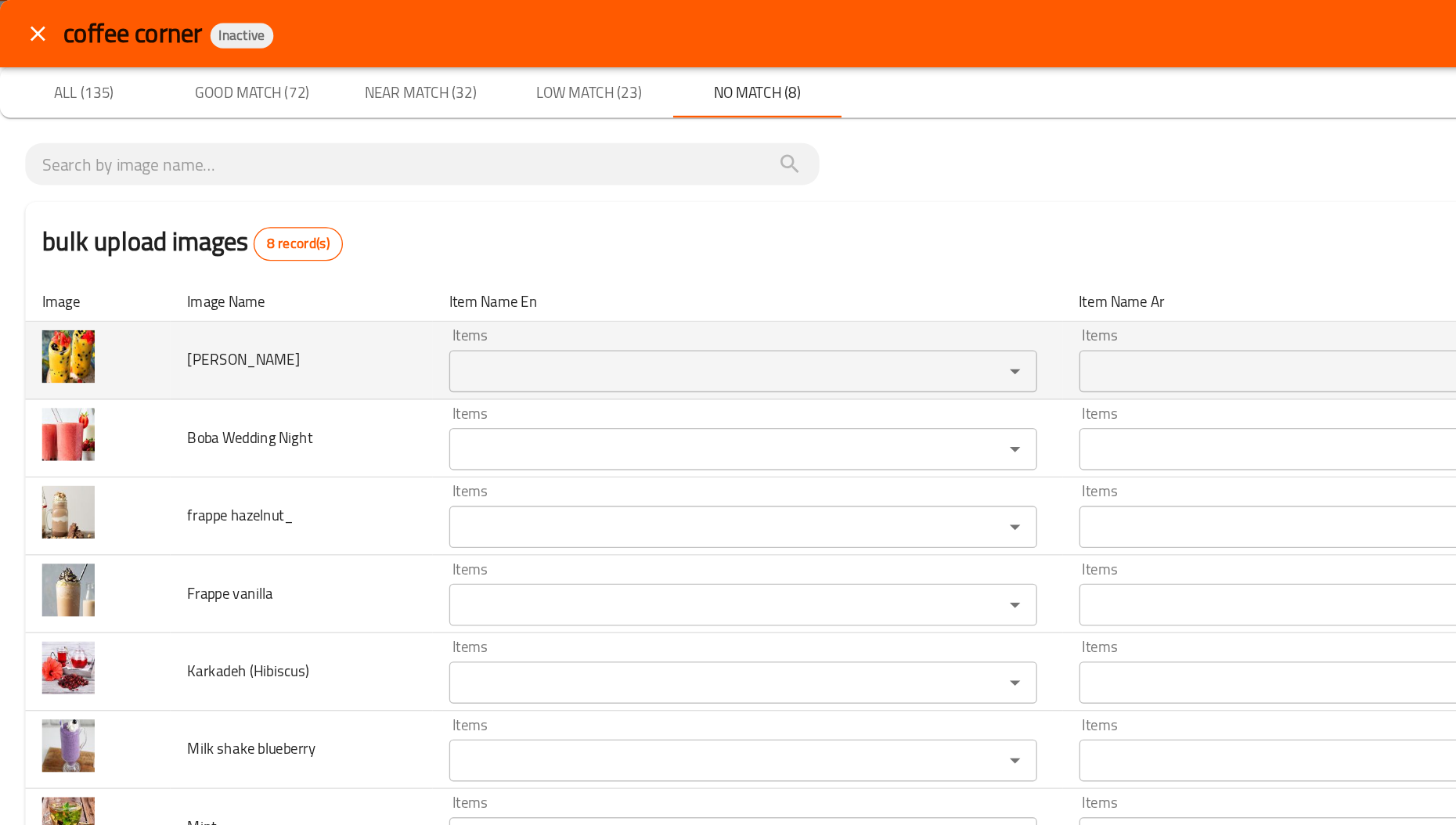
click at [145, 269] on span "[PERSON_NAME]" at bounding box center [181, 268] width 83 height 20
paste Mango "Boba"
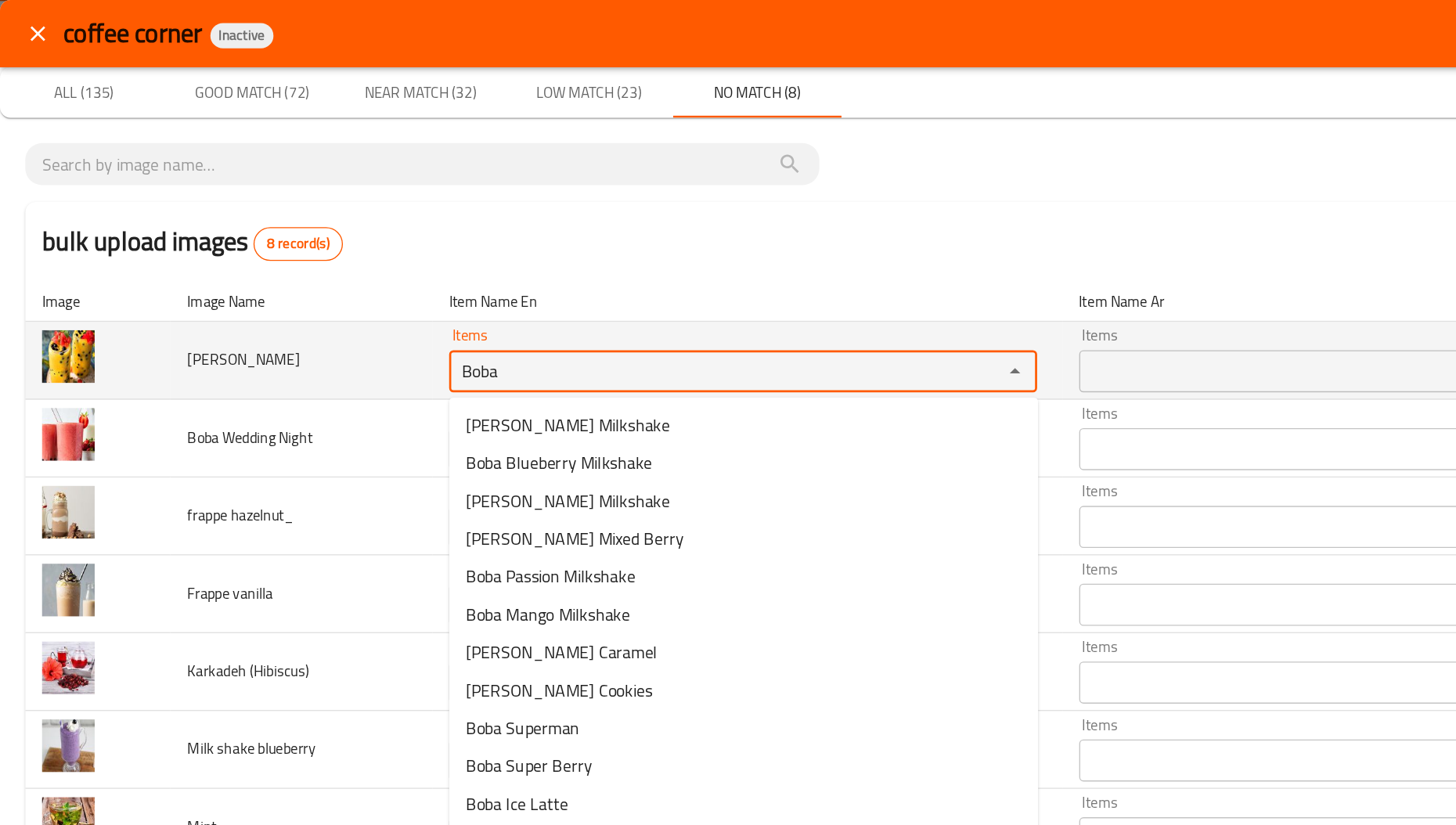
click at [516, 283] on Mango "Boba" at bounding box center [530, 276] width 382 height 22
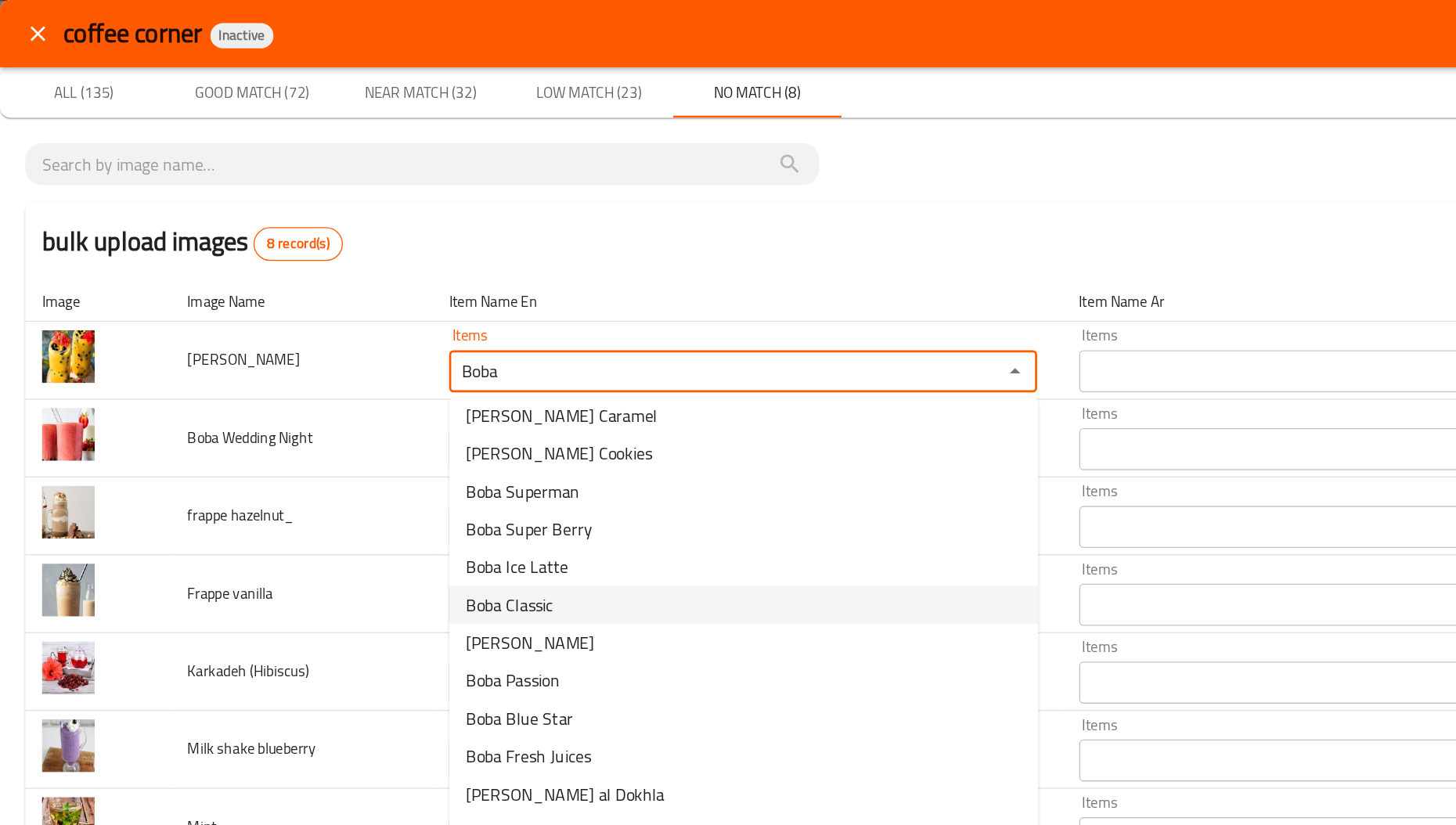
scroll to position [189, 0]
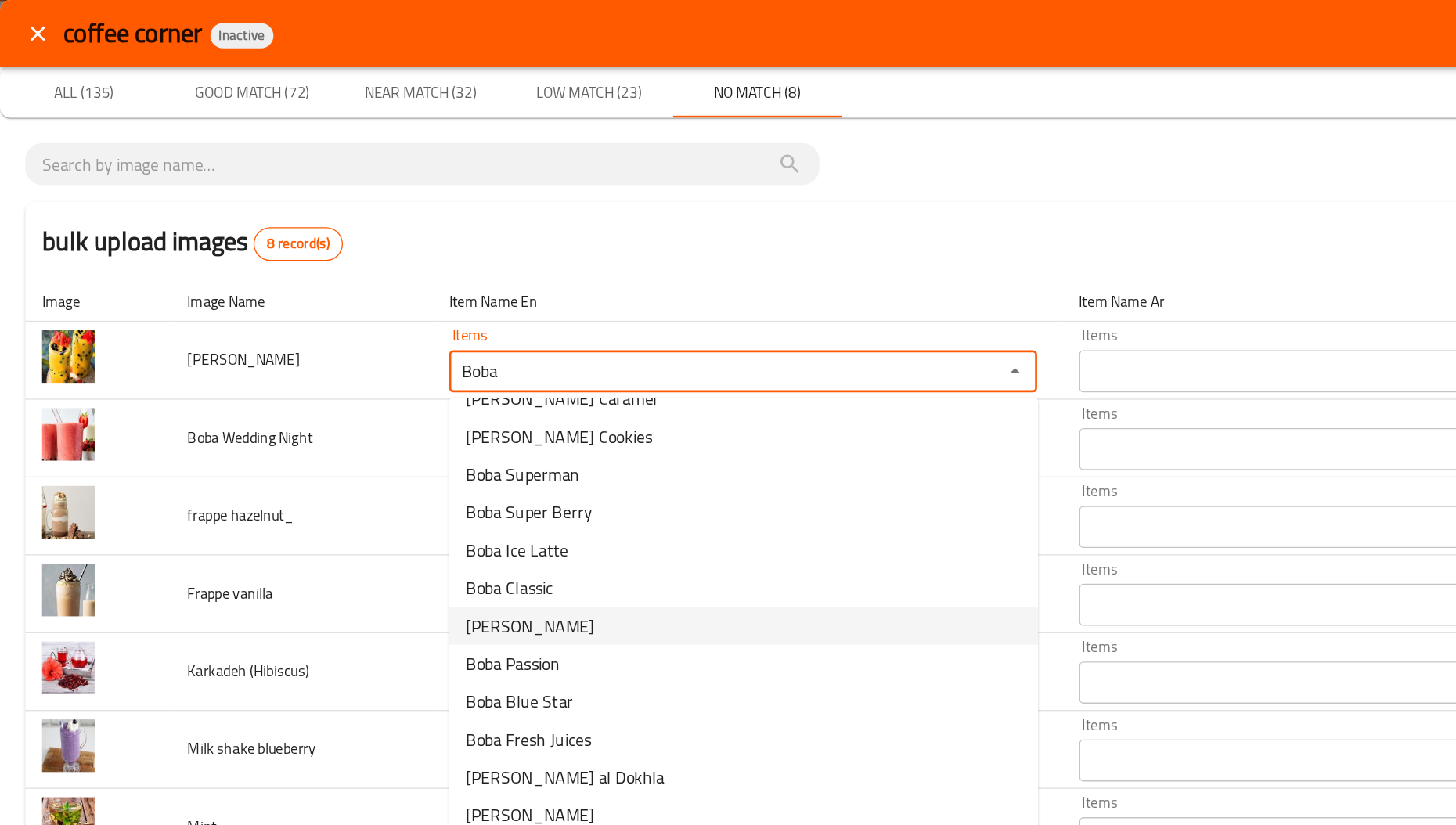
click at [457, 462] on Mango-option-12 "[PERSON_NAME]" at bounding box center [553, 465] width 438 height 28
type Mango "[PERSON_NAME]"
type Mango-ar "[PERSON_NAME]"
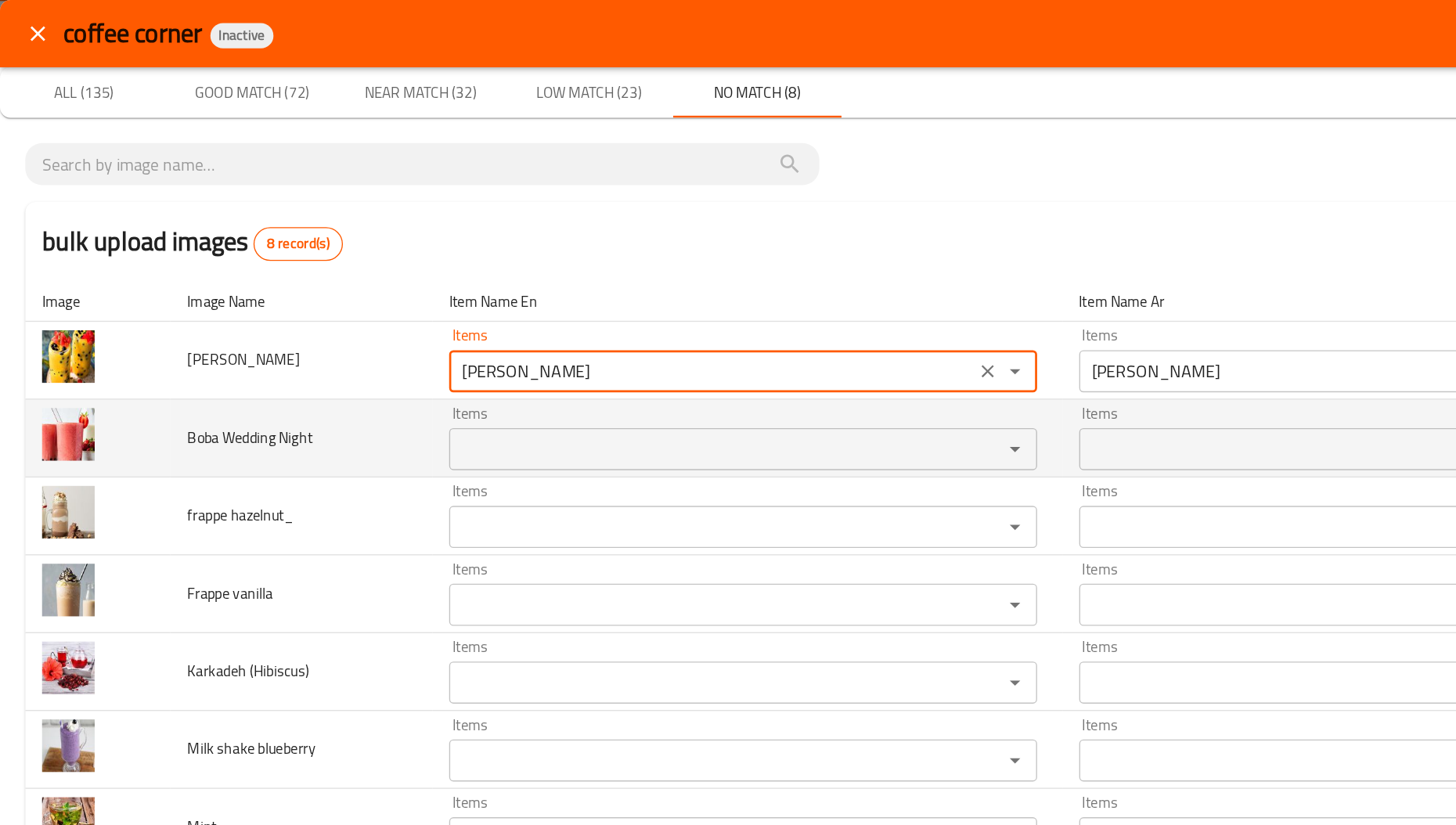
type Mango "[PERSON_NAME]"
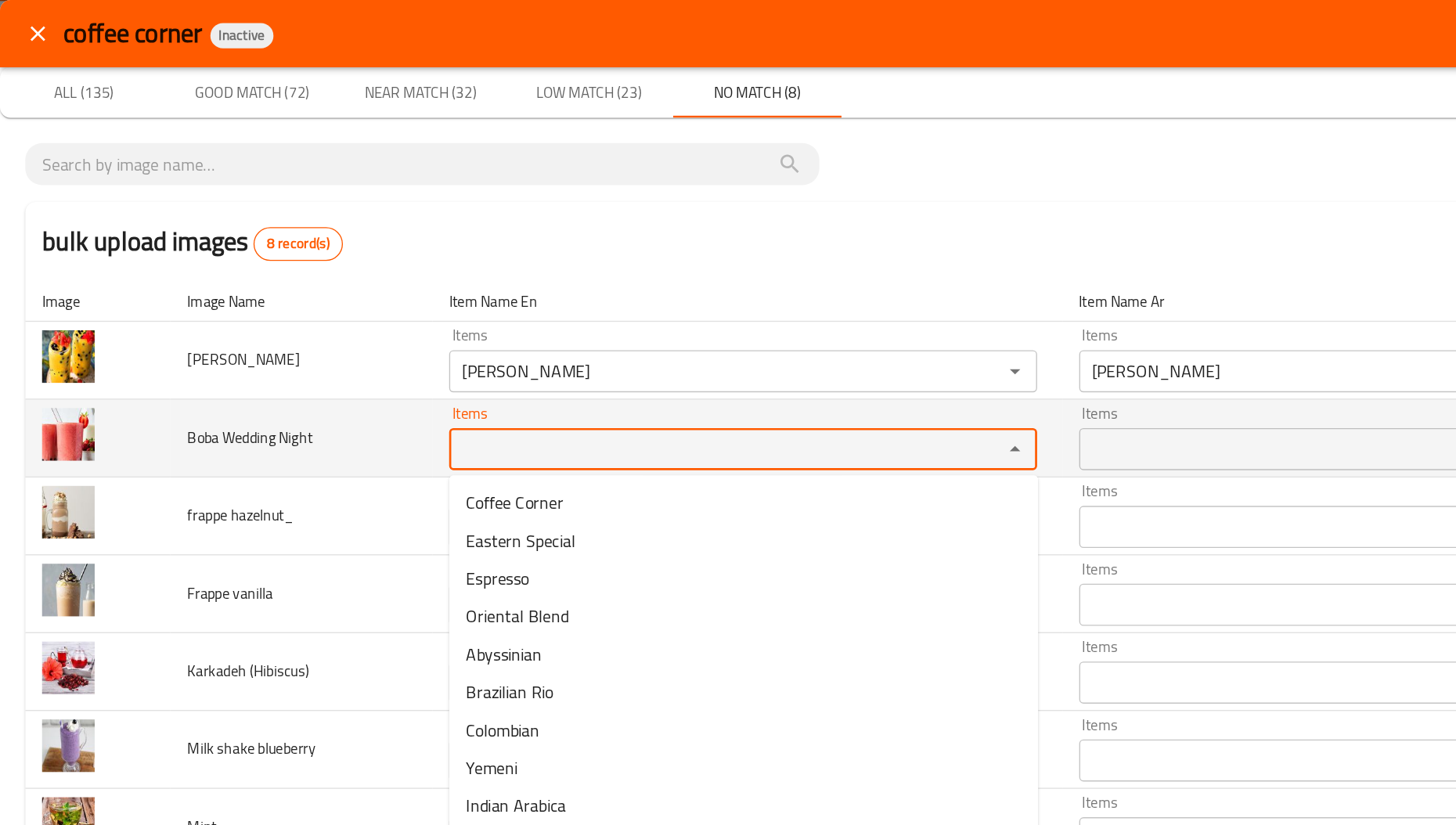
click at [375, 344] on Night "Items" at bounding box center [530, 334] width 382 height 22
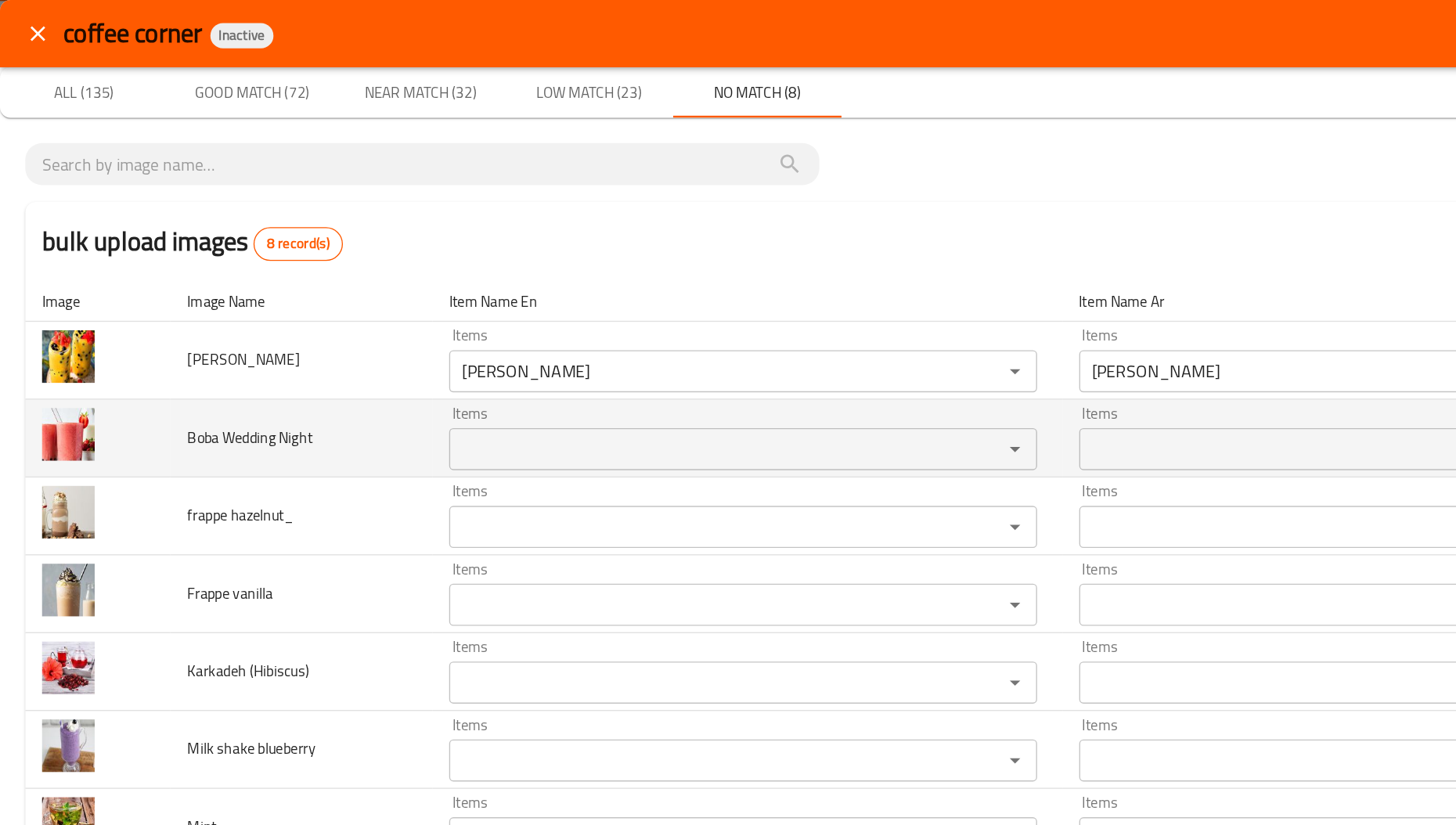
click at [192, 325] on span "Boba Wedding Night" at bounding box center [186, 326] width 94 height 20
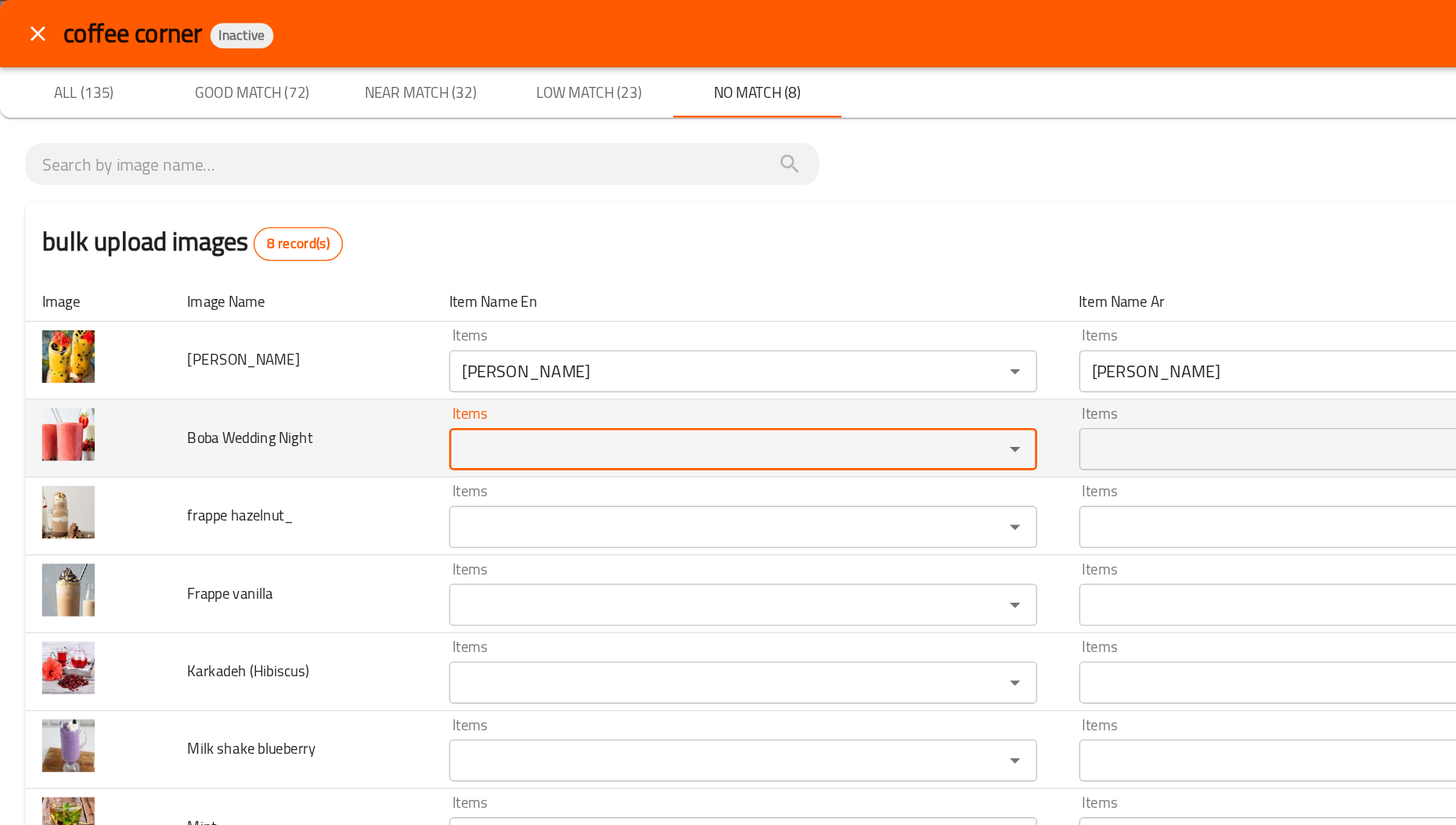
drag, startPoint x: 401, startPoint y: 342, endPoint x: 370, endPoint y: 331, distance: 32.9
click at [370, 331] on Night "Items" at bounding box center [530, 334] width 382 height 22
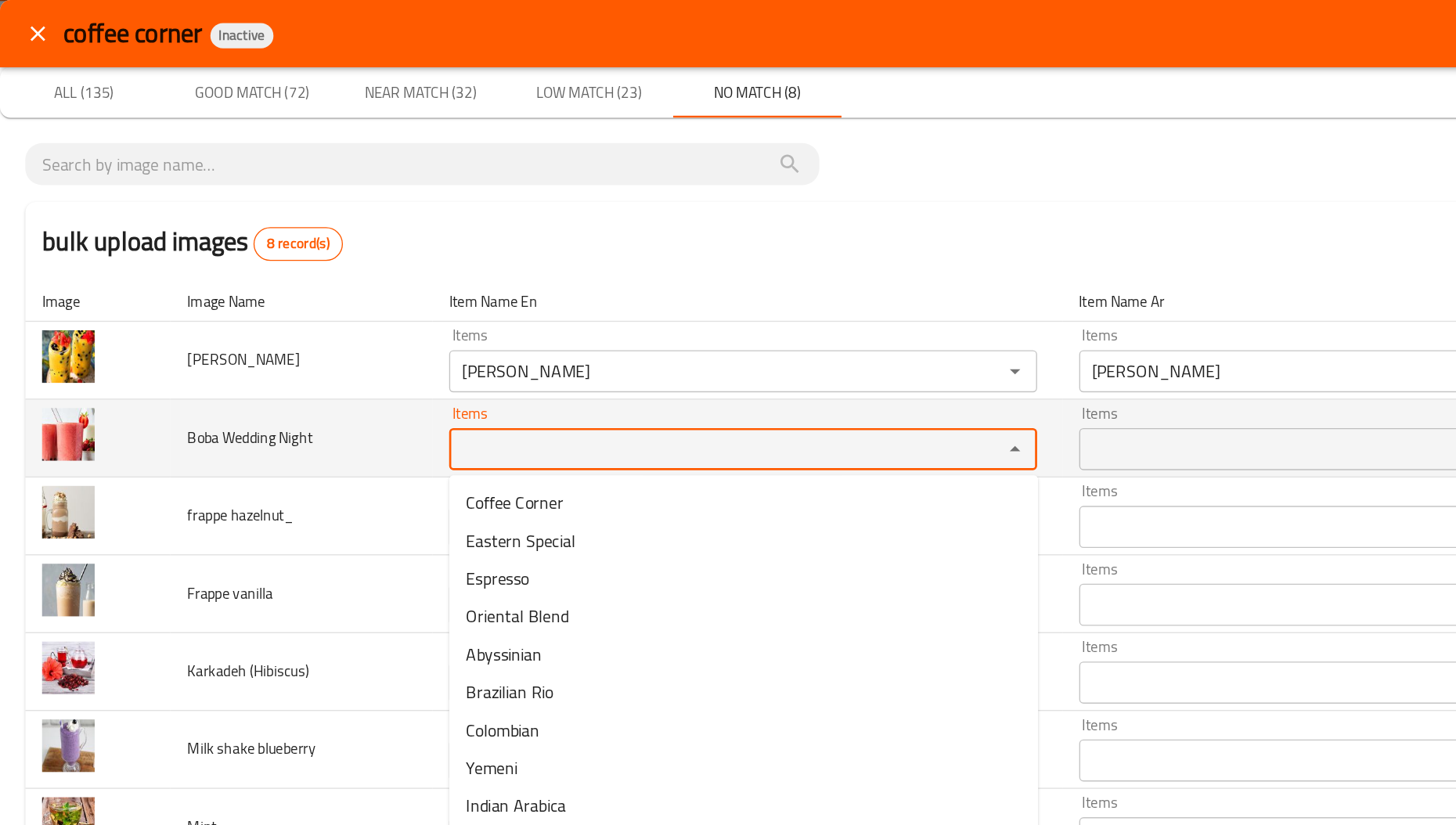
click at [370, 331] on Night "Items" at bounding box center [530, 334] width 382 height 22
paste Night "Wedding"
type Night "W"
paste Night "Boba"
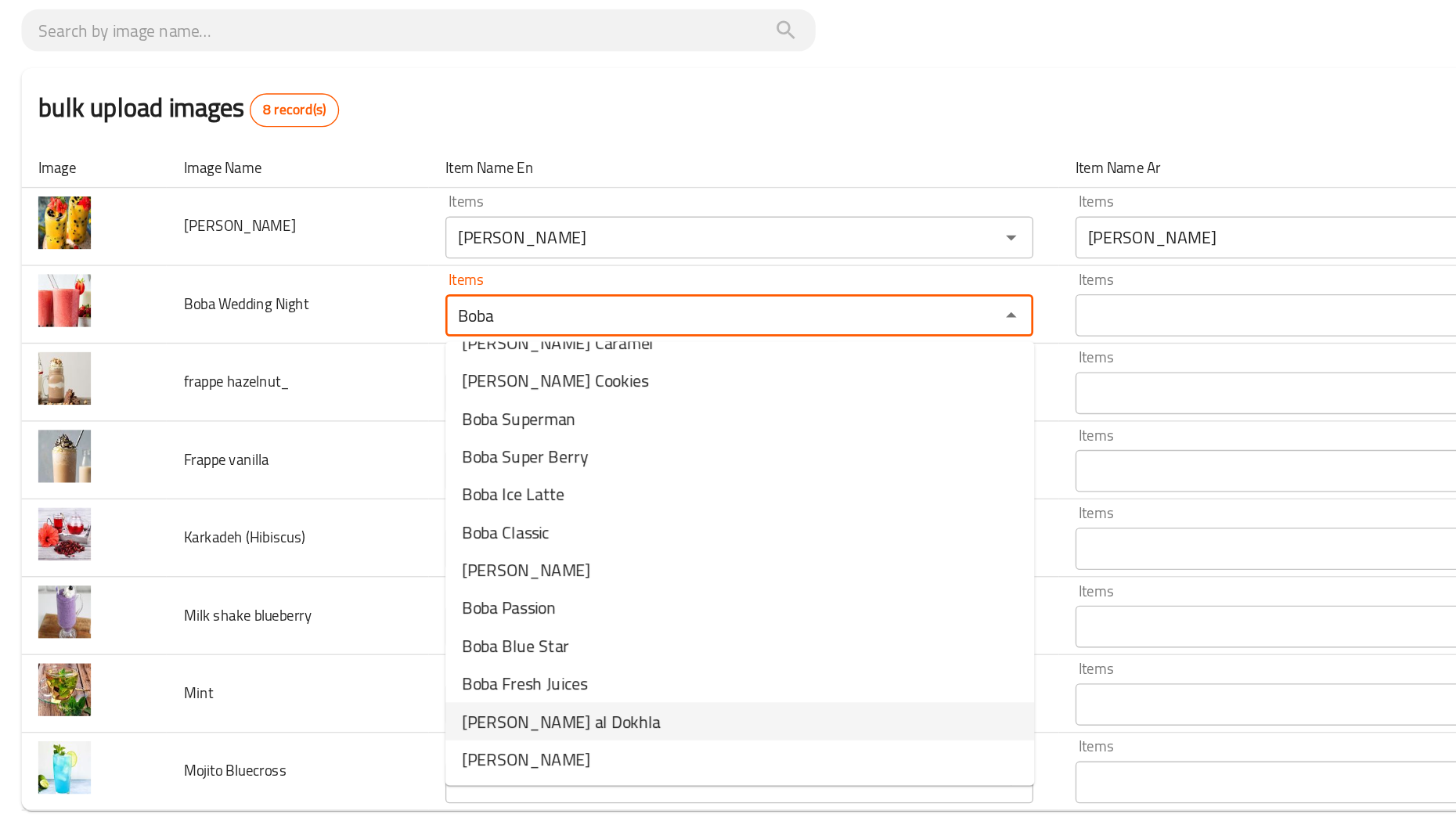
click at [389, 641] on span "[PERSON_NAME] al Dokhla" at bounding box center [421, 636] width 148 height 19
type Night "[PERSON_NAME] al Dokhla"
type Night-ar "بوبا ليله الدخله"
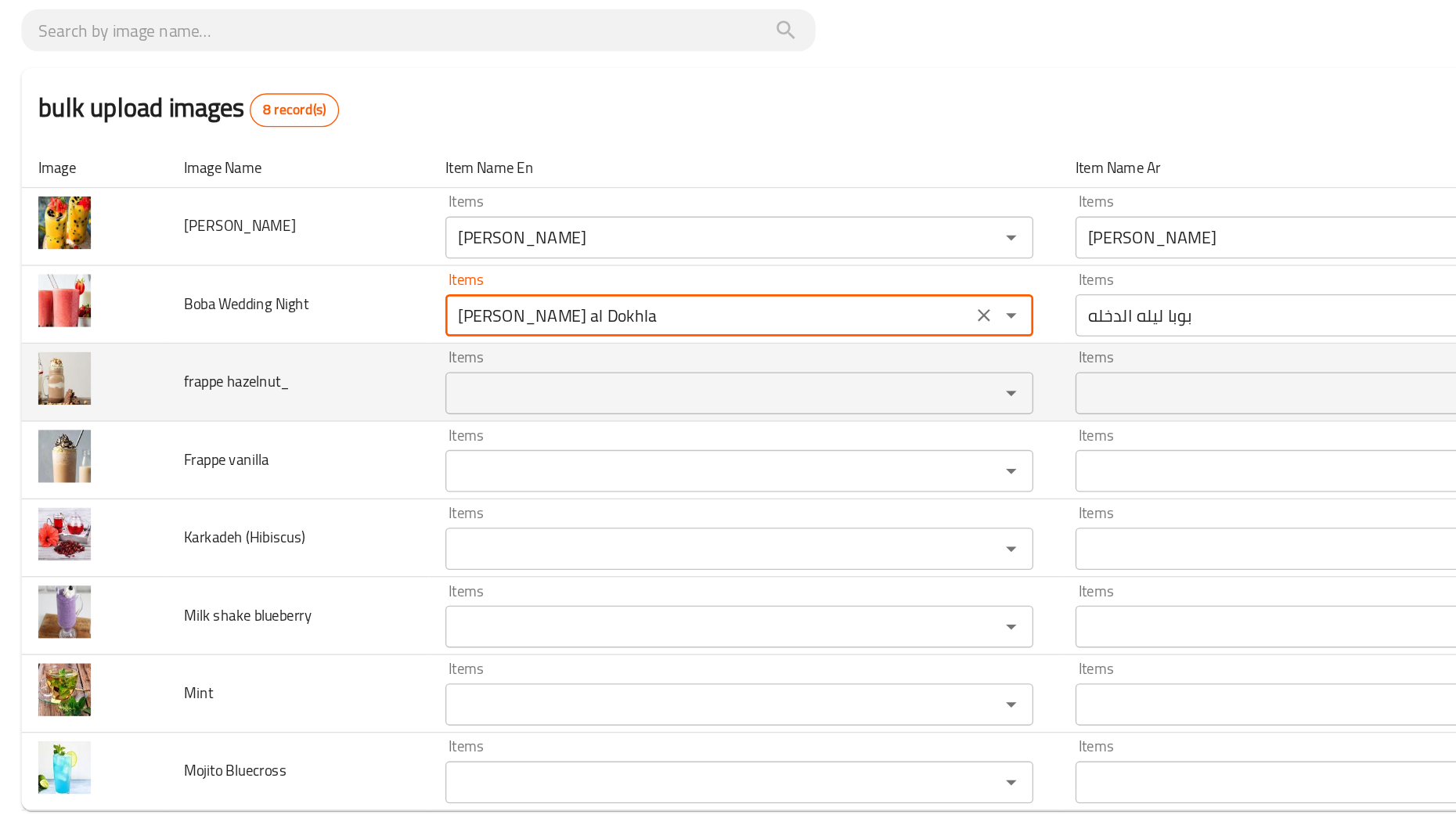
type Night "[PERSON_NAME] al Dokhla"
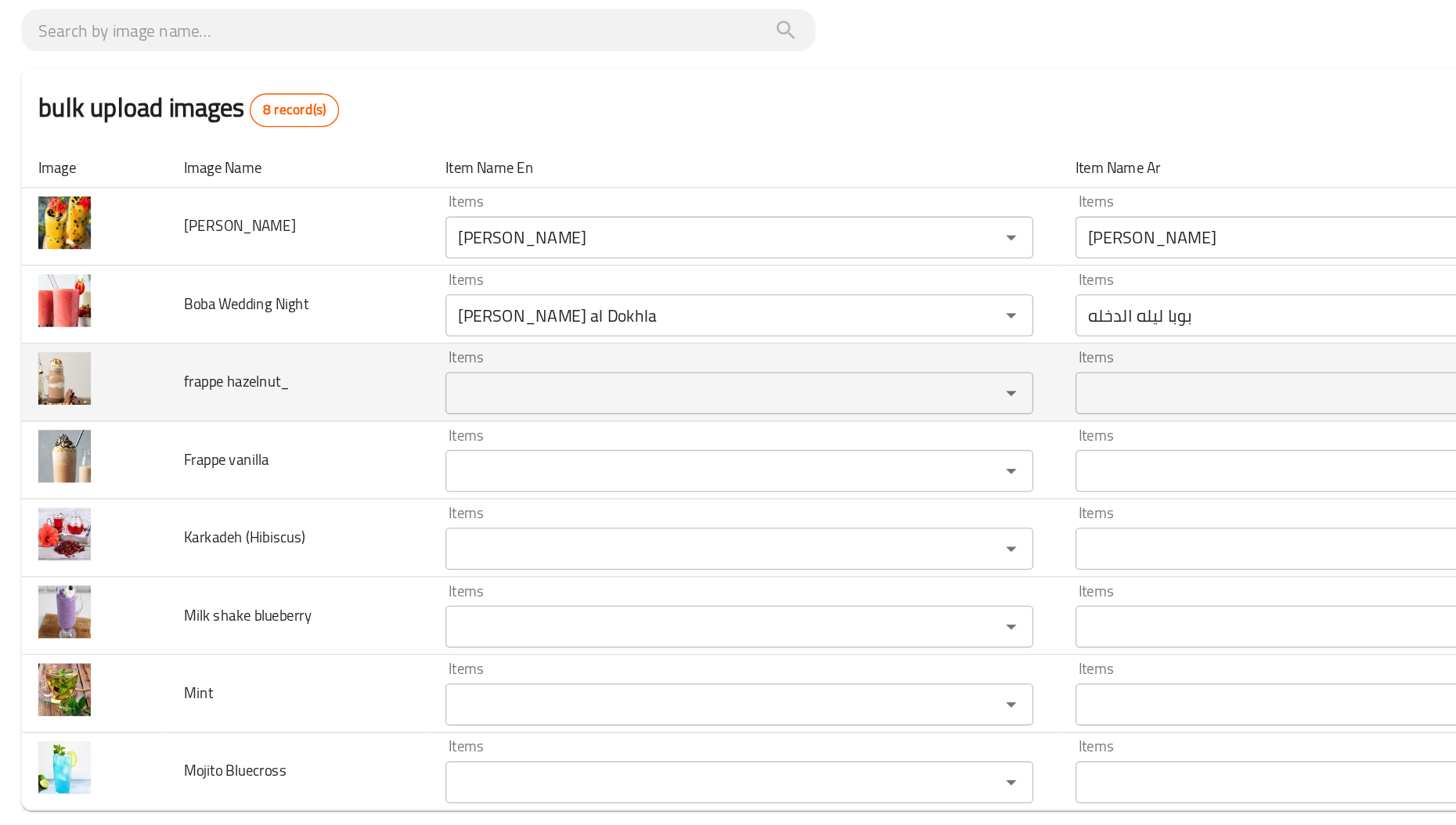
click at [156, 388] on span "frappe hazelnut_" at bounding box center [179, 384] width 79 height 20
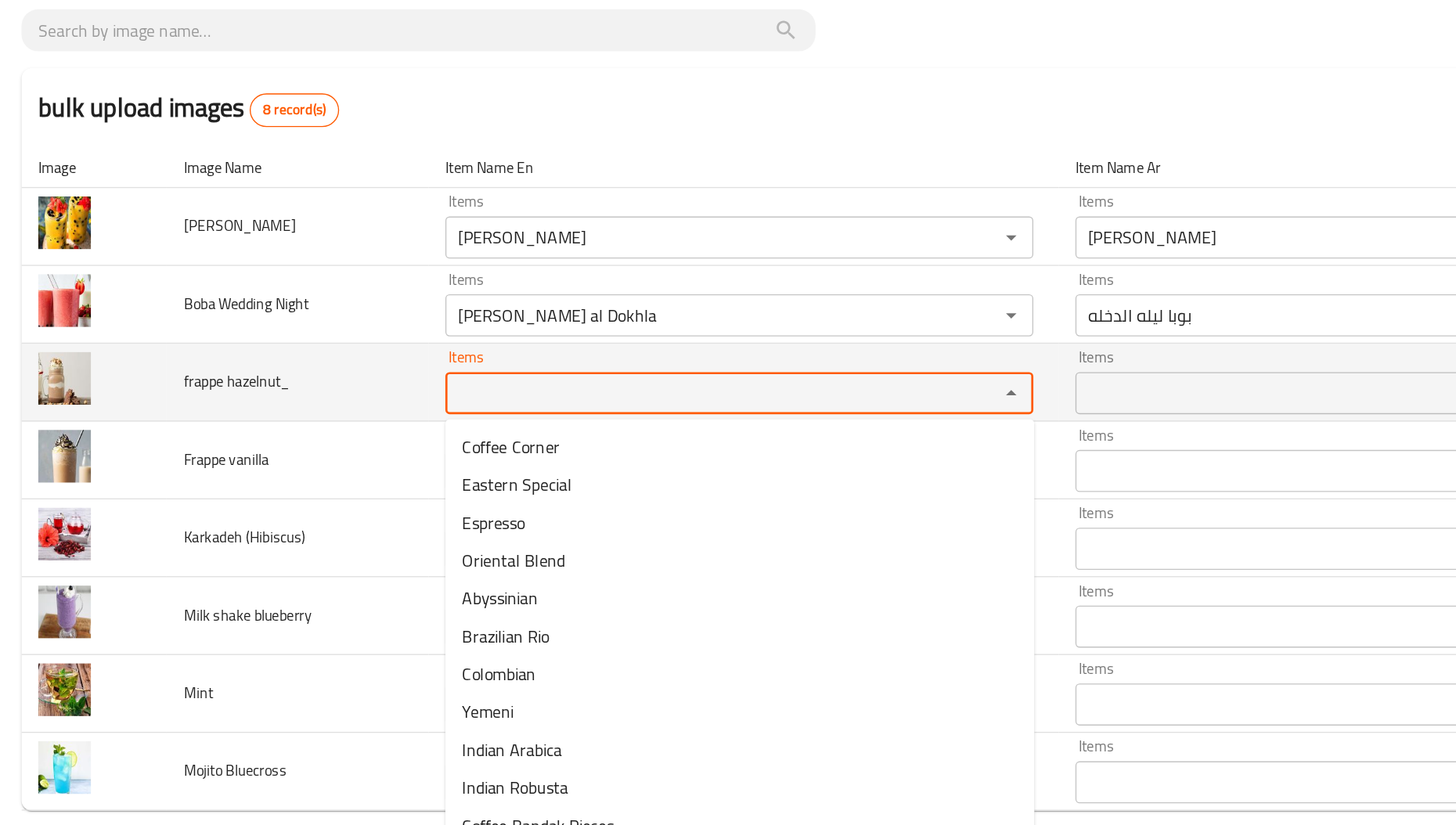
paste hazelnut_ "frappe"
click at [392, 394] on hazelnut_ "frappe" at bounding box center [530, 392] width 382 height 22
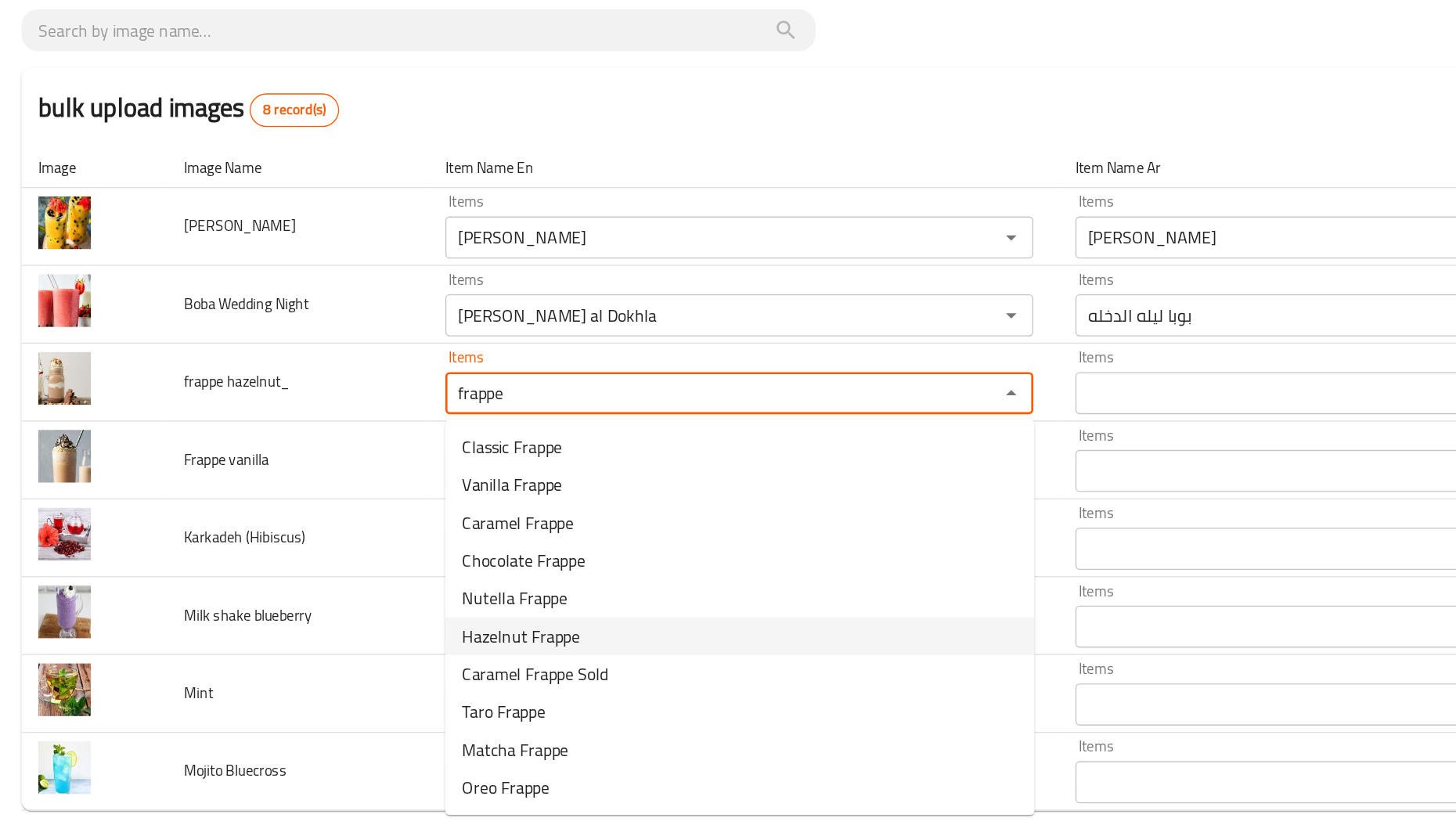
click at [376, 573] on span "Hazelnut Frappe" at bounding box center [390, 573] width 88 height 19
type hazelnut_ "Hazelnut Frappe"
type hazelnut_-ar "فرابيه بندق"
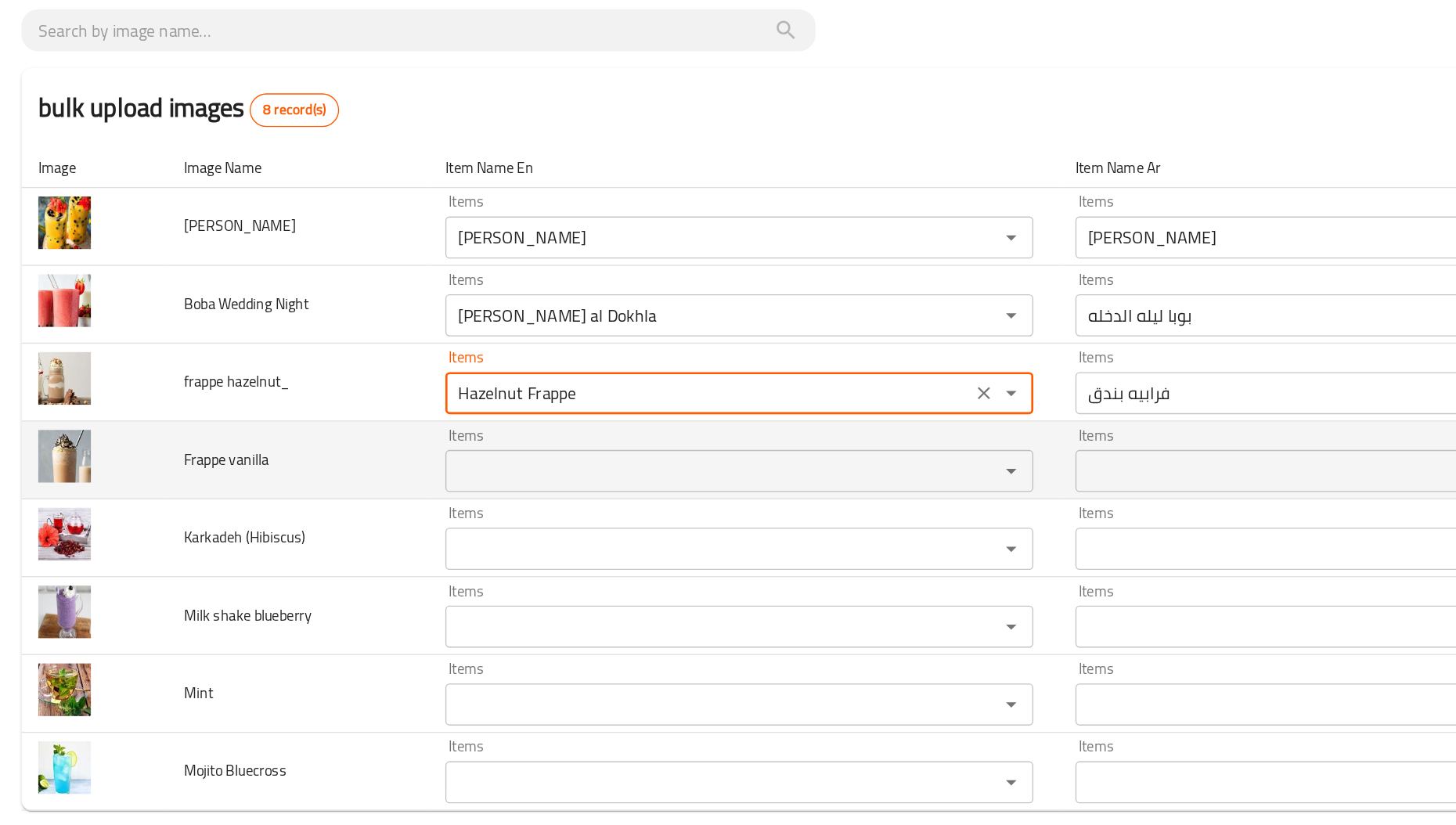
type hazelnut_ "Hazelnut Frappe"
click at [400, 450] on vanilla "Items" at bounding box center [530, 450] width 382 height 22
paste vanilla "frappe"
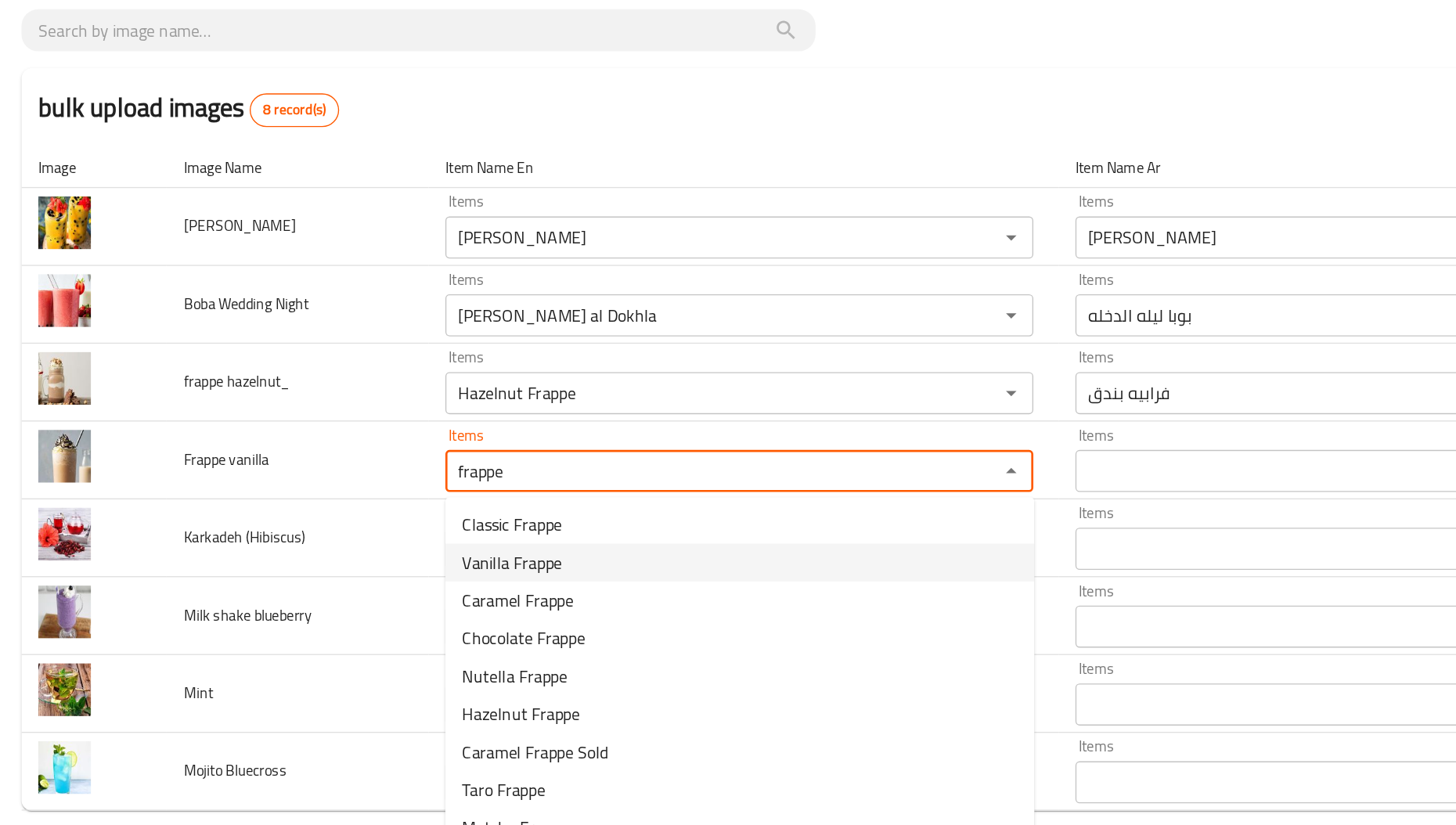
click at [373, 510] on span "Vanilla Frappe" at bounding box center [384, 518] width 74 height 19
type vanilla "Vanilla Frappe"
type vanilla-ar "فرابي[PERSON_NAME]"
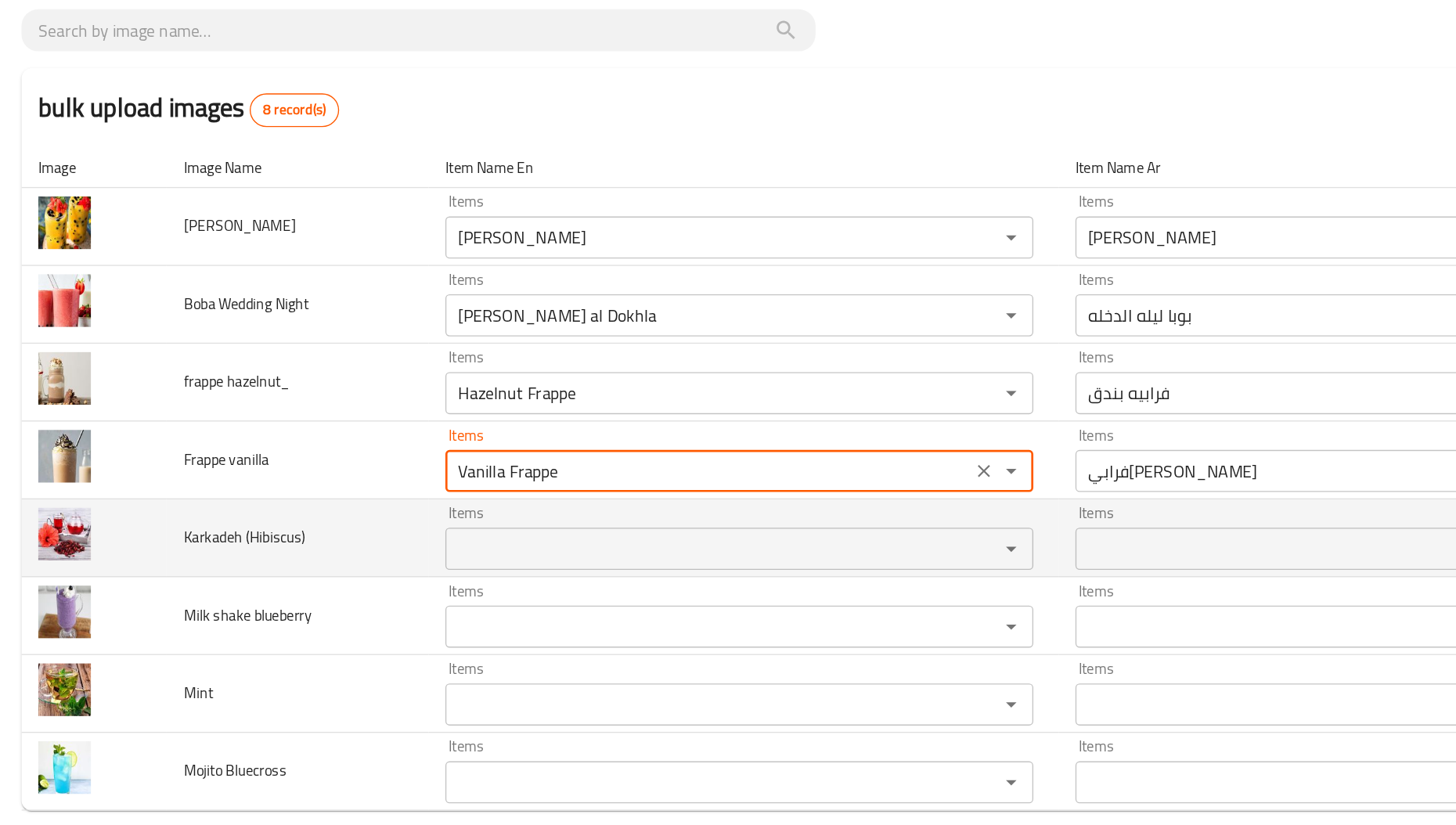
type vanilla "Vanilla Frappe"
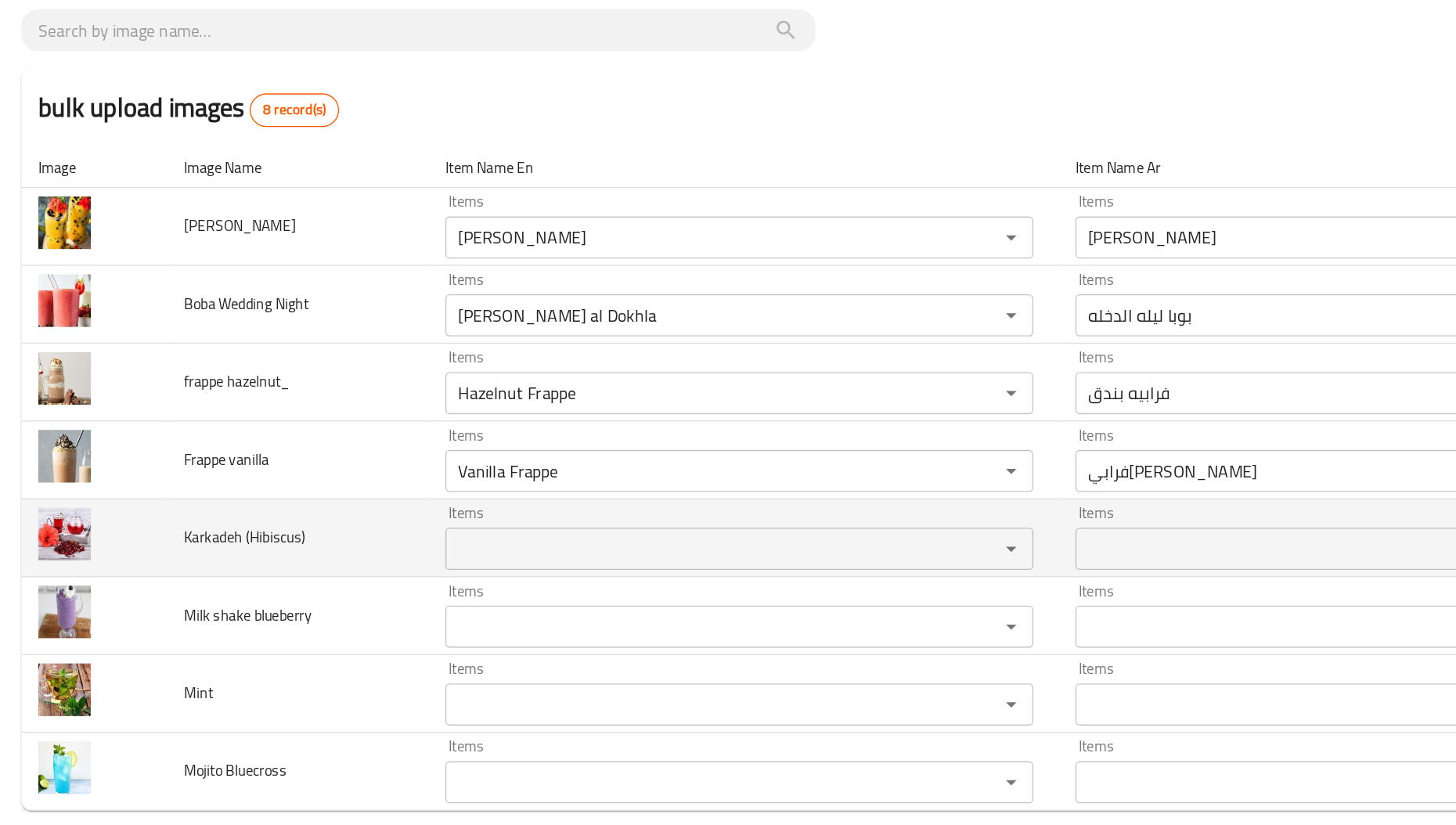
click at [204, 500] on span "Karkadeh (Hibiscus)" at bounding box center [185, 499] width 91 height 20
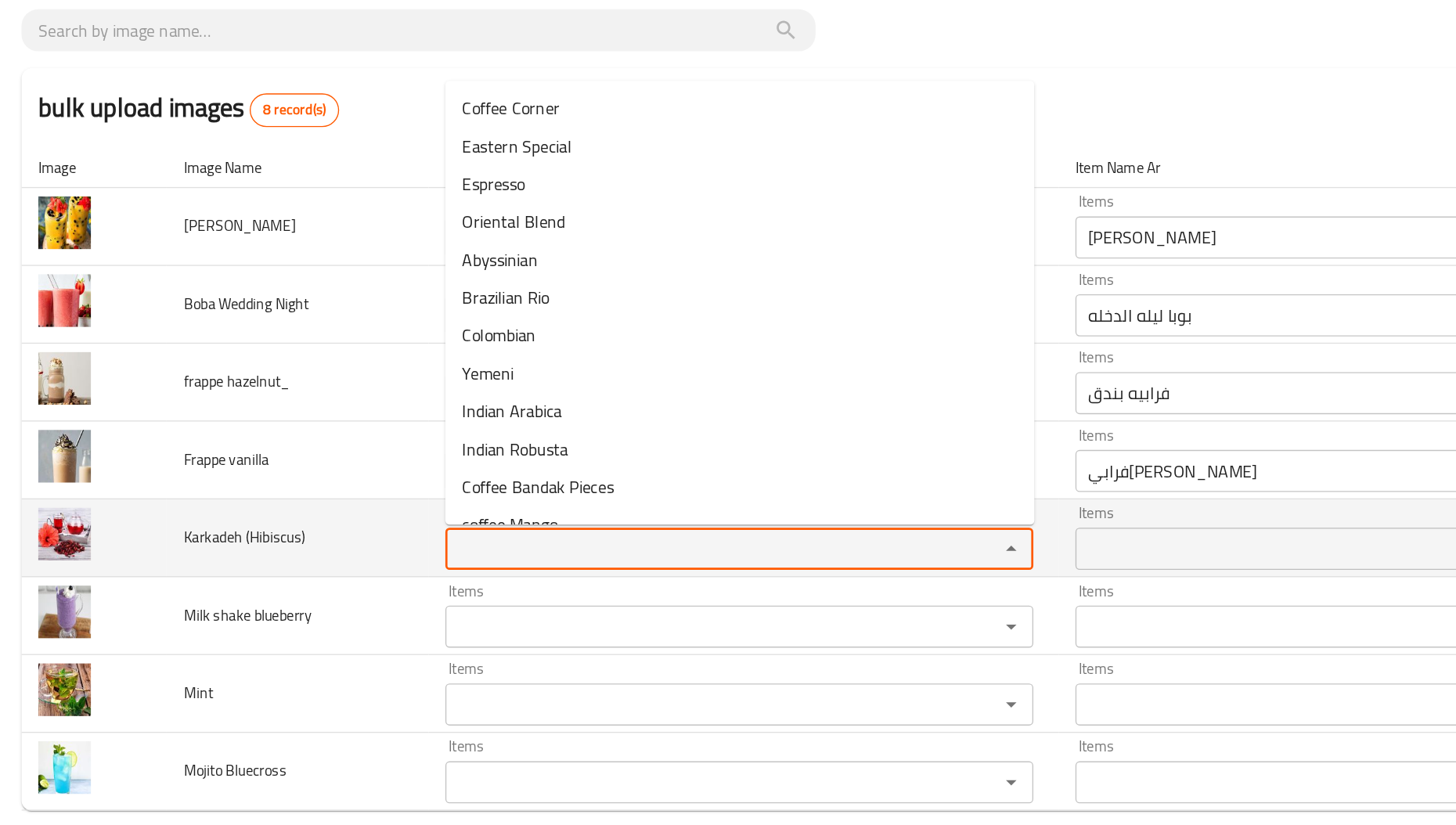
click at [420, 504] on \(Hibiscus\) "Items" at bounding box center [530, 508] width 382 height 22
paste \(Hibiscus\) "Hibiscus"
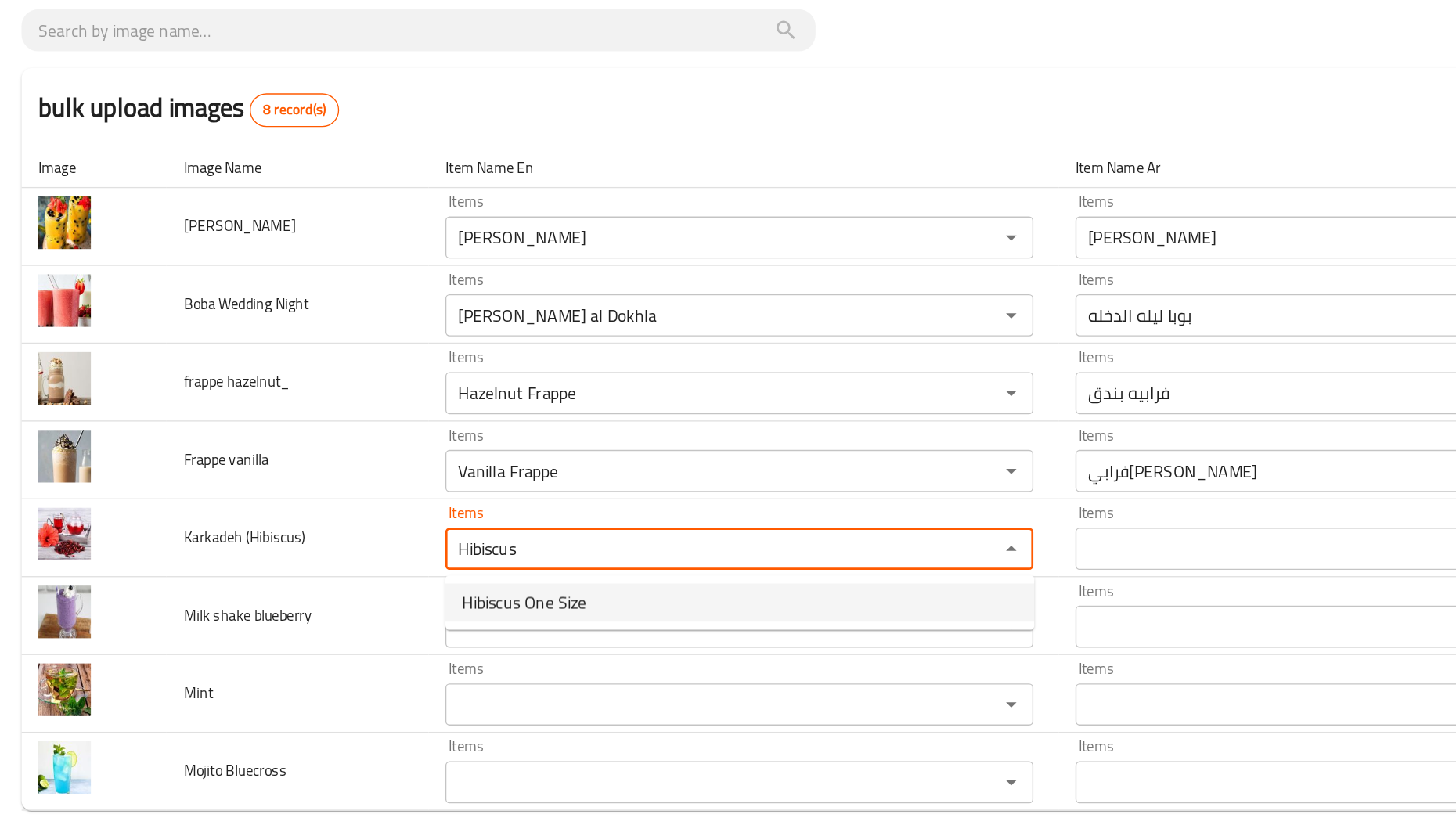
click at [390, 549] on span "Hibiscus One Size" at bounding box center [393, 548] width 93 height 19
type \(Hibiscus\) "Hibiscus One Size"
type \(Hibiscus\)-ar "كركديه وان سايز"
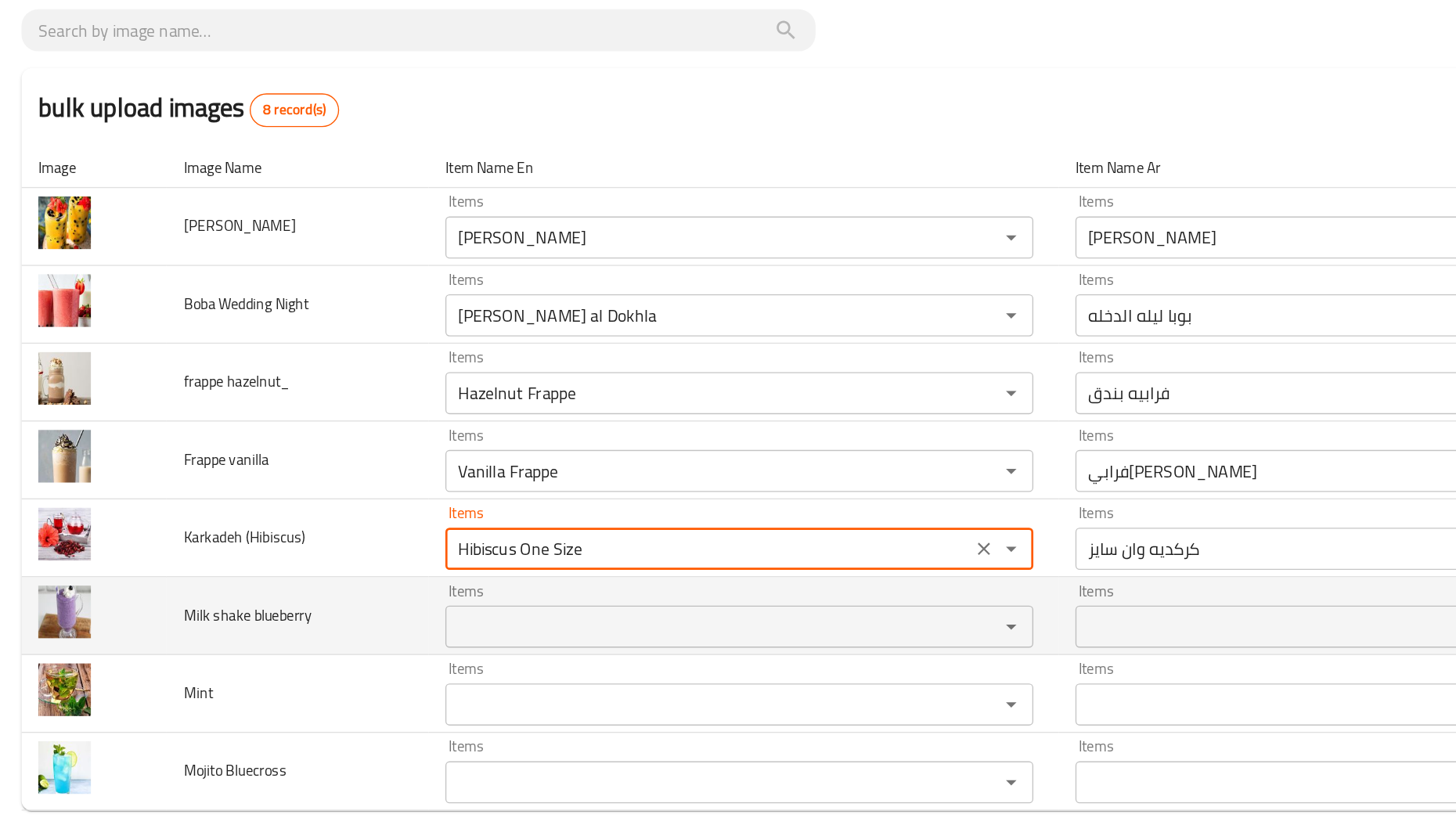
type \(Hibiscus\) "Hibiscus One Size"
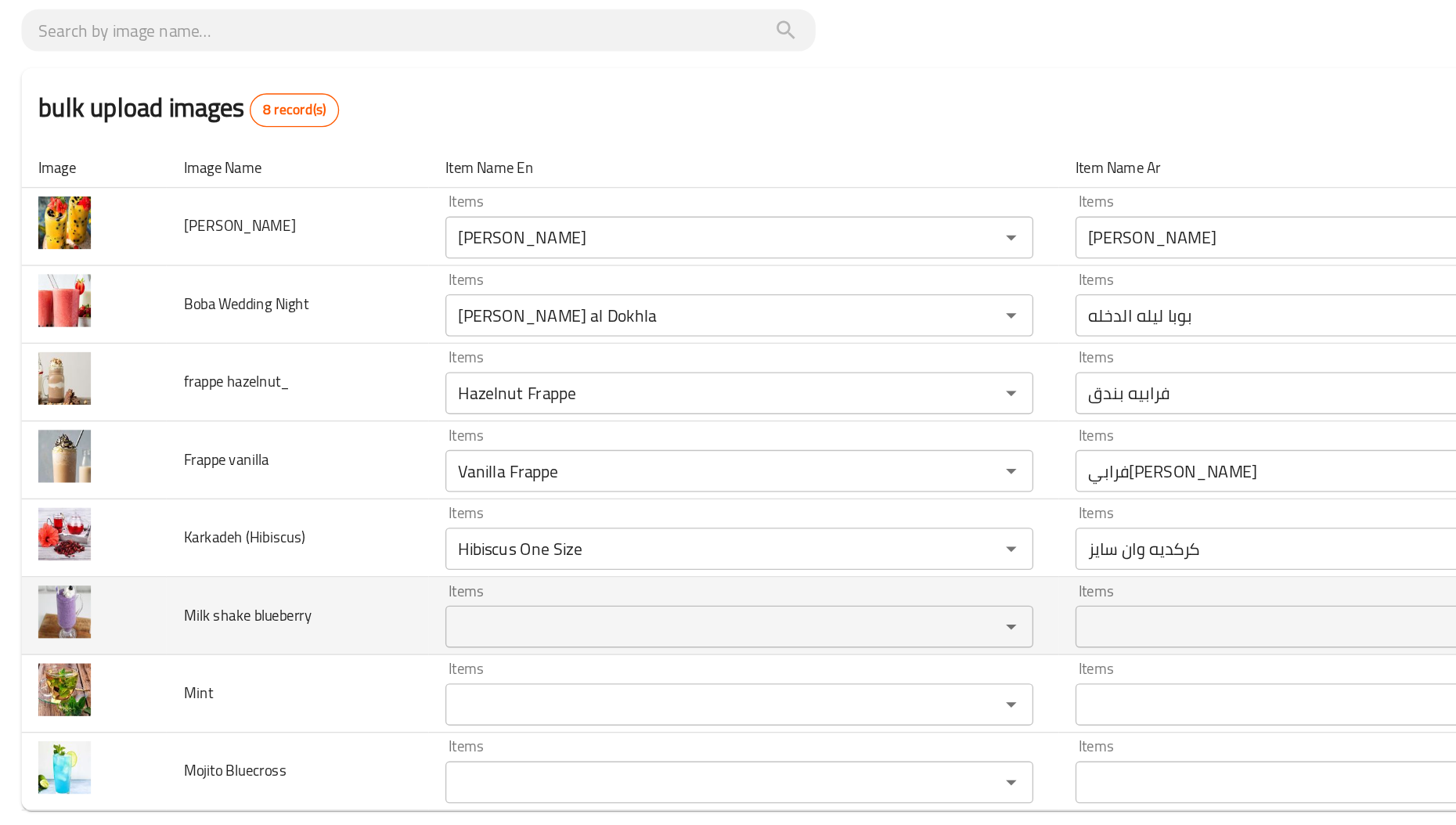
click at [217, 560] on span "Milk shake blueberry" at bounding box center [187, 557] width 95 height 20
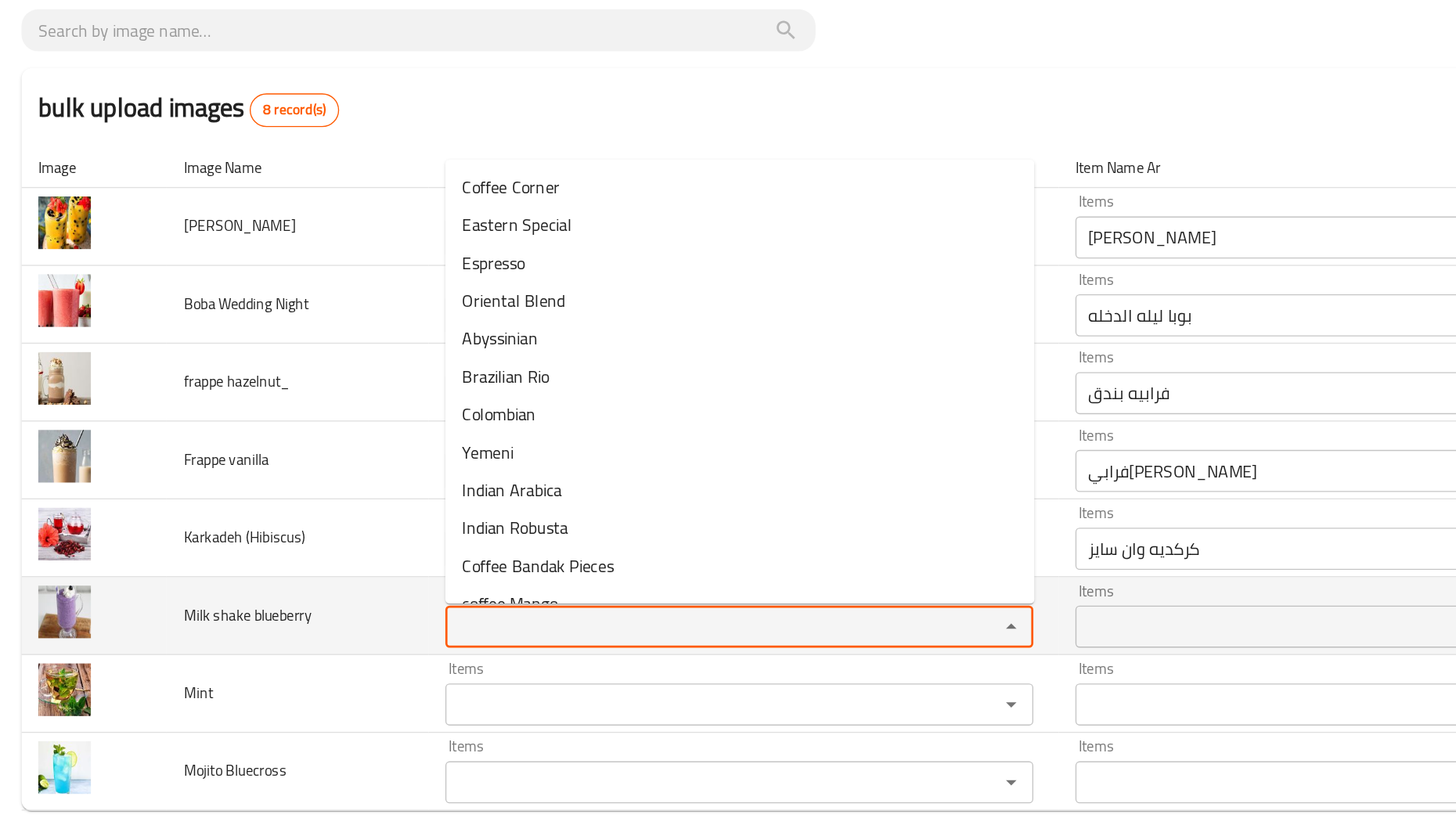
paste blueberry "blueberry"
click at [415, 556] on blueberry "Items" at bounding box center [530, 566] width 382 height 22
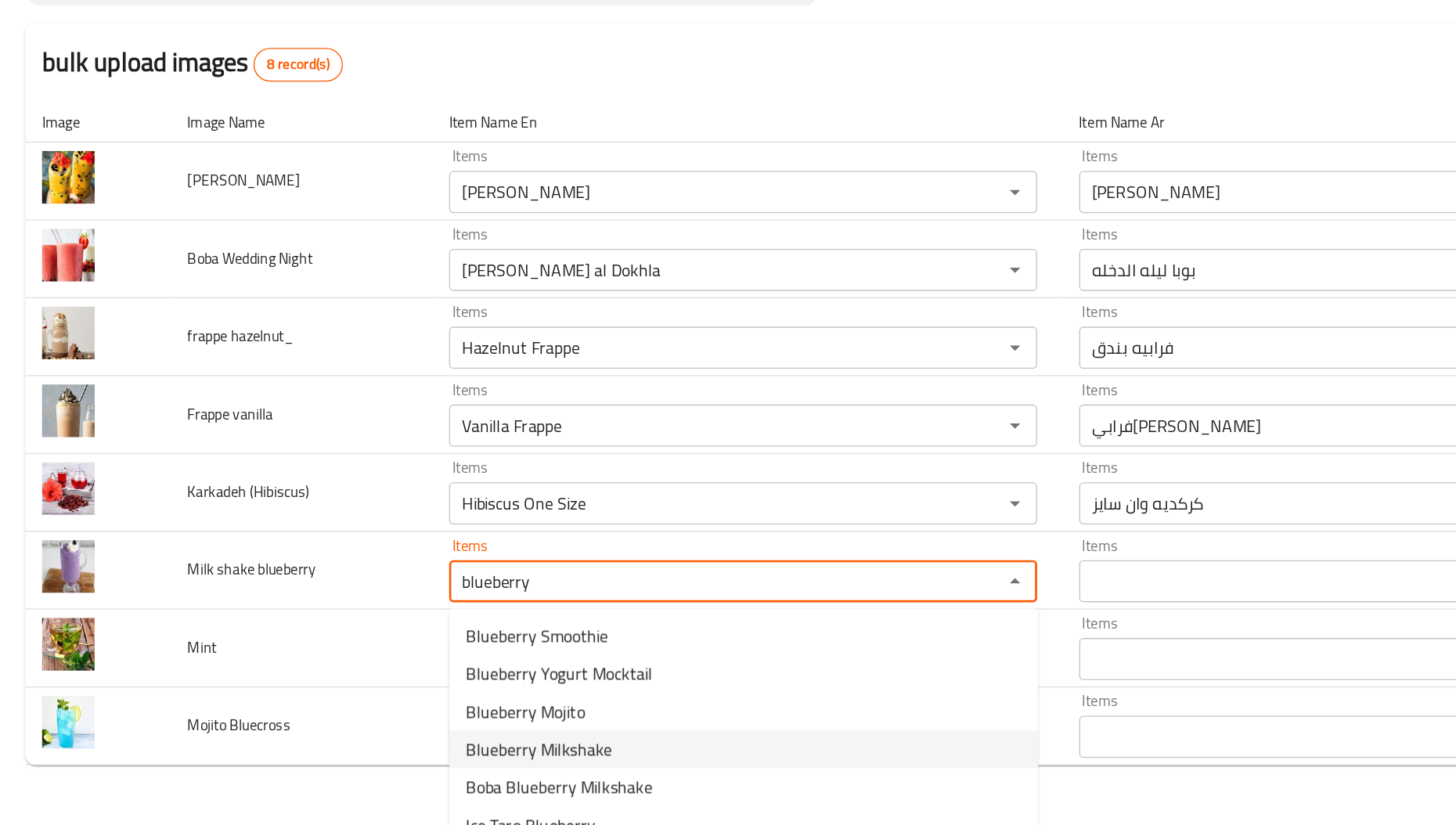
click at [388, 690] on span "Blueberry Milkshake" at bounding box center [401, 691] width 109 height 19
type blueberry "Blueberry Milkshake"
type blueberry-ar "ميلك [PERSON_NAME]"
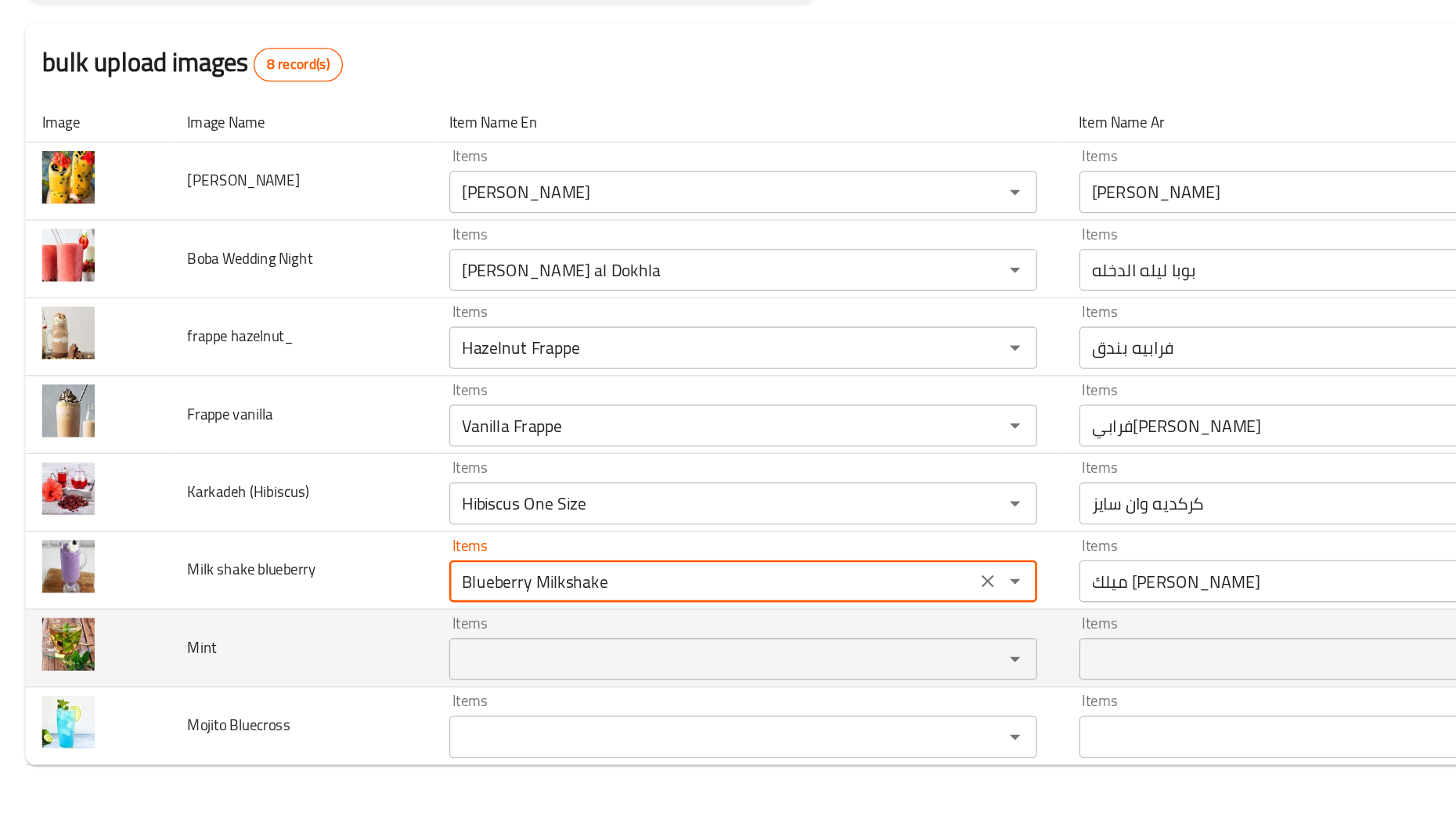
type blueberry "Blueberry Milkshake"
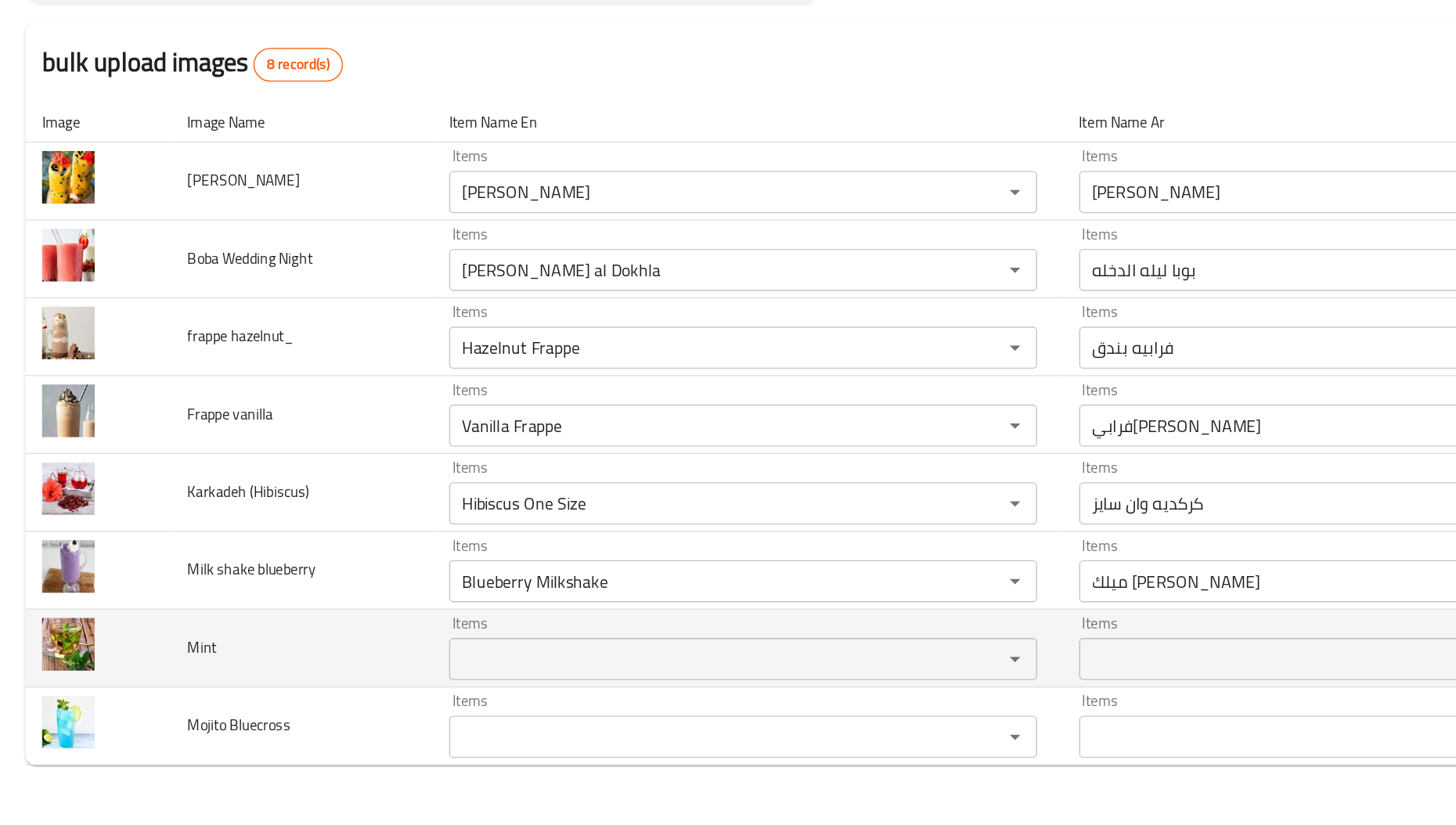
click at [150, 612] on span "Mint" at bounding box center [151, 615] width 22 height 20
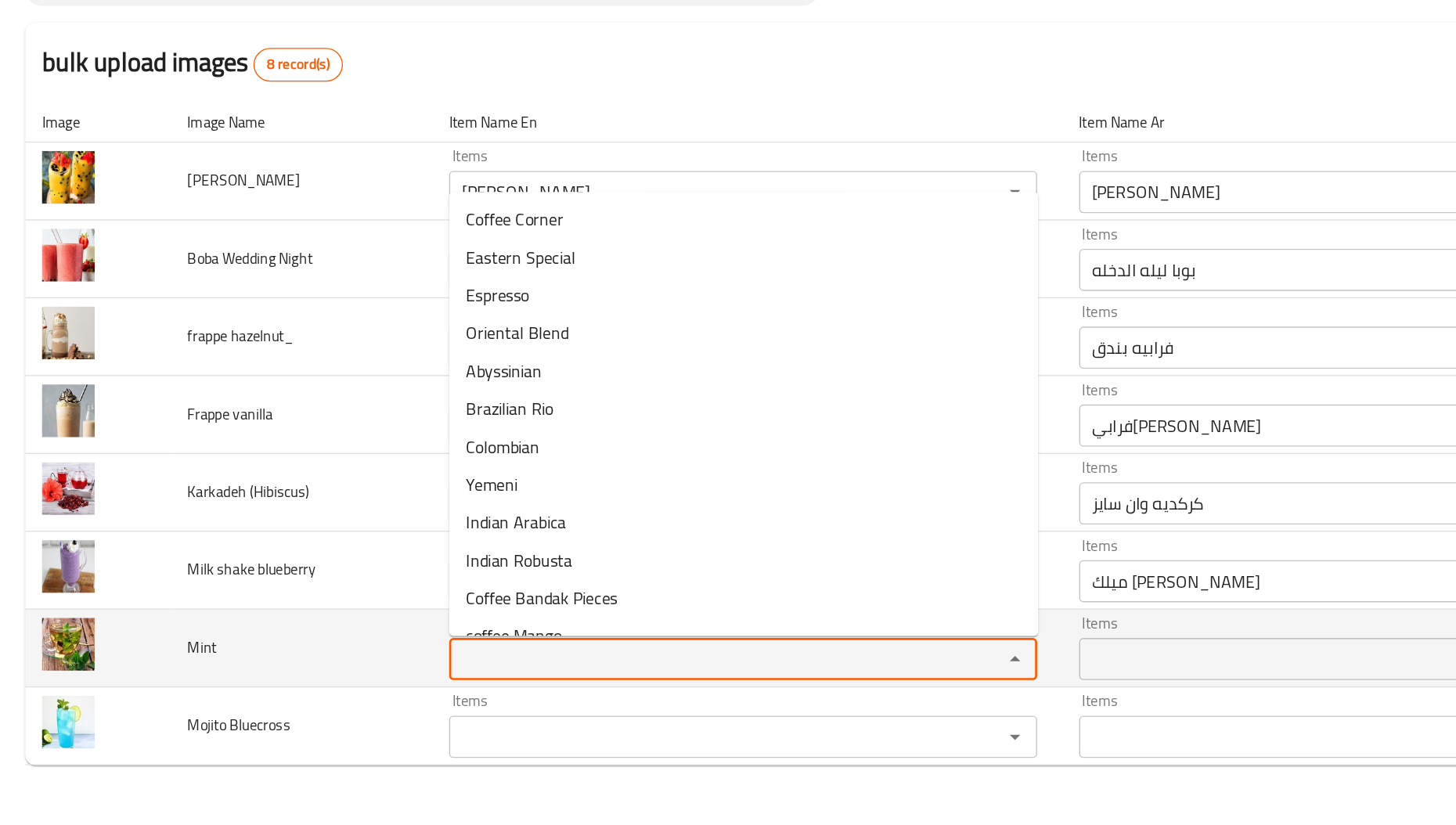
paste input "Mint"
click at [361, 630] on input "Mint" at bounding box center [530, 624] width 382 height 22
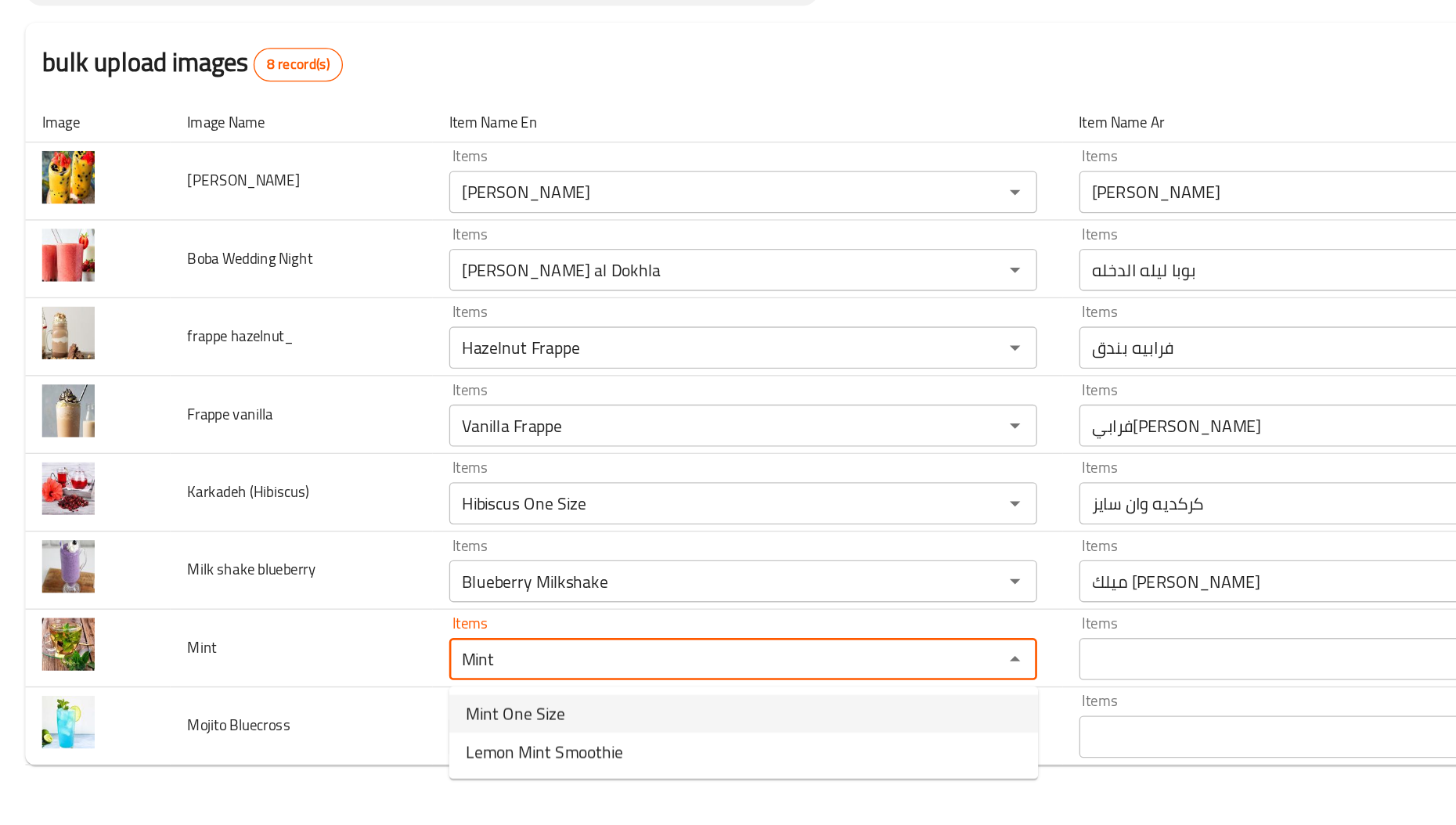
click at [362, 666] on span "Mint One Size" at bounding box center [384, 664] width 74 height 19
type input "Mint One Size"
type input "نعناع وان سايز"
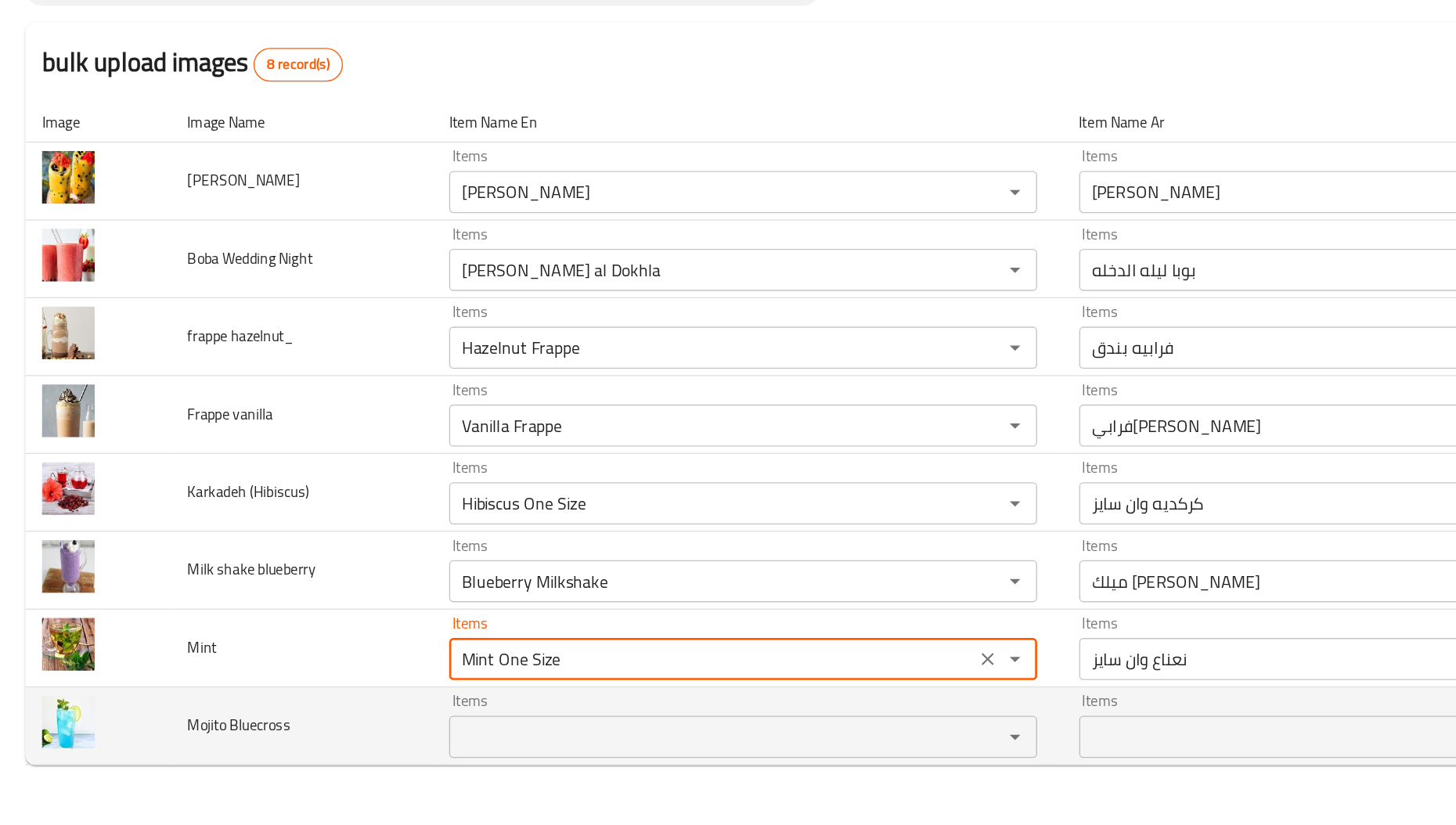
type input "Mint One Size"
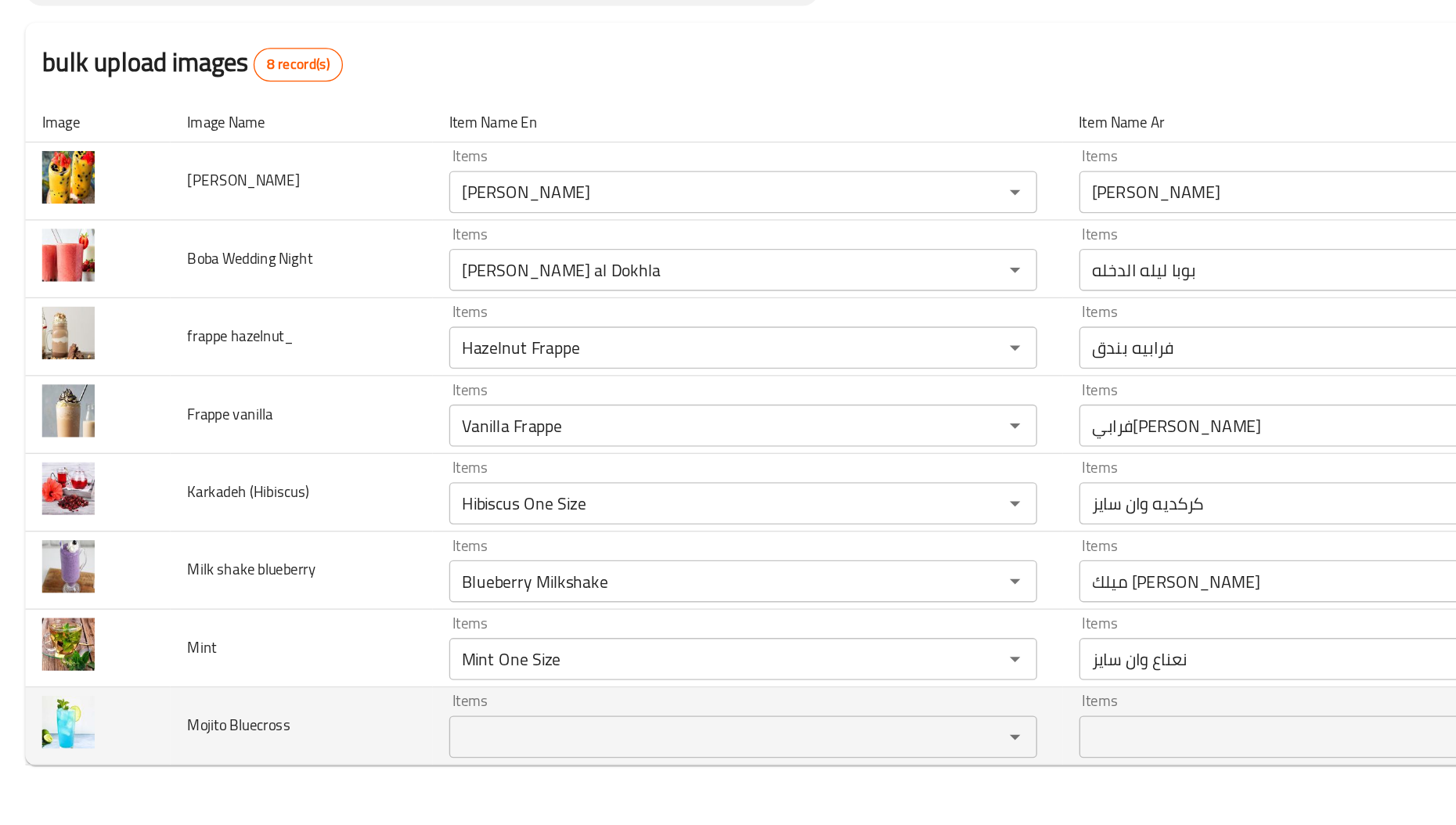
click at [204, 669] on span "Mojito Bluecross" at bounding box center [178, 674] width 77 height 20
click at [366, 679] on Bluecross "Items" at bounding box center [530, 682] width 382 height 22
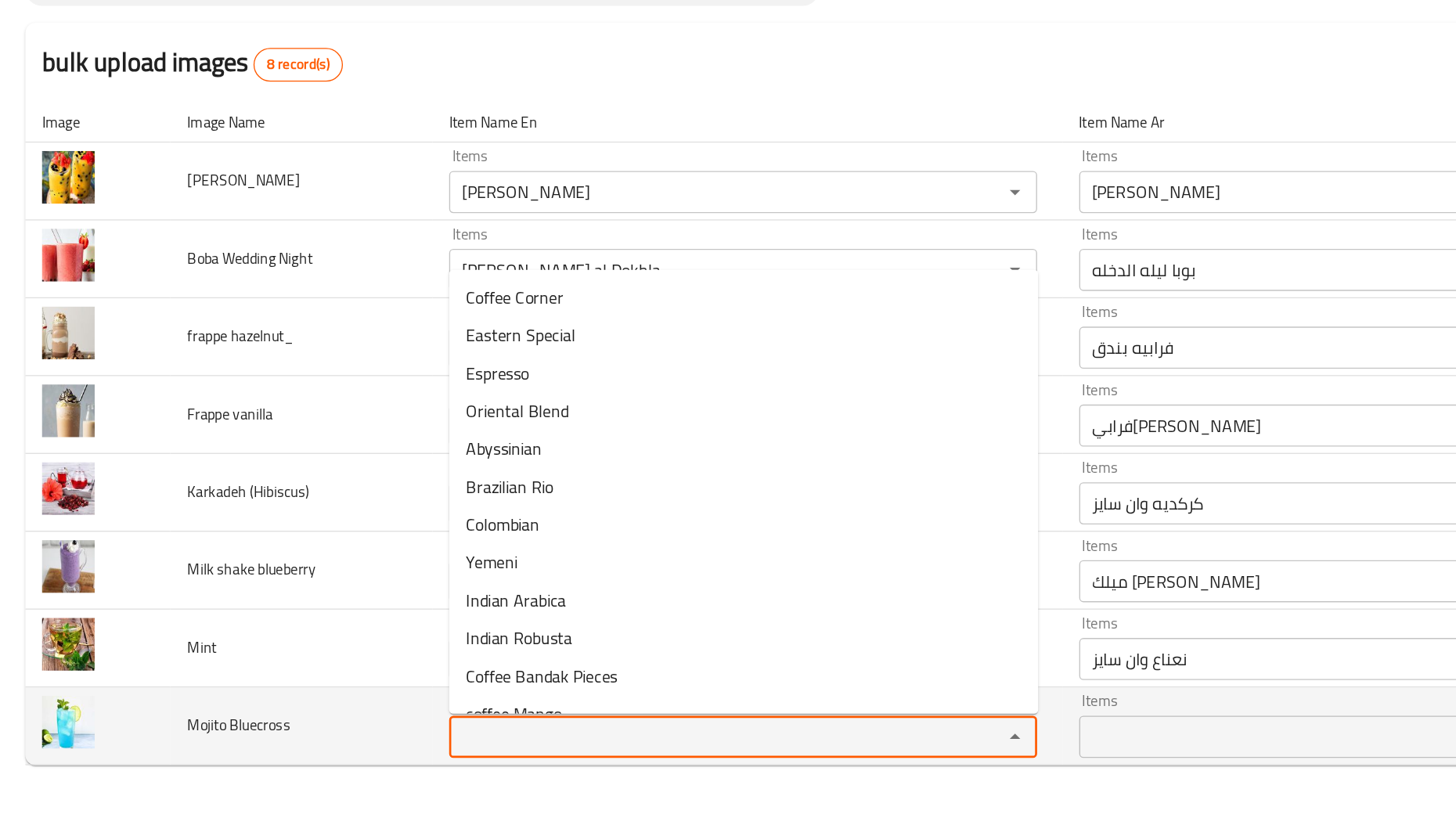
paste Bluecross "Bluecross"
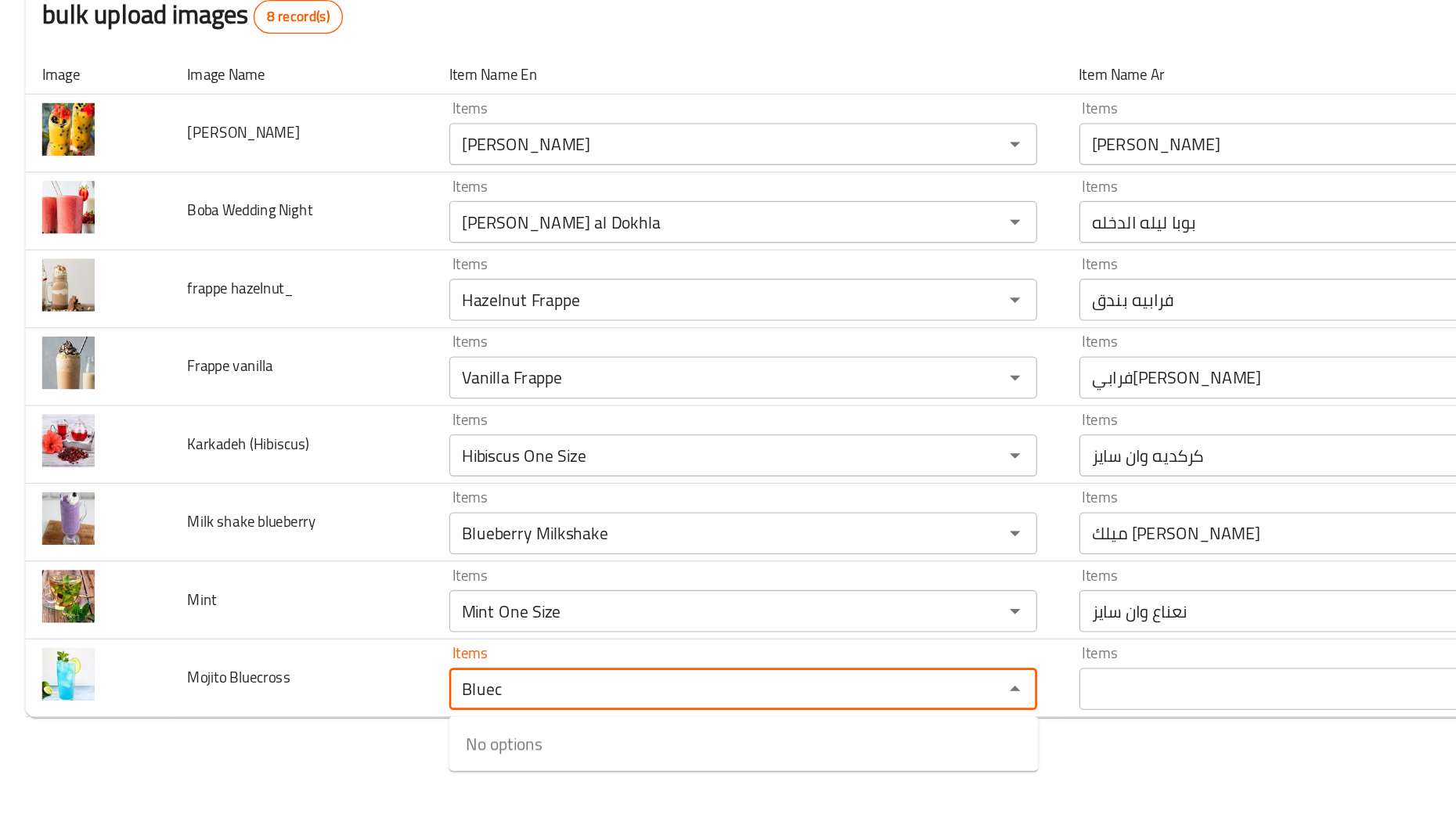
type Bluecross "Blue"
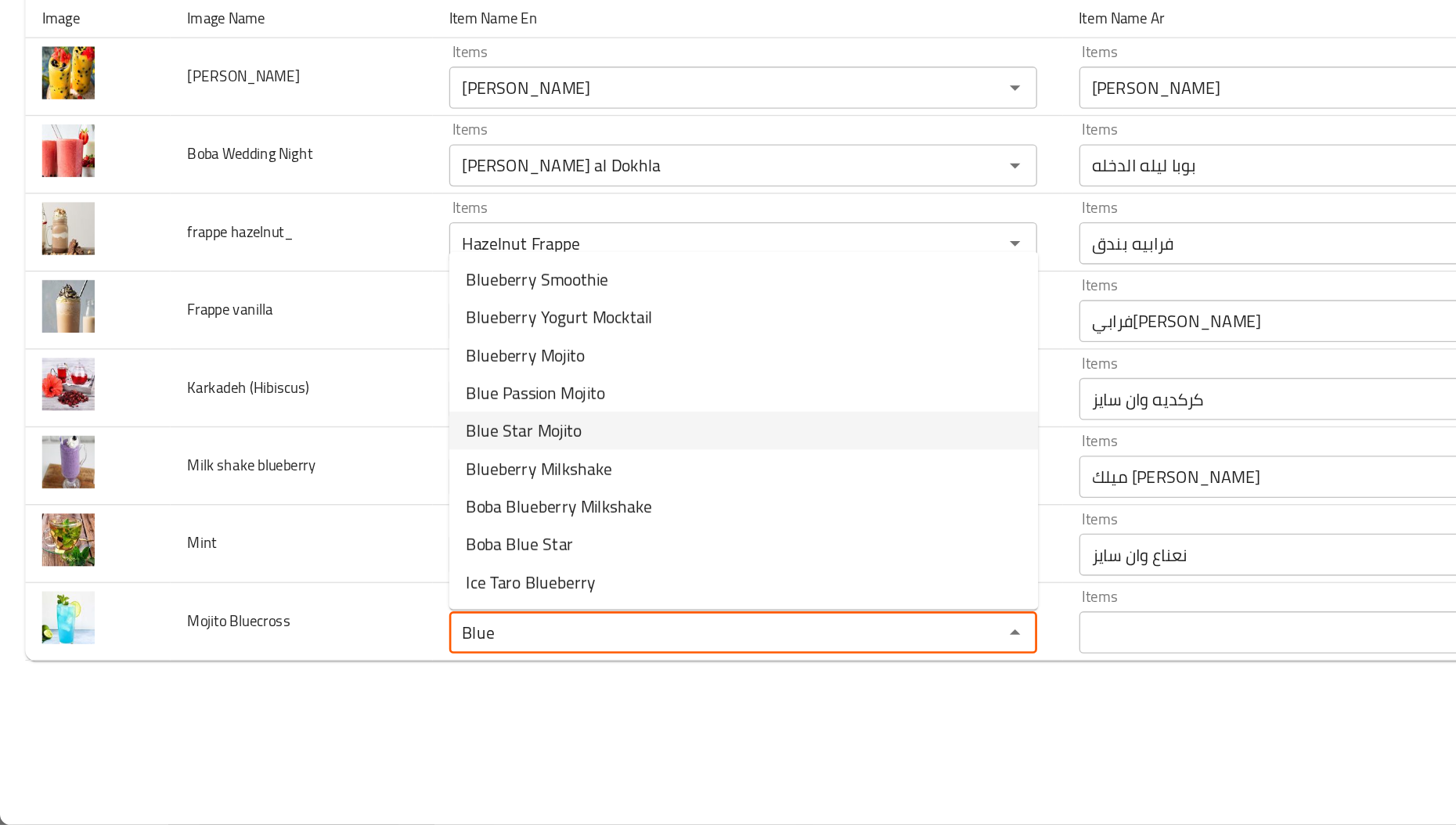
scroll to position [0, 0]
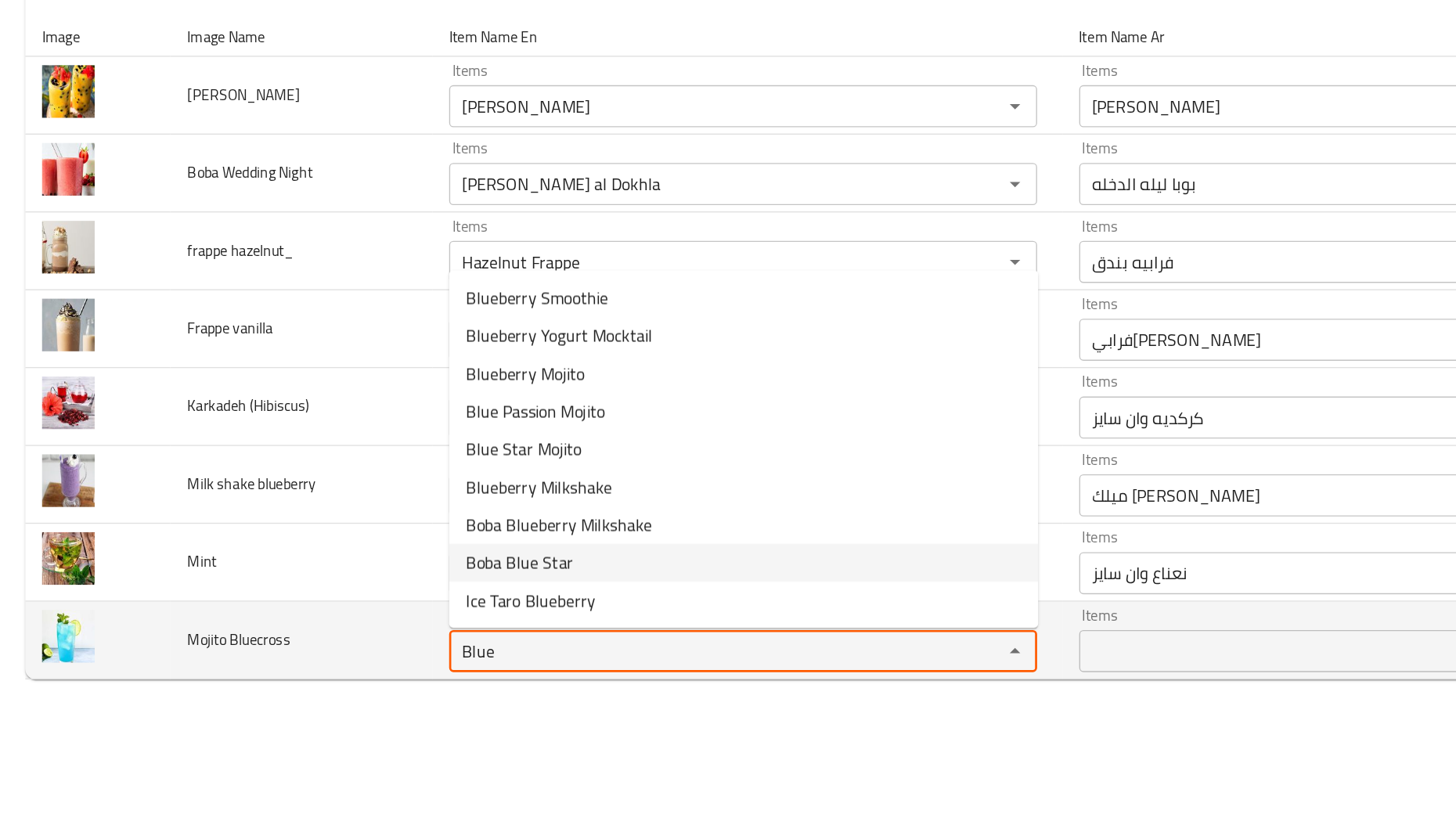
click at [359, 683] on Bluecross "Blue" at bounding box center [530, 682] width 382 height 22
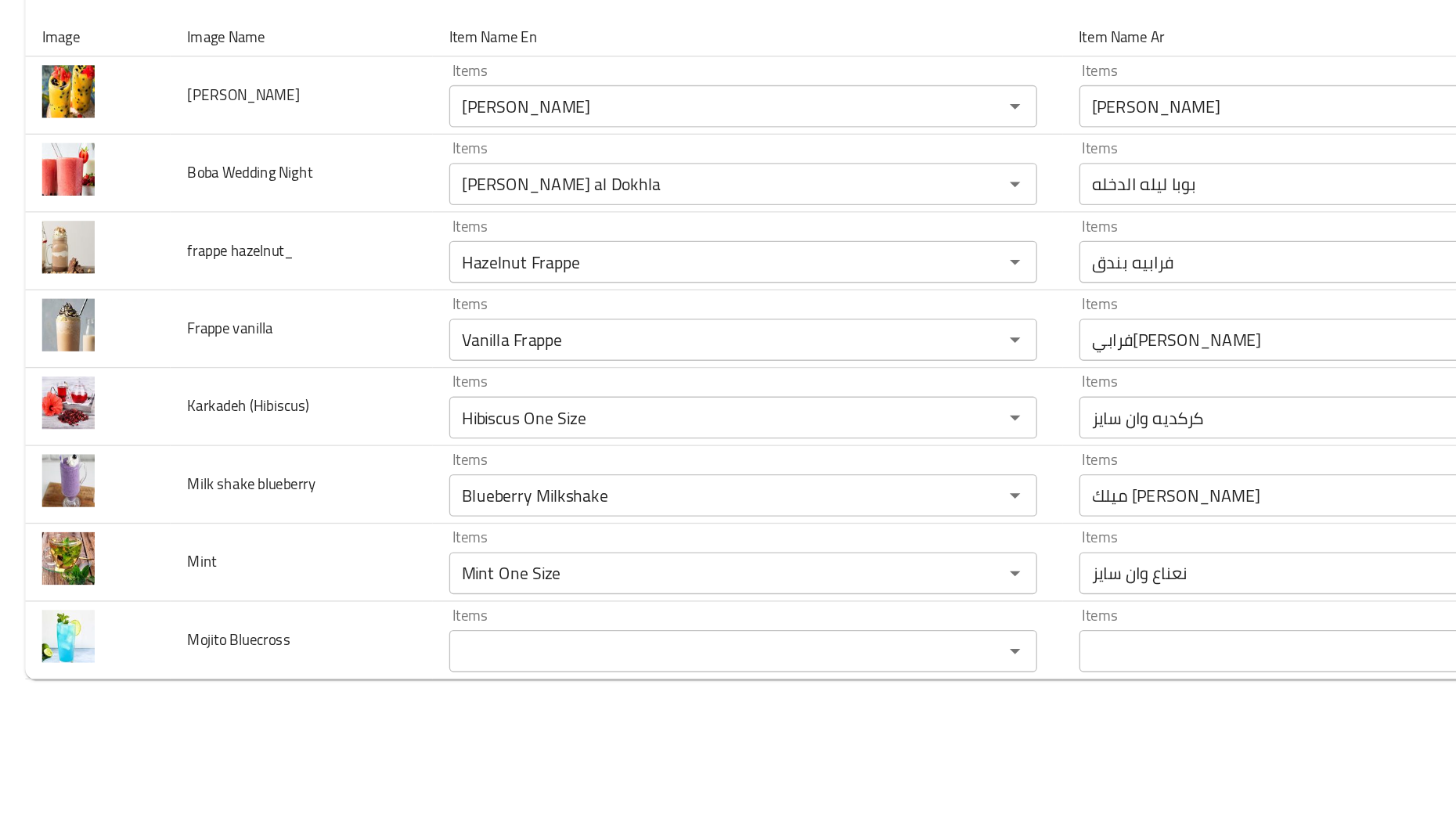
click at [221, 713] on div "bulk upload images 8 record(s) Image Image Name Item Name En Item Name Ar Match…" at bounding box center [728, 411] width 1456 height 646
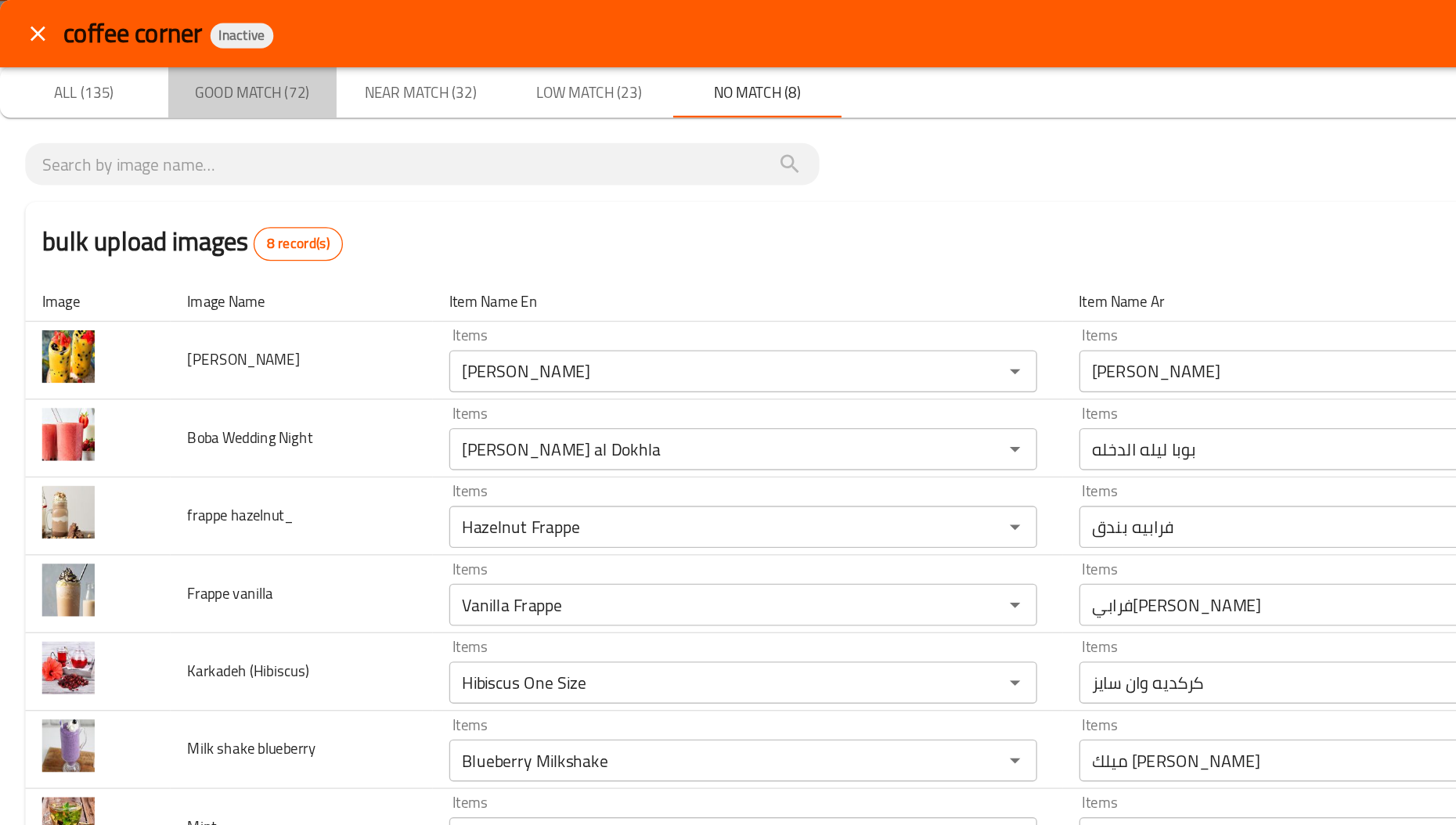
click at [229, 60] on span "Good Match (72)" at bounding box center [187, 69] width 106 height 20
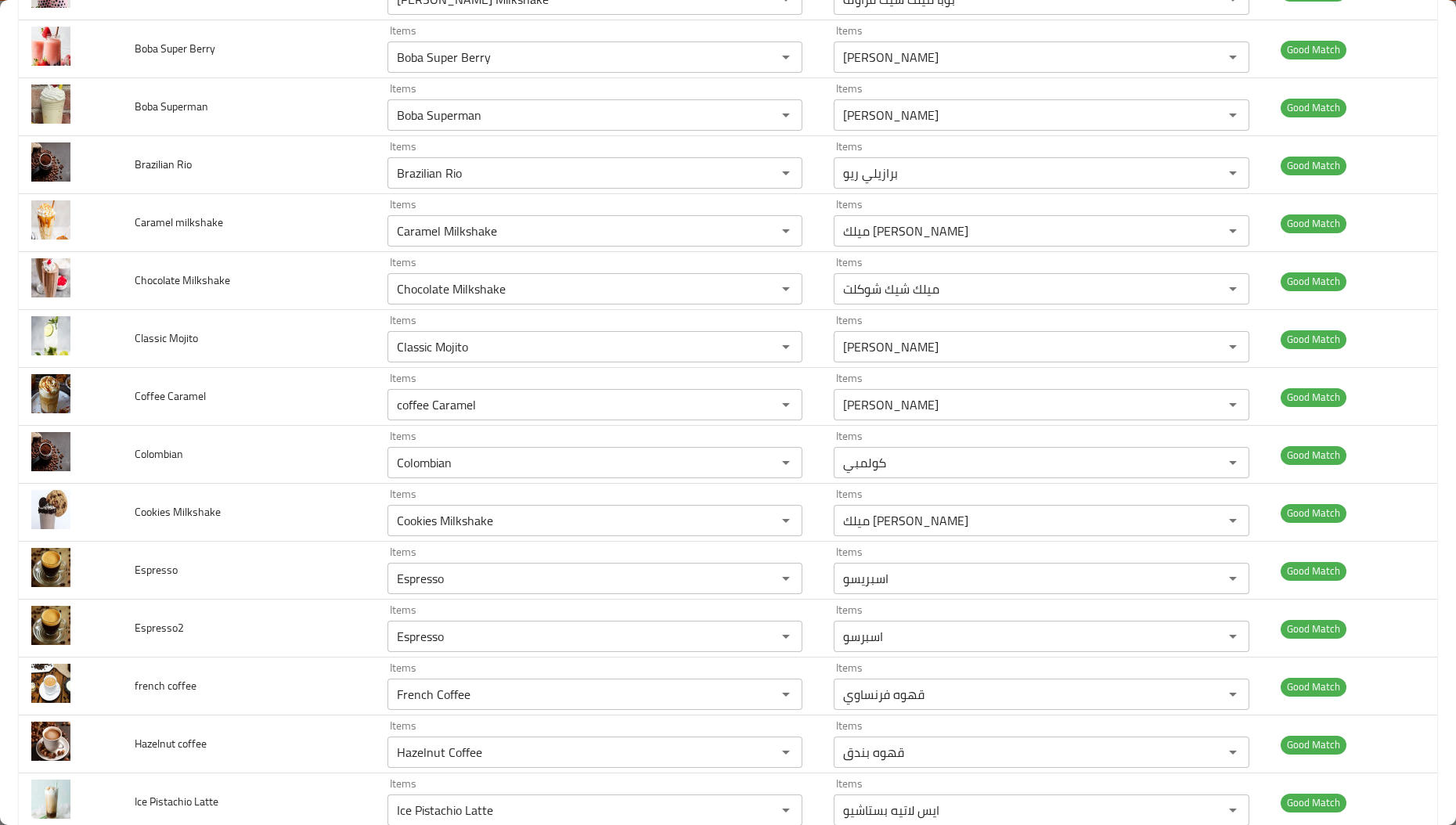
scroll to position [1269, 0]
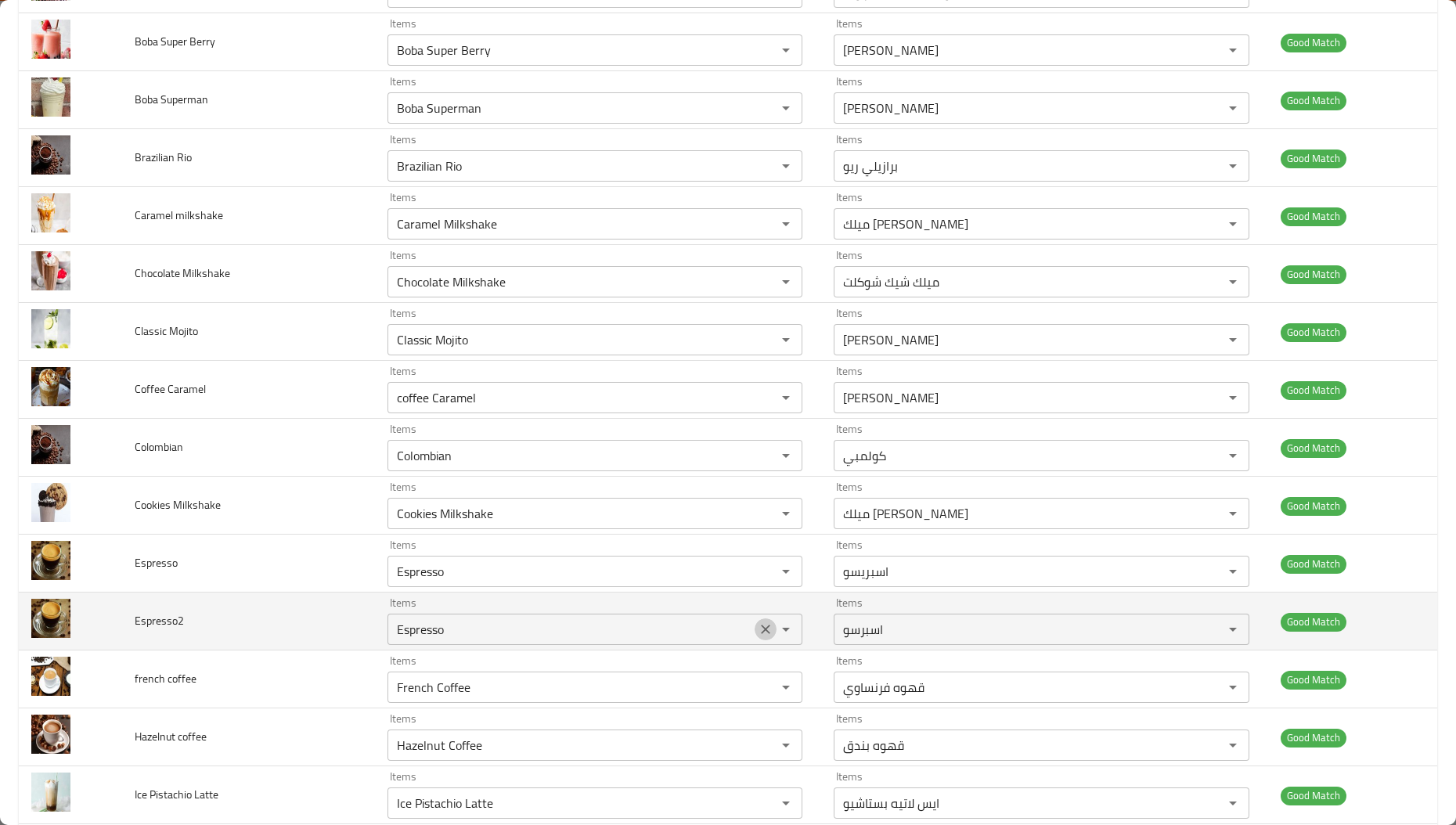
click at [761, 633] on icon "Clear" at bounding box center [765, 629] width 9 height 9
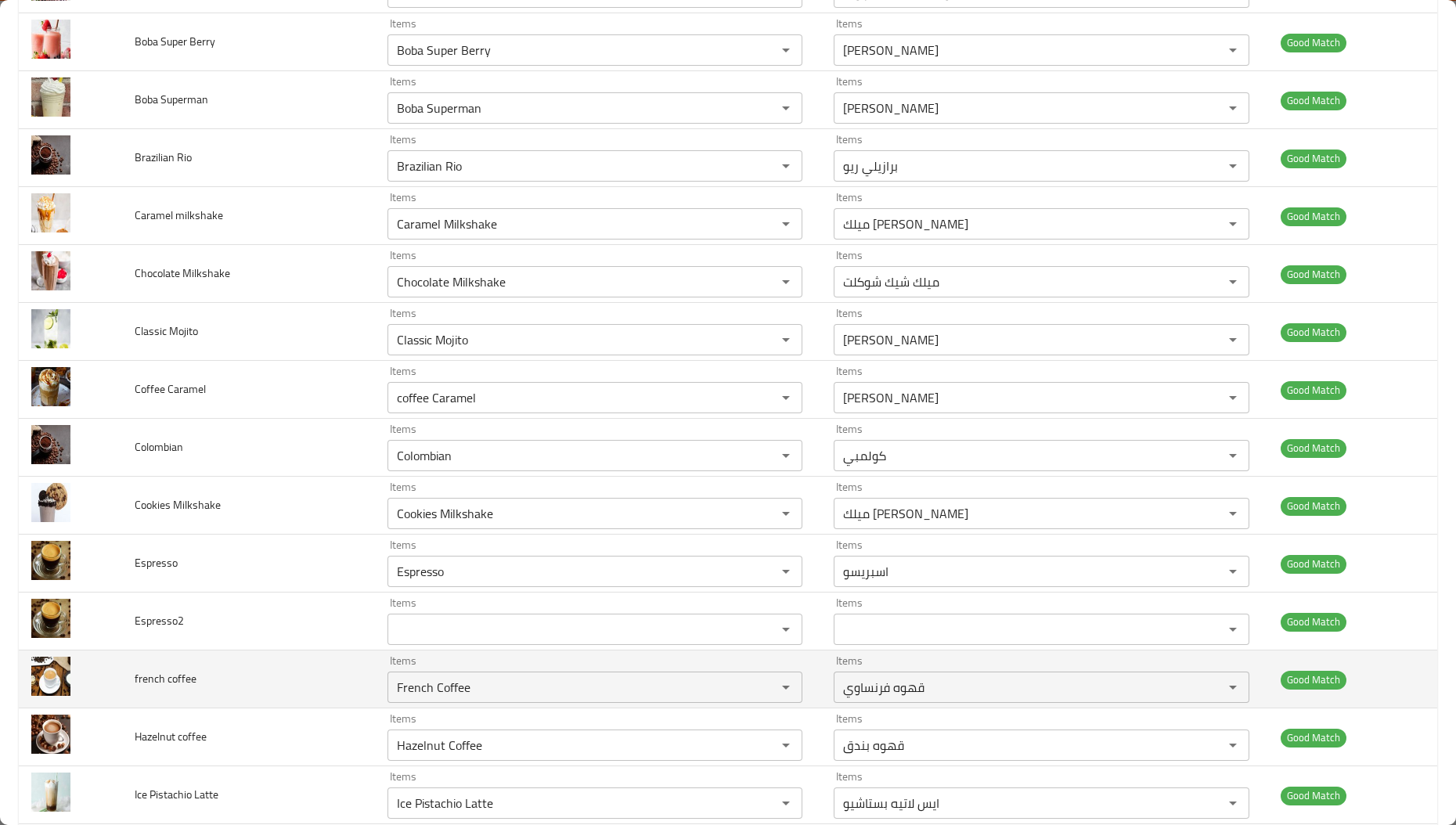
click at [266, 693] on td "french coffee" at bounding box center [248, 680] width 253 height 58
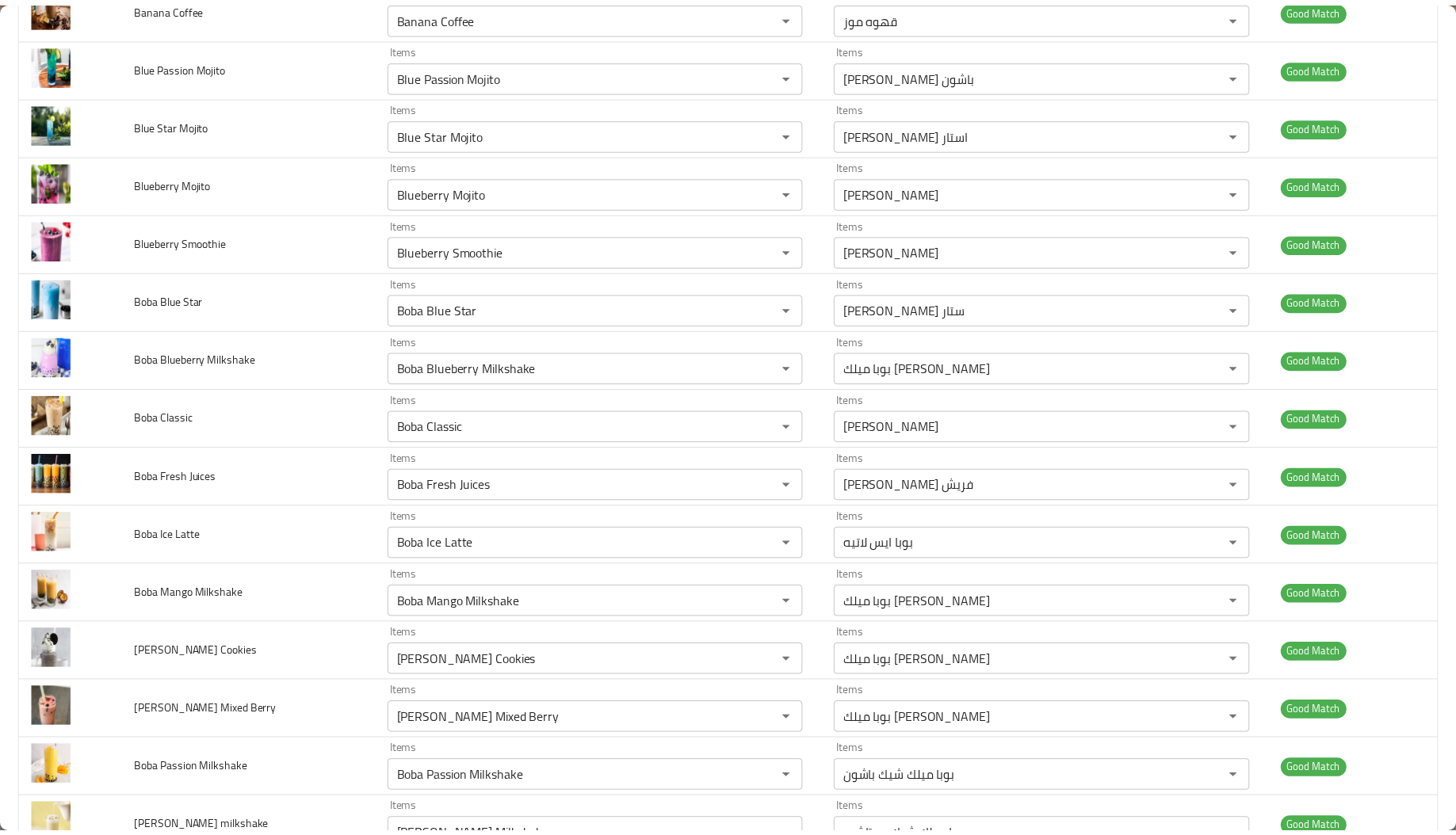
scroll to position [0, 0]
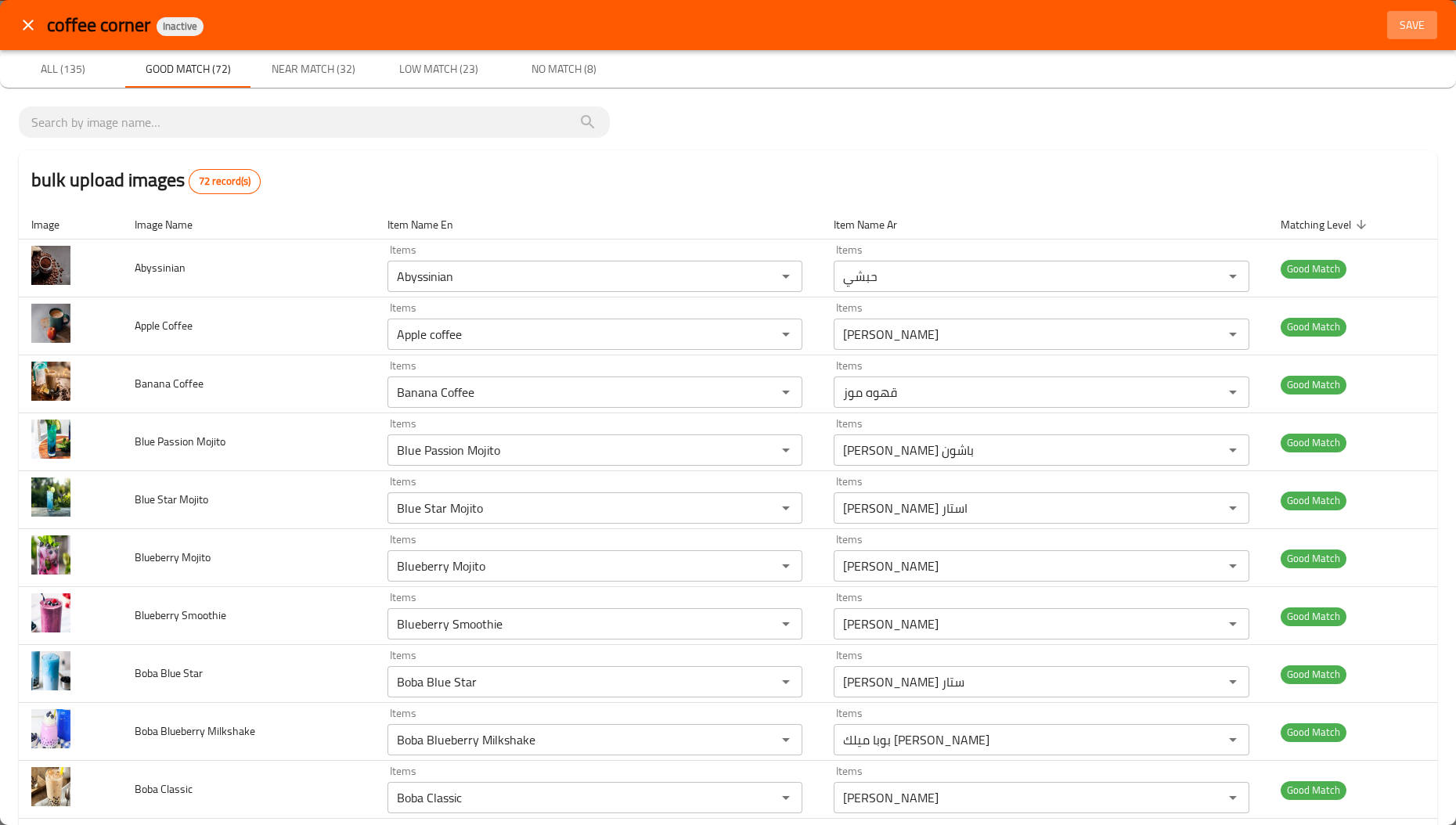
click at [1387, 13] on button "Save" at bounding box center [1412, 26] width 50 height 29
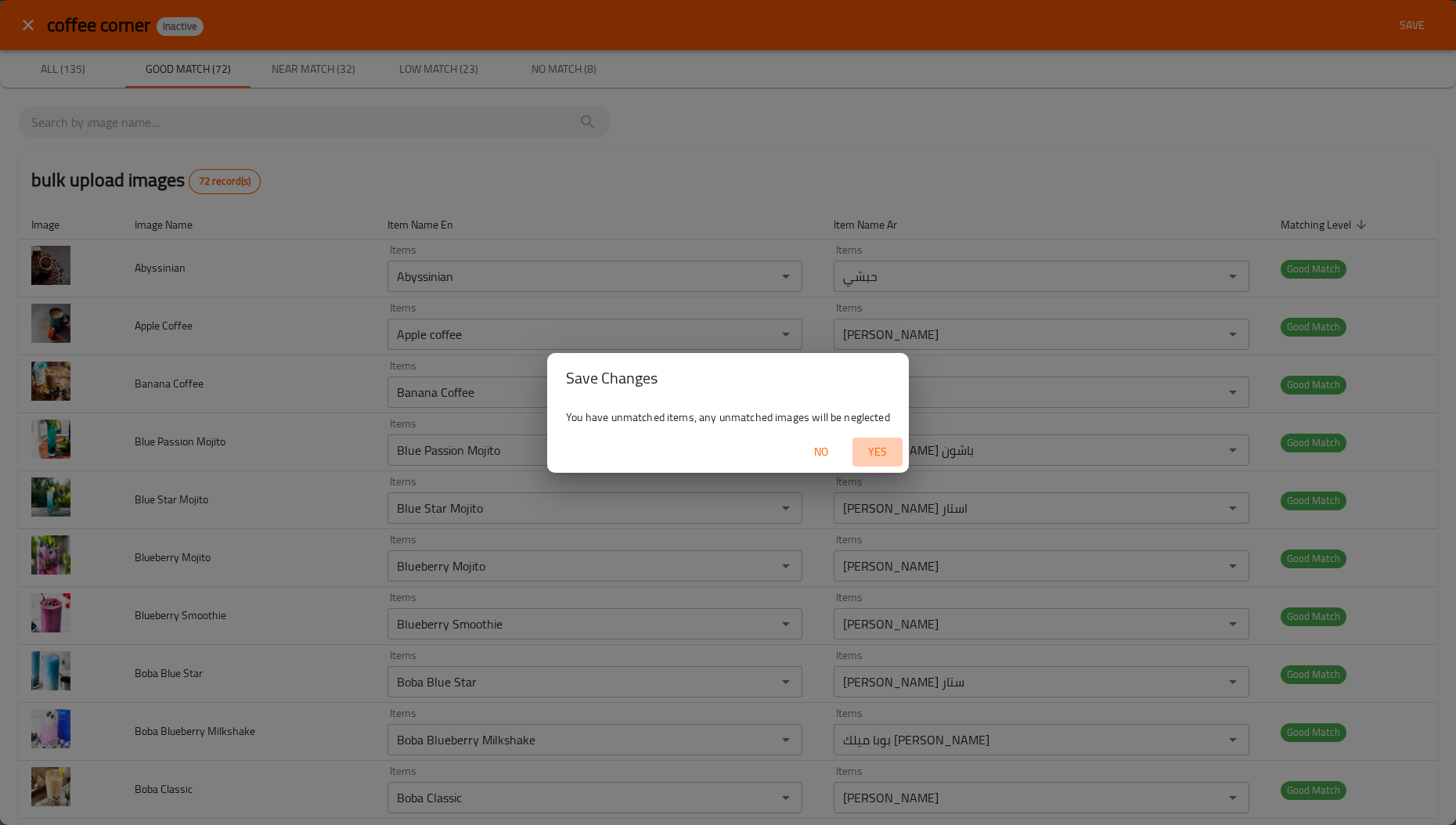
click at [884, 442] on span "Yes" at bounding box center [878, 452] width 37 height 20
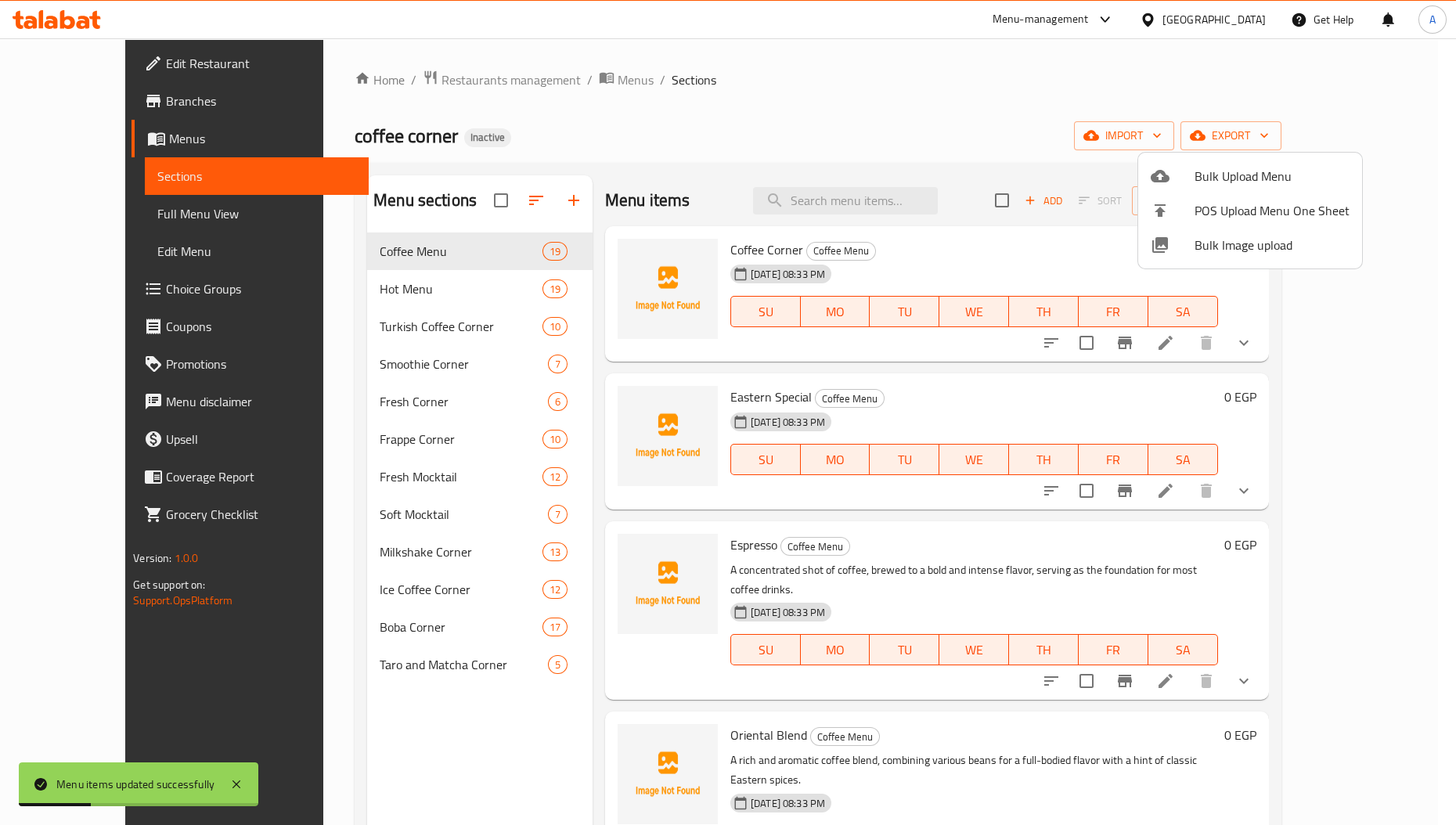
click at [364, 272] on div at bounding box center [728, 412] width 1456 height 825
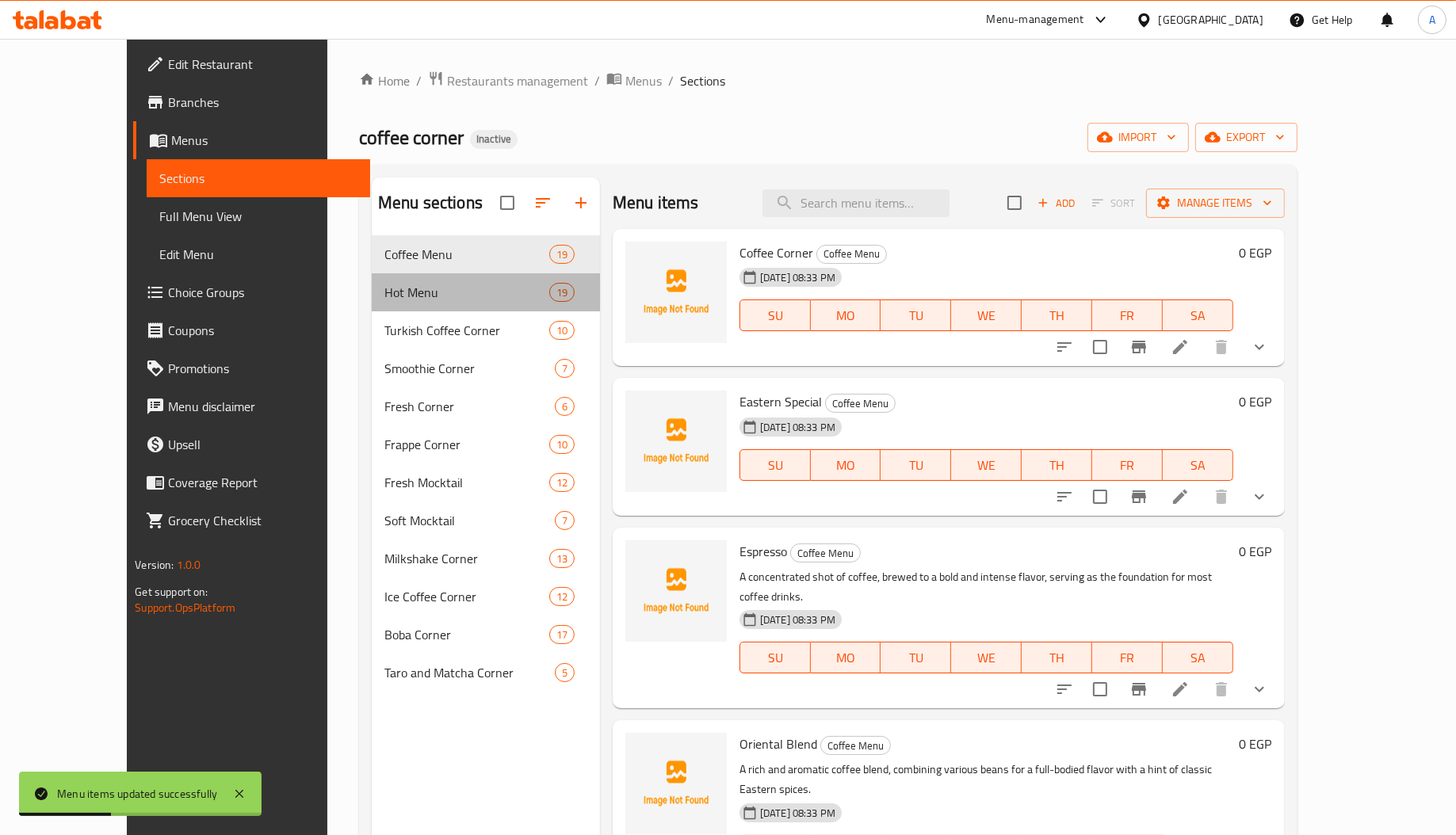
click at [372, 275] on div "Hot Menu 19" at bounding box center [486, 293] width 228 height 38
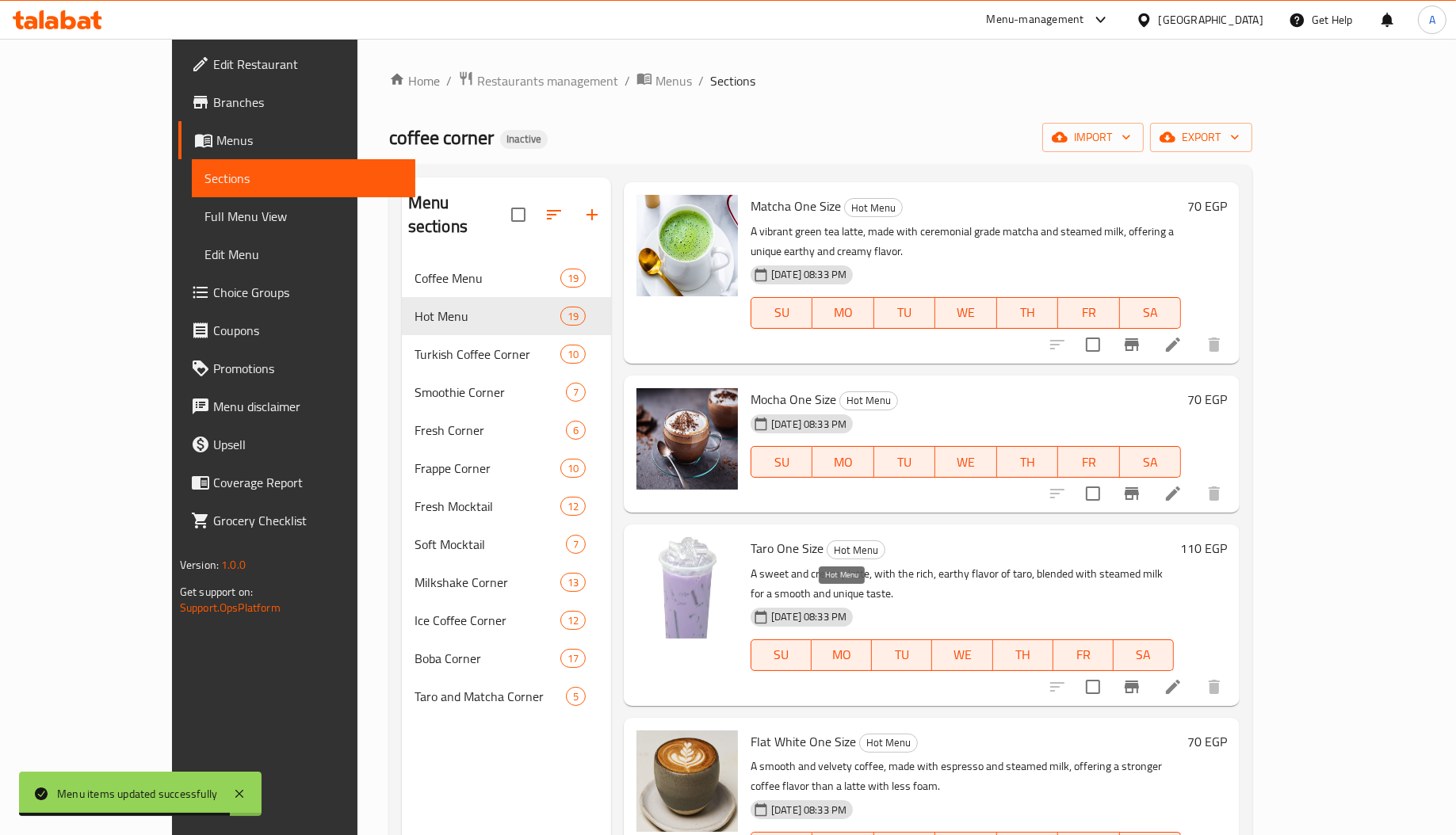
scroll to position [1011, 0]
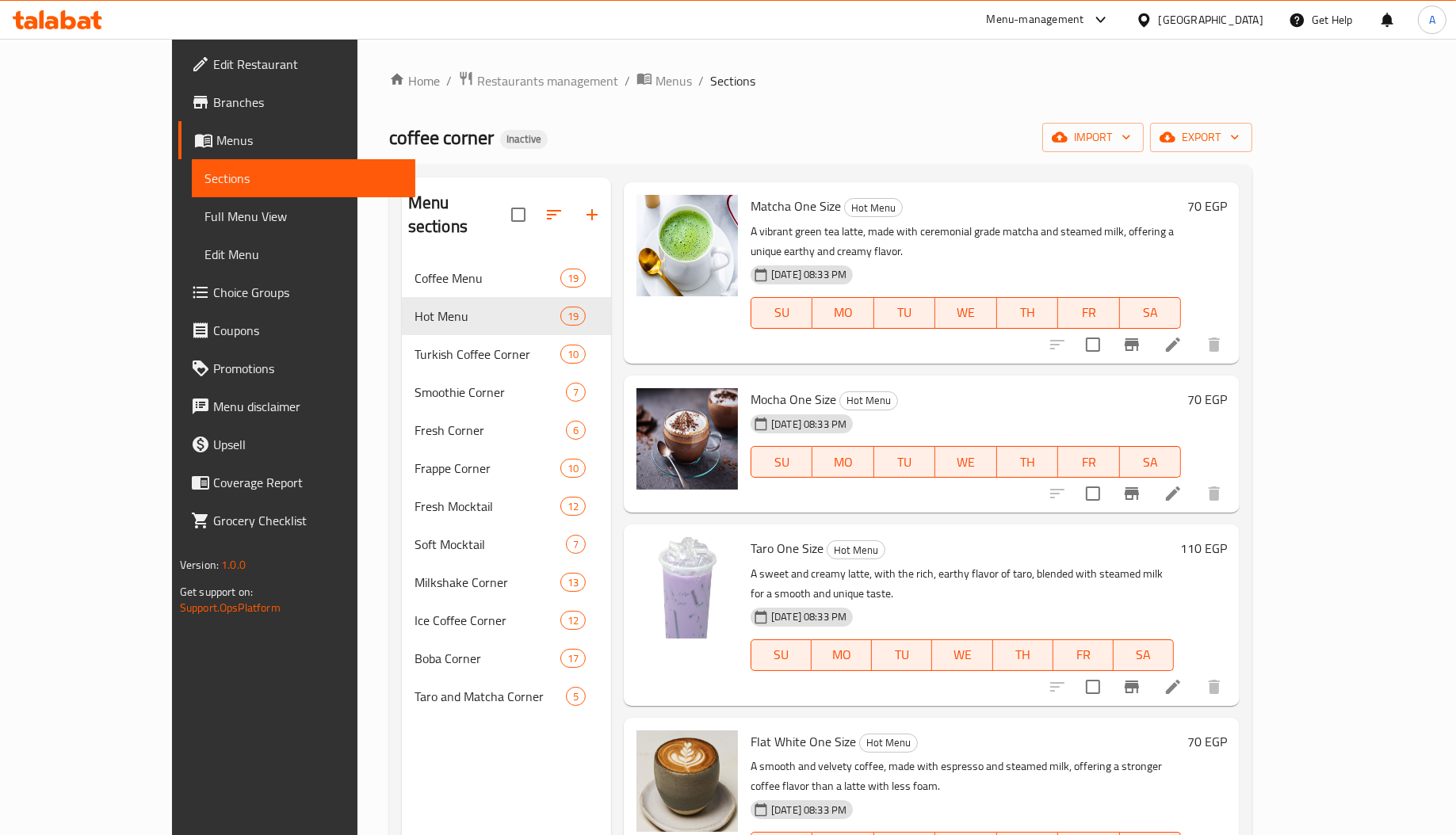
click at [751, 536] on span "Taro One Size" at bounding box center [787, 548] width 73 height 24
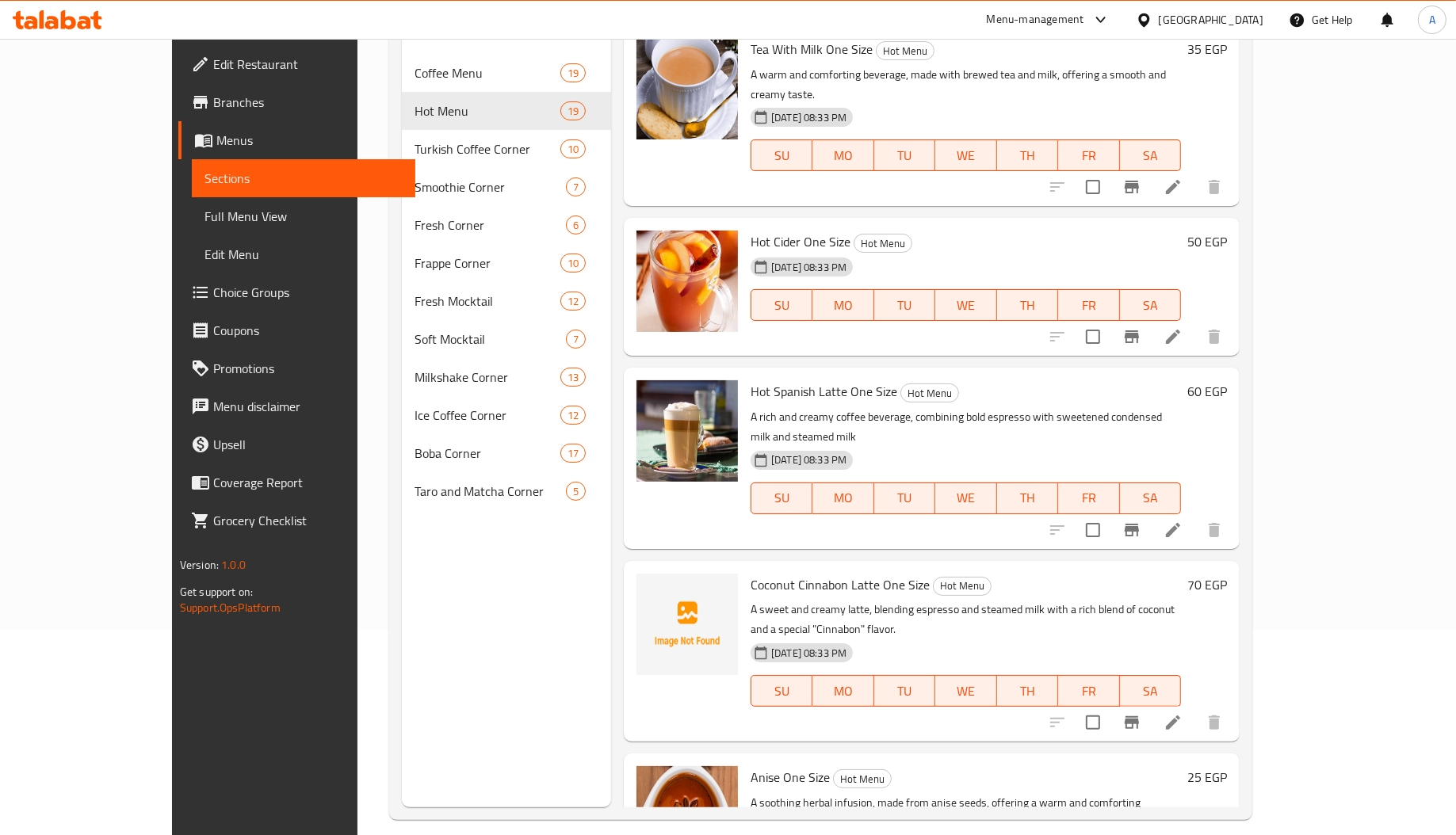
scroll to position [224, 0]
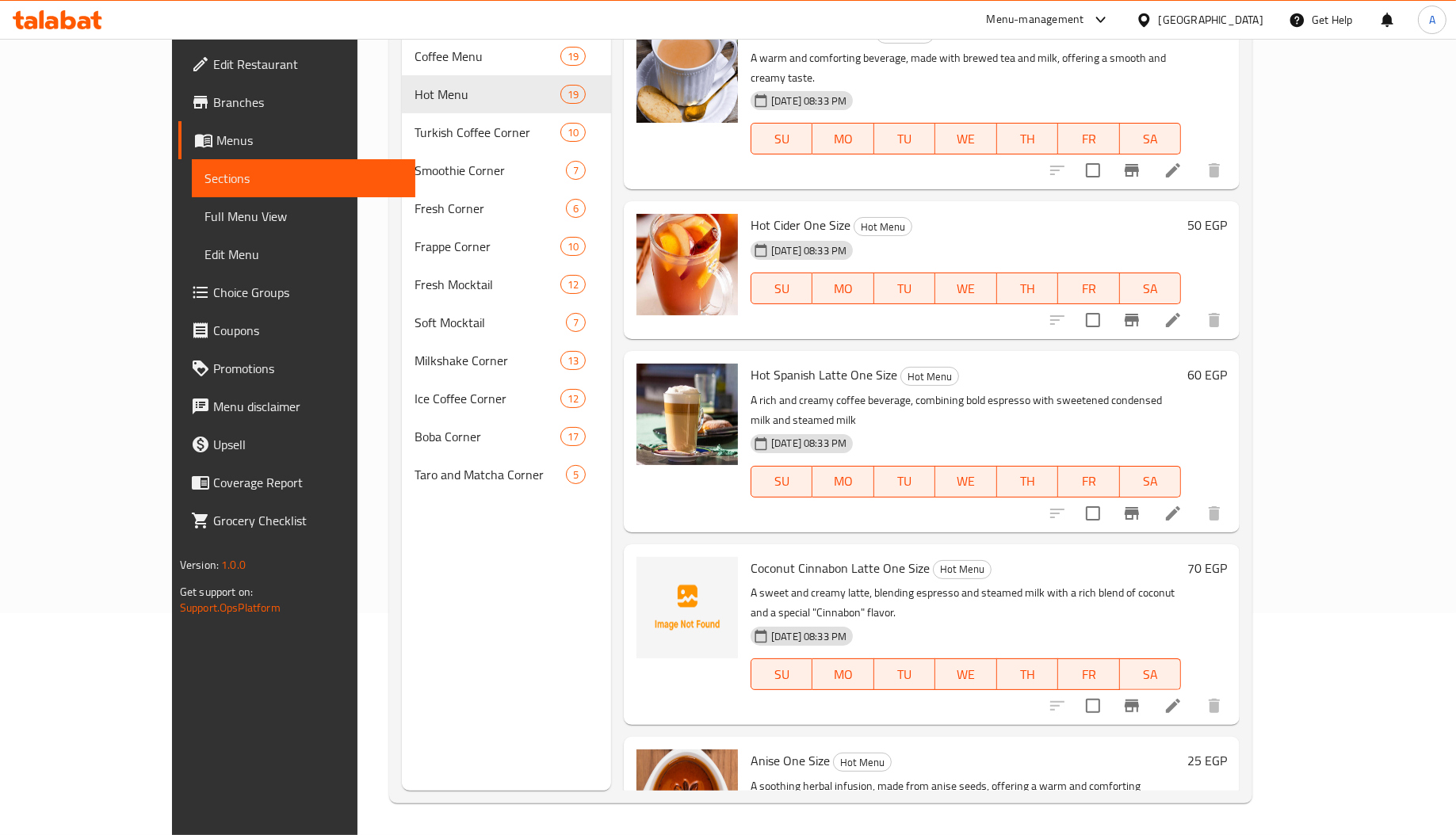
click at [751, 556] on span "Coconut Cinnabon Latte One Size" at bounding box center [840, 568] width 179 height 24
click at [791, 556] on span "Coconut Cinnabon Latte One Size" at bounding box center [840, 568] width 179 height 24
click at [820, 556] on span "Coconut Cinnabon Latte One Size" at bounding box center [840, 568] width 179 height 24
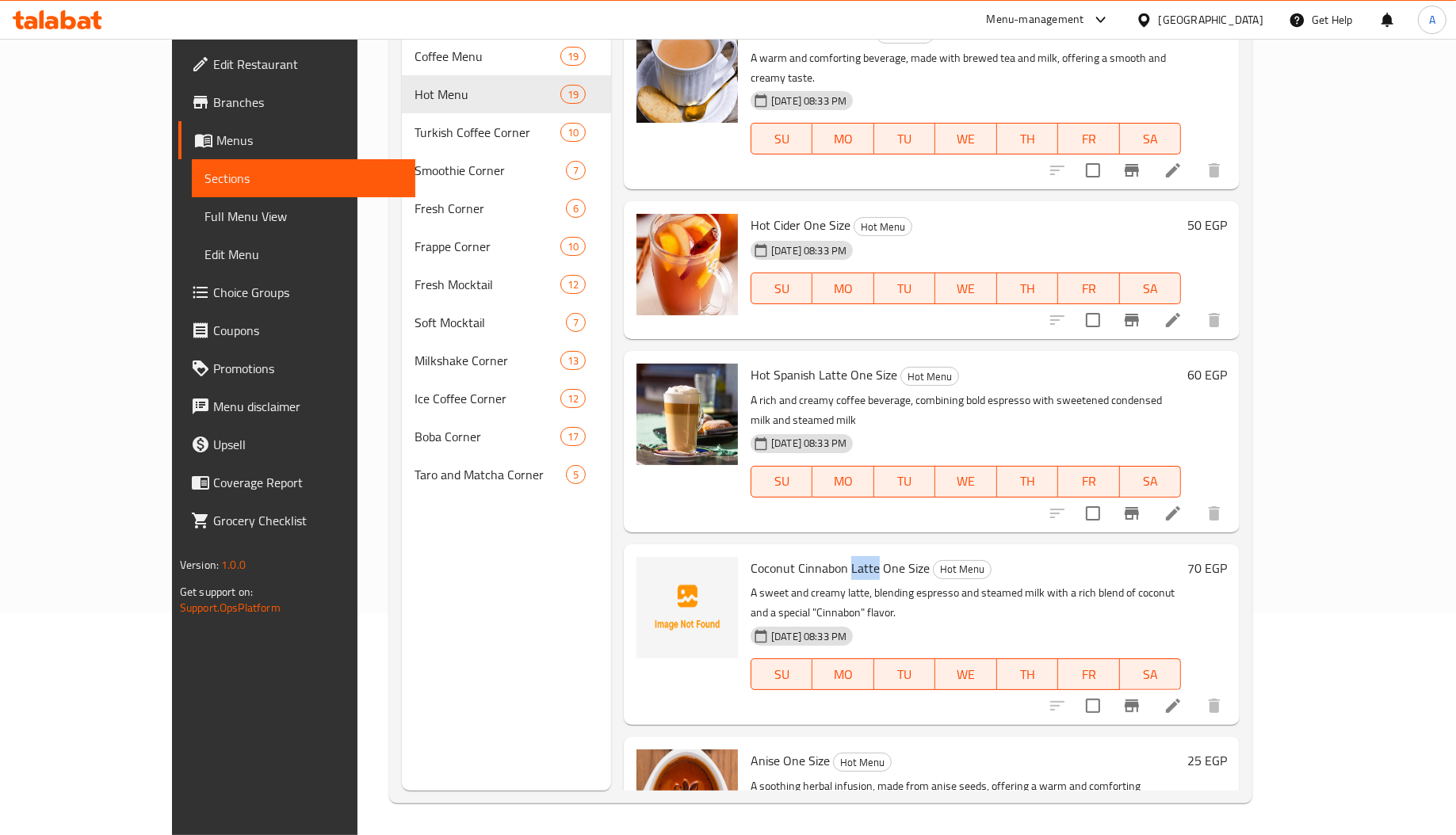
click at [820, 556] on span "Coconut Cinnabon Latte One Size" at bounding box center [840, 568] width 179 height 24
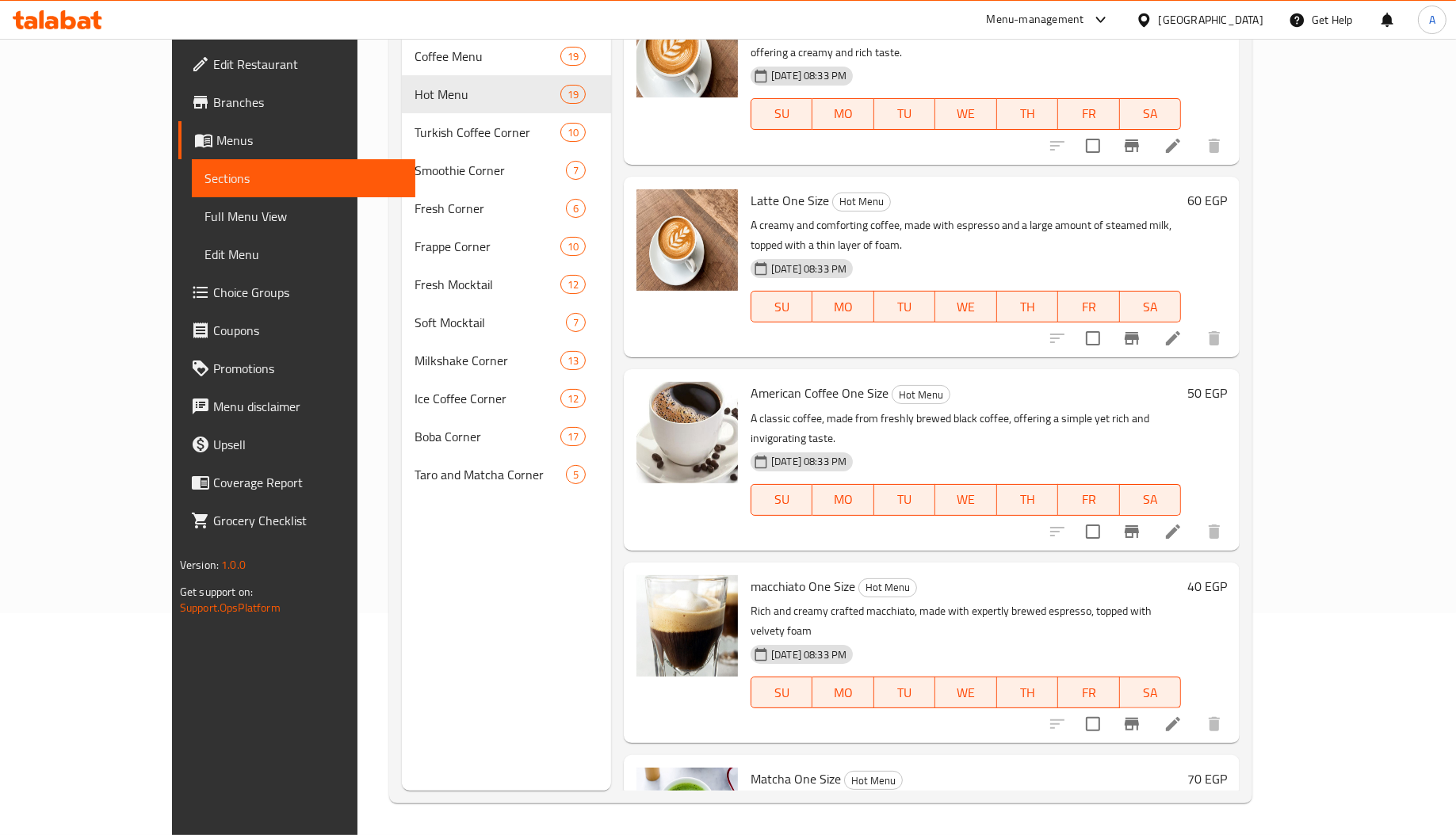
scroll to position [201, 0]
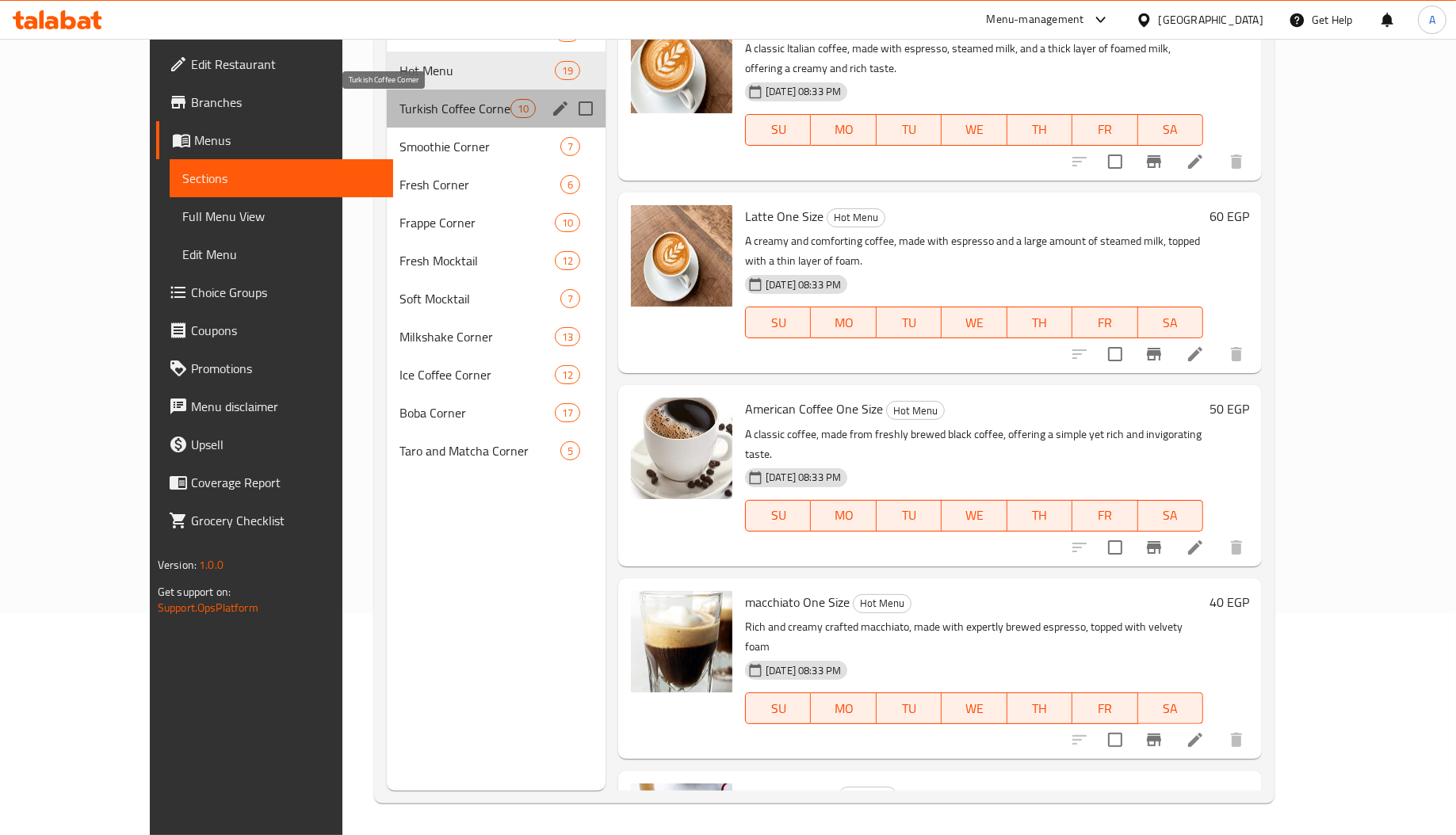
click at [400, 99] on span "Turkish Coffee Corner" at bounding box center [455, 108] width 111 height 19
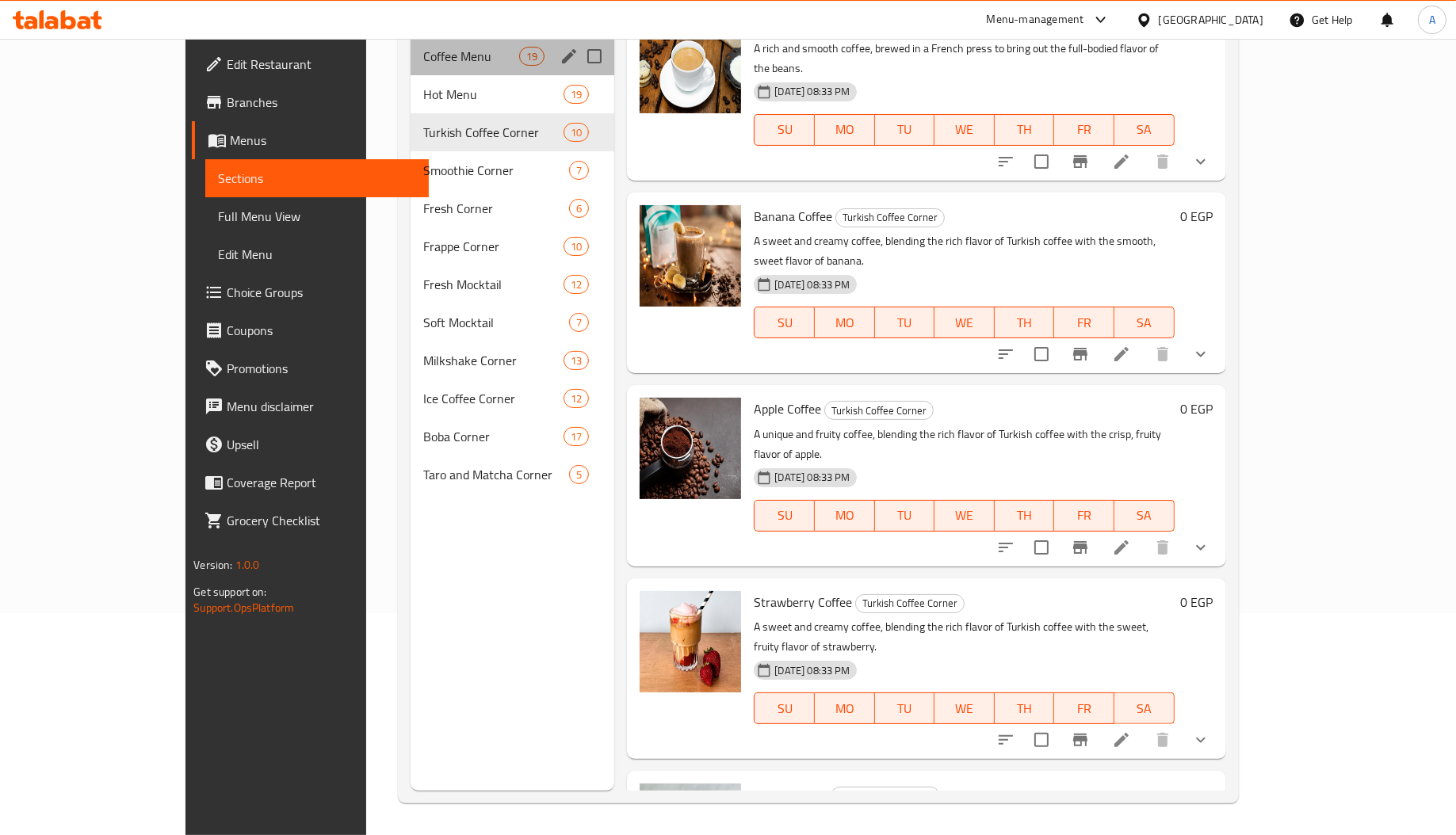
click at [411, 46] on div "Coffee Menu 19" at bounding box center [512, 56] width 204 height 38
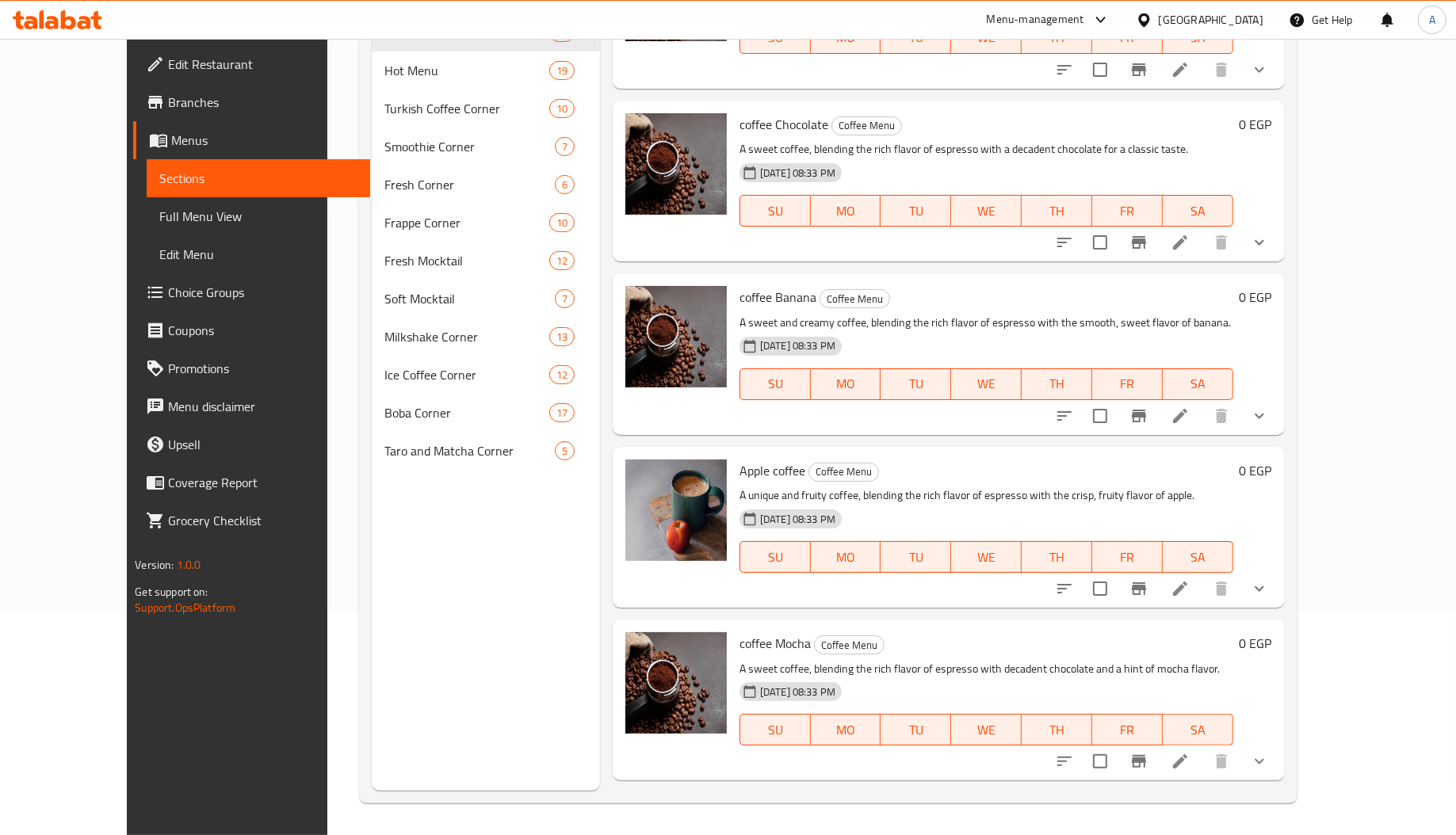
scroll to position [2230, 0]
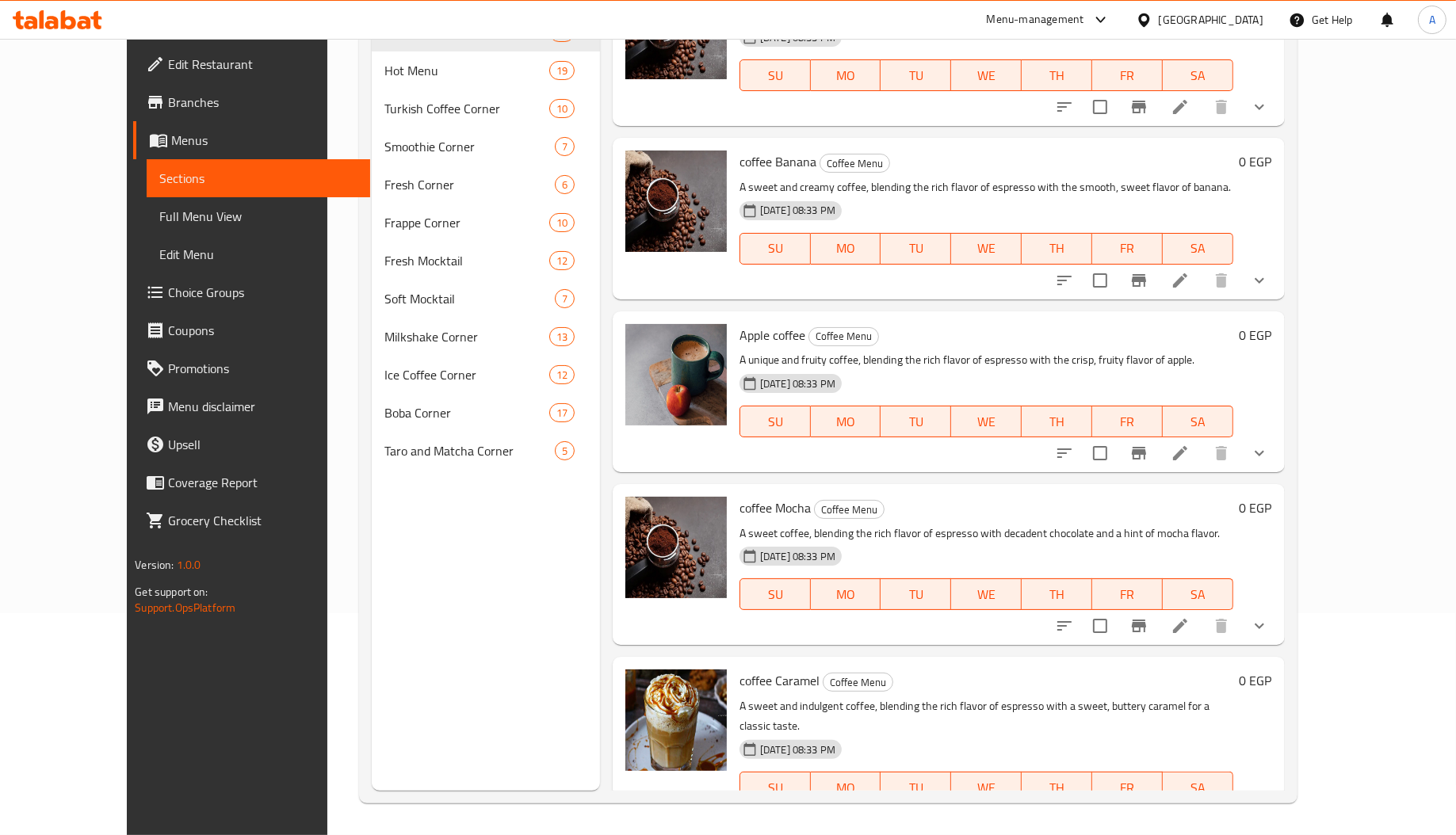
click at [754, 669] on span "coffee Caramel" at bounding box center [779, 681] width 80 height 24
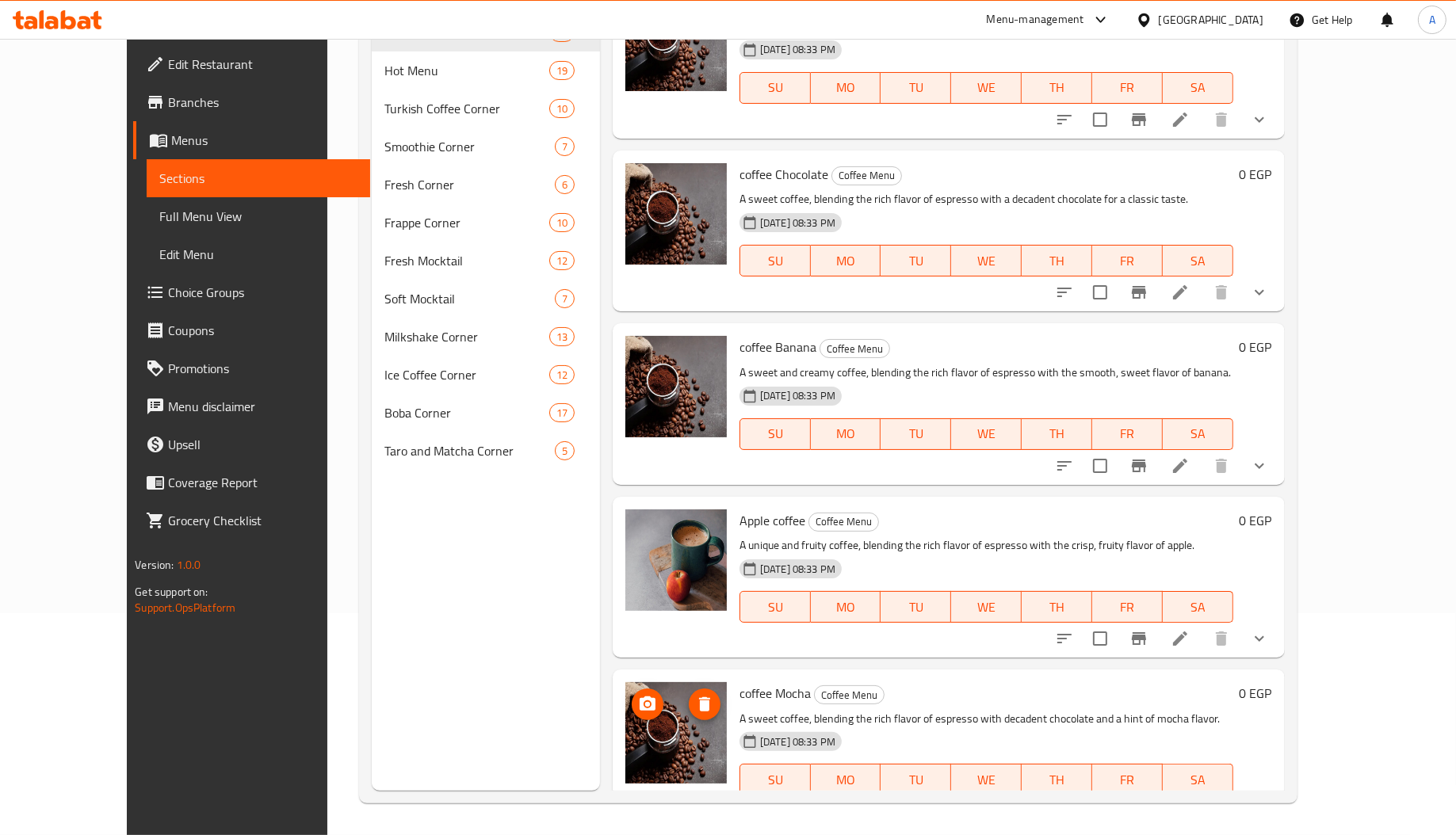
scroll to position [1959, 0]
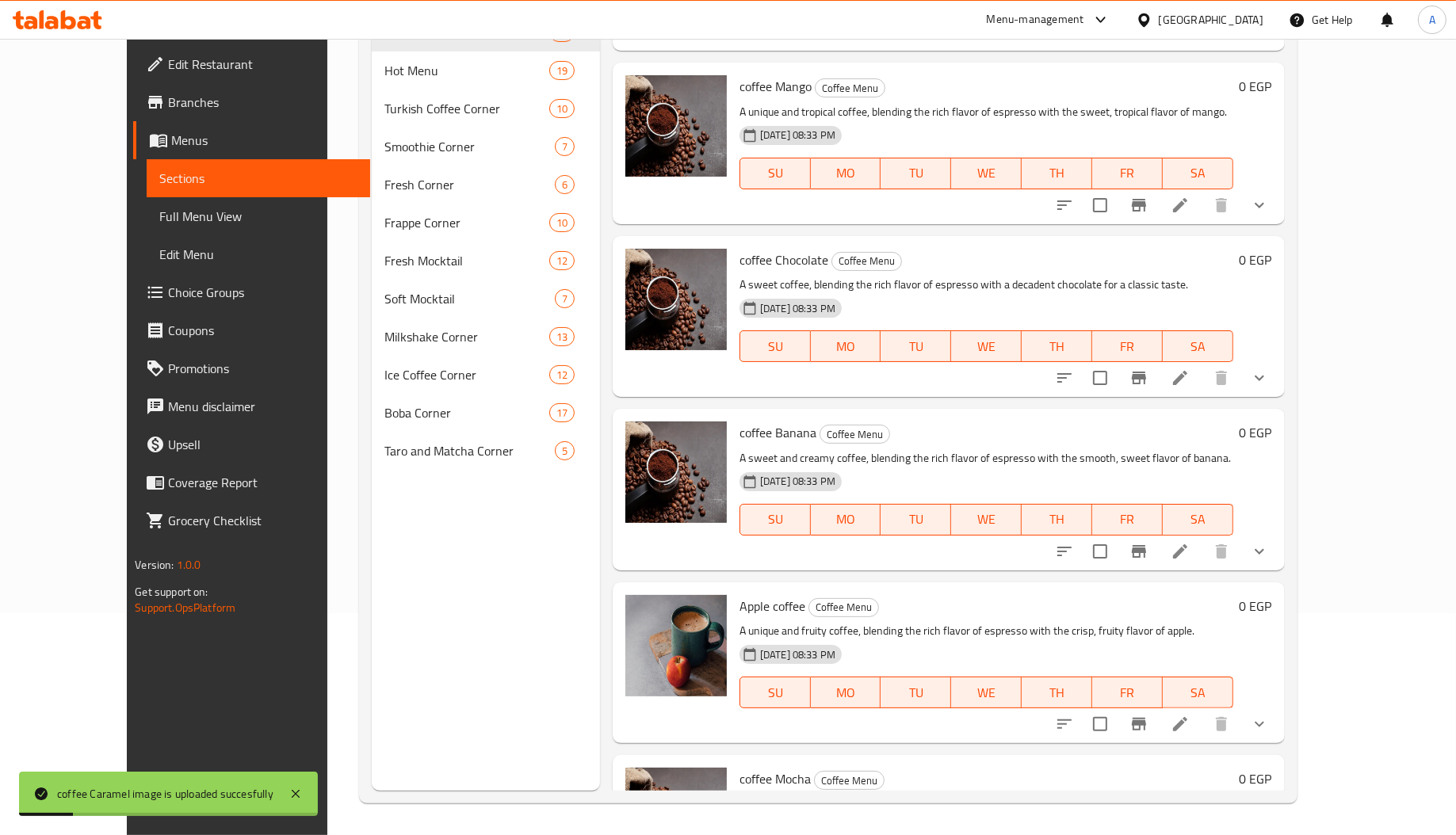
click at [740, 594] on span "Apple coffee" at bounding box center [772, 606] width 65 height 24
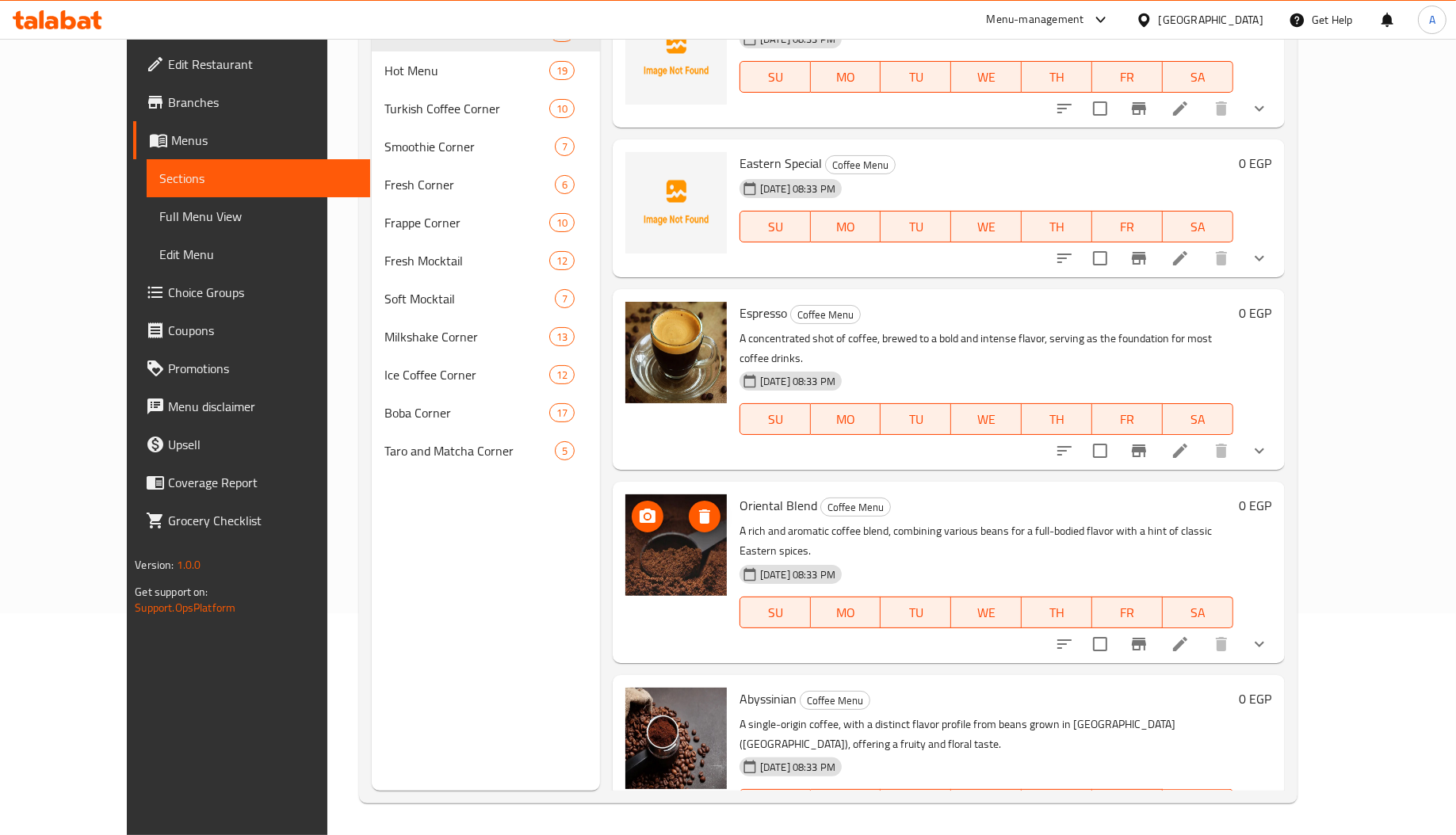
scroll to position [0, 0]
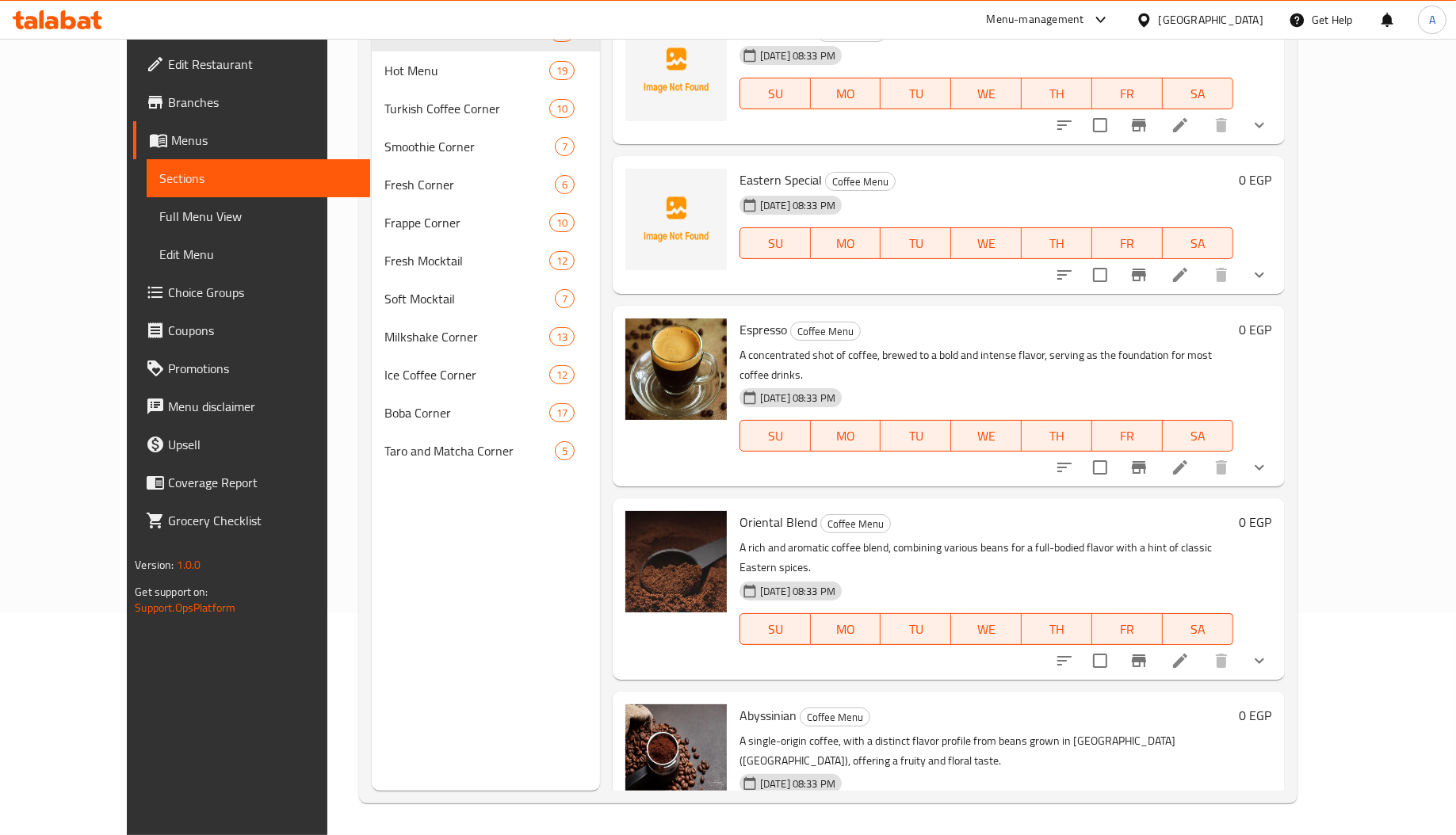
click at [740, 331] on span "Espresso" at bounding box center [763, 330] width 47 height 24
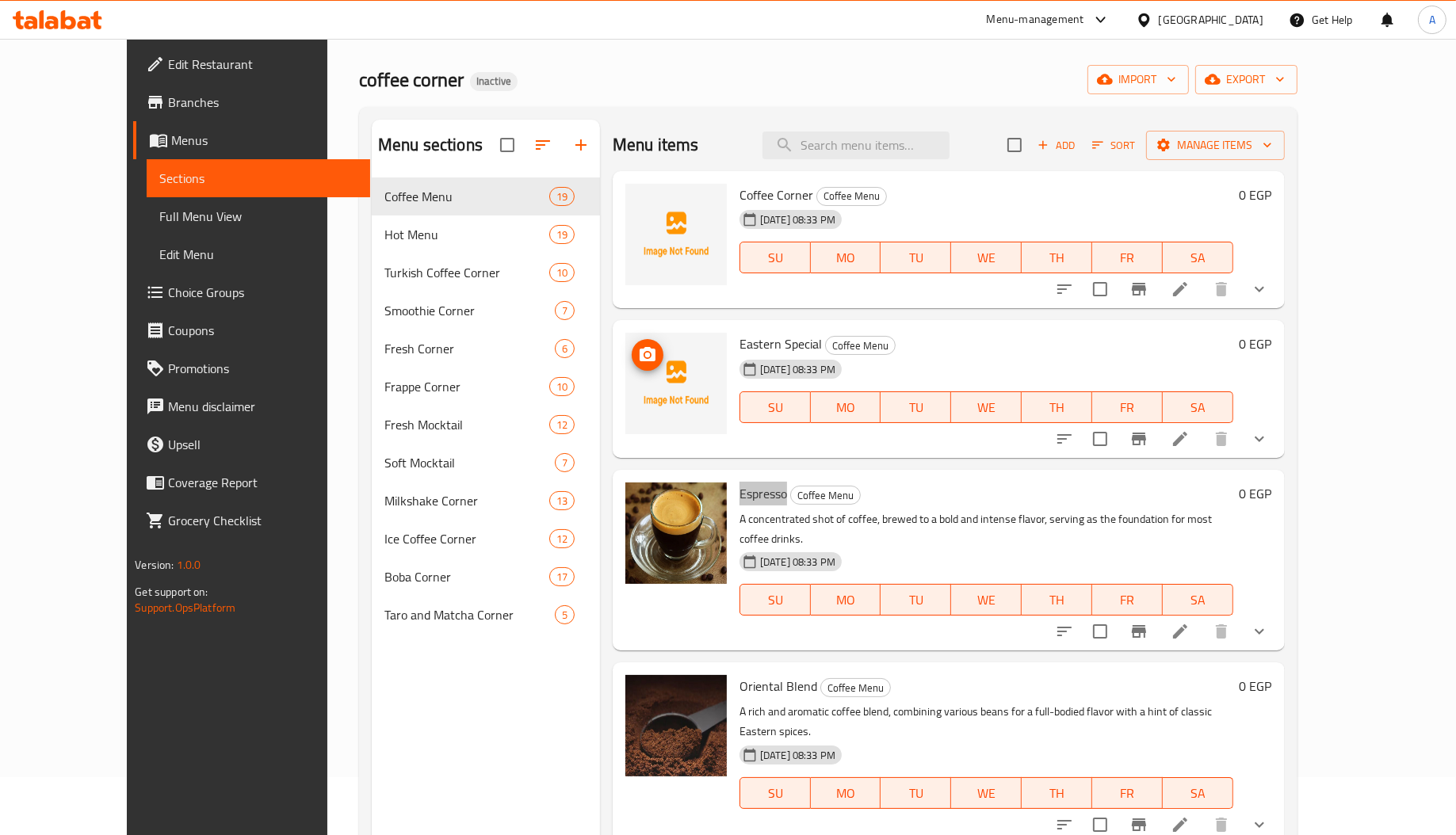
scroll to position [57, 0]
click at [740, 343] on span "Eastern Special" at bounding box center [781, 345] width 83 height 24
click at [762, 197] on span "Coffee Corner" at bounding box center [777, 196] width 74 height 24
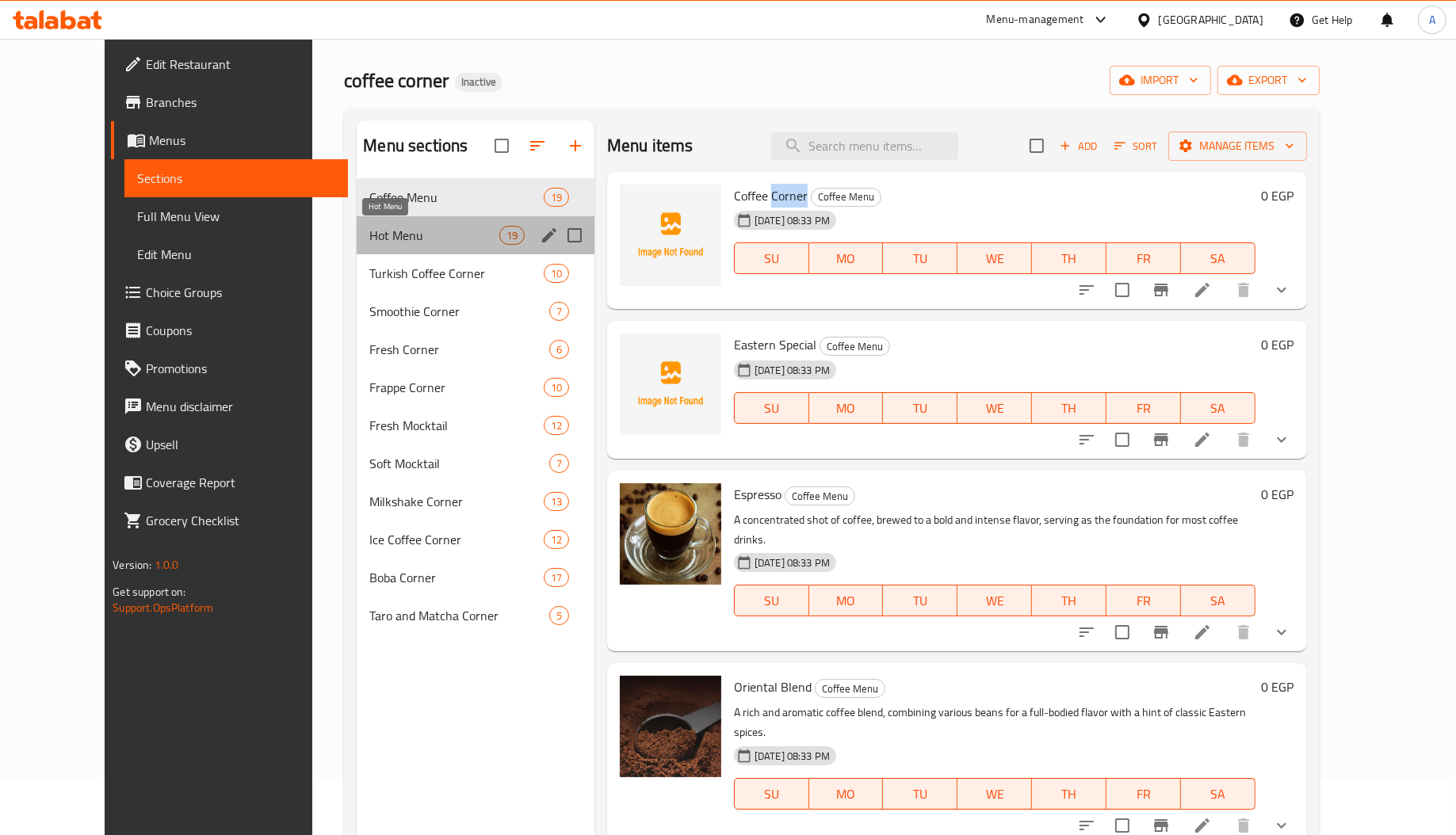
click at [369, 237] on span "Hot Menu" at bounding box center [434, 235] width 129 height 19
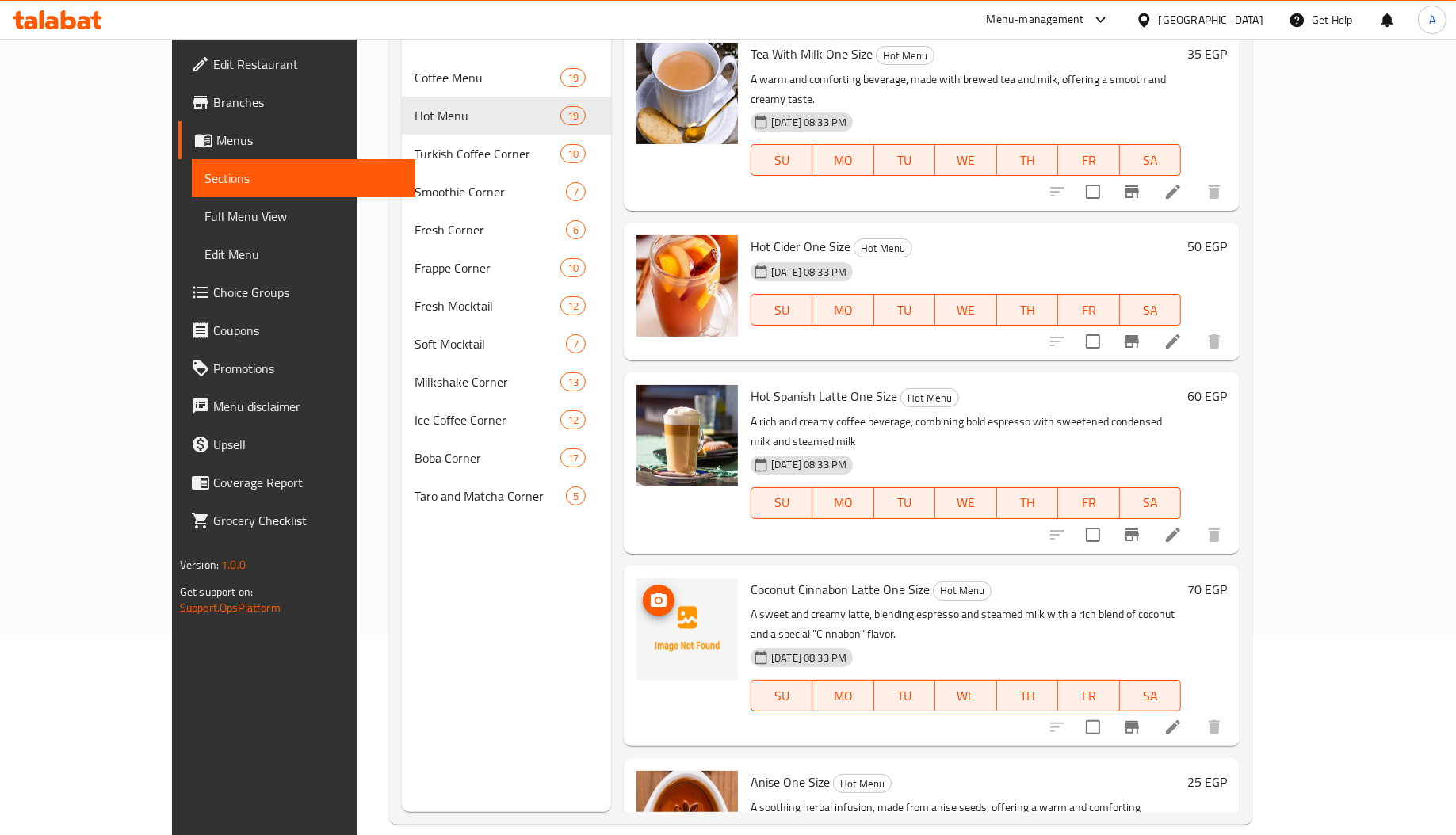
scroll to position [224, 0]
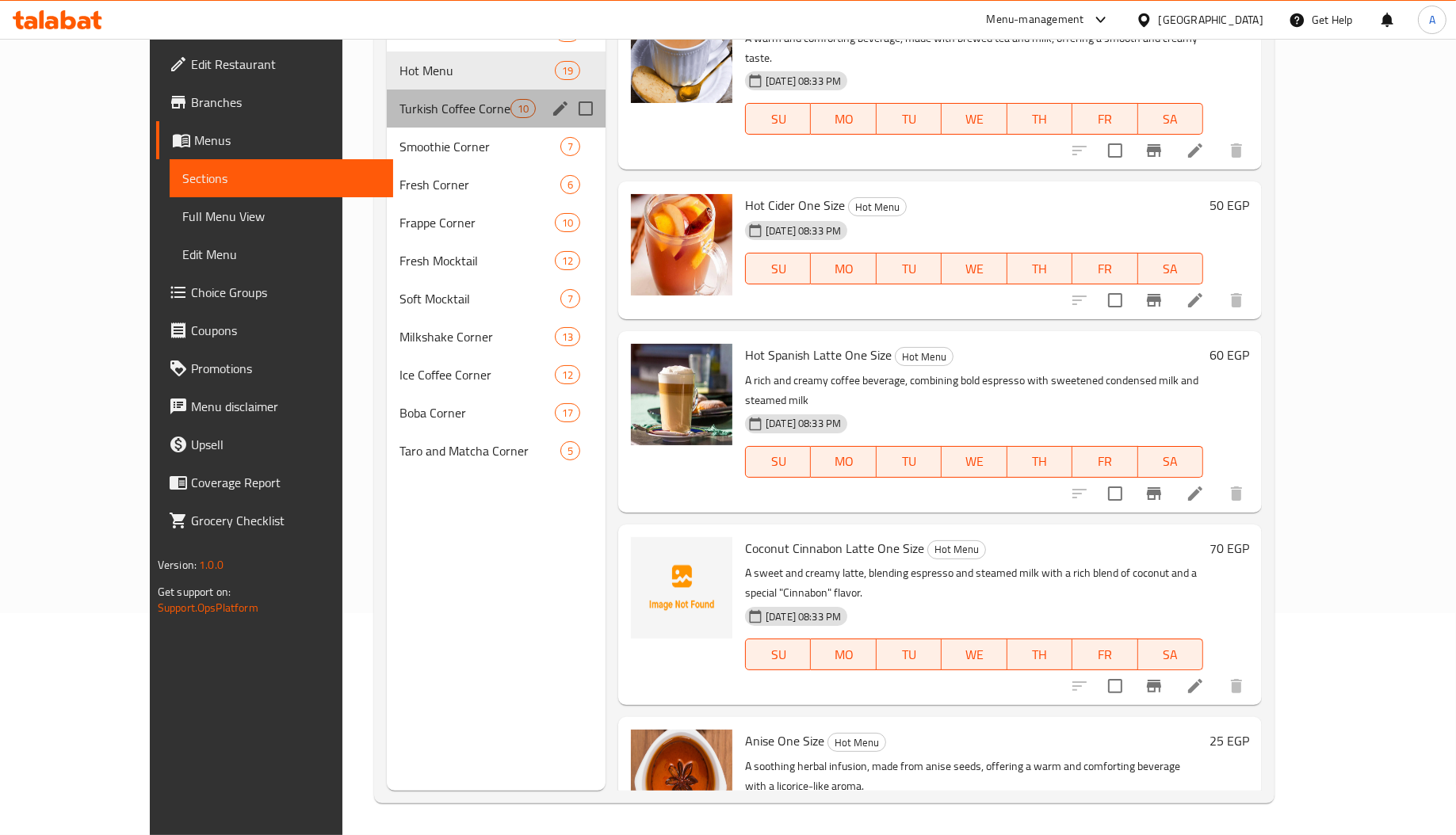
click at [393, 92] on div "Turkish Coffee Corner 10" at bounding box center [496, 108] width 219 height 38
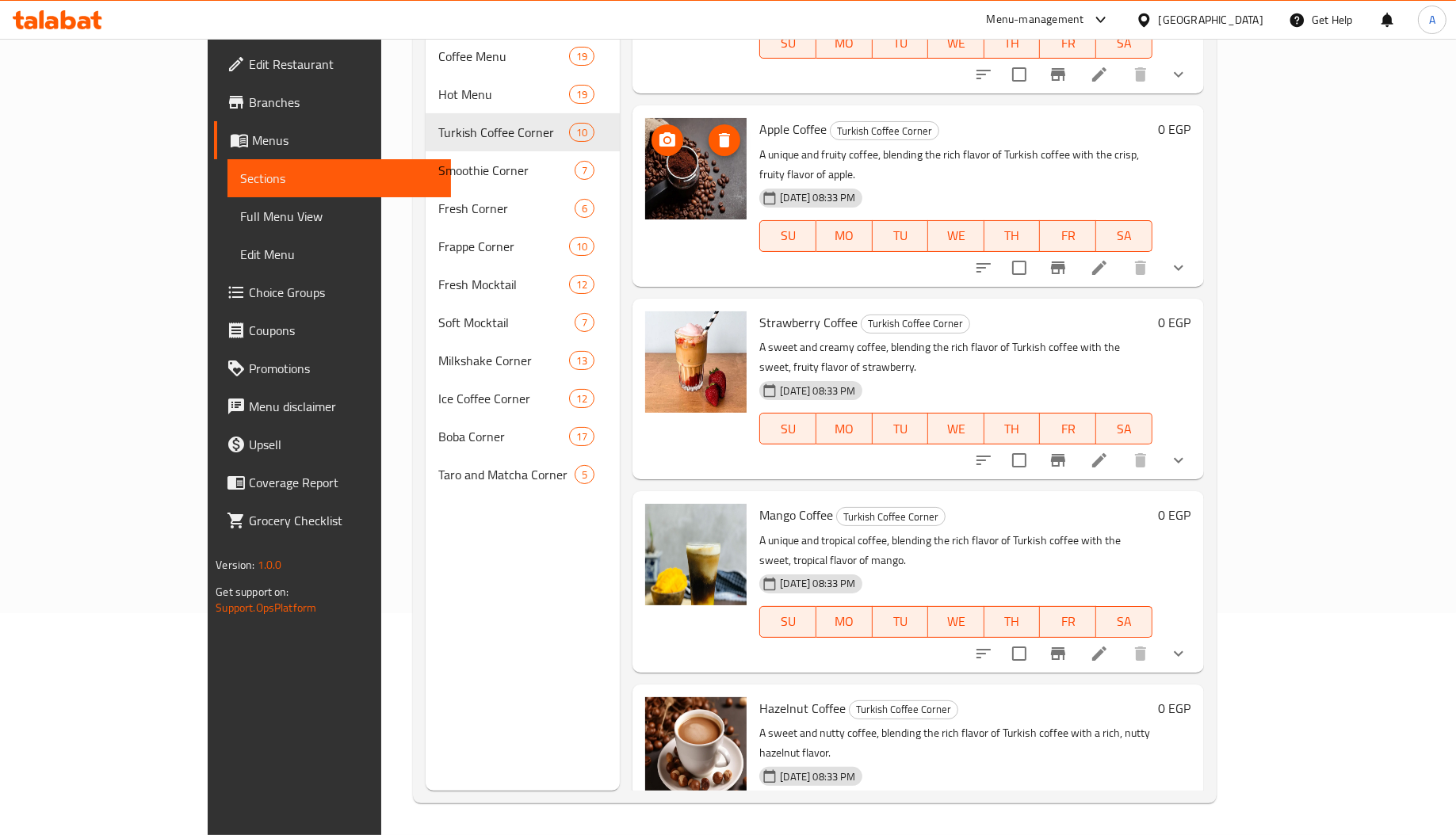
scroll to position [219, 0]
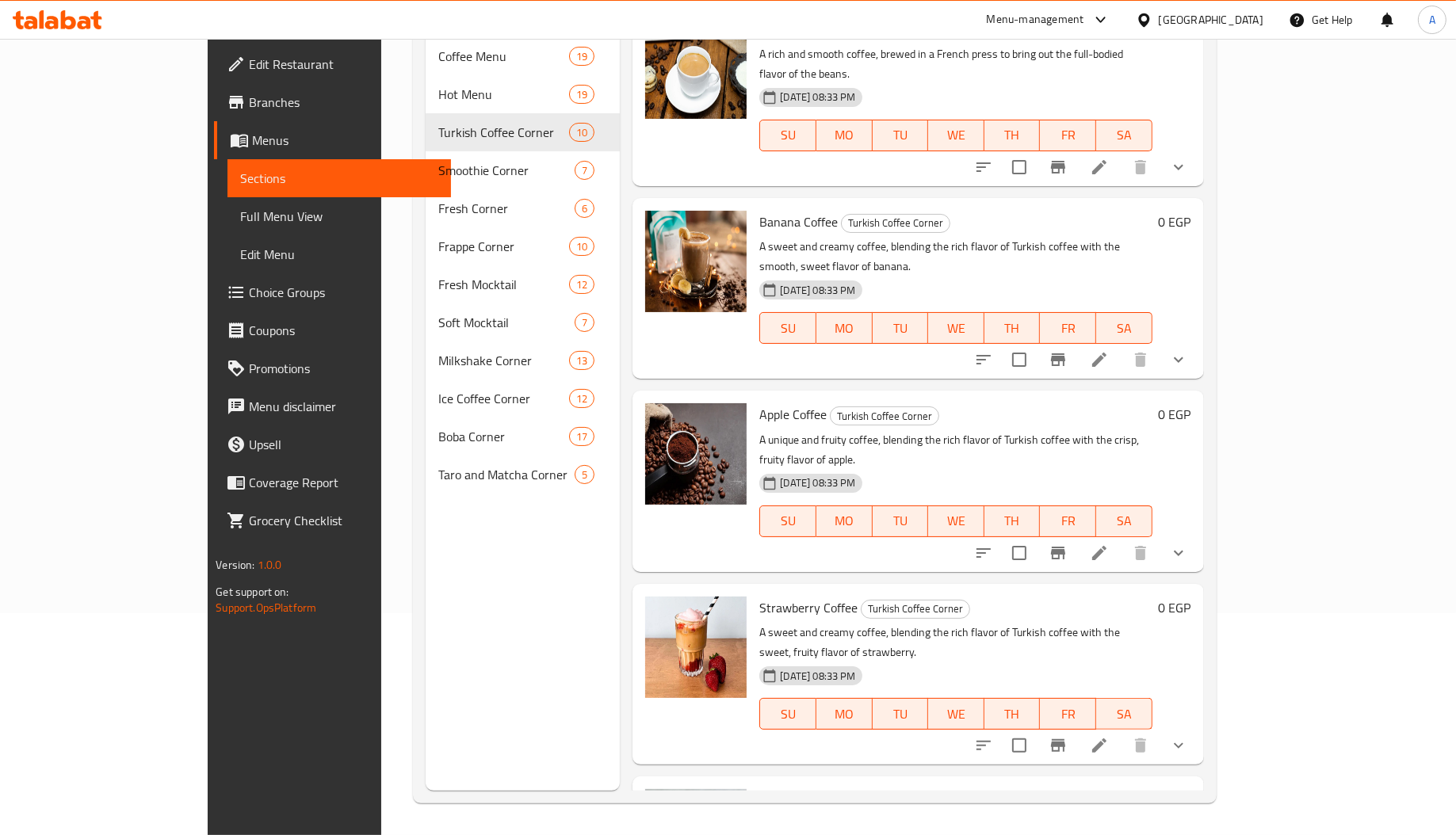
click at [759, 403] on span "Apple Coffee" at bounding box center [793, 415] width 67 height 24
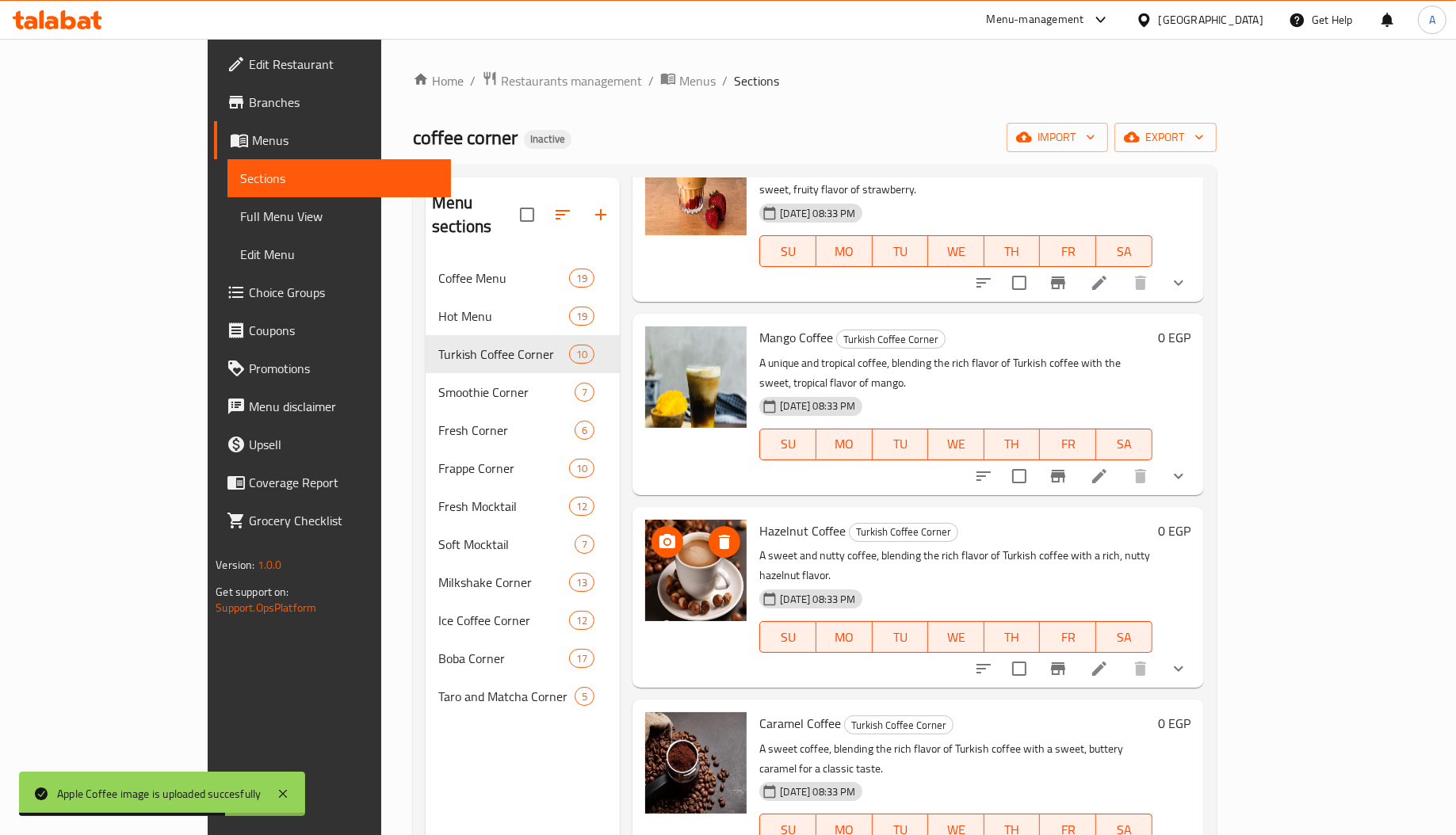
scroll to position [910, 0]
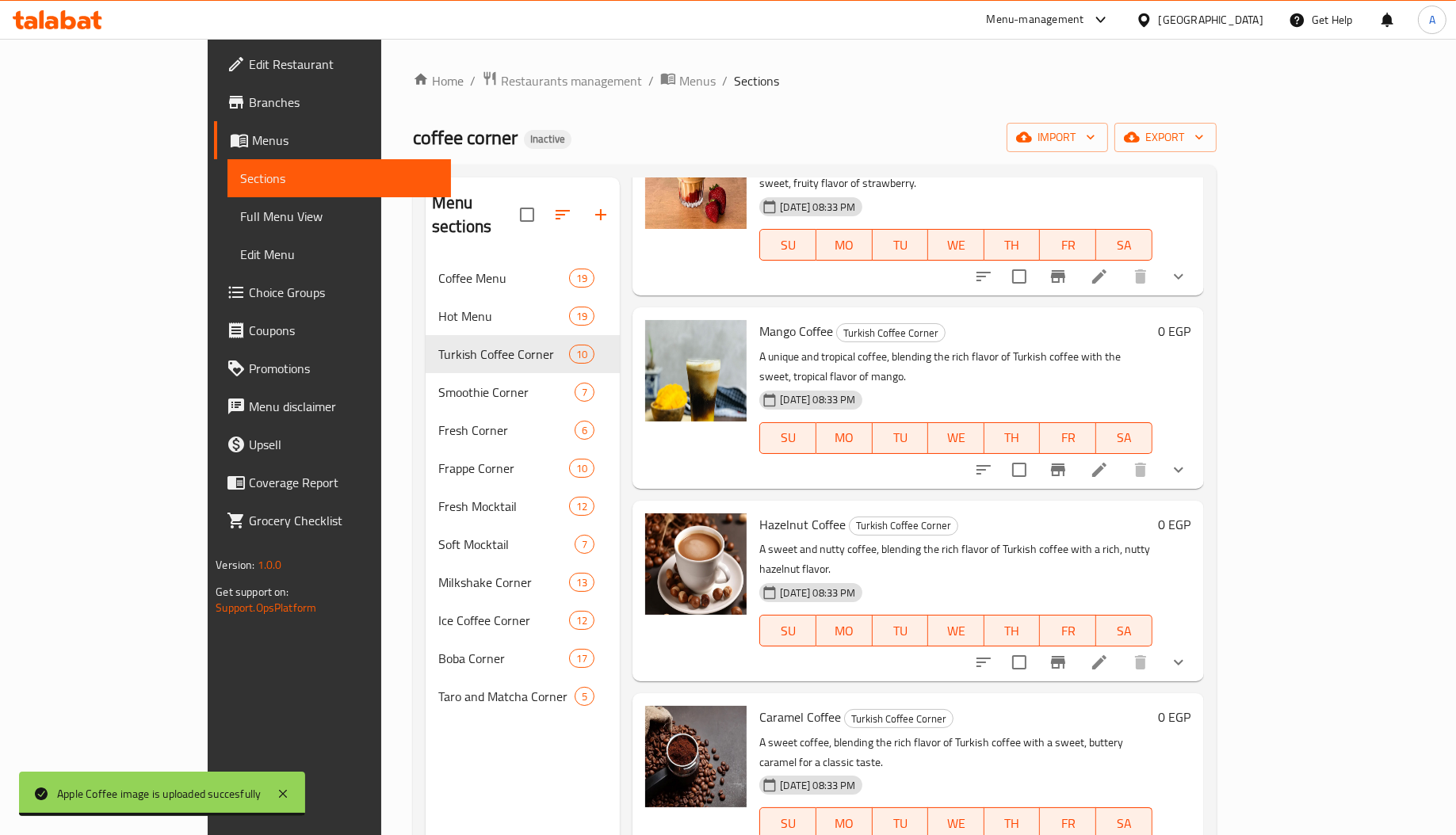
click at [759, 705] on span "Caramel Coffee" at bounding box center [800, 717] width 82 height 24
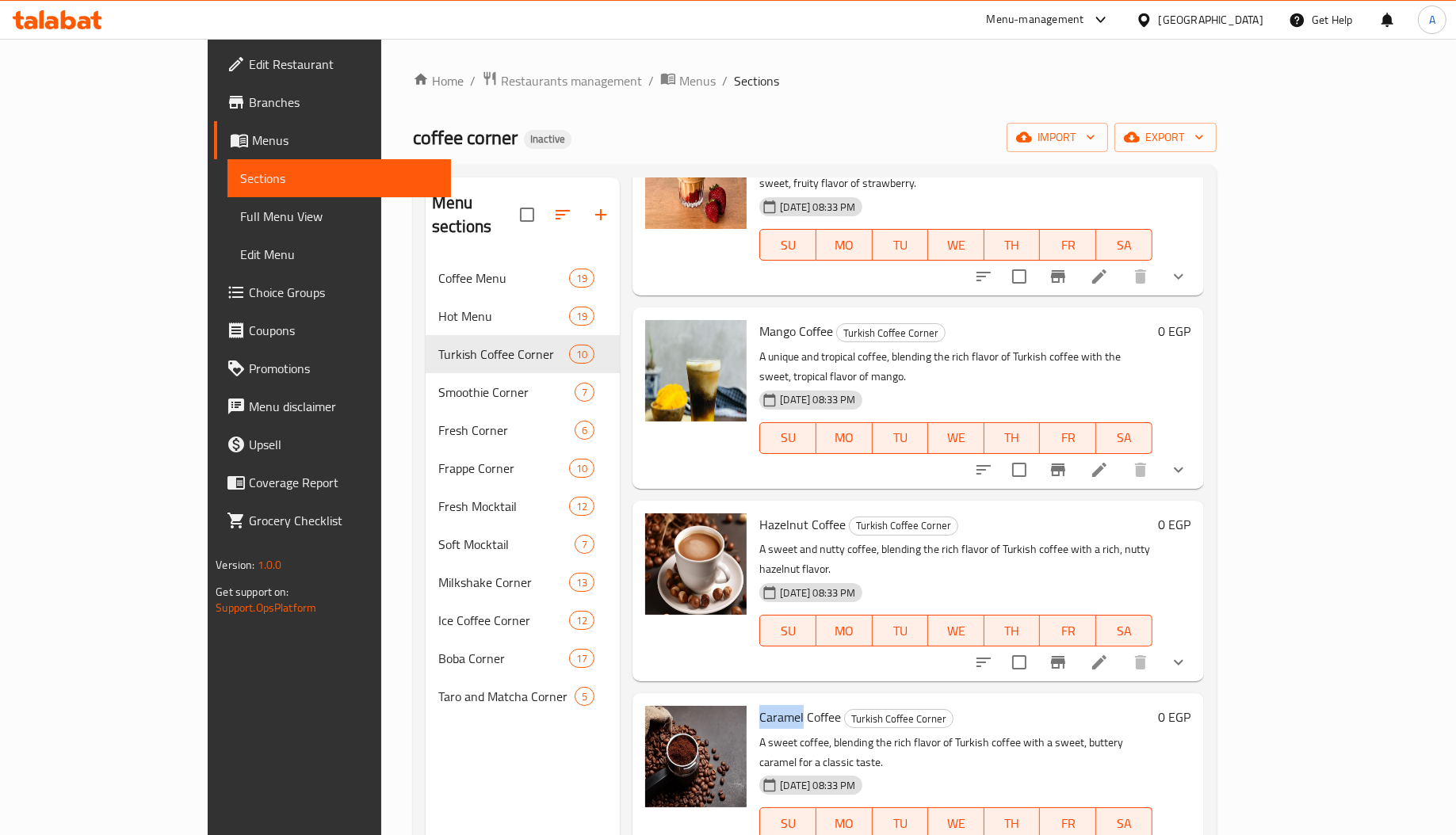
click at [759, 705] on span "Caramel Coffee" at bounding box center [800, 717] width 82 height 24
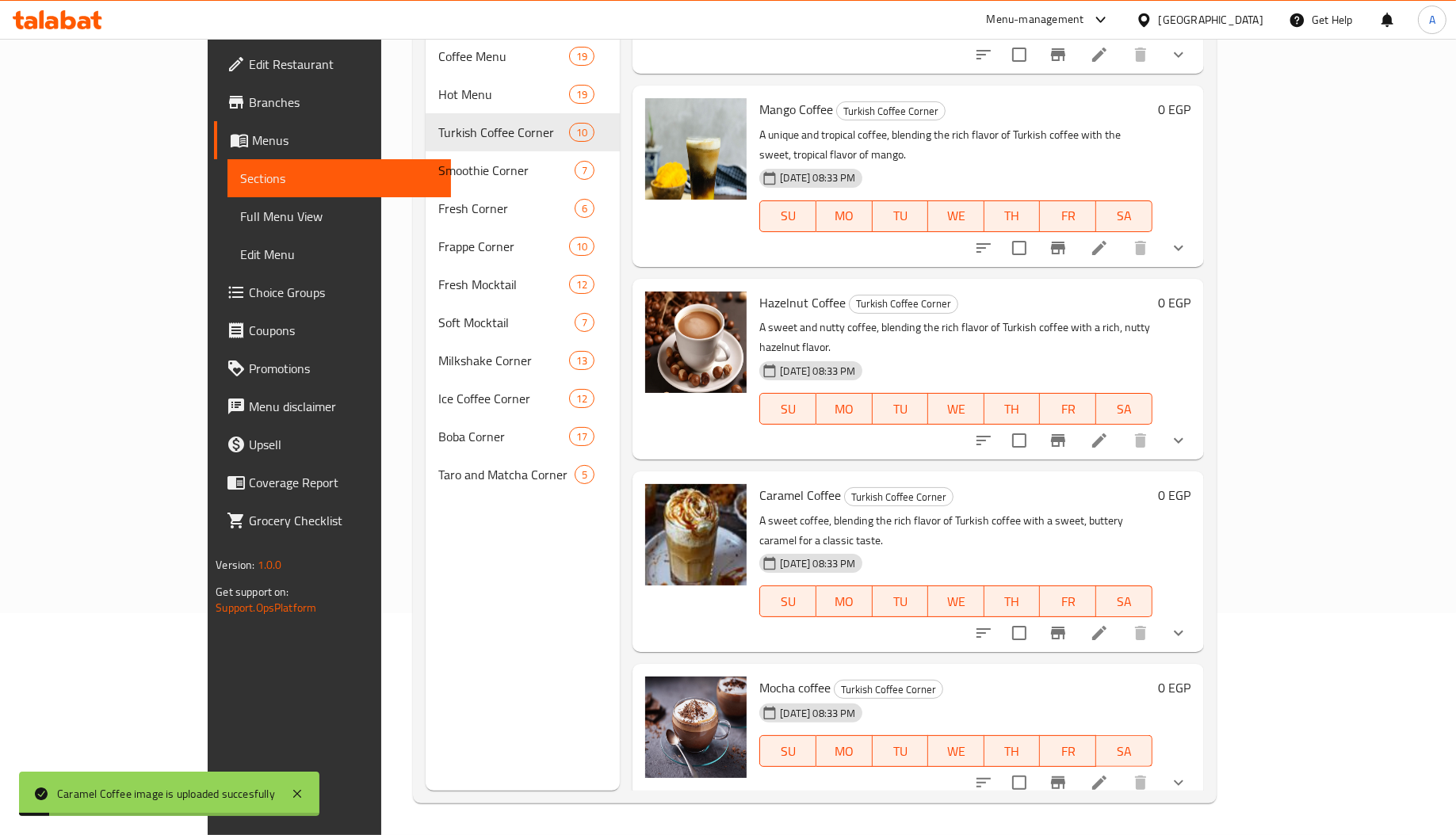
click at [759, 826] on span "Espresso" at bounding box center [783, 838] width 47 height 24
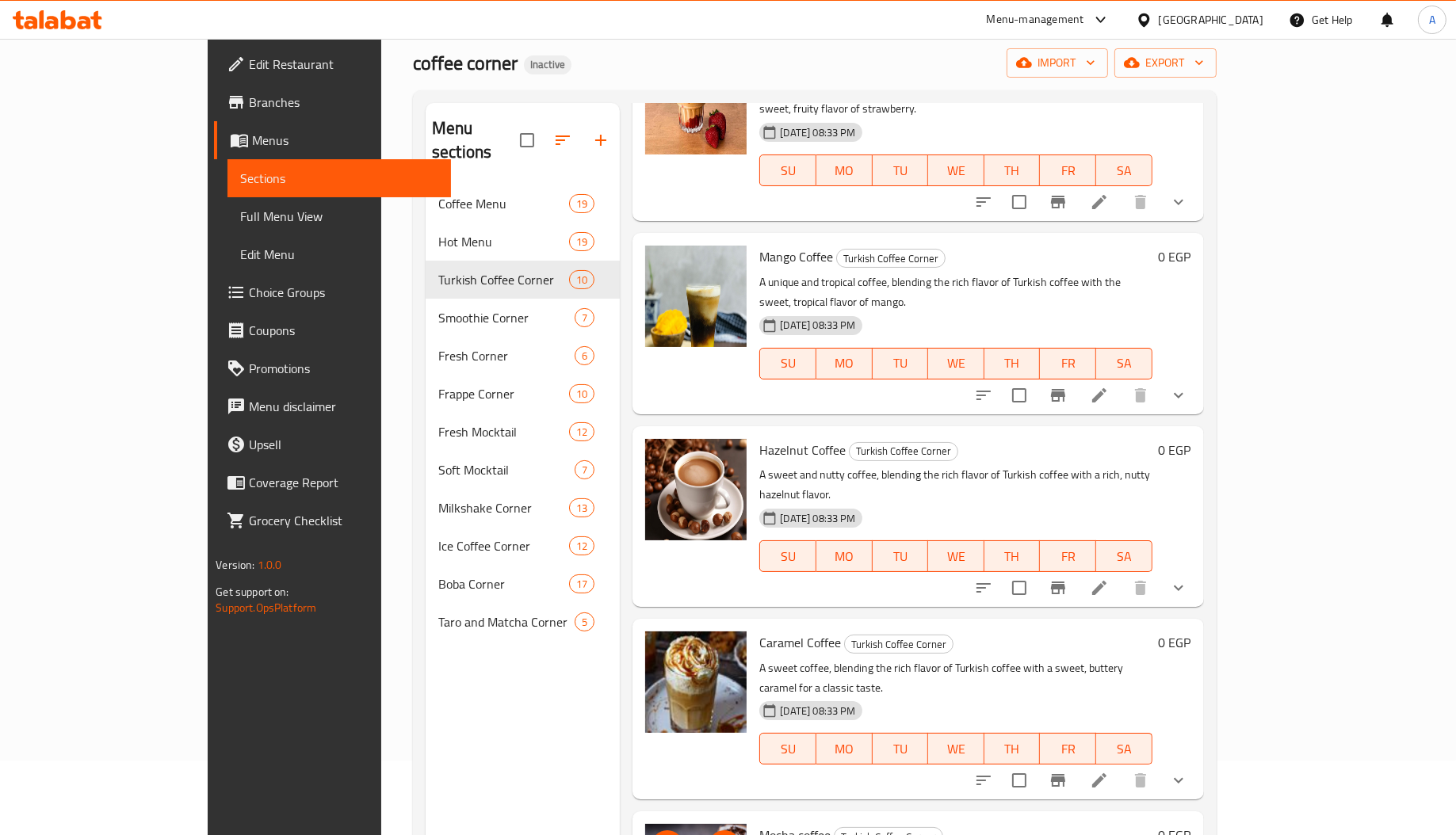
scroll to position [75, 0]
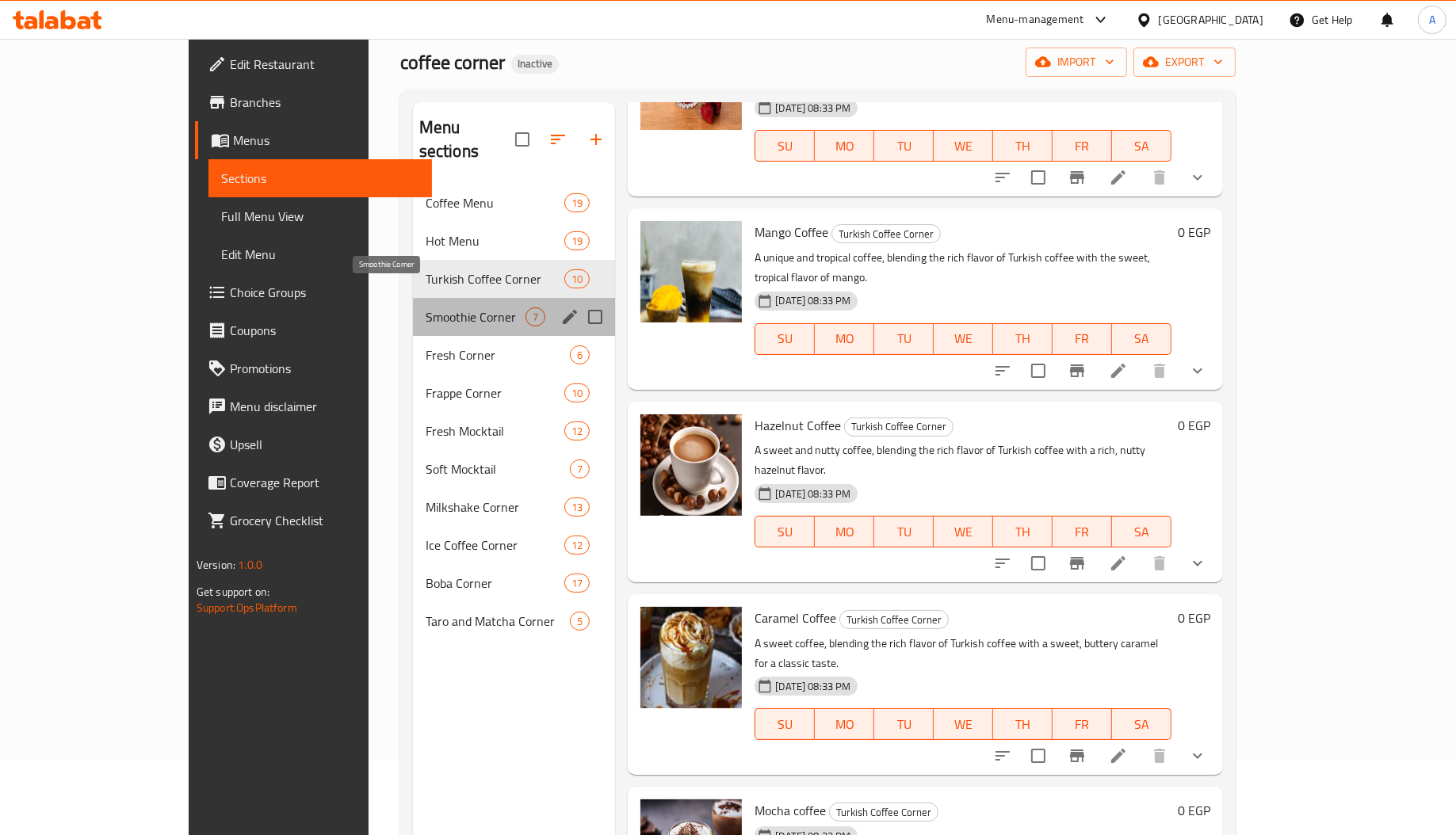
click at [432, 307] on span "Smoothie Corner" at bounding box center [475, 317] width 100 height 19
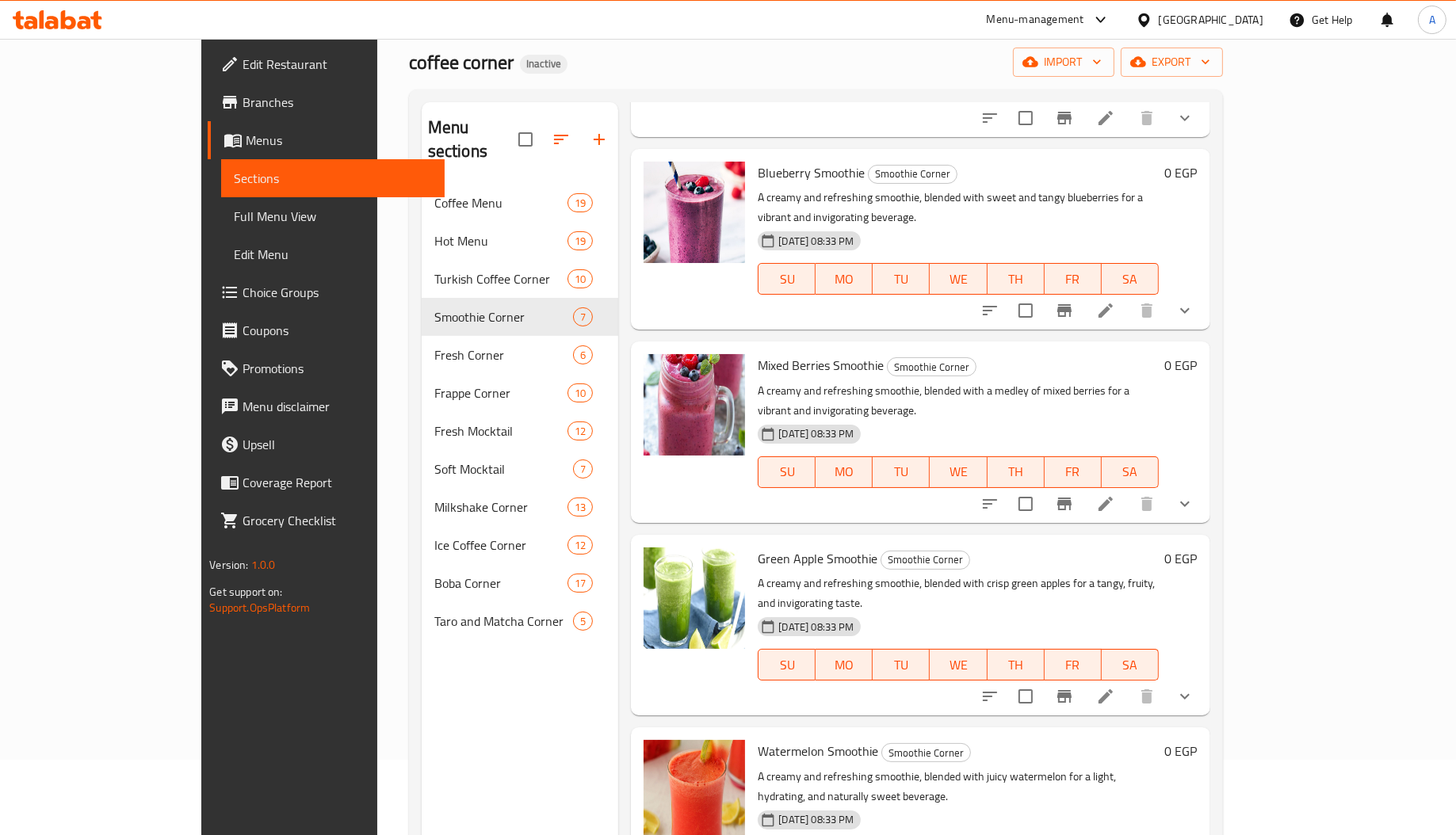
scroll to position [224, 0]
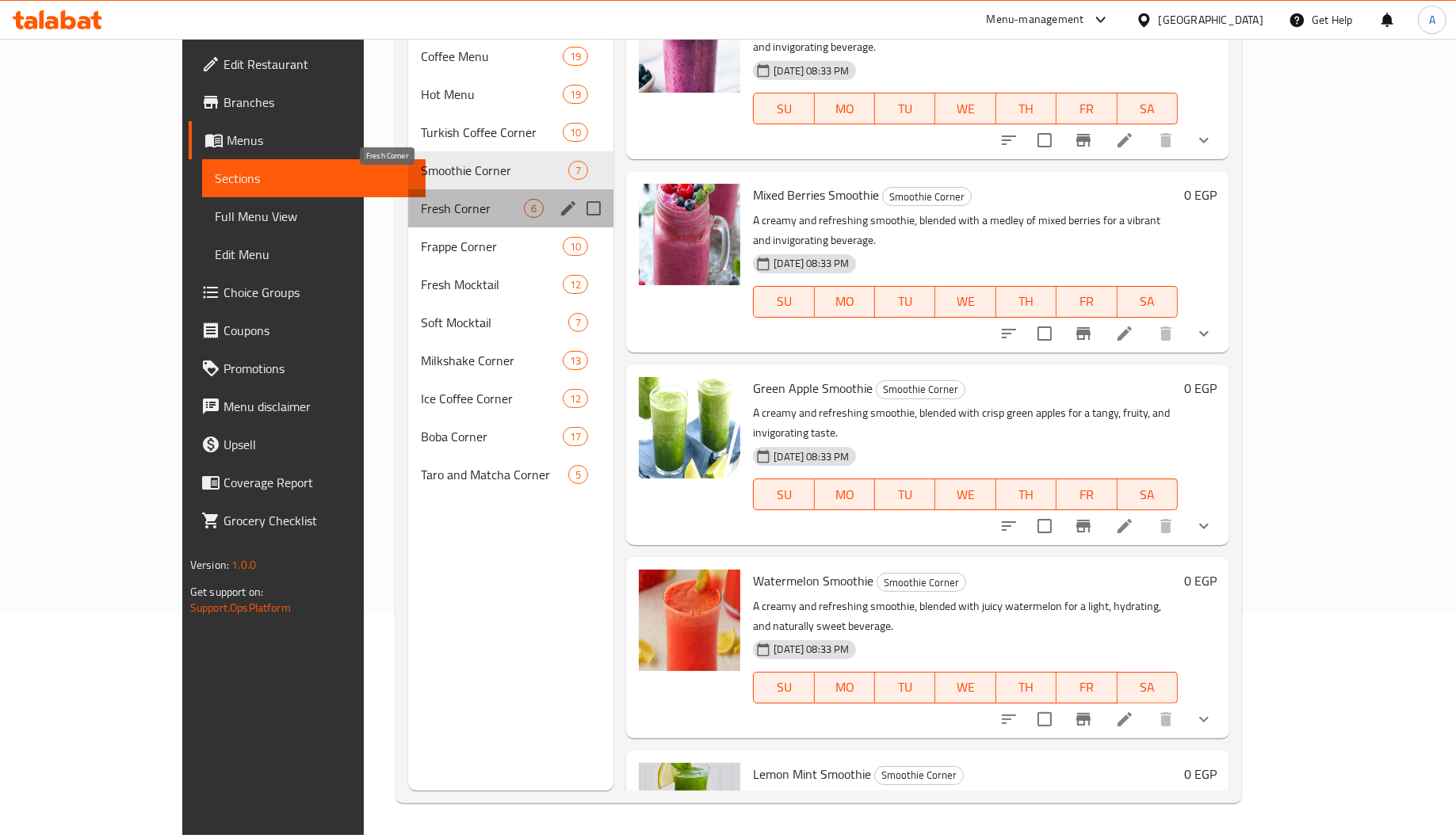
click at [421, 199] on span "Fresh Corner" at bounding box center [473, 208] width 103 height 19
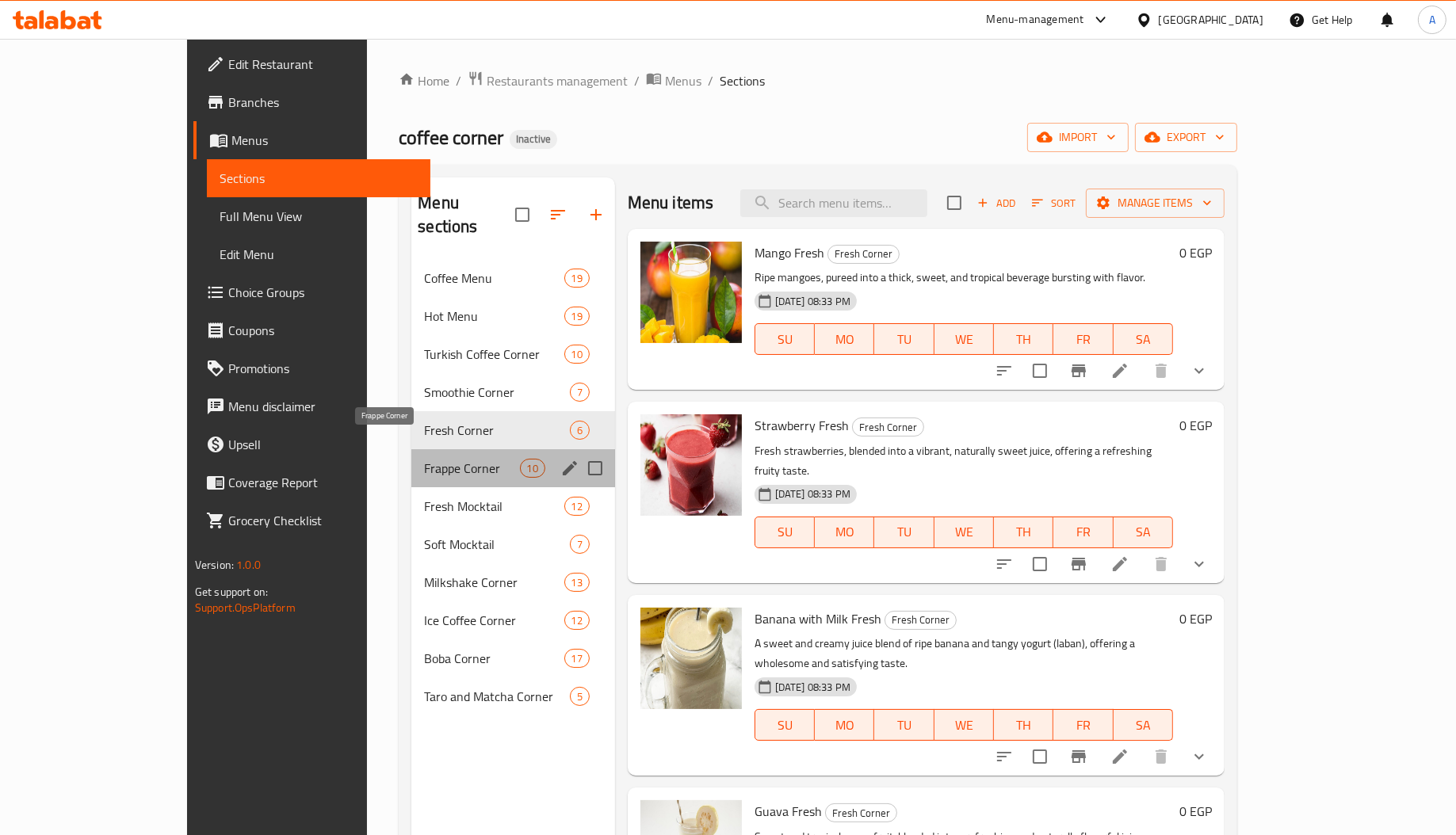
click at [424, 459] on span "Frappe Corner" at bounding box center [471, 468] width 95 height 19
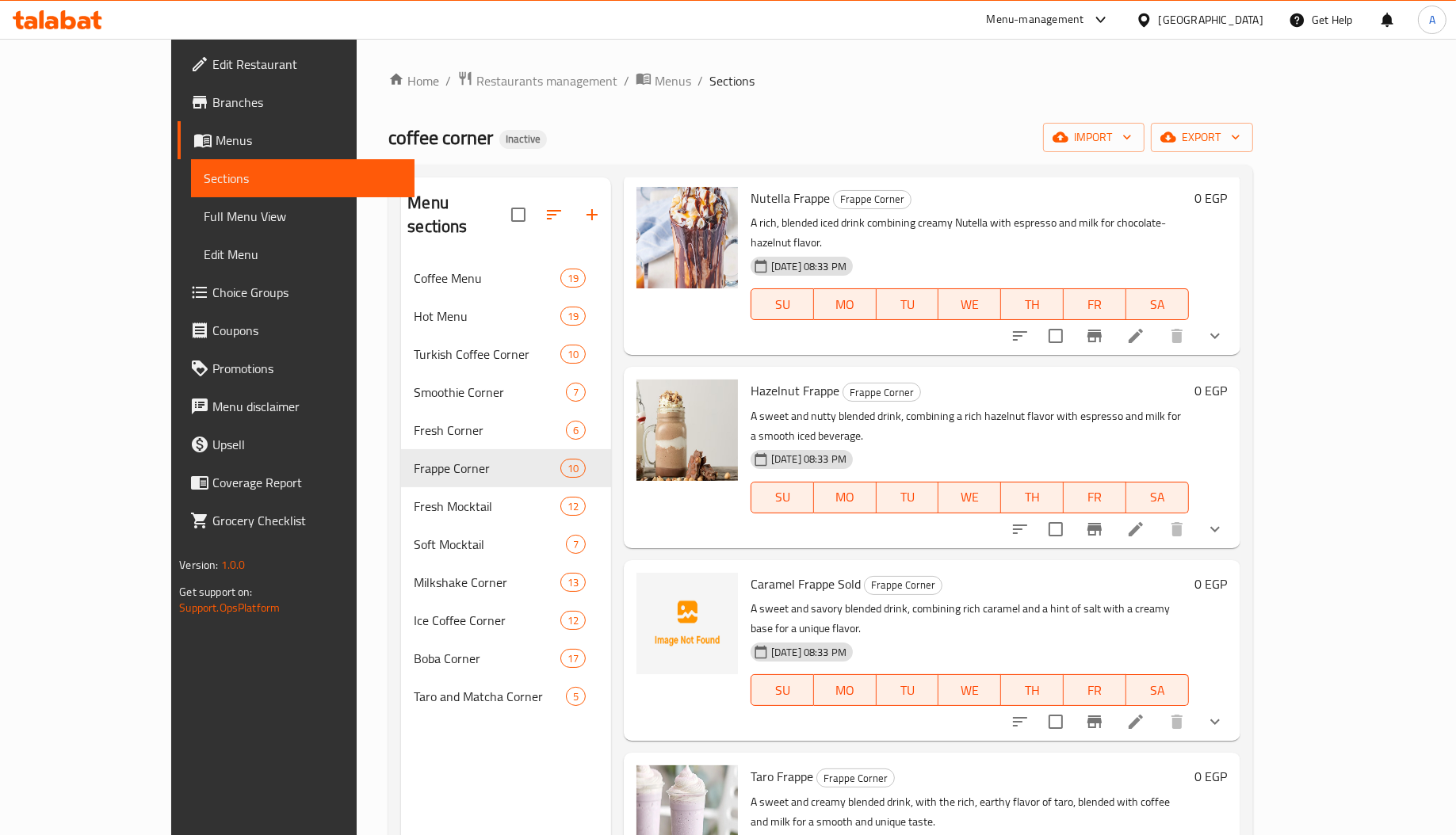
scroll to position [783, 0]
click at [751, 572] on span "Caramel Frappe Sold" at bounding box center [806, 584] width 110 height 24
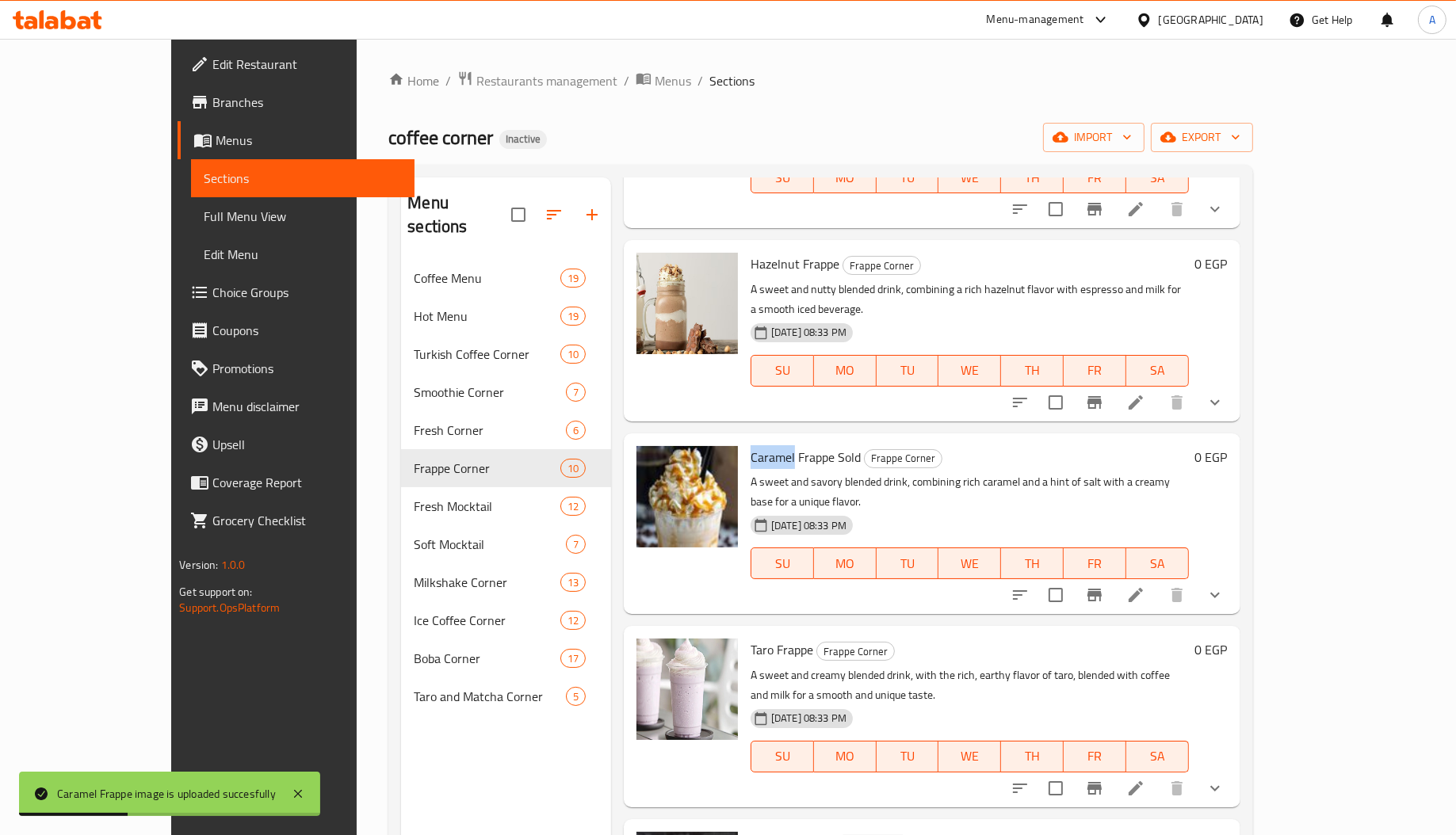
scroll to position [224, 0]
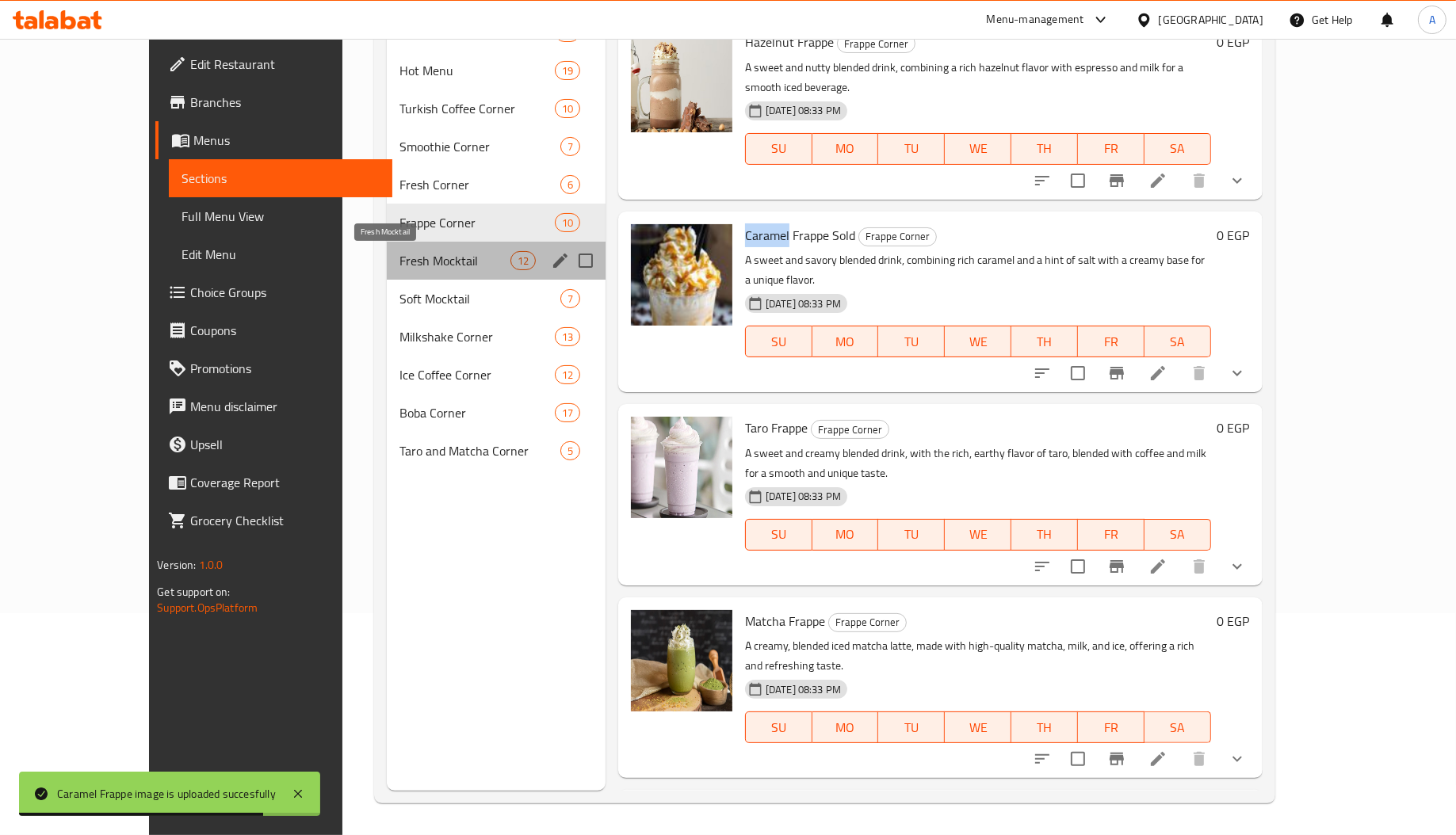
click at [400, 257] on span "Fresh Mocktail" at bounding box center [455, 261] width 111 height 19
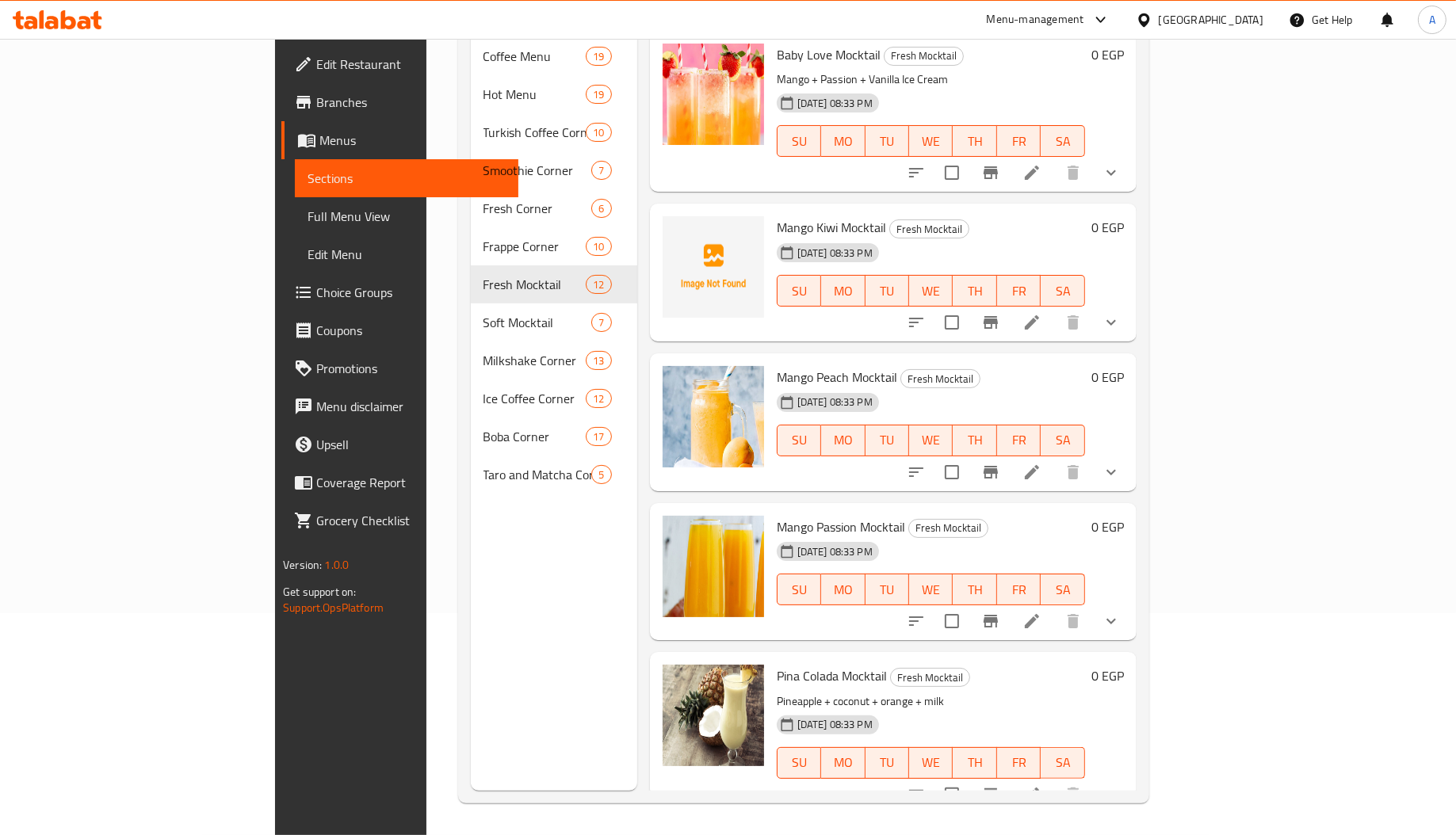
click at [777, 215] on span "Mango Kiwi Mocktail" at bounding box center [831, 227] width 109 height 24
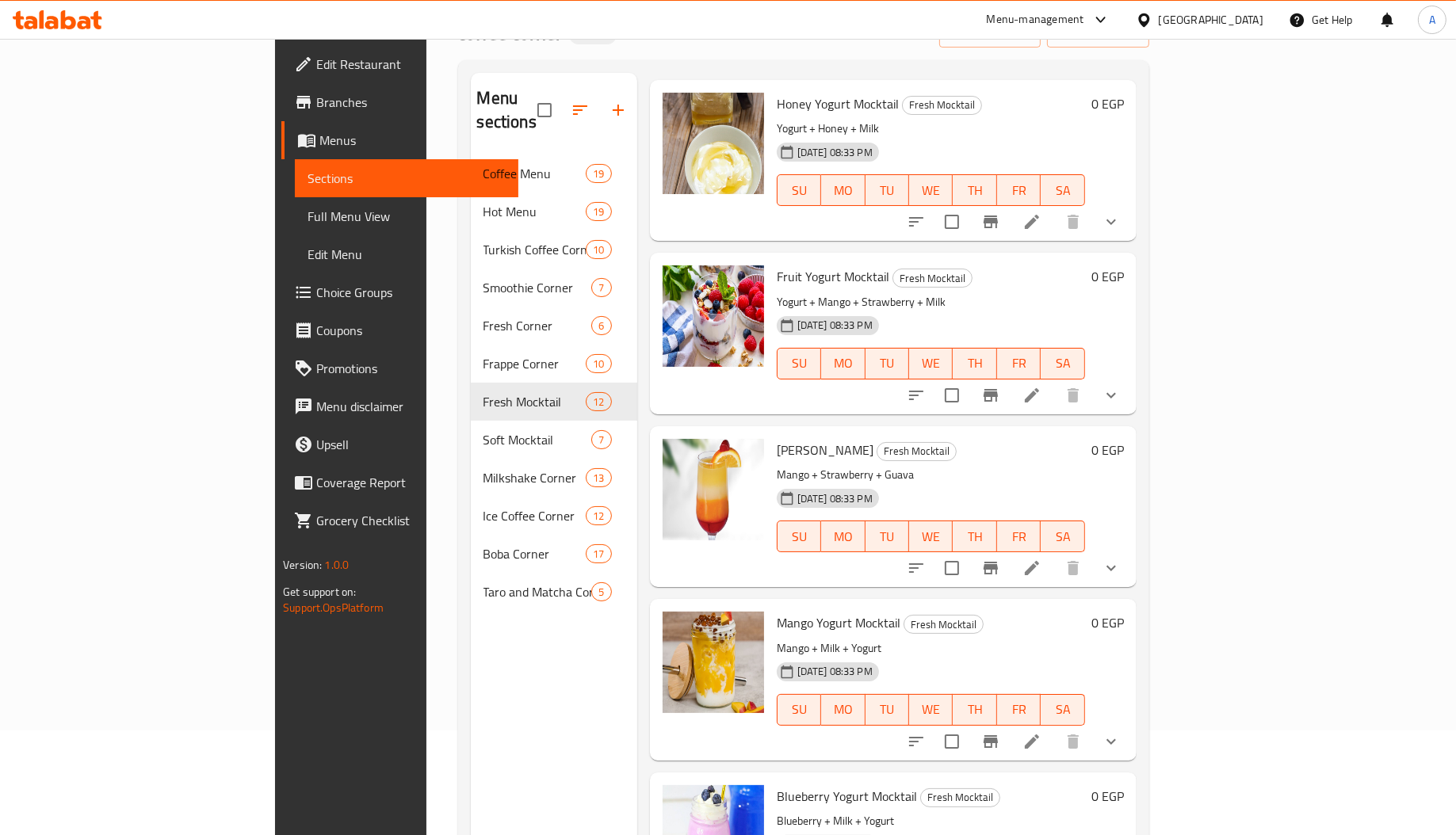
scroll to position [224, 0]
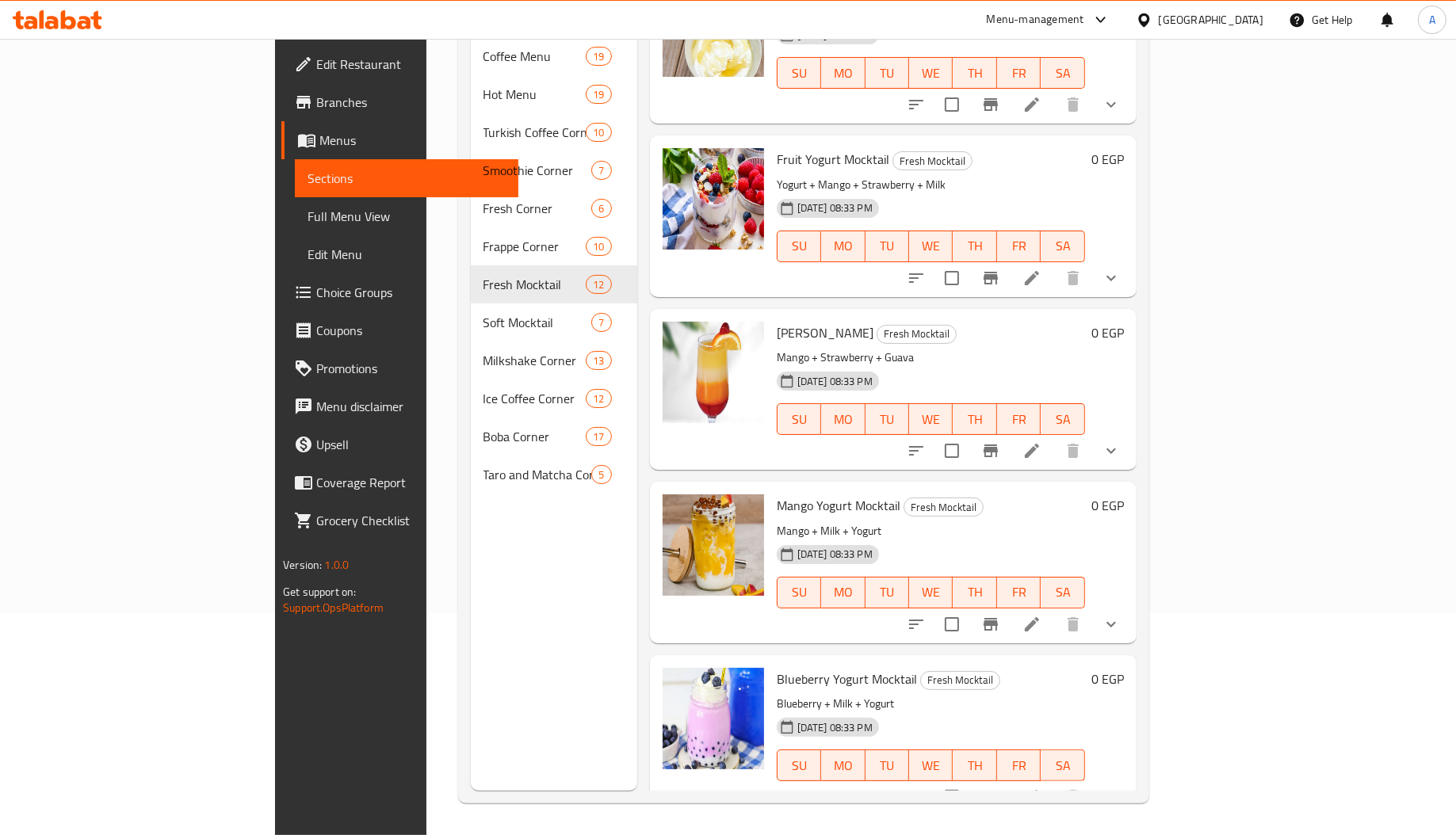
click at [777, 667] on span "Blueberry Yogurt Mocktail" at bounding box center [846, 679] width 140 height 24
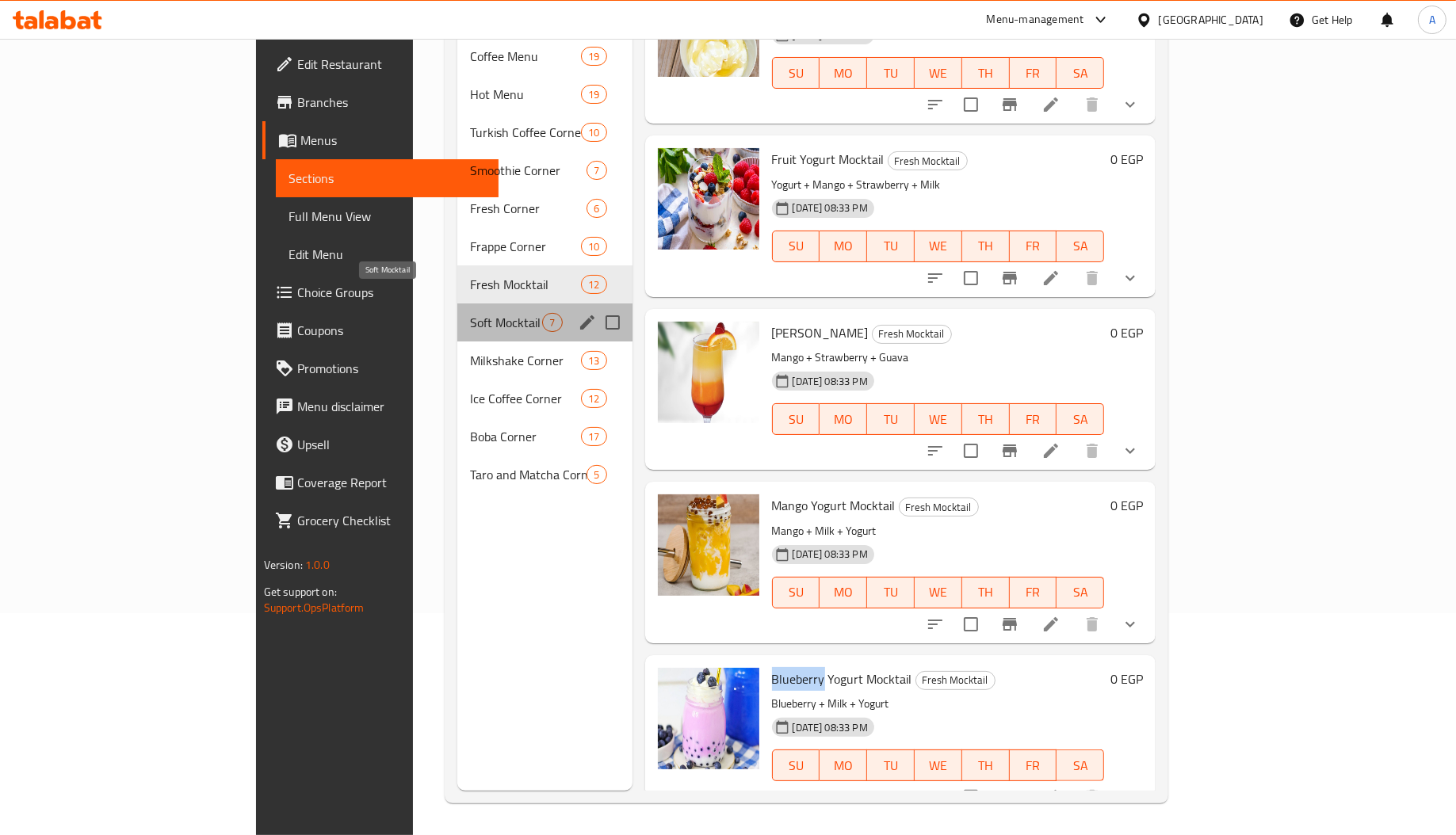
click at [470, 313] on span "Soft Mocktail" at bounding box center [506, 323] width 72 height 19
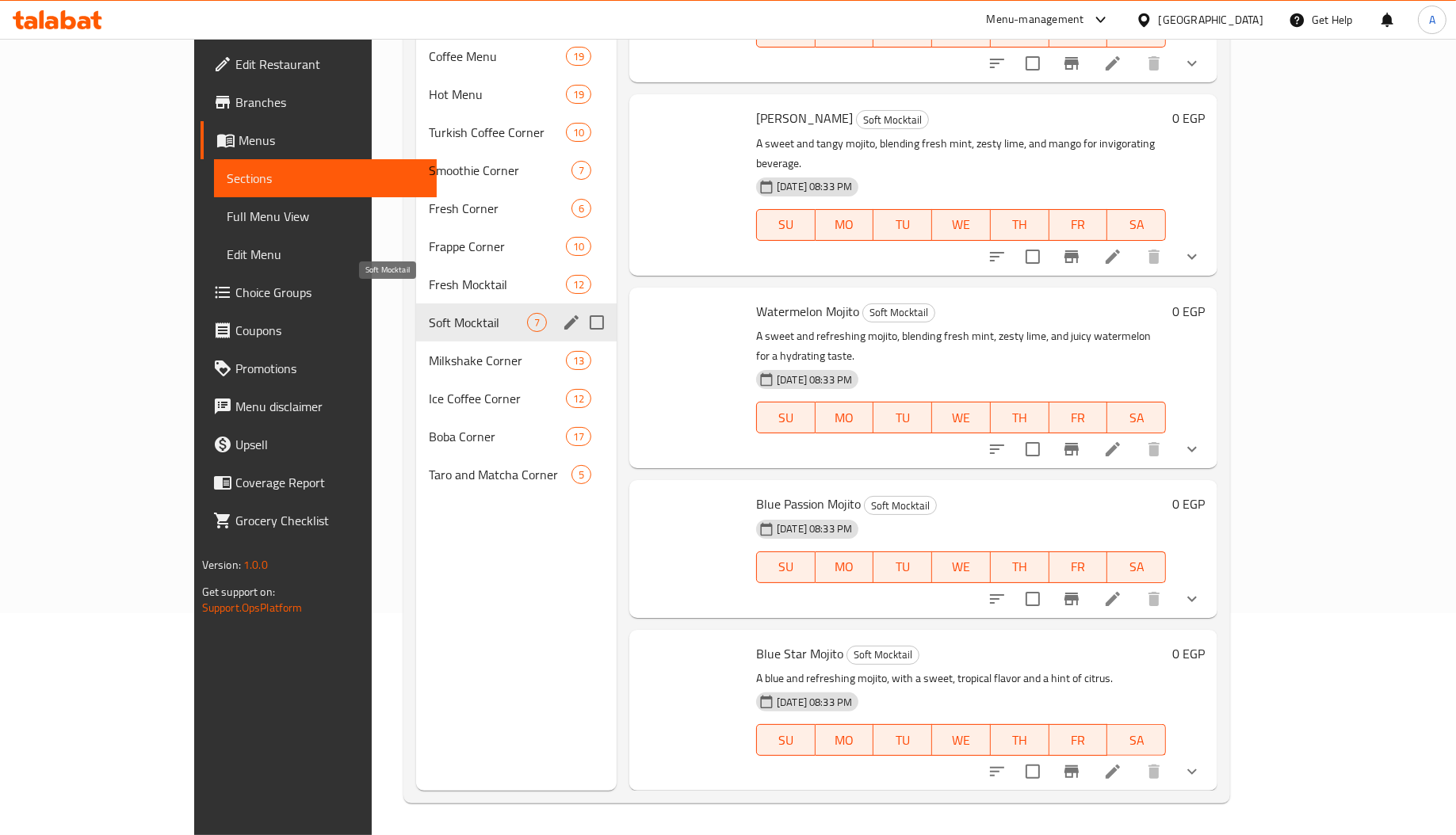
scroll to position [392, 0]
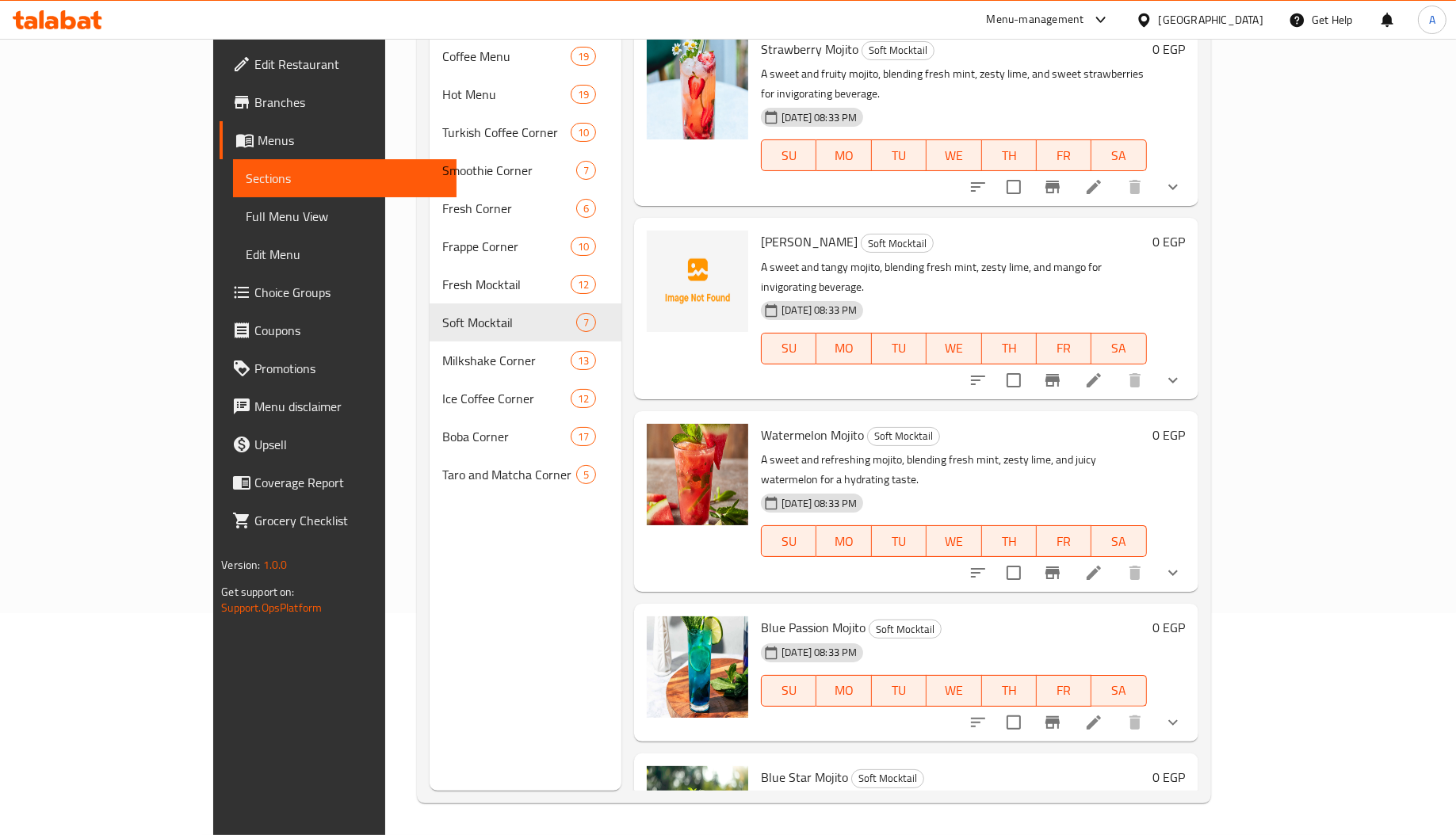
click at [754, 224] on div "Mango Mojito Soft Mocktail A sweet and tangy mojito, blending fresh mint, zesty…" at bounding box center [953, 307] width 398 height 168
click at [771, 230] on span "[PERSON_NAME]" at bounding box center [809, 242] width 96 height 24
click at [761, 230] on span "[PERSON_NAME]" at bounding box center [809, 242] width 96 height 24
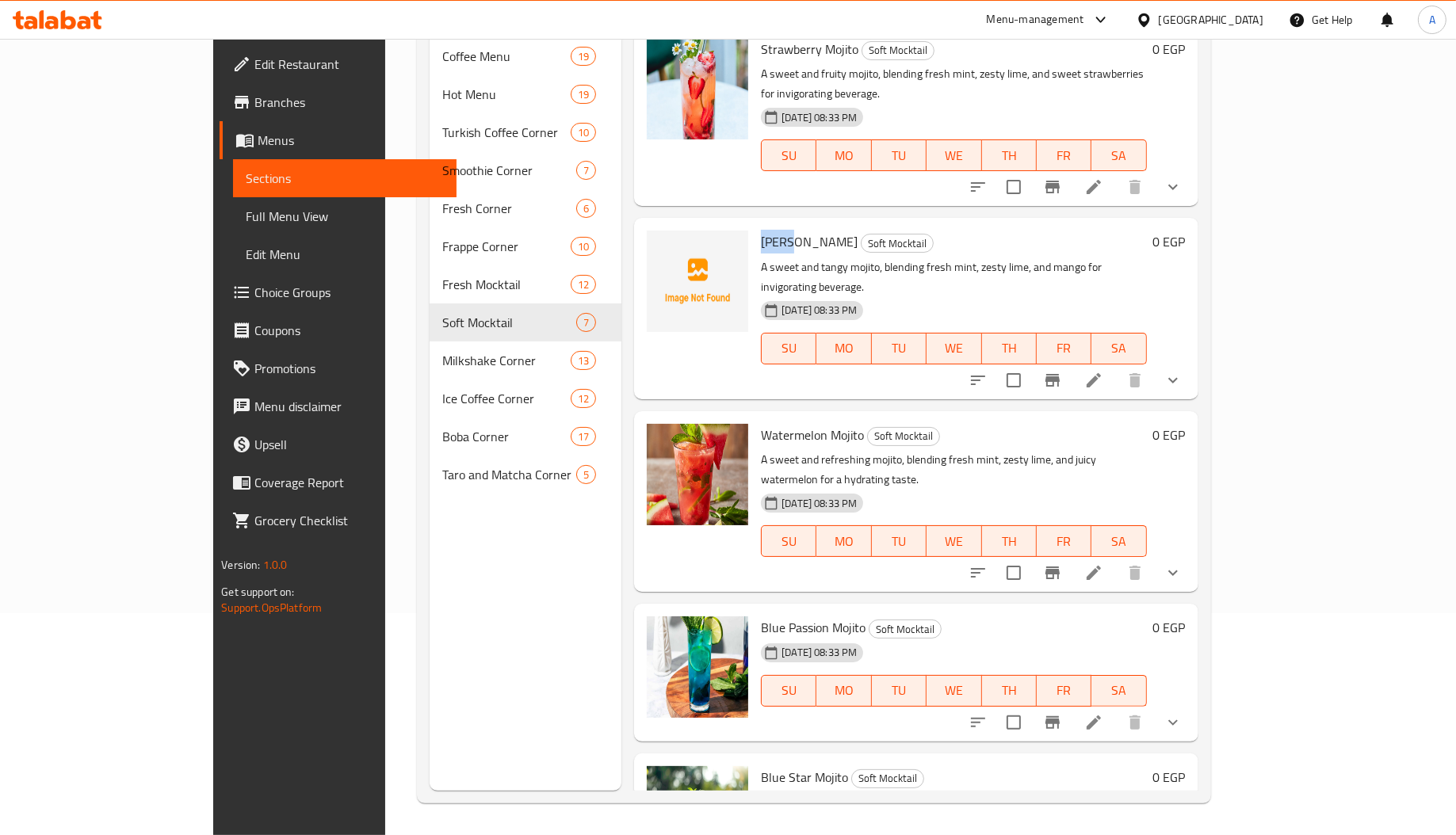
click at [761, 230] on span "[PERSON_NAME]" at bounding box center [809, 242] width 96 height 24
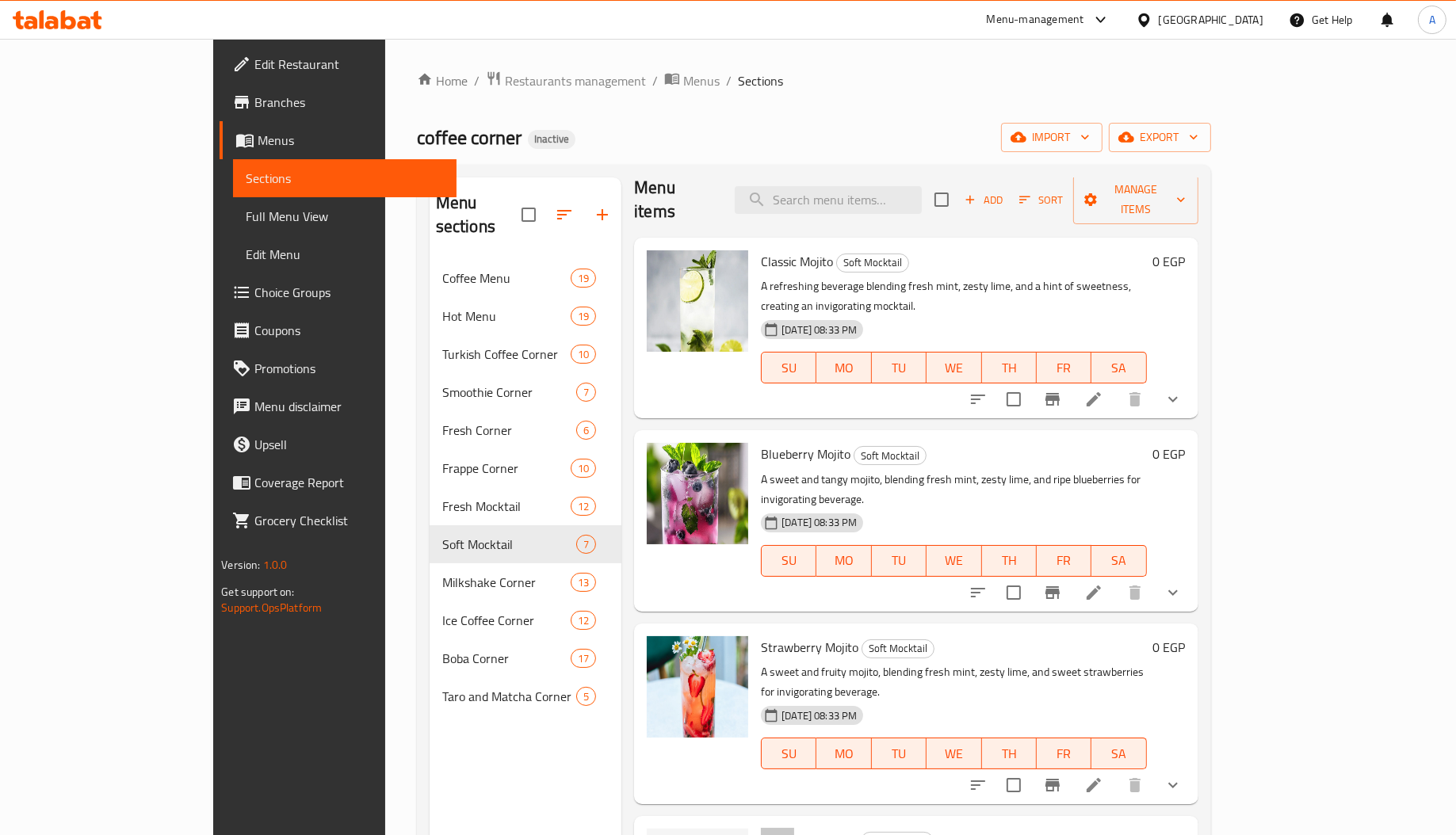
scroll to position [23, 0]
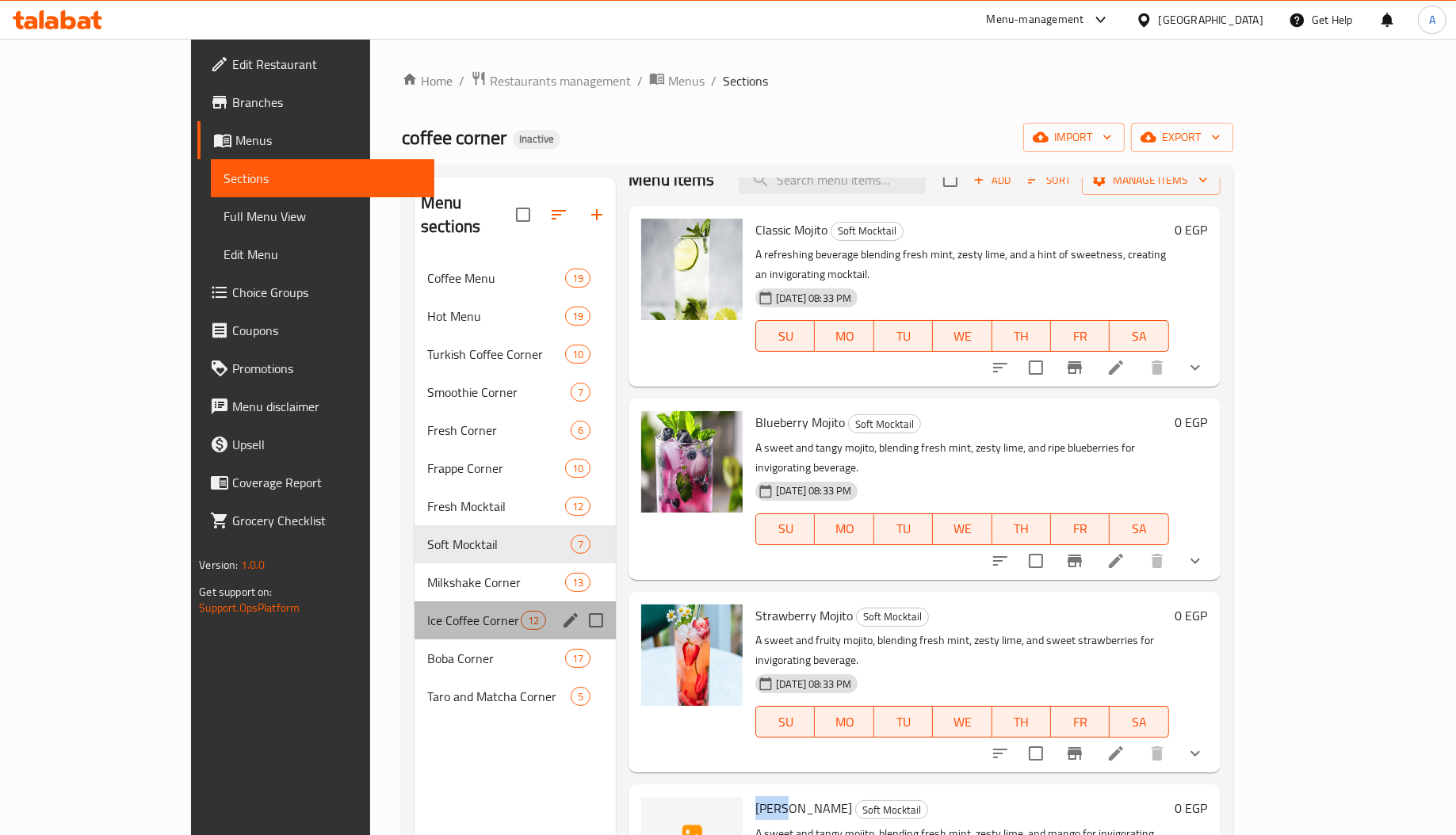
click at [414, 602] on div "Ice Coffee Corner 12" at bounding box center [515, 621] width 201 height 38
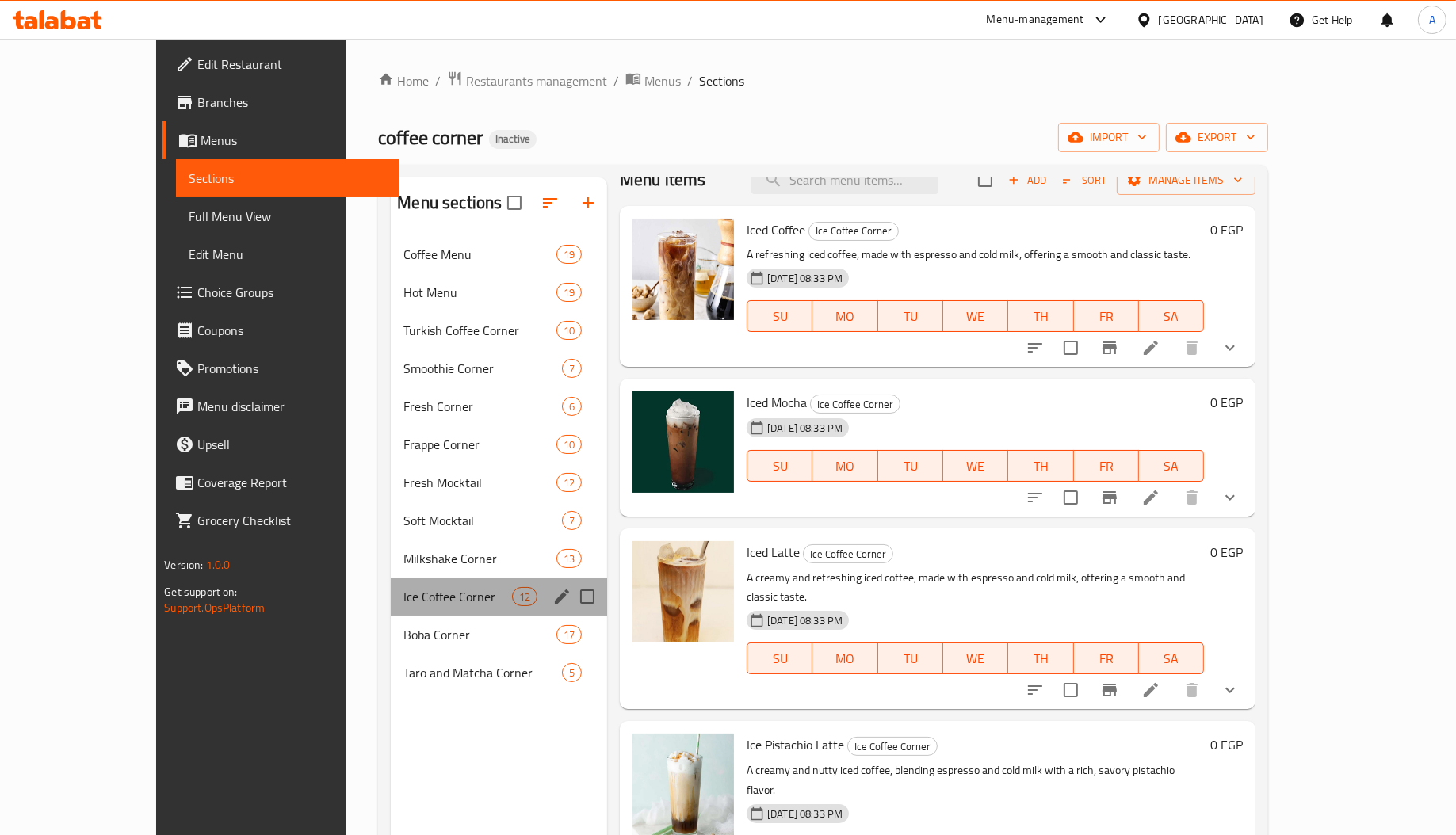
click at [400, 582] on div "Ice Coffee Corner 12" at bounding box center [499, 597] width 216 height 38
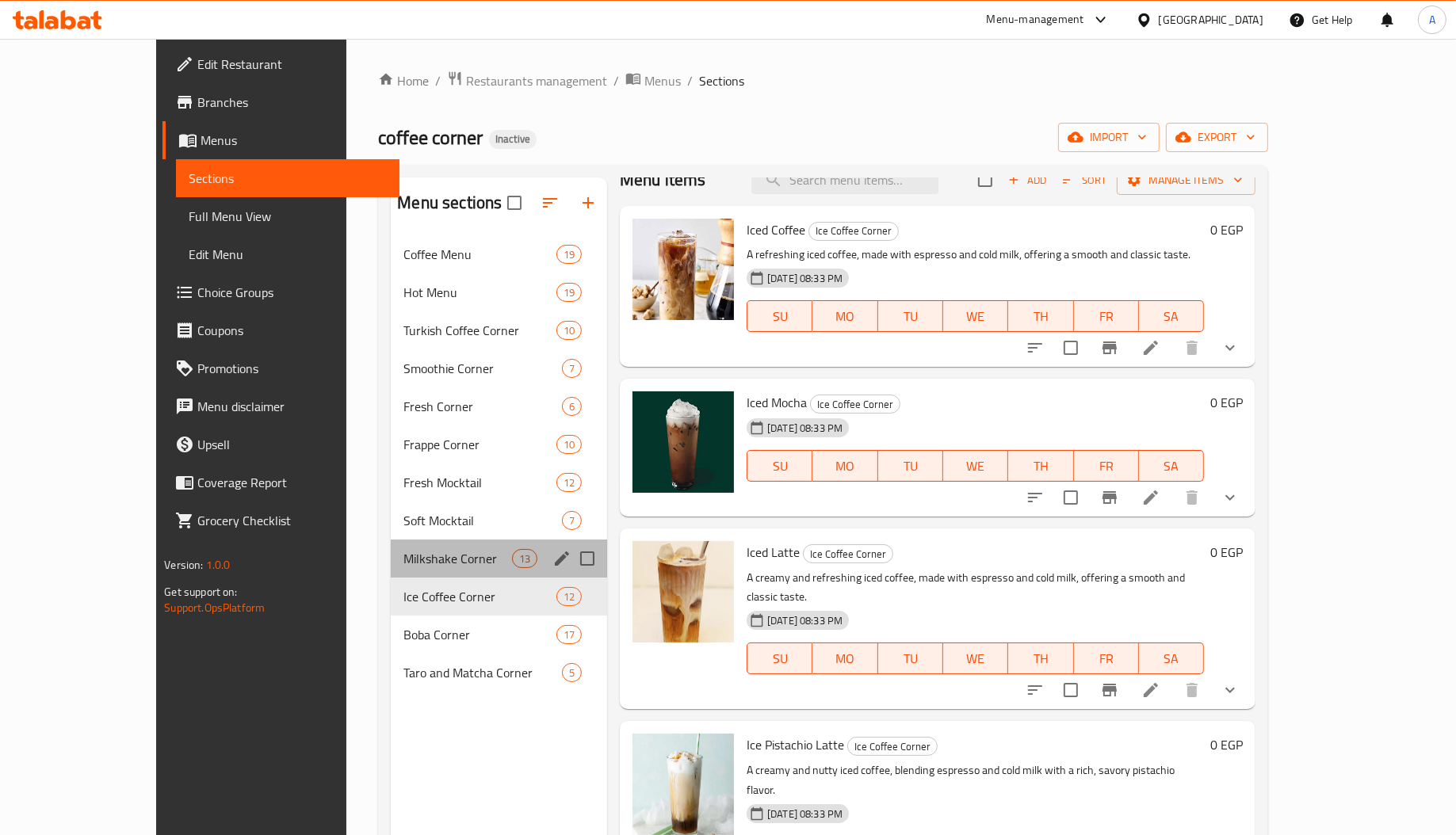
click at [400, 574] on div "Milkshake Corner 13" at bounding box center [499, 559] width 216 height 38
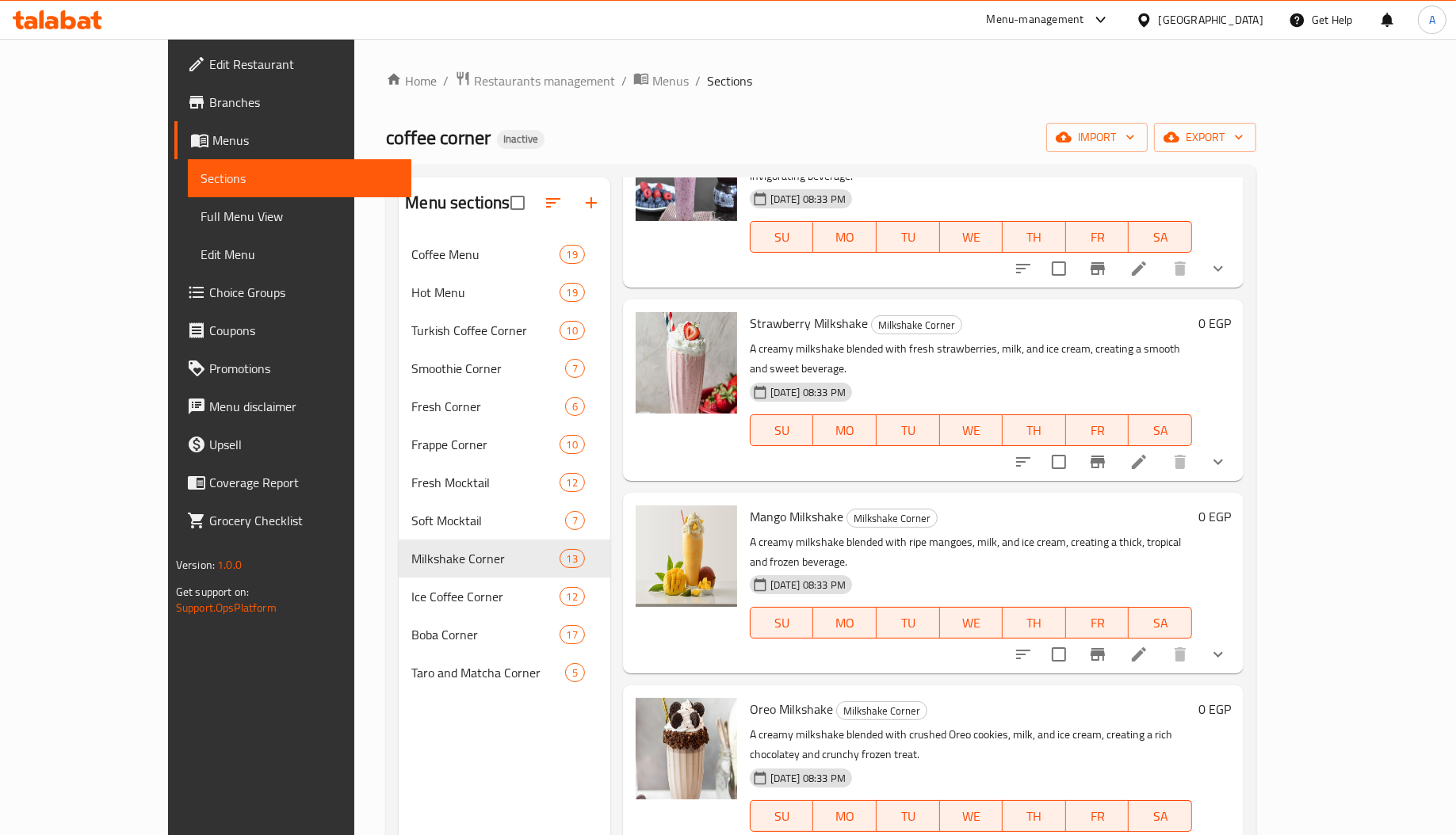
scroll to position [224, 0]
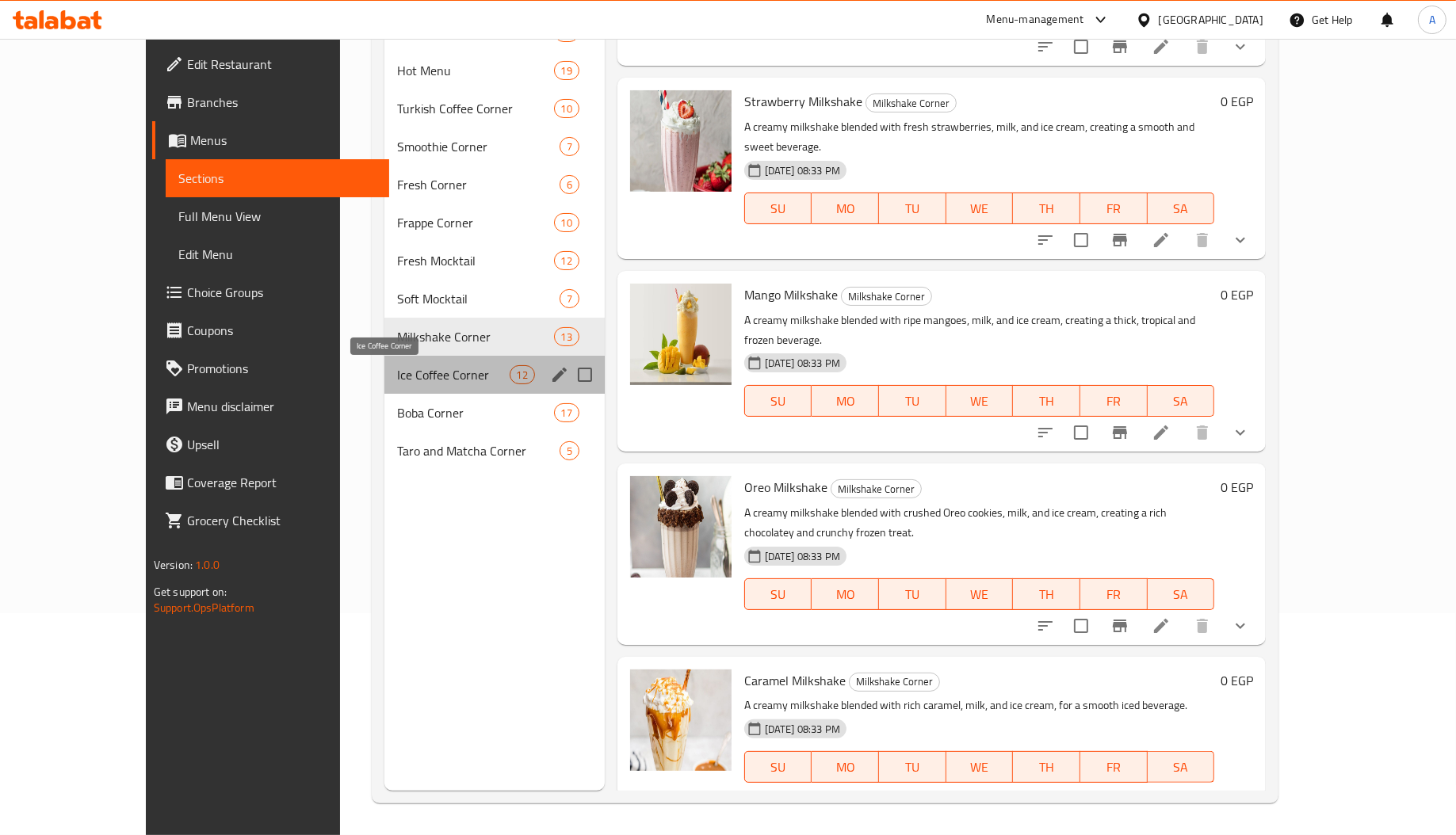
click at [397, 369] on span "Ice Coffee Corner" at bounding box center [453, 374] width 113 height 19
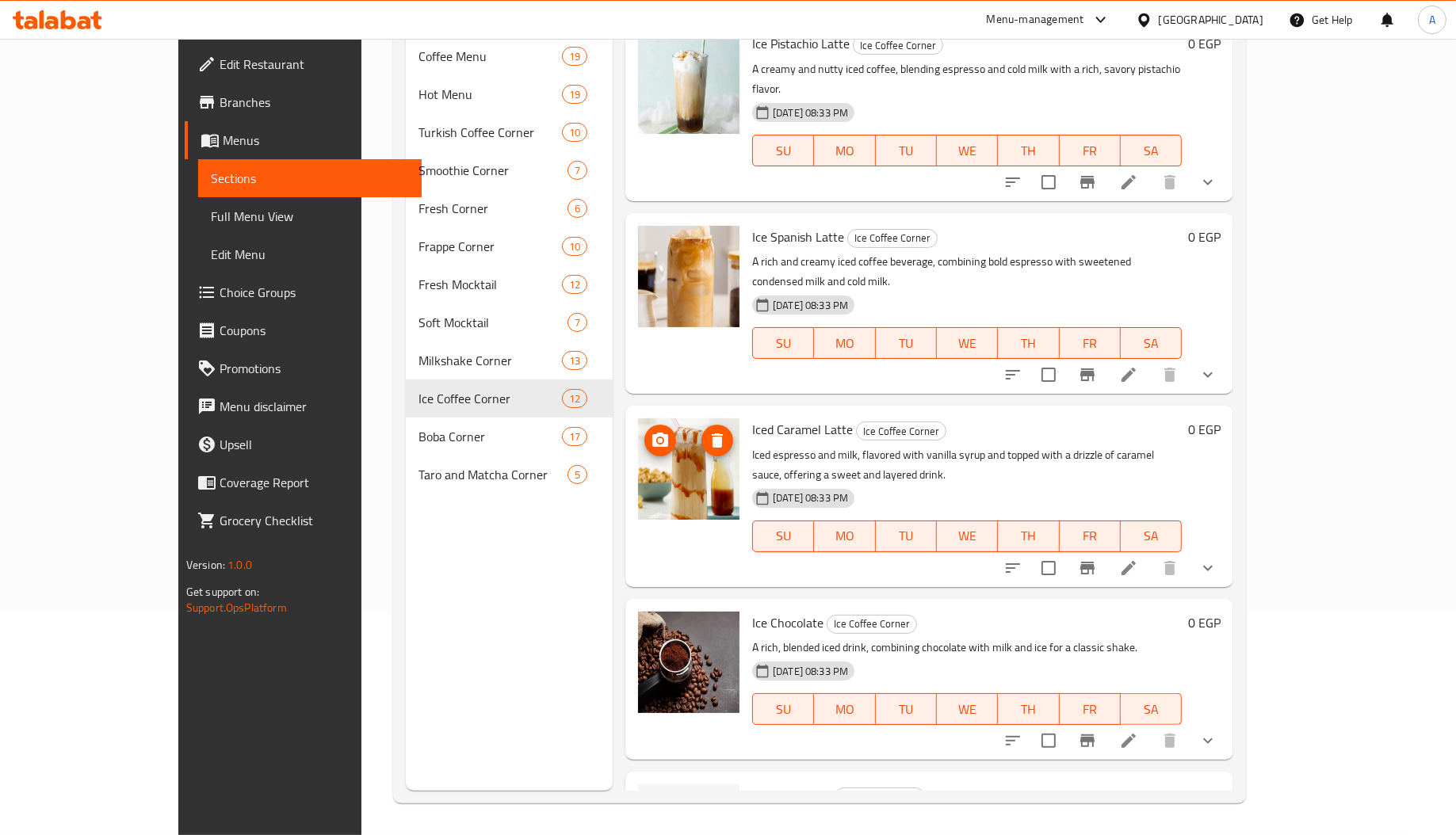
scroll to position [520, 0]
click at [752, 786] on span "Iced Taro Latte" at bounding box center [791, 798] width 79 height 24
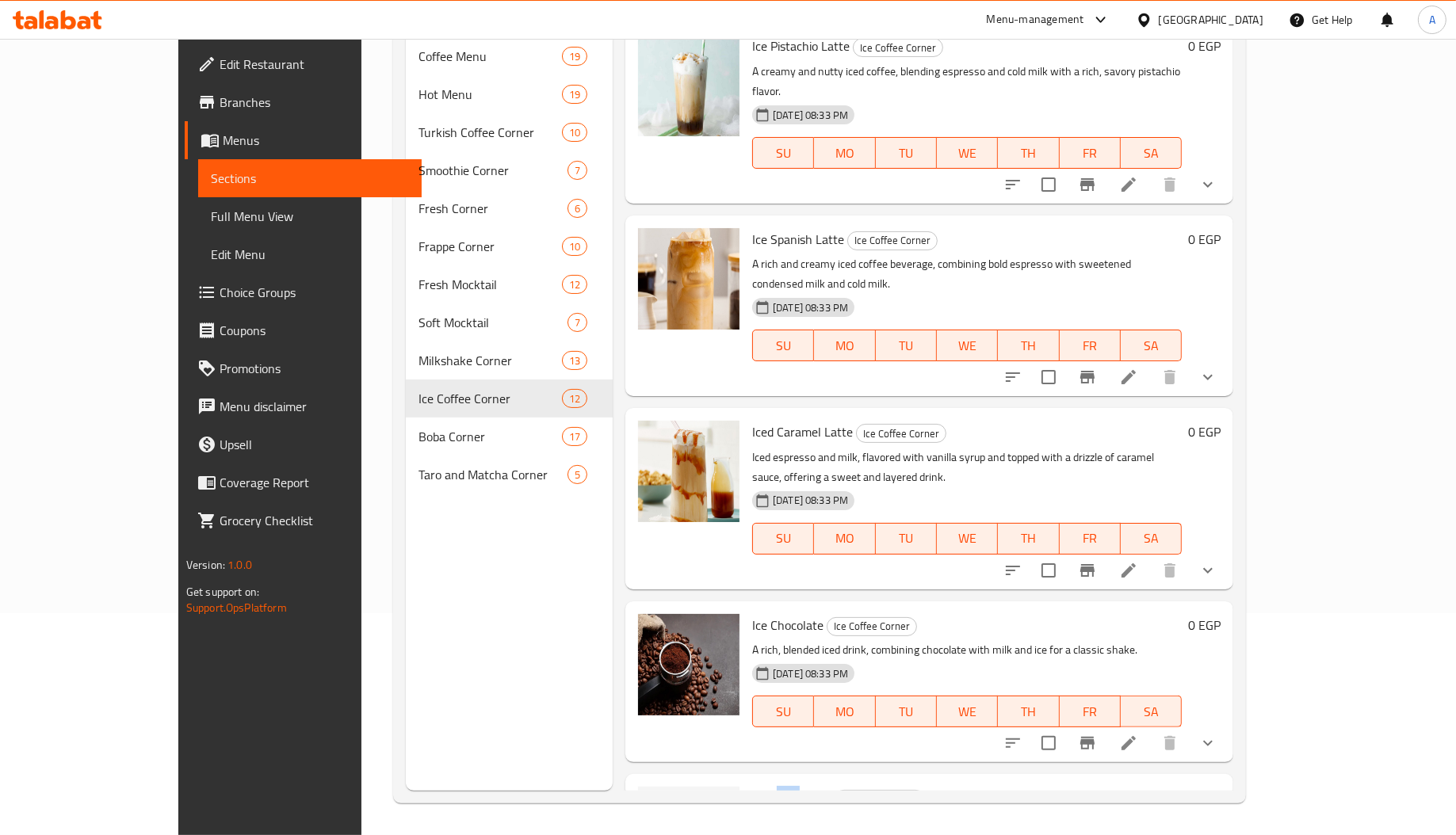
click at [752, 786] on span "Iced Taro Latte" at bounding box center [791, 798] width 79 height 24
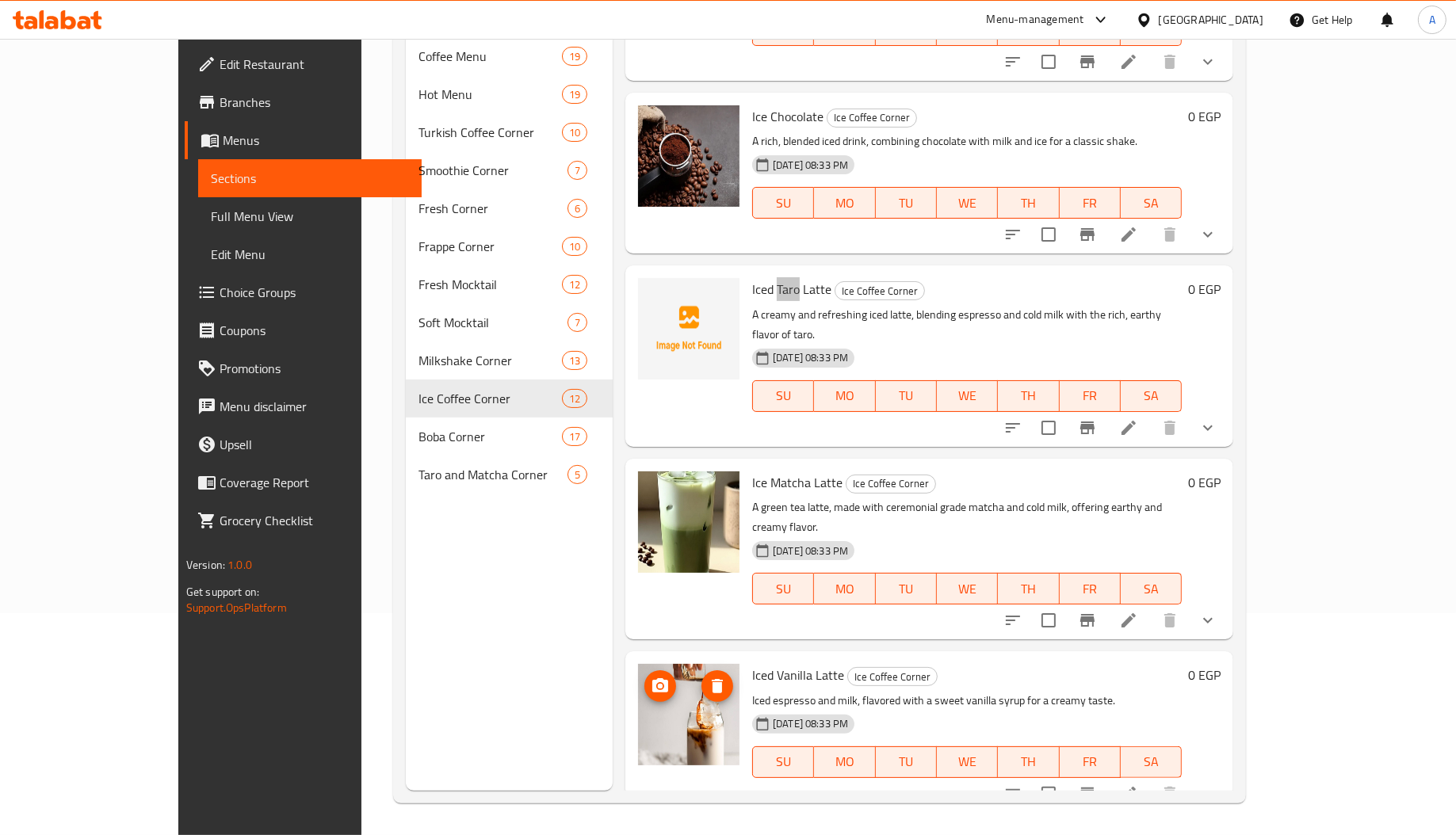
scroll to position [1232, 0]
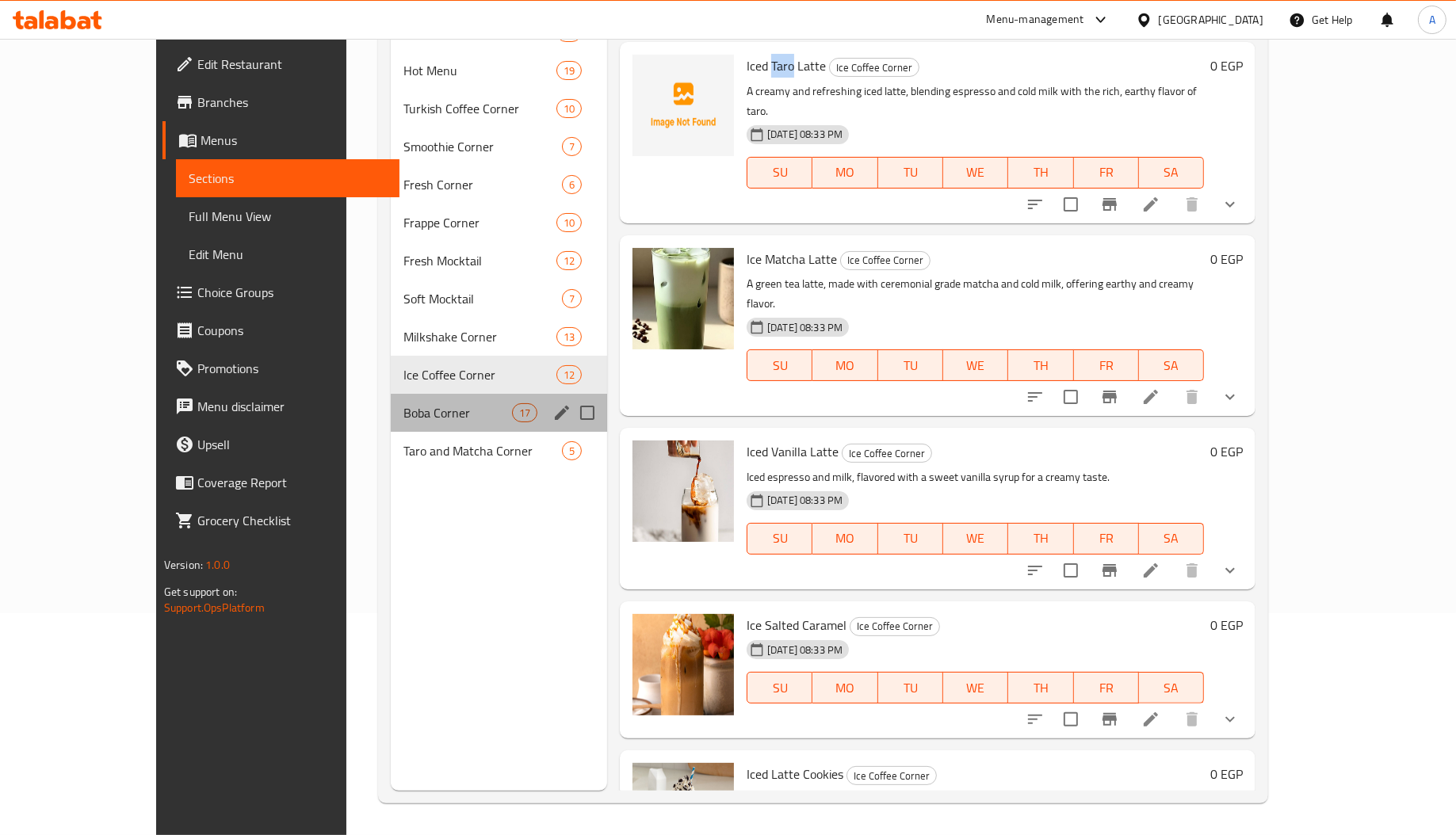
click at [391, 401] on div "Boba Corner 17" at bounding box center [499, 412] width 216 height 38
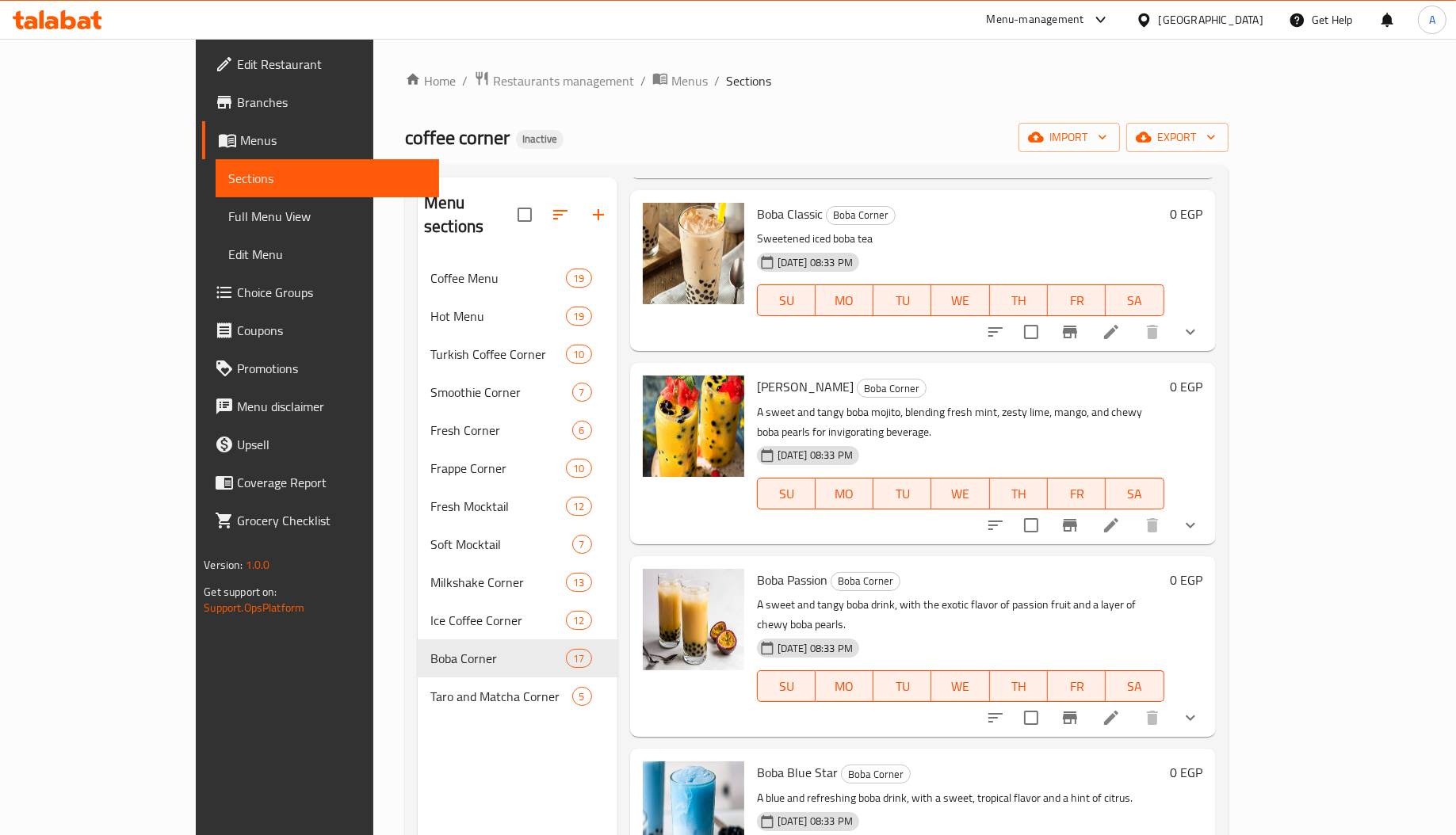
scroll to position [224, 0]
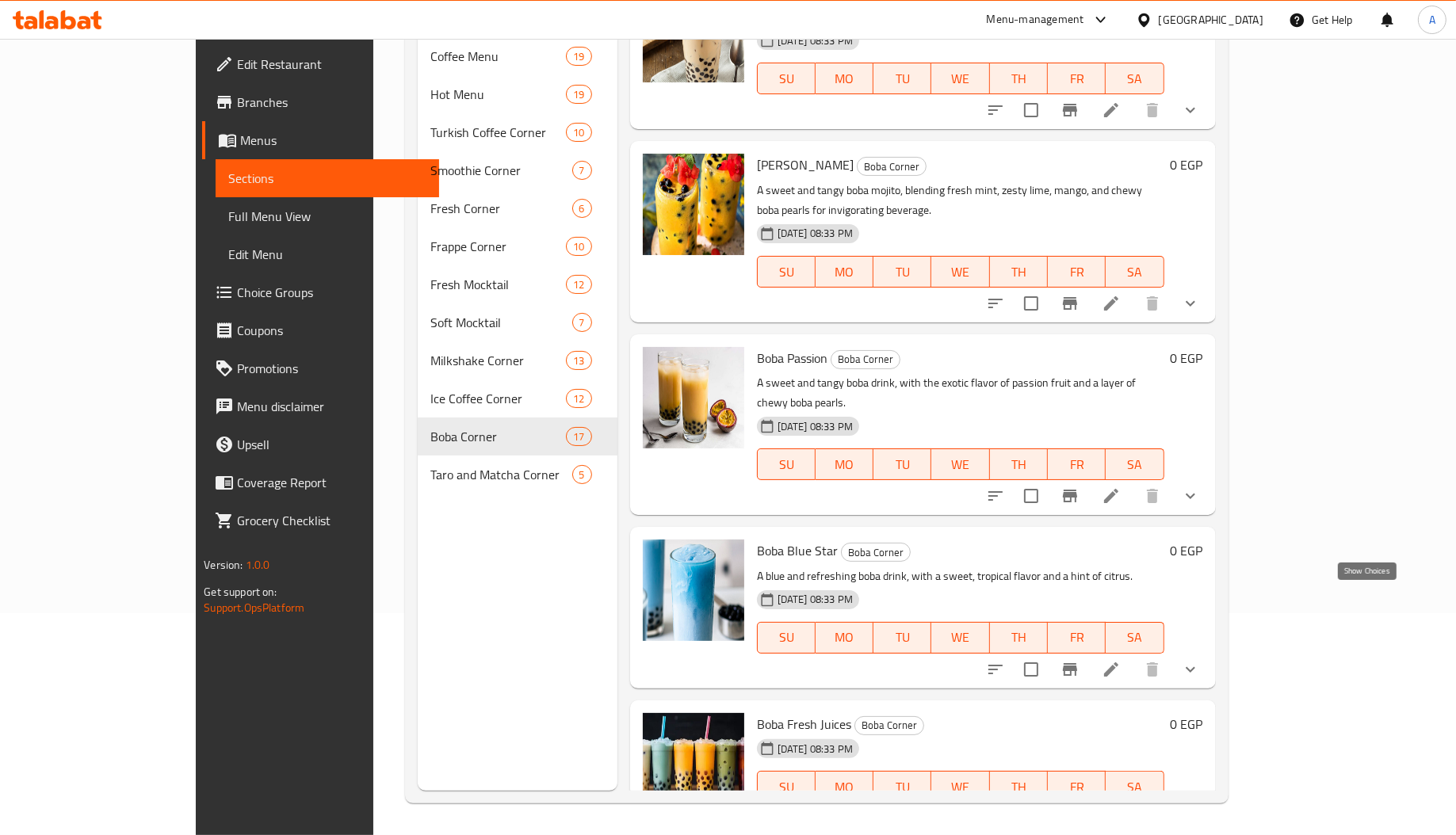
click at [1199, 809] on icon "show more" at bounding box center [1190, 819] width 19 height 19
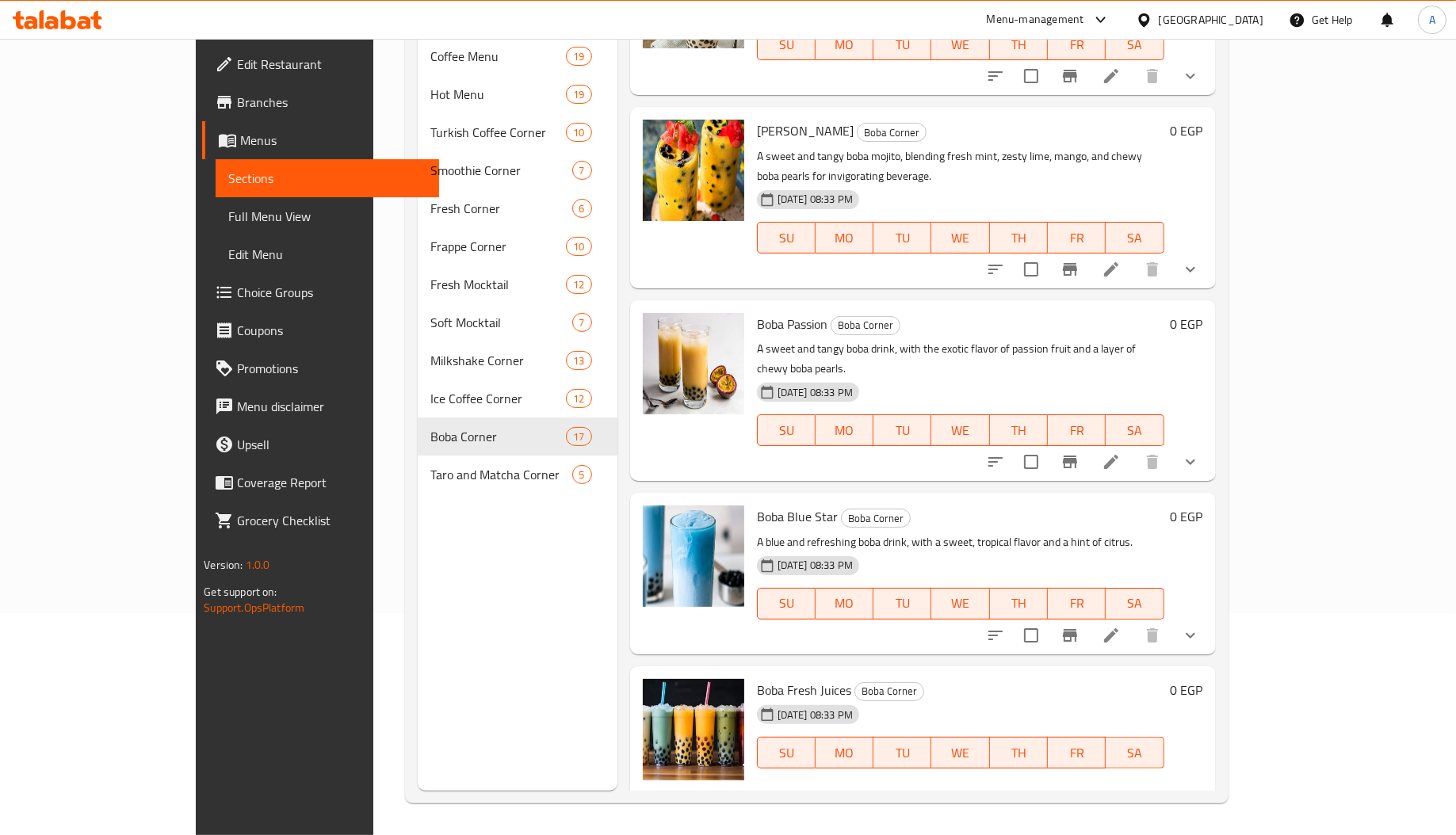
scroll to position [2156, 0]
click at [641, 671] on div at bounding box center [693, 803] width 115 height 264
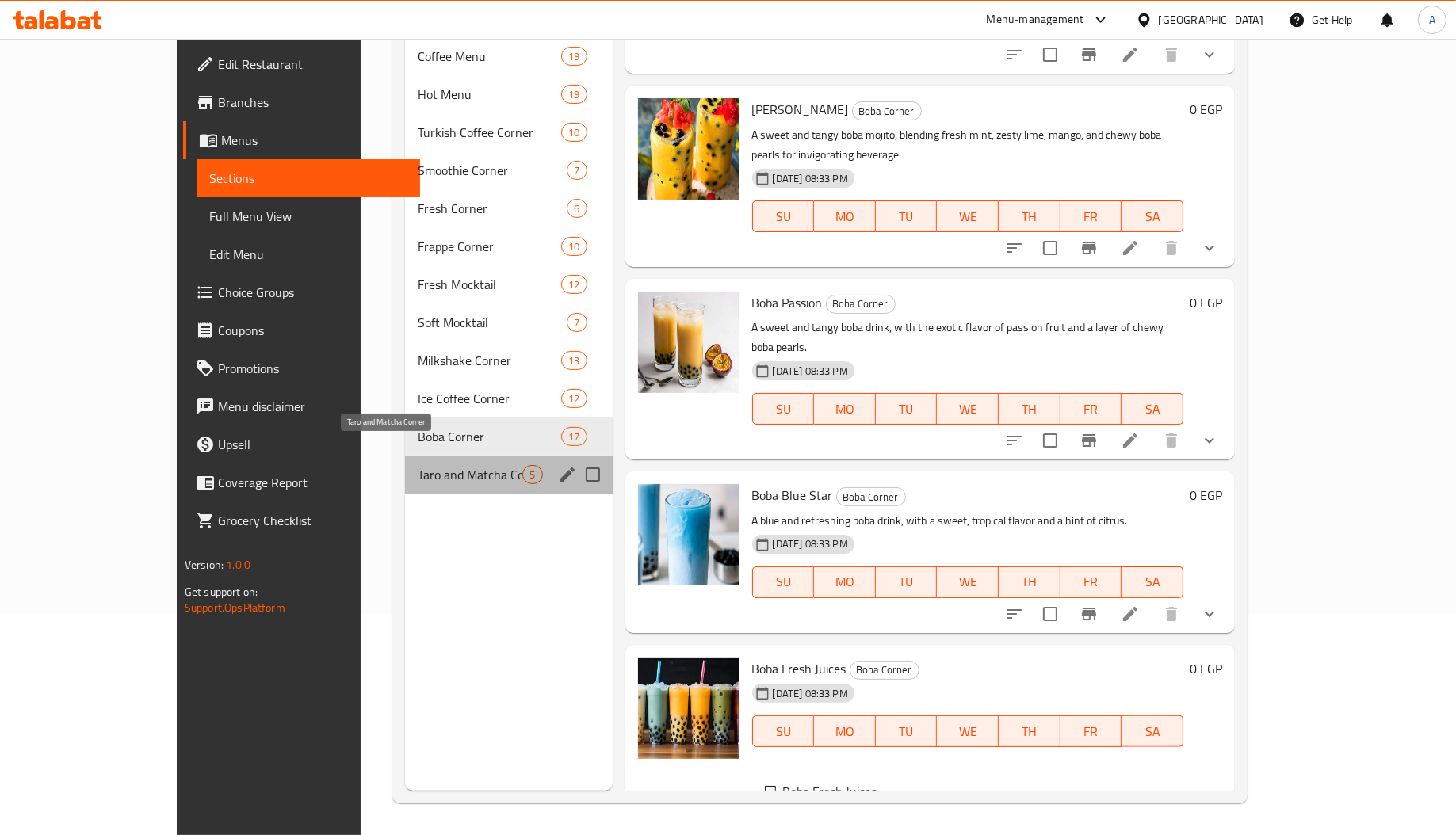
click at [453, 465] on span "Taro and Matcha Corner" at bounding box center [470, 474] width 105 height 19
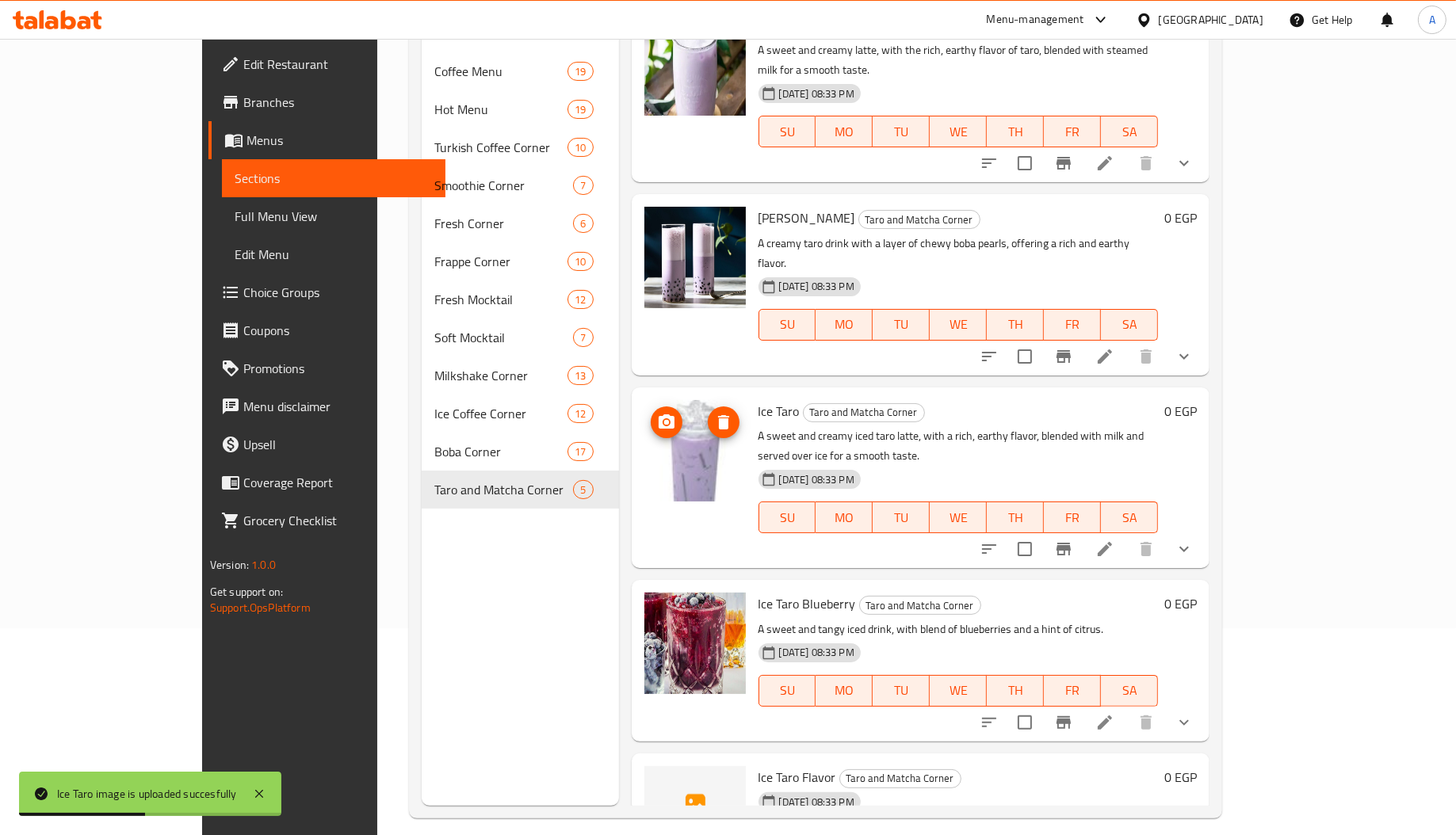
scroll to position [224, 0]
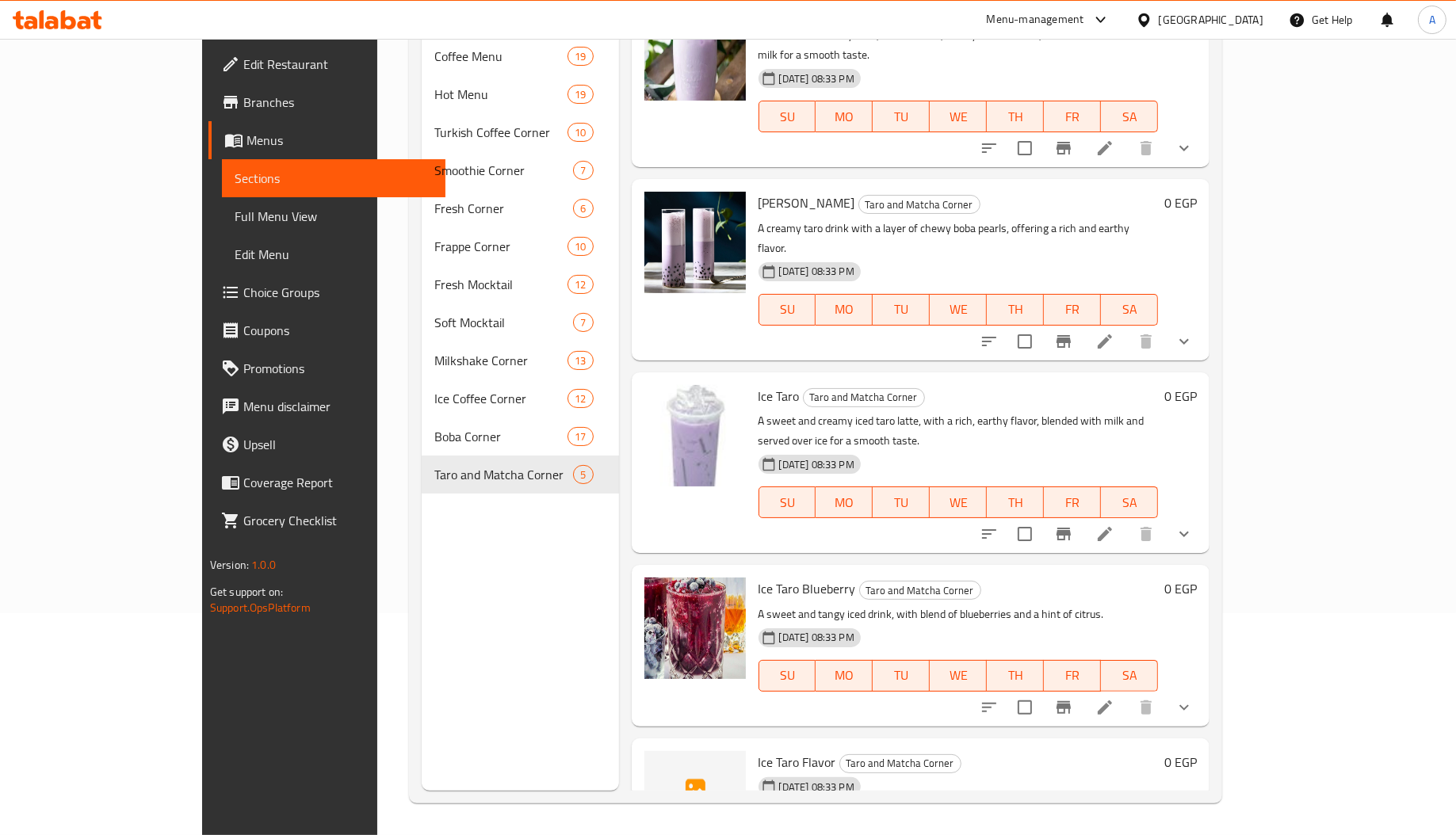
click at [438, 572] on div "Menu sections Coffee Menu 19 Hot Menu 19 Turkish Coffee Corner 10 Smoothie Corn…" at bounding box center [520, 373] width 197 height 835
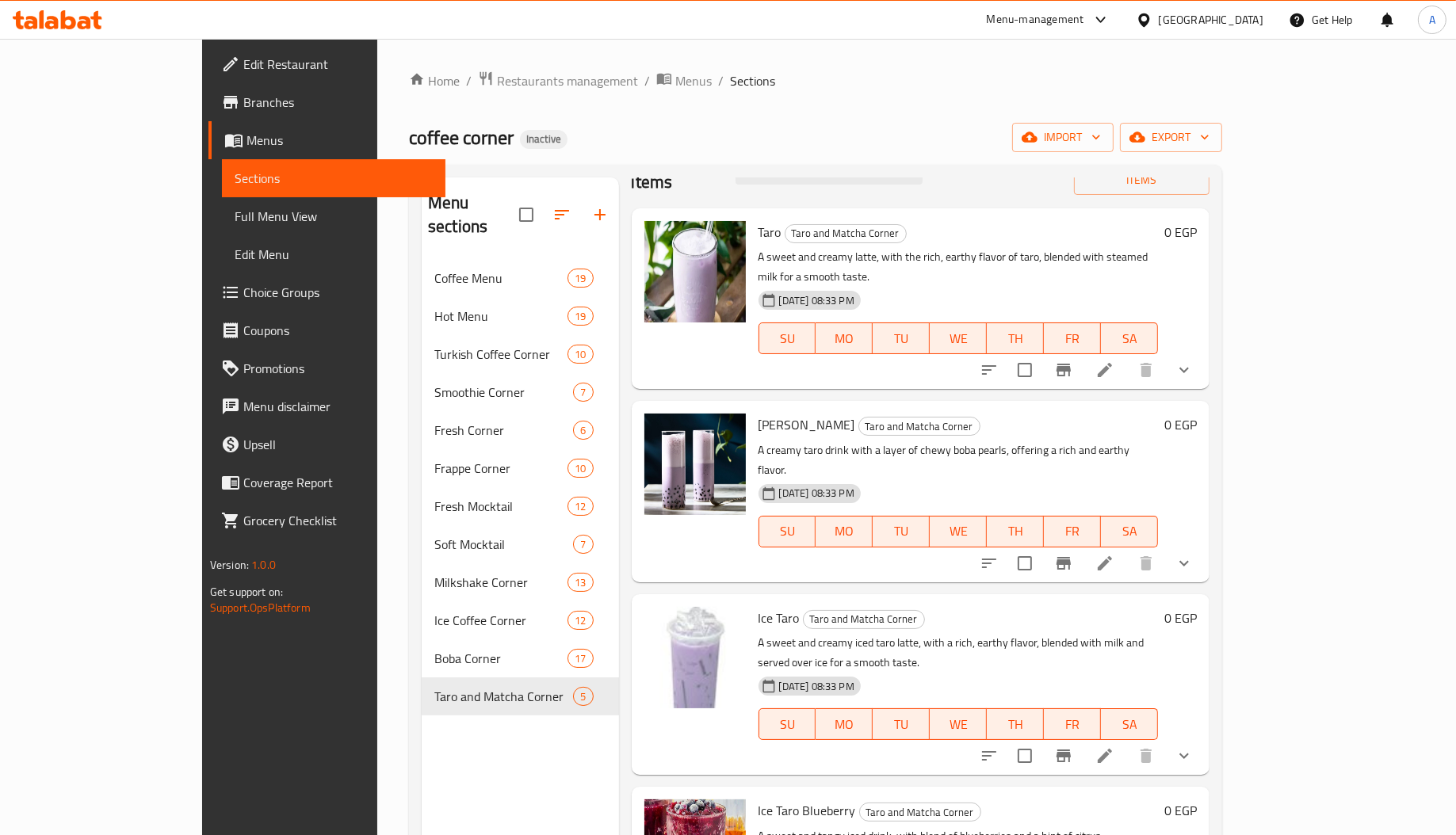
click at [234, 225] on span "Full Menu View" at bounding box center [333, 216] width 198 height 19
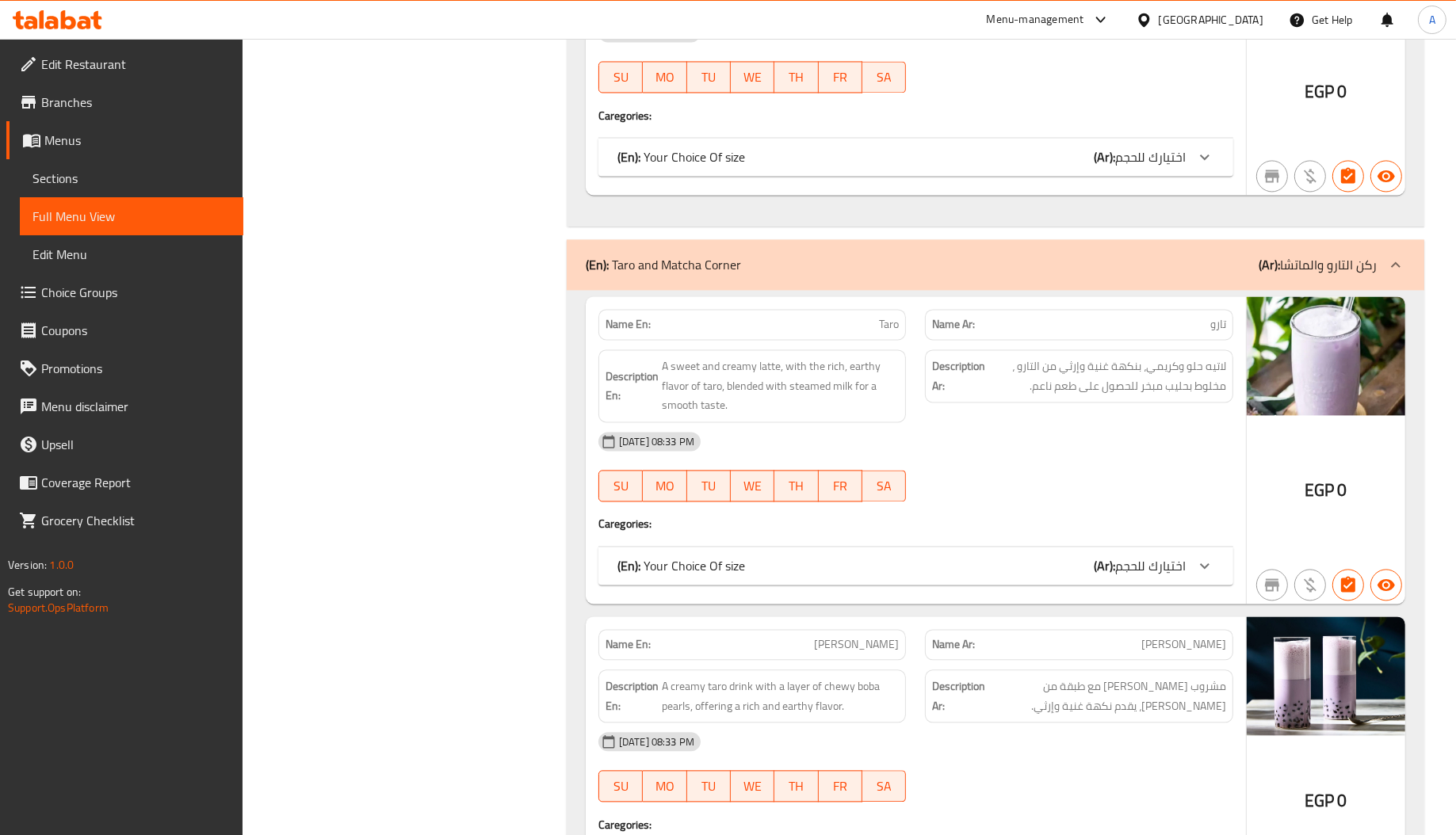
scroll to position [40278, 0]
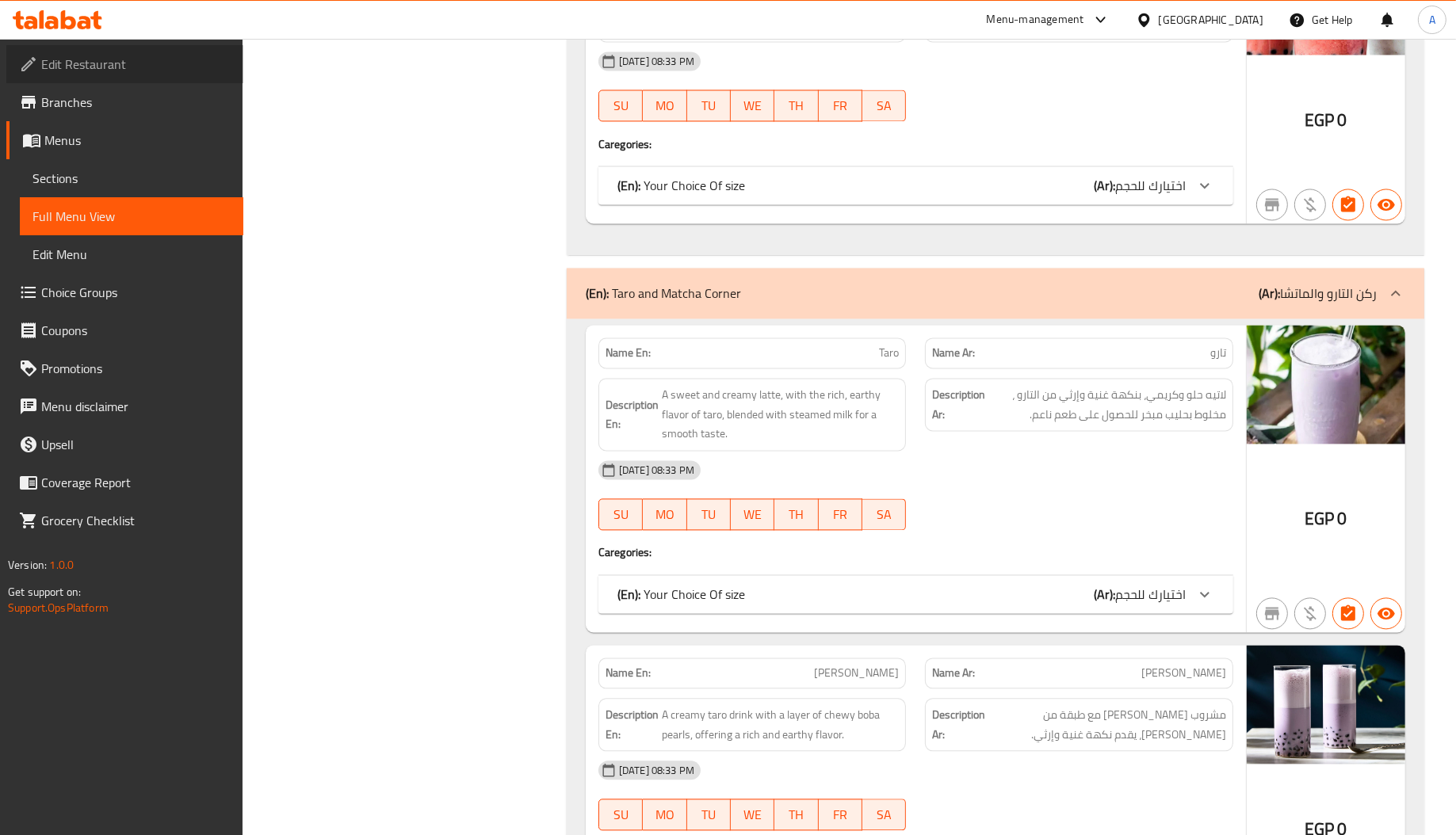
click at [182, 71] on span "Edit Restaurant" at bounding box center [136, 65] width 189 height 19
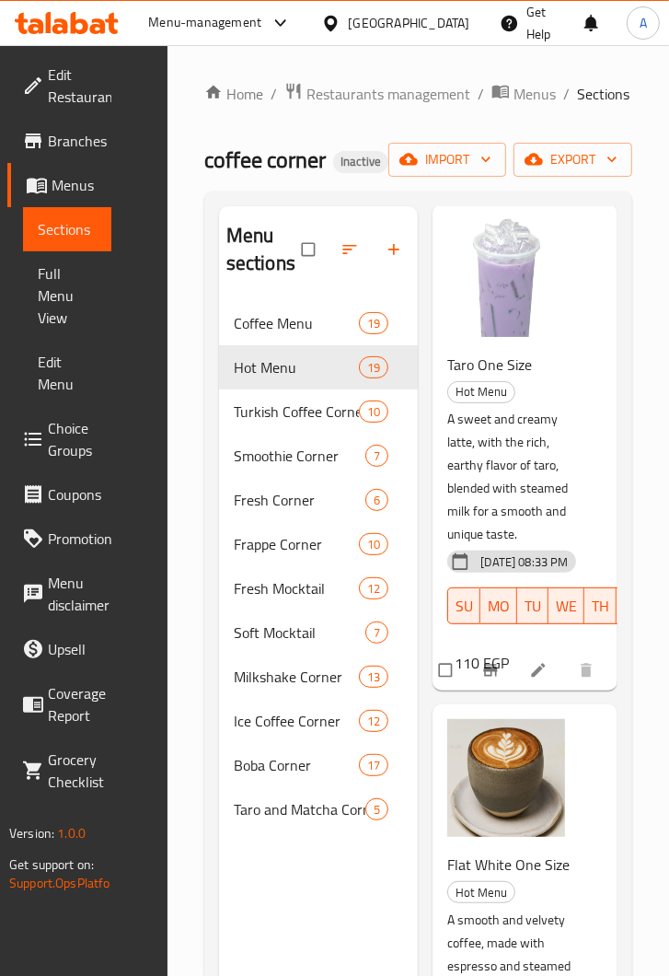
scroll to position [3380, 0]
